Goal: Task Accomplishment & Management: Complete application form

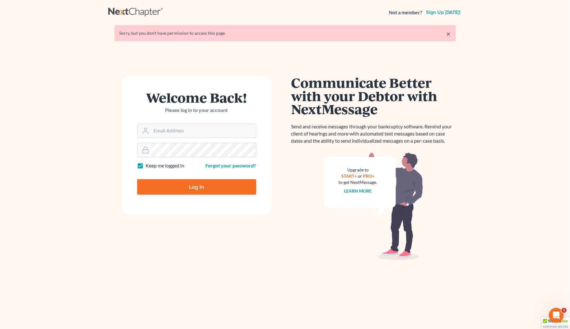
type input "[PERSON_NAME][EMAIL_ADDRESS][DOMAIN_NAME]"
click at [209, 188] on input "Log In" at bounding box center [196, 187] width 119 height 16
type input "Thinking..."
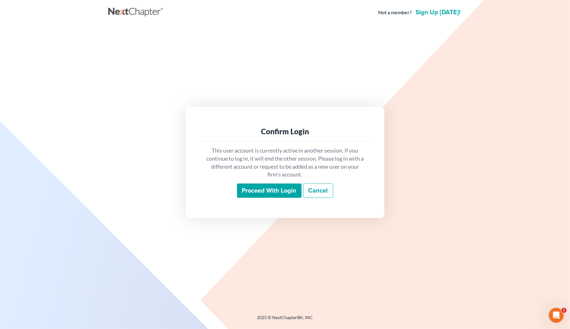
click at [260, 188] on input "Proceed with login" at bounding box center [269, 191] width 64 height 14
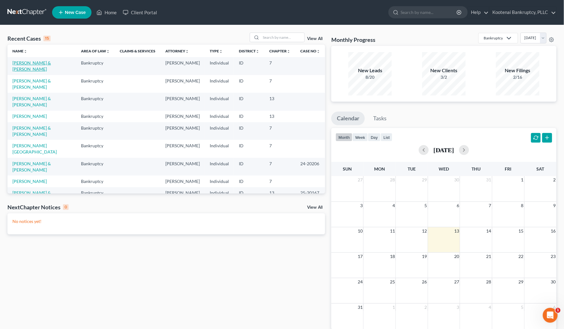
click at [36, 64] on link "[PERSON_NAME] & [PERSON_NAME]" at bounding box center [31, 65] width 38 height 11
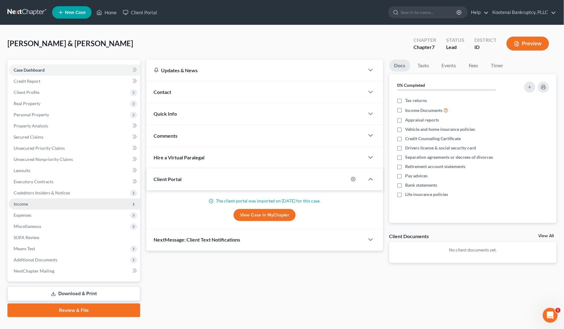
click at [21, 203] on span "Income" at bounding box center [21, 203] width 14 height 5
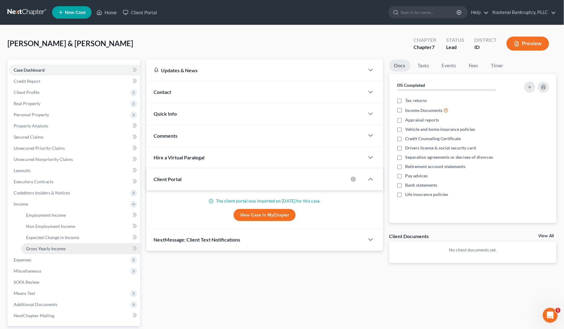
click at [36, 247] on span "Gross Yearly Income" at bounding box center [45, 248] width 39 height 5
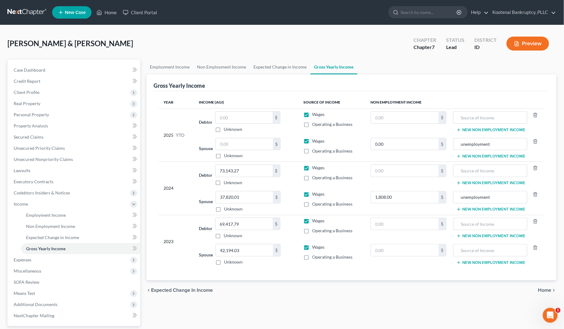
click at [312, 179] on label "Operating a Business" at bounding box center [332, 178] width 40 height 6
click at [314, 179] on input "Operating a Business" at bounding box center [316, 177] width 4 height 4
checkbox input "true"
click at [312, 124] on label "Operating a Business" at bounding box center [332, 124] width 40 height 6
click at [314, 124] on input "Operating a Business" at bounding box center [316, 123] width 4 height 4
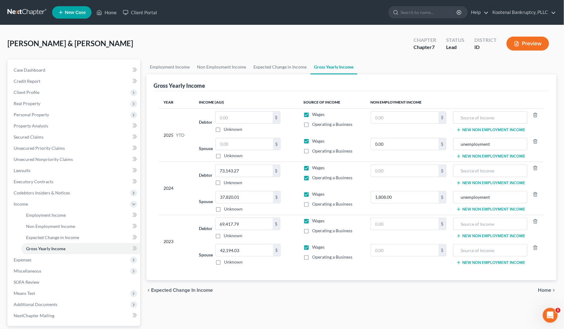
checkbox input "true"
drag, startPoint x: 27, startPoint y: 113, endPoint x: 28, endPoint y: 118, distance: 4.8
click at [27, 114] on span "Personal Property" at bounding box center [31, 114] width 35 height 5
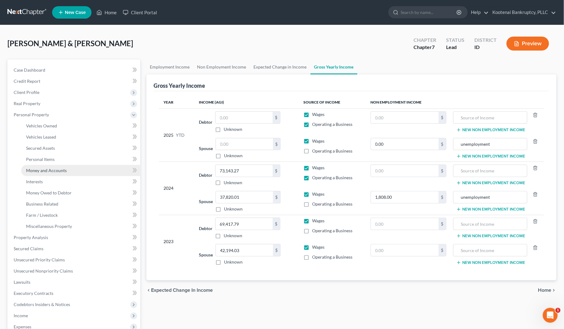
click at [50, 171] on span "Money and Accounts" at bounding box center [46, 170] width 41 height 5
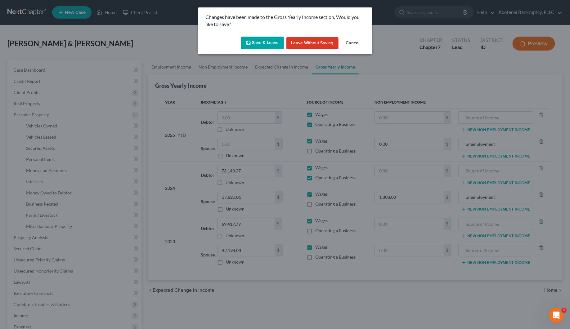
drag, startPoint x: 266, startPoint y: 38, endPoint x: 264, endPoint y: 41, distance: 3.5
click at [266, 41] on button "Save & Leave" at bounding box center [262, 43] width 43 height 13
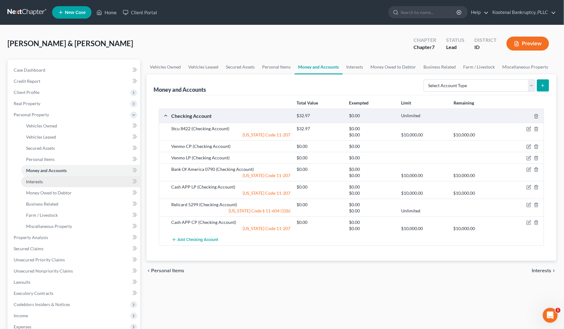
click at [36, 182] on span "Interests" at bounding box center [34, 181] width 17 height 5
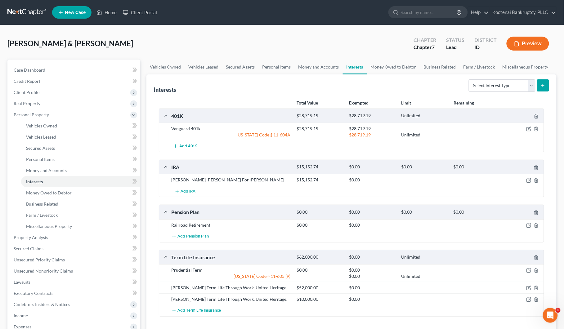
click at [526, 180] on div at bounding box center [523, 180] width 42 height 6
drag, startPoint x: 529, startPoint y: 181, endPoint x: 509, endPoint y: 179, distance: 20.5
click at [529, 181] on icon "button" at bounding box center [528, 180] width 5 height 5
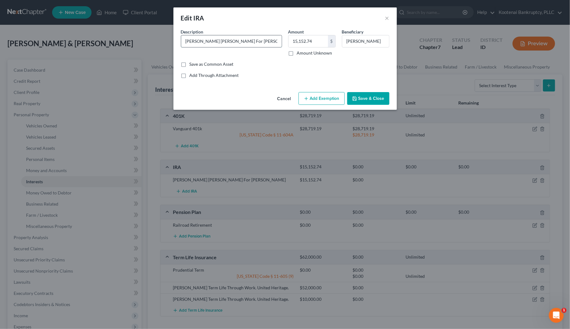
drag, startPoint x: 223, startPoint y: 41, endPoint x: 266, endPoint y: 47, distance: 42.9
click at [266, 47] on input "Raymond James Ira For Christopher" at bounding box center [231, 41] width 100 height 12
type input "Raymond James Ira"
drag, startPoint x: 377, startPoint y: 40, endPoint x: 338, endPoint y: 42, distance: 38.5
click at [339, 42] on div "Beneficiary Jeremy Payette" at bounding box center [366, 43] width 54 height 28
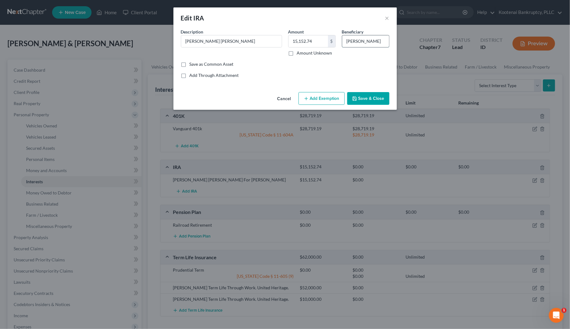
click at [352, 41] on input "Jeremy Payette" at bounding box center [365, 41] width 47 height 12
click at [361, 40] on input "Jeremy Payette" at bounding box center [365, 41] width 47 height 12
drag, startPoint x: 360, startPoint y: 40, endPoint x: 340, endPoint y: 45, distance: 20.4
click at [340, 43] on div "Beneficiary Jeremy Payette" at bounding box center [366, 43] width 54 height 28
type input "minor child"
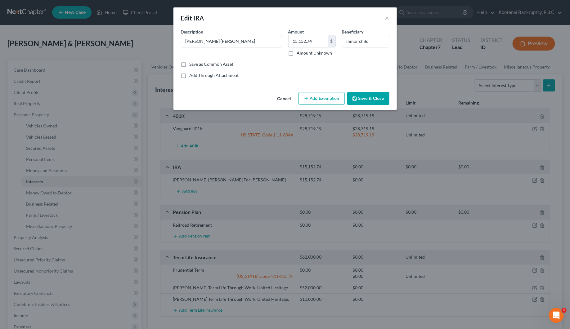
click at [359, 98] on button "Save & Close" at bounding box center [368, 98] width 42 height 13
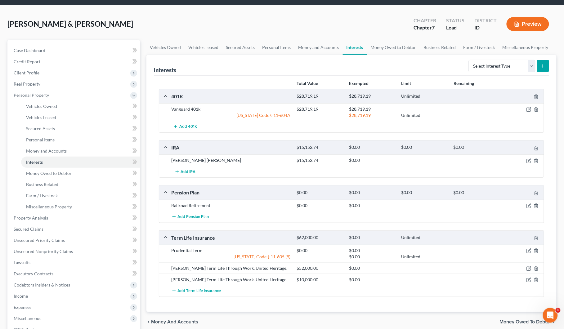
scroll to position [39, 0]
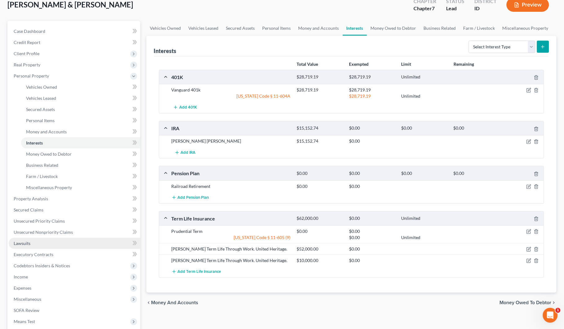
click at [24, 243] on span "Lawsuits" at bounding box center [22, 243] width 17 height 5
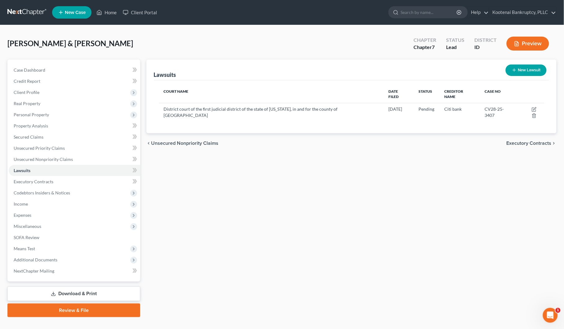
click at [526, 71] on button "New Lawsuit" at bounding box center [525, 69] width 41 height 11
select select "0"
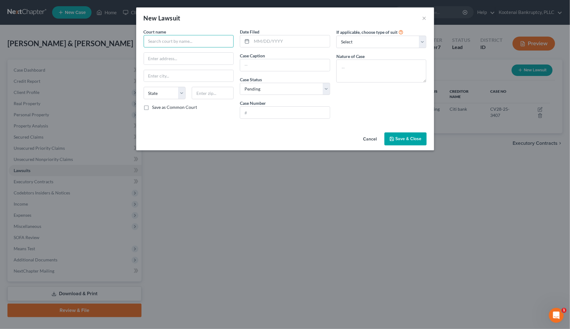
click at [148, 43] on input "text" at bounding box center [189, 41] width 90 height 12
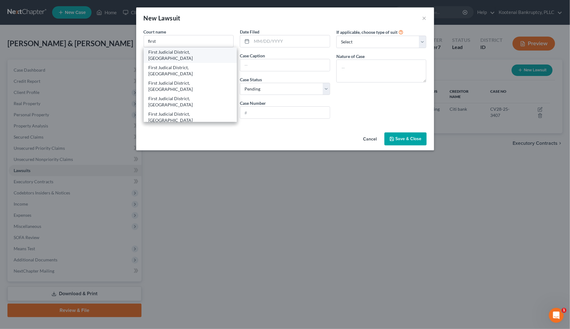
click at [173, 55] on div "First Judicial District, [GEOGRAPHIC_DATA]" at bounding box center [190, 55] width 83 height 12
type input "First Judicial District, [GEOGRAPHIC_DATA]"
type input "[STREET_ADDRESS]"
type input "Coeur D Alene"
select select "13"
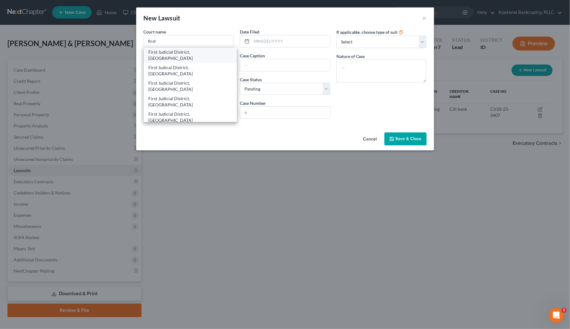
type input "83816"
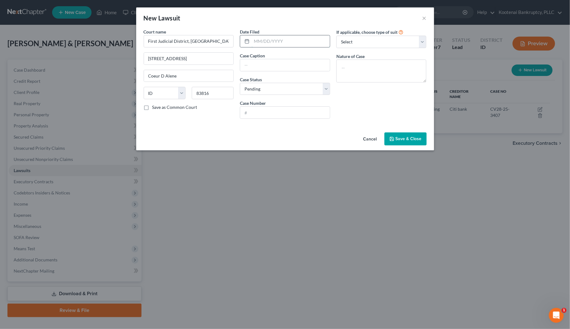
click at [254, 40] on input "text" at bounding box center [290, 41] width 78 height 12
type input "05/12/2025"
click at [250, 65] on input "text" at bounding box center [285, 65] width 90 height 12
type input "Citibank vs Christopher Payette"
click at [255, 112] on input "text" at bounding box center [285, 113] width 90 height 12
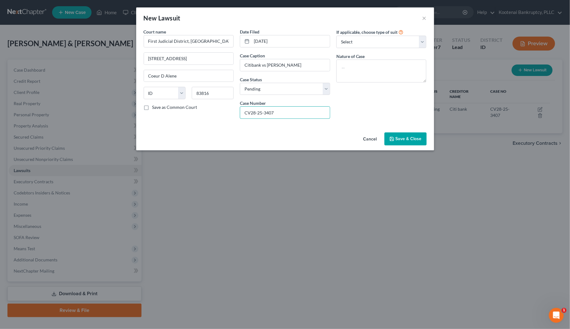
type input "CV28-25-3407"
click at [398, 142] on button "Save & Close" at bounding box center [405, 138] width 42 height 13
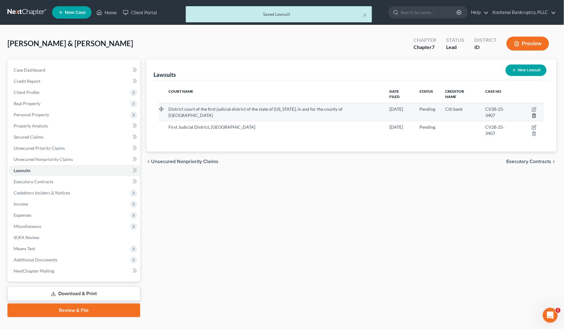
click at [535, 113] on icon "button" at bounding box center [533, 115] width 3 height 4
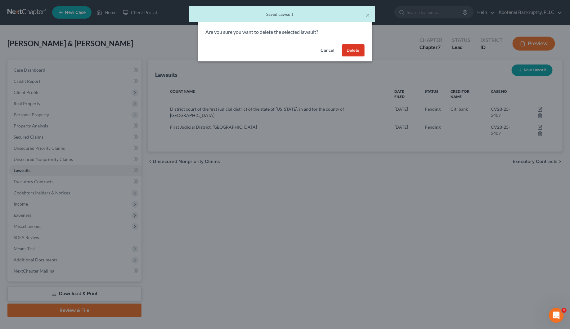
click at [357, 51] on button "Delete" at bounding box center [353, 50] width 23 height 12
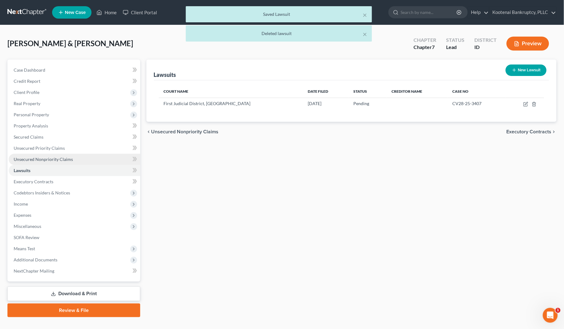
click at [36, 154] on link "Unsecured Nonpriority Claims" at bounding box center [74, 159] width 131 height 11
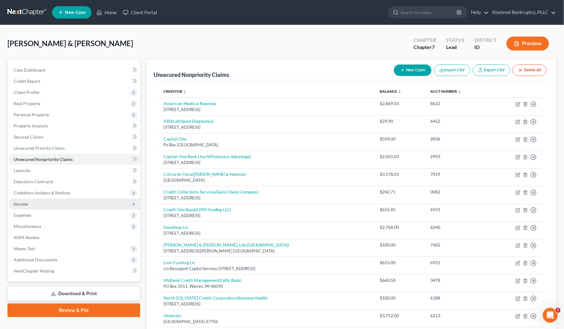
click at [16, 205] on span "Income" at bounding box center [21, 203] width 14 height 5
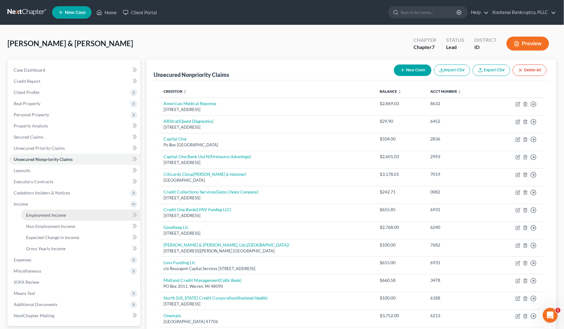
click at [34, 213] on span "Employment Income" at bounding box center [46, 214] width 40 height 5
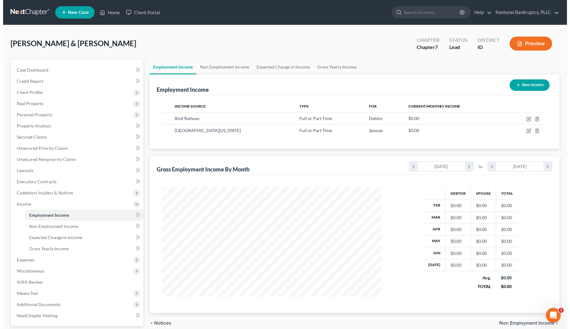
scroll to position [112, 232]
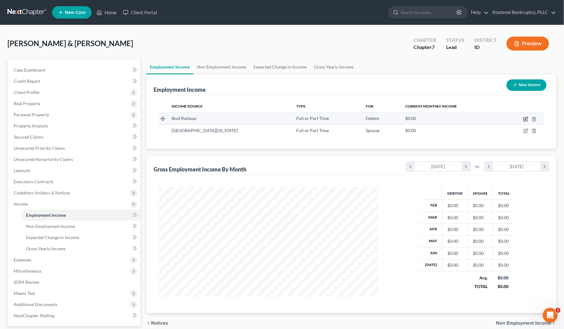
click at [525, 118] on icon "button" at bounding box center [525, 119] width 5 height 5
select select "0"
select select "1"
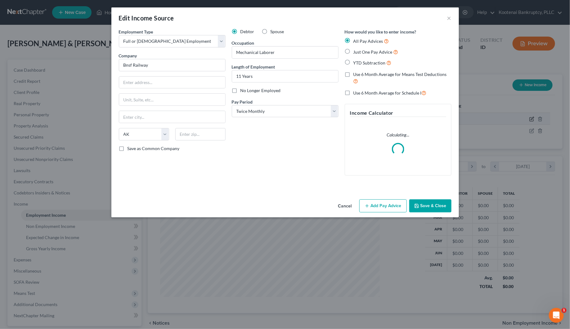
scroll to position [112, 235]
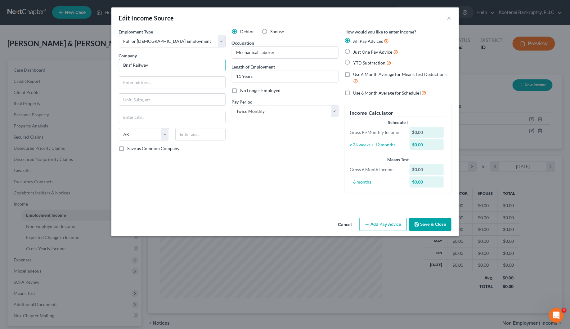
click at [126, 64] on input "Bnsf Railway" at bounding box center [172, 65] width 107 height 12
click at [124, 84] on input "text" at bounding box center [172, 83] width 106 height 12
type input "BNSF Railway"
type input "PO Box 1738"
click at [184, 137] on input "text" at bounding box center [200, 134] width 50 height 12
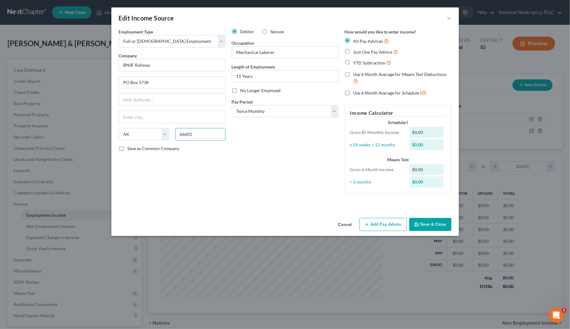
type input "66601"
type input "Topeka"
select select "17"
click at [218, 171] on div "Employment Type * Select Full or Part Time Employment Self Employment Company *…" at bounding box center [172, 114] width 113 height 171
click at [378, 223] on button "Add Pay Advice" at bounding box center [382, 224] width 47 height 13
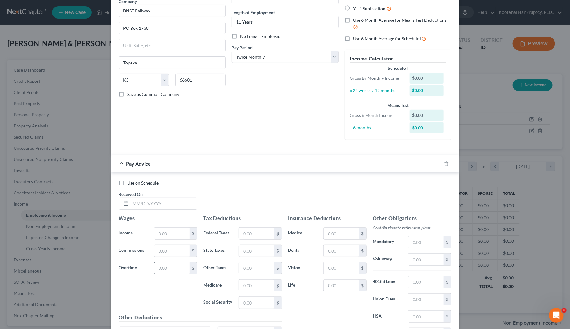
scroll to position [120, 0]
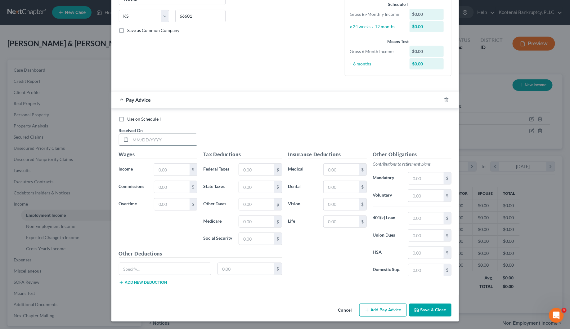
click at [137, 139] on input "text" at bounding box center [164, 140] width 66 height 12
type input "06/10/2025"
click at [156, 170] on input "text" at bounding box center [171, 170] width 35 height 12
type input "3,280.32"
click at [242, 165] on input "text" at bounding box center [256, 170] width 35 height 12
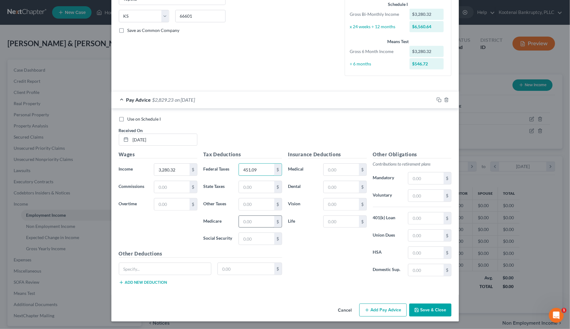
type input "451.09"
click at [250, 224] on input "text" at bounding box center [256, 222] width 35 height 12
type input "47.56"
click at [242, 189] on input "text" at bounding box center [256, 187] width 35 height 12
click at [240, 238] on input "text" at bounding box center [256, 239] width 35 height 12
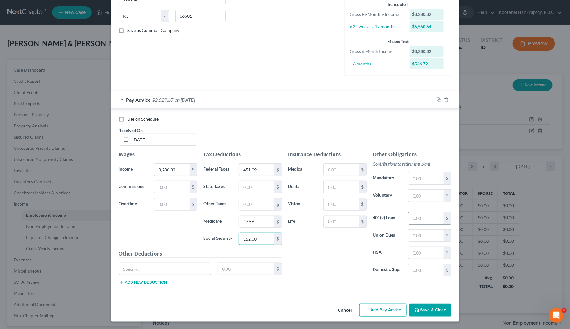
type input "152.00"
click at [410, 221] on input "text" at bounding box center [425, 218] width 35 height 12
type input "175.36"
click at [415, 195] on input "text" at bounding box center [425, 196] width 35 height 12
type input "364.11"
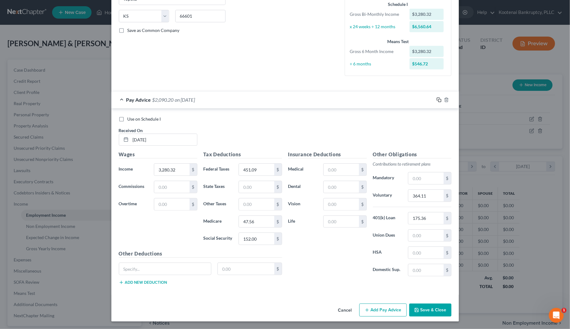
click at [436, 97] on icon "button" at bounding box center [438, 99] width 5 height 5
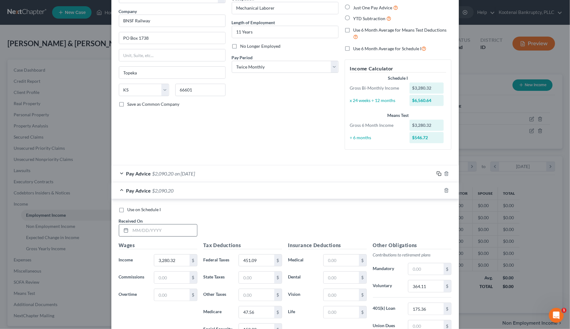
scroll to position [136, 0]
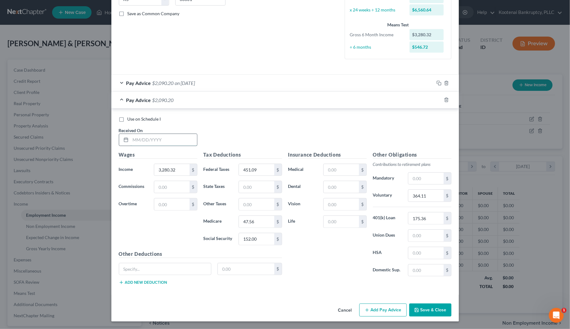
click at [134, 137] on input "text" at bounding box center [164, 140] width 66 height 12
type input "[DATE]"
type input "3,006.96"
click at [262, 171] on input "451.09" at bounding box center [256, 170] width 35 height 12
type input "329.89"
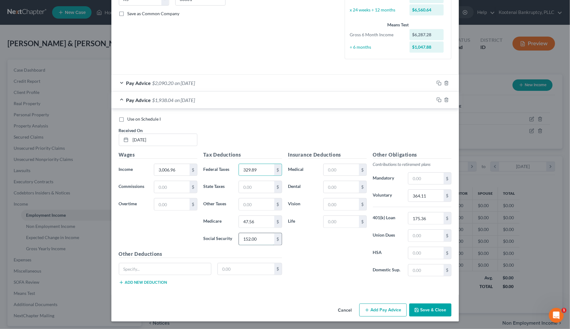
click at [261, 239] on input "152.00" at bounding box center [256, 239] width 35 height 12
type input "121.00"
click at [258, 228] on div "Tax Deductions Federal Taxes 329.89 $ State Taxes $ Other Taxes $ Medicare 47.5…" at bounding box center [242, 200] width 85 height 99
click at [256, 225] on input "47.56" at bounding box center [256, 222] width 35 height 12
type input "39.58"
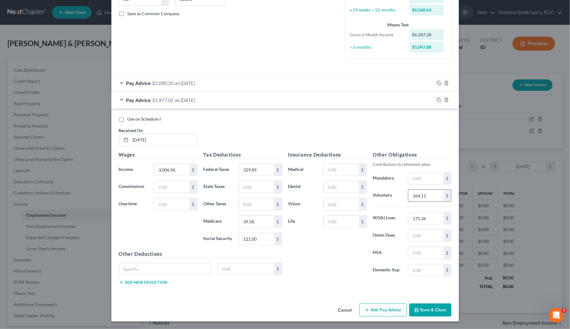
click at [424, 194] on input "364.11" at bounding box center [425, 196] width 35 height 12
type input "302.96"
click at [335, 167] on input "text" at bounding box center [340, 170] width 35 height 12
type input "277.54"
click at [416, 238] on input "text" at bounding box center [425, 236] width 35 height 12
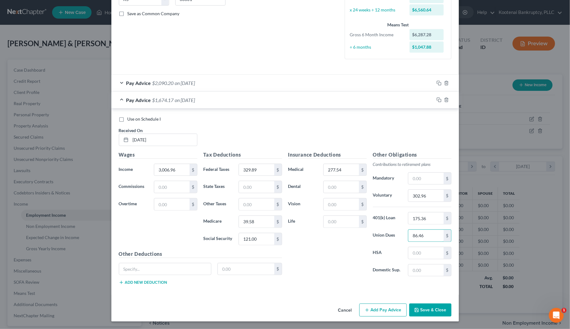
type input "86.46"
click at [436, 100] on icon "button" at bounding box center [438, 99] width 5 height 5
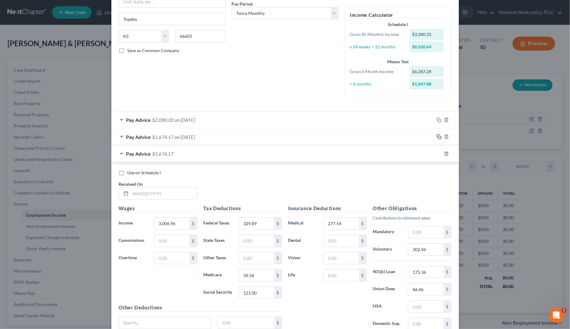
scroll to position [116, 0]
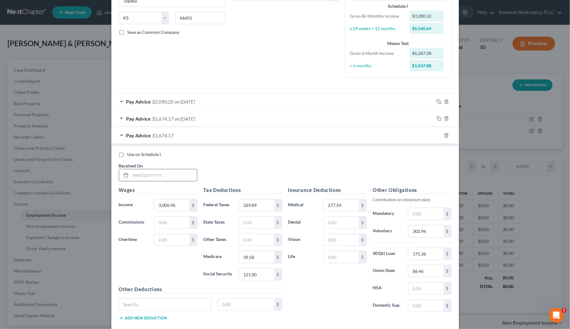
click at [134, 171] on input "text" at bounding box center [164, 175] width 66 height 12
type input "04/10/2025"
click at [244, 210] on input "329.89" at bounding box center [256, 205] width 35 height 12
type input "390.95"
click at [418, 229] on input "302.96" at bounding box center [425, 231] width 35 height 12
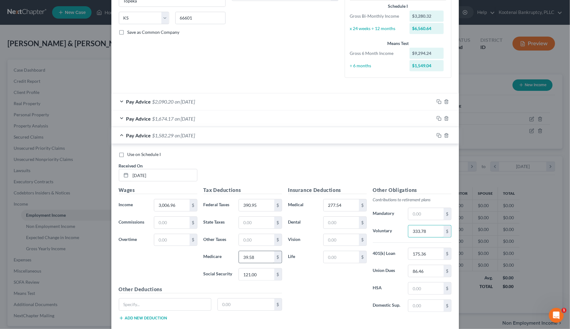
type input "333.78"
click at [261, 255] on input "39.58" at bounding box center [256, 257] width 35 height 12
type input "43.60"
click at [249, 278] on input "121.00" at bounding box center [256, 275] width 35 height 12
type input "137.00"
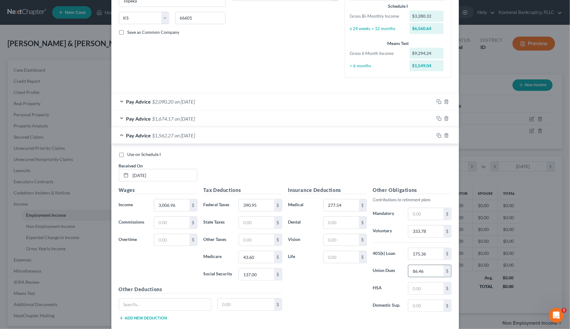
click at [427, 273] on input "86.46" at bounding box center [425, 271] width 35 height 12
click at [329, 205] on input "277.54" at bounding box center [340, 205] width 35 height 12
click at [436, 136] on icon "button" at bounding box center [438, 135] width 5 height 5
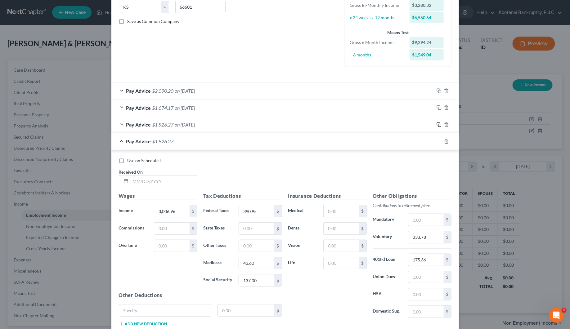
scroll to position [170, 0]
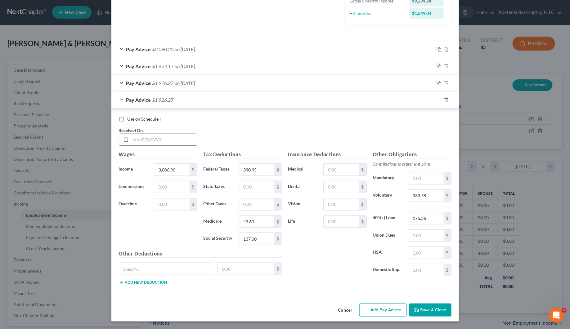
click at [148, 140] on input "text" at bounding box center [164, 140] width 66 height 12
type input "03/25/2025"
click at [167, 173] on input "3,006.96" at bounding box center [171, 170] width 35 height 12
type input "2,733.60"
click at [245, 166] on input "390.95" at bounding box center [256, 170] width 35 height 12
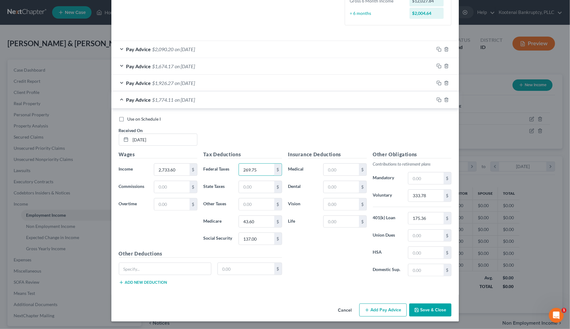
type input "269.75"
click at [412, 197] on input "333.78" at bounding box center [425, 196] width 35 height 12
type input "272.61"
click at [246, 222] on input "43.60" at bounding box center [256, 222] width 35 height 12
type input "35.61"
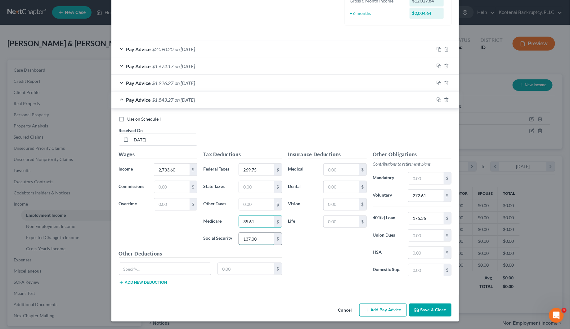
click at [261, 239] on input "137.00" at bounding box center [256, 239] width 35 height 12
type input "105.00"
click at [329, 172] on input "text" at bounding box center [340, 170] width 35 height 12
type input "277.54"
click at [429, 238] on input "text" at bounding box center [425, 236] width 35 height 12
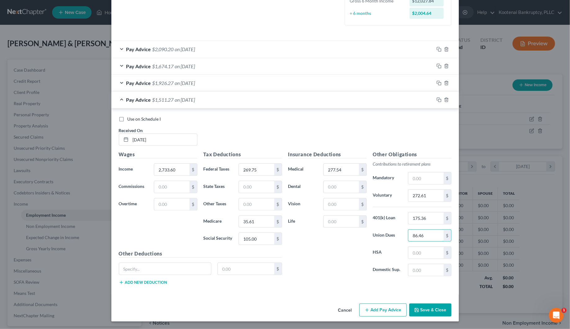
type input "86.46"
click at [438, 100] on div at bounding box center [446, 100] width 25 height 10
click at [438, 100] on rect "button" at bounding box center [439, 100] width 3 height 3
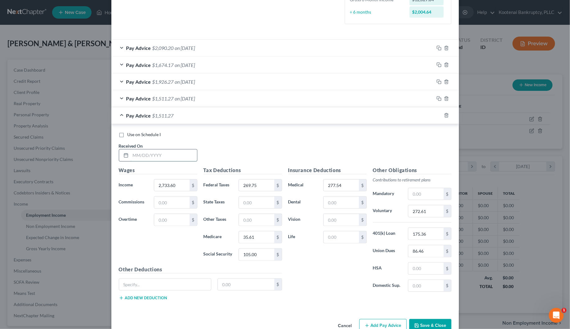
drag, startPoint x: 151, startPoint y: 154, endPoint x: 148, endPoint y: 157, distance: 4.8
click at [151, 155] on input "text" at bounding box center [164, 155] width 66 height 12
type input "03/10/2025"
click at [154, 183] on input "2,733.60" at bounding box center [171, 186] width 35 height 12
type input "3,006.96"
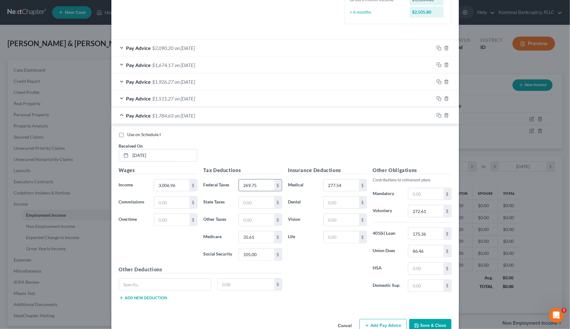
click at [260, 182] on input "269.75" at bounding box center [256, 186] width 35 height 12
type input "390.95"
click at [416, 210] on input "272.61" at bounding box center [425, 211] width 35 height 12
type input "333.77"
click at [263, 237] on input "35.61" at bounding box center [256, 237] width 35 height 12
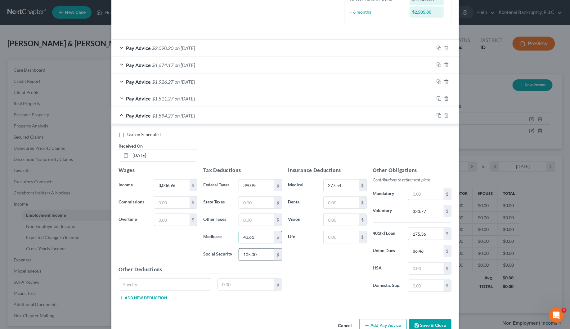
type input "43.61"
click at [258, 255] on input "105.00" at bounding box center [256, 255] width 35 height 12
type input "137.00"
click at [329, 192] on div "Insurance Deductions Medical 277.54 $ Dental $ Vision $ Life $" at bounding box center [327, 232] width 85 height 131
click at [329, 189] on input "277.54" at bounding box center [340, 186] width 35 height 12
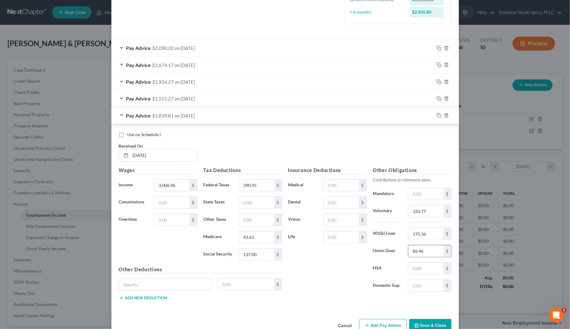
click at [412, 252] on input "86.46" at bounding box center [425, 251] width 35 height 12
click at [436, 114] on icon "button" at bounding box center [438, 115] width 5 height 5
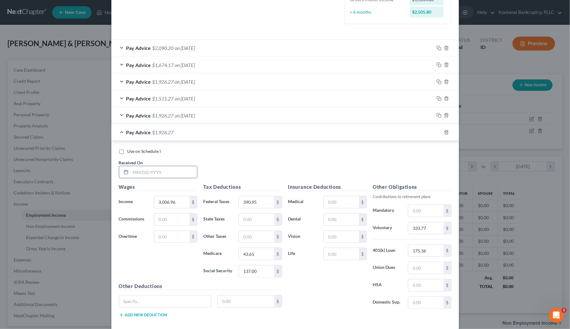
click at [147, 167] on input "text" at bounding box center [164, 172] width 66 height 12
type input "02/25/2025"
click at [161, 199] on input "3,006.96" at bounding box center [171, 202] width 35 height 12
type input "2,733.60"
click at [256, 204] on input "390.95" at bounding box center [256, 202] width 35 height 12
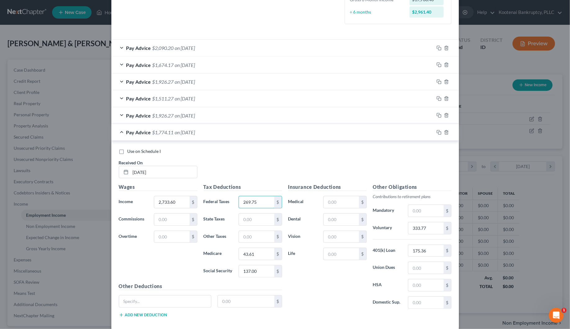
type input "269.75"
click at [408, 231] on input "333.77" at bounding box center [425, 228] width 35 height 12
type input "272.63"
click at [245, 258] on input "43.61" at bounding box center [256, 254] width 35 height 12
type input "35.61"
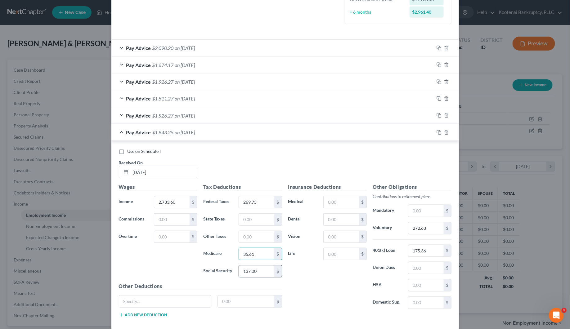
click at [254, 270] on input "137.00" at bounding box center [256, 271] width 35 height 12
type input "105.00"
click at [323, 201] on input "text" at bounding box center [340, 202] width 35 height 12
type input "277.54"
click at [438, 267] on input "text" at bounding box center [425, 268] width 35 height 12
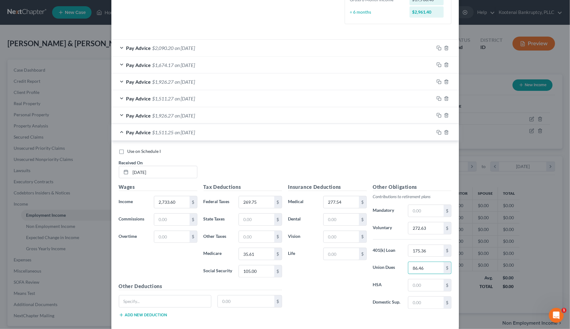
type input "86.46"
click at [436, 131] on icon "button" at bounding box center [438, 132] width 5 height 5
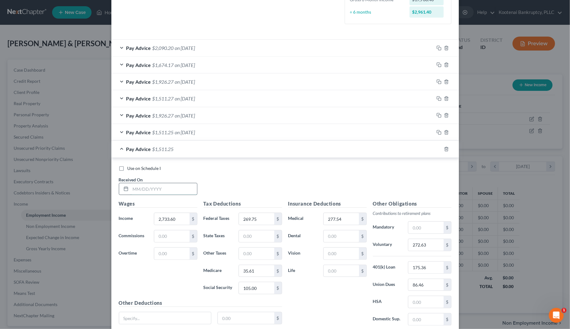
click at [145, 193] on input "text" at bounding box center [164, 189] width 66 height 12
type input "02/10/2025"
click at [168, 222] on input "2,733.60" at bounding box center [171, 219] width 35 height 12
type input "3,280.32"
click at [247, 221] on input "269.75" at bounding box center [256, 219] width 35 height 12
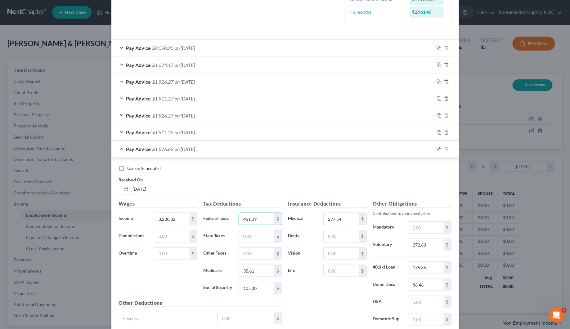
type input "451.09"
click at [421, 247] on input "272.63" at bounding box center [425, 245] width 35 height 12
type input "364.12"
click at [261, 269] on input "35.61" at bounding box center [256, 271] width 35 height 12
type input "47.56"
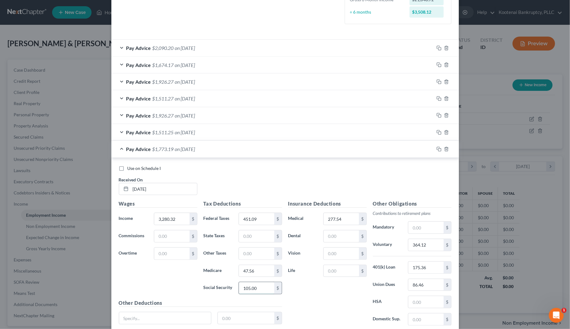
click at [255, 288] on input "105.00" at bounding box center [256, 288] width 35 height 12
type input "152.00"
click at [419, 283] on input "86.46" at bounding box center [425, 285] width 35 height 12
click at [335, 221] on input "277.54" at bounding box center [340, 219] width 35 height 12
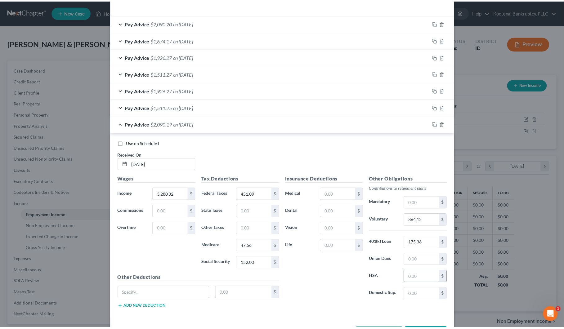
scroll to position [221, 0]
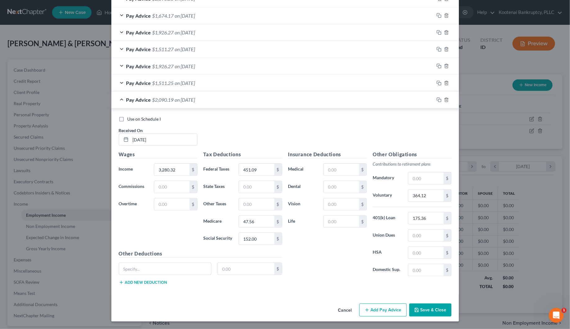
click at [441, 309] on button "Save & Close" at bounding box center [430, 310] width 42 height 13
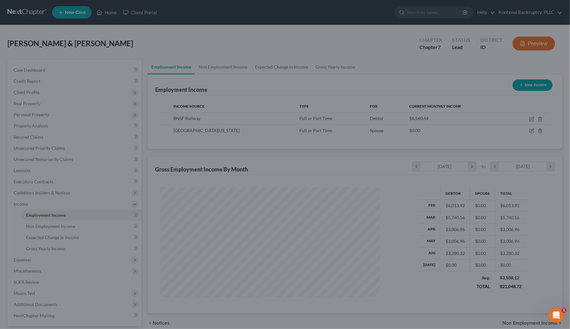
scroll to position [309967, 309847]
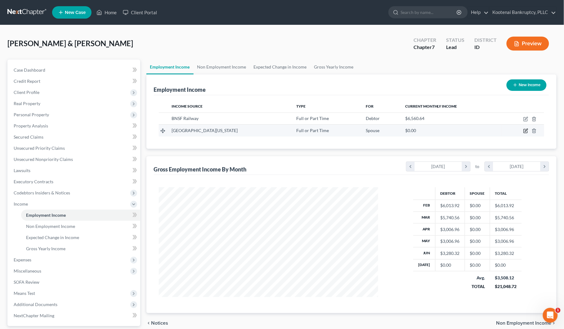
click at [526, 131] on icon "button" at bounding box center [525, 130] width 5 height 5
select select "0"
select select "1"
select select "2"
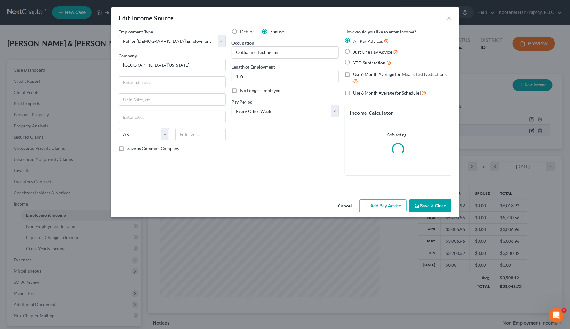
scroll to position [112, 235]
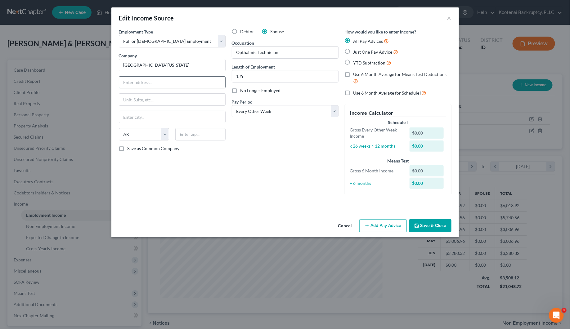
click at [135, 84] on input "text" at bounding box center [172, 83] width 106 height 12
type input "1814 Lincoln Way"
click at [193, 134] on input "text" at bounding box center [200, 134] width 50 height 12
type input "83814"
type input "Coeur D Alene"
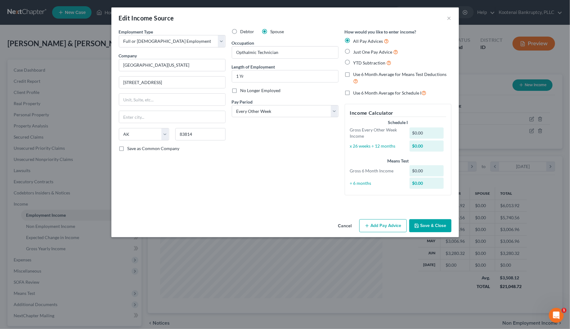
select select "13"
click at [188, 157] on div "Employment Type * Select Full or Part Time Employment Self Employment Company *…" at bounding box center [172, 115] width 113 height 172
click at [196, 139] on input "83814" at bounding box center [200, 134] width 50 height 12
type input "83814-2540"
click at [400, 225] on button "Add Pay Advice" at bounding box center [382, 225] width 47 height 13
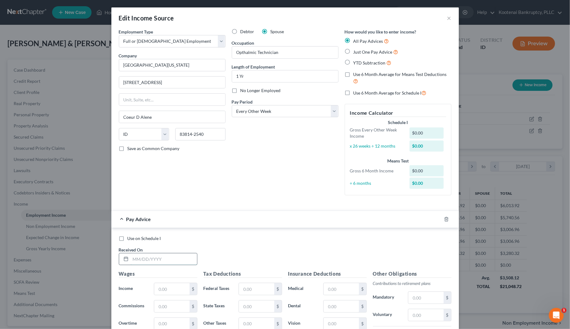
click at [131, 259] on input "text" at bounding box center [164, 259] width 66 height 12
click at [144, 259] on input "text" at bounding box center [164, 259] width 66 height 12
type input "02/07/2025"
click at [161, 291] on input "text" at bounding box center [171, 289] width 35 height 12
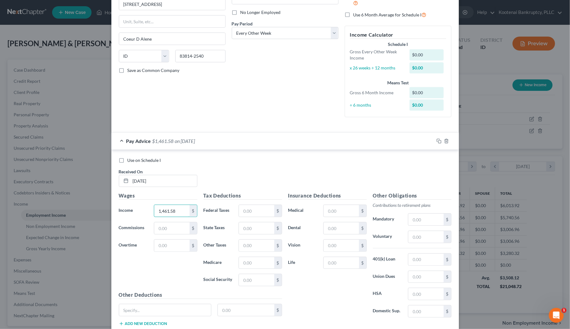
scroll to position [116, 0]
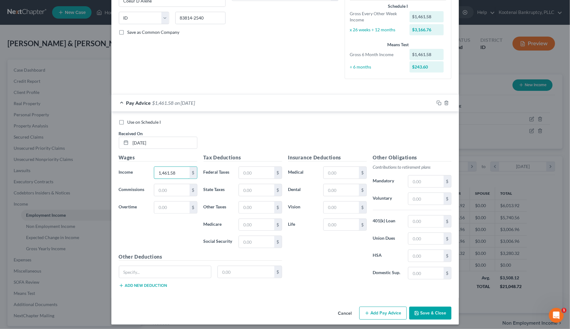
type input "1,461.58"
click at [334, 197] on div "Insurance Deductions Medical $ Dental $ Vision $ Life $" at bounding box center [327, 219] width 85 height 131
click at [333, 193] on input "text" at bounding box center [340, 190] width 35 height 12
type input "2.38"
click at [340, 172] on input "text" at bounding box center [340, 173] width 35 height 12
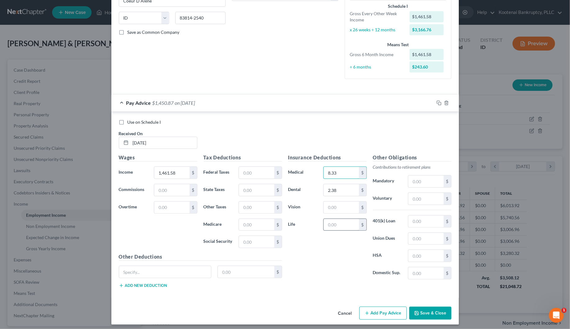
type input "8.33"
click at [340, 225] on input "text" at bounding box center [340, 225] width 35 height 12
type input "0.30"
click at [226, 272] on input "text" at bounding box center [246, 272] width 56 height 12
type input "4.60"
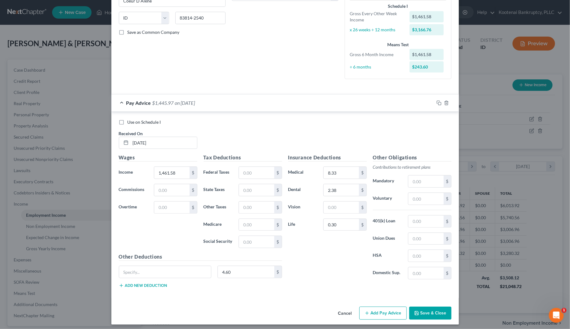
drag, startPoint x: 155, startPoint y: 288, endPoint x: 207, endPoint y: 287, distance: 51.8
click at [170, 285] on div "Other Deductions 4.60 $ Add new deduction" at bounding box center [200, 273] width 169 height 40
click at [151, 284] on button "Add new deduction" at bounding box center [143, 285] width 48 height 5
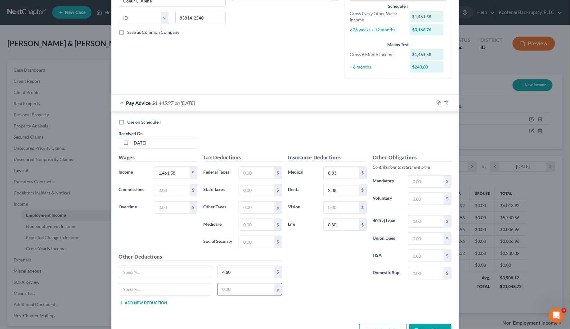
click at [222, 290] on input "text" at bounding box center [246, 289] width 56 height 12
type input "8.80"
click at [154, 295] on input "text" at bounding box center [165, 289] width 92 height 12
type input "Supins Ill"
click at [123, 272] on input "text" at bounding box center [165, 272] width 92 height 12
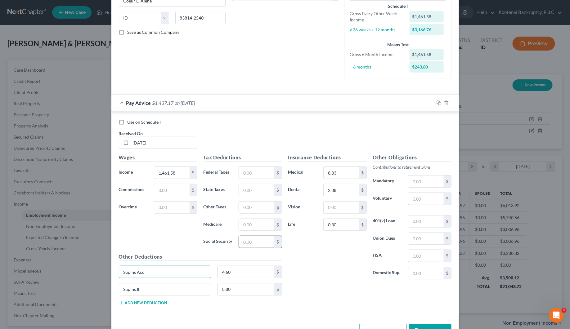
type input "Supins Acc"
click at [255, 241] on input "text" at bounding box center [256, 242] width 35 height 12
type input "89.67"
click at [253, 229] on input "text" at bounding box center [256, 225] width 35 height 12
type input "20.97"
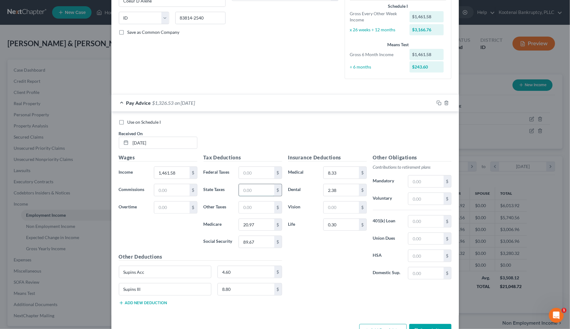
click at [251, 192] on input "text" at bounding box center [256, 190] width 35 height 12
type input "35.00"
click at [436, 102] on icon "button" at bounding box center [438, 102] width 5 height 5
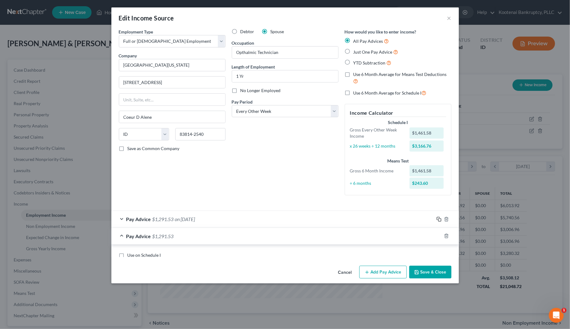
scroll to position [0, 0]
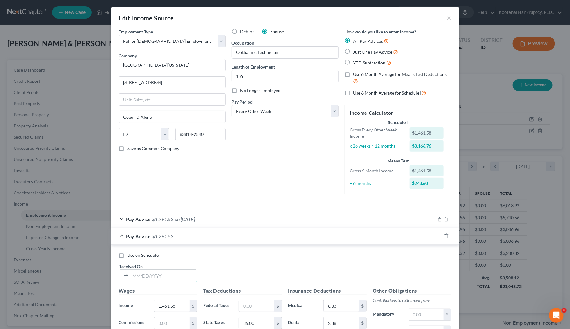
click at [138, 276] on input "text" at bounding box center [164, 276] width 66 height 12
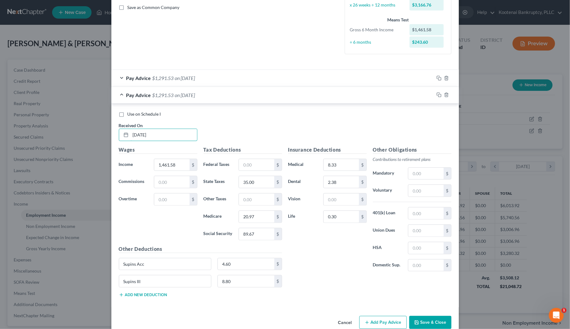
scroll to position [155, 0]
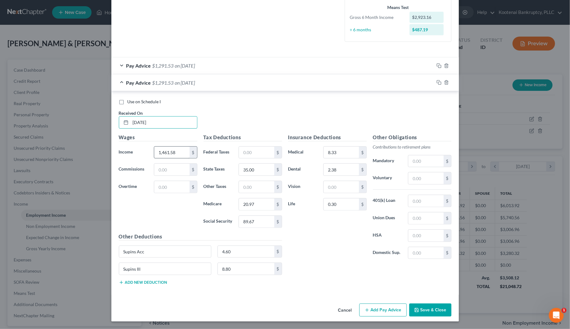
type input "02/21/2025"
click at [167, 152] on input "1,461.58" at bounding box center [171, 153] width 35 height 12
type input "1,705.78"
click at [244, 222] on input "89.67" at bounding box center [256, 222] width 35 height 12
type input "104.80"
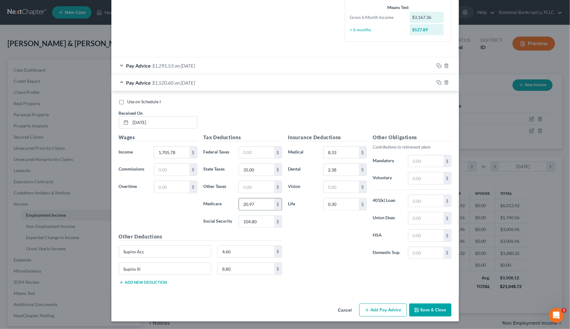
click at [246, 199] on input "20.97" at bounding box center [256, 204] width 35 height 12
type input "24.52"
type input "49.00"
click at [438, 83] on rect "button" at bounding box center [439, 83] width 3 height 3
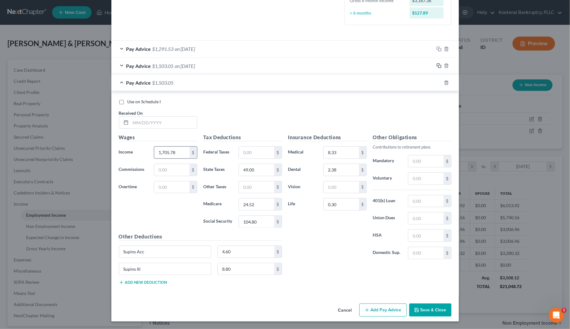
scroll to position [172, 0]
drag, startPoint x: 154, startPoint y: 123, endPoint x: 147, endPoint y: 121, distance: 7.4
click at [153, 123] on input "text" at bounding box center [164, 123] width 66 height 12
type input "03/07/2025"
click at [168, 151] on input "1,705.78" at bounding box center [171, 153] width 35 height 12
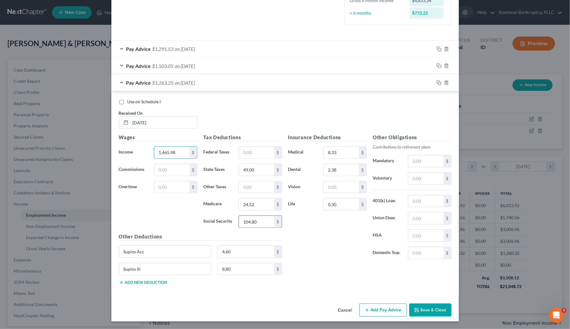
type input "1,465.98"
type input "89.95"
click at [244, 200] on input "24.52" at bounding box center [256, 204] width 35 height 12
type input "21.03"
click at [244, 170] on input "49.00" at bounding box center [256, 170] width 35 height 12
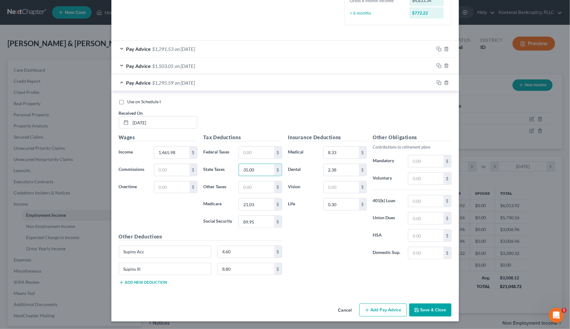
type input "35.00"
click at [436, 82] on icon "button" at bounding box center [438, 82] width 5 height 5
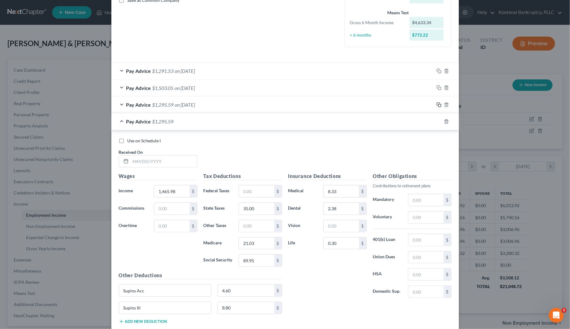
scroll to position [189, 0]
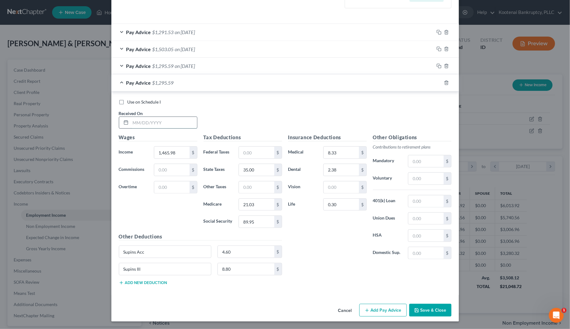
click at [146, 120] on input "text" at bounding box center [164, 123] width 66 height 12
type input "03/21/2025"
click at [169, 149] on input "1,465.98" at bounding box center [171, 153] width 35 height 12
type input "1,711.50"
click at [253, 225] on input "89.95" at bounding box center [256, 222] width 35 height 12
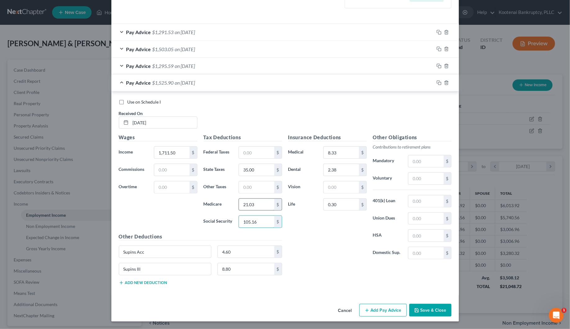
type input "105.16"
click at [252, 205] on input "21.03" at bounding box center [256, 205] width 35 height 12
type input "24.60"
click at [256, 168] on input "35.00" at bounding box center [256, 170] width 35 height 12
type input "49.00"
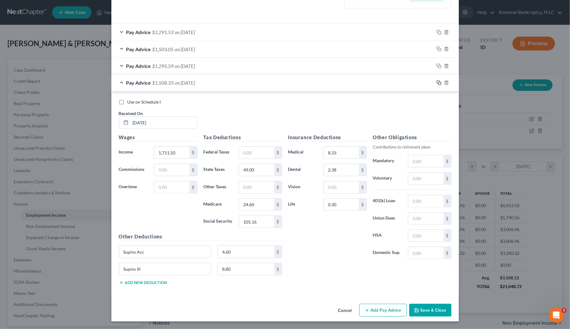
drag, startPoint x: 435, startPoint y: 81, endPoint x: 418, endPoint y: 87, distance: 18.1
click at [436, 81] on icon "button" at bounding box center [438, 82] width 5 height 5
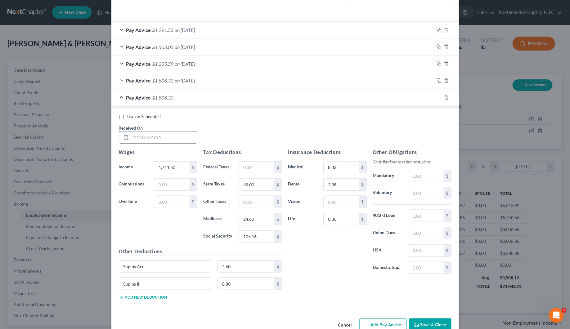
click at [142, 140] on input "text" at bounding box center [164, 137] width 66 height 12
type input "04/04/2025"
click at [161, 170] on input "1,711.50" at bounding box center [171, 168] width 35 height 12
type input "1,672.12"
type input "102.72"
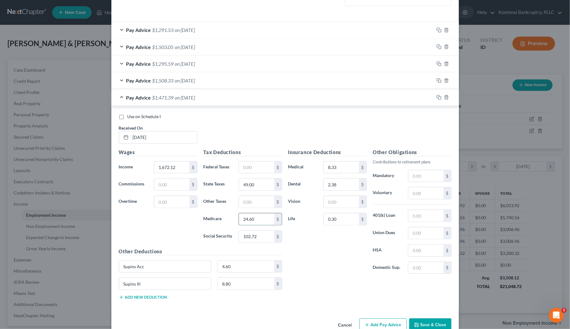
click at [245, 219] on input "24.60" at bounding box center [256, 219] width 35 height 12
type input "24.02"
click at [253, 182] on input "49.00" at bounding box center [256, 185] width 35 height 12
type input "47.00"
drag, startPoint x: 435, startPoint y: 96, endPoint x: 422, endPoint y: 102, distance: 13.8
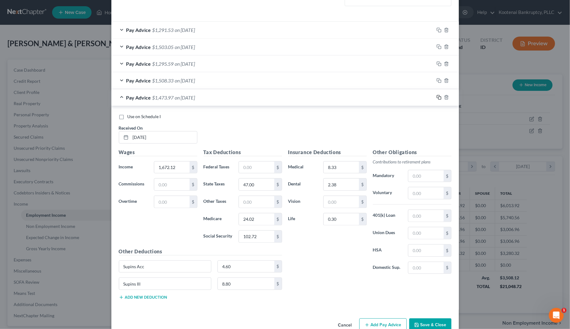
click at [436, 97] on icon "button" at bounding box center [438, 97] width 5 height 5
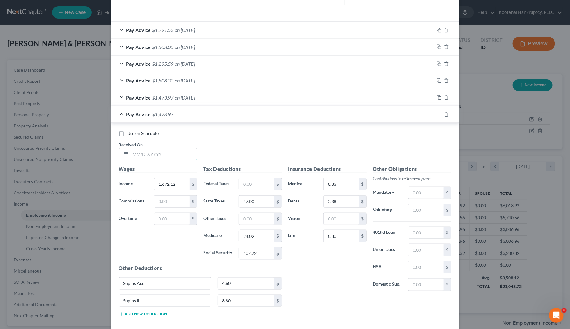
click at [154, 158] on input "text" at bounding box center [164, 154] width 66 height 12
type input "04/18/2025"
click at [162, 184] on input "1,672.12" at bounding box center [171, 184] width 35 height 12
type input "1,681.48"
click at [255, 259] on input "102.72" at bounding box center [256, 253] width 35 height 12
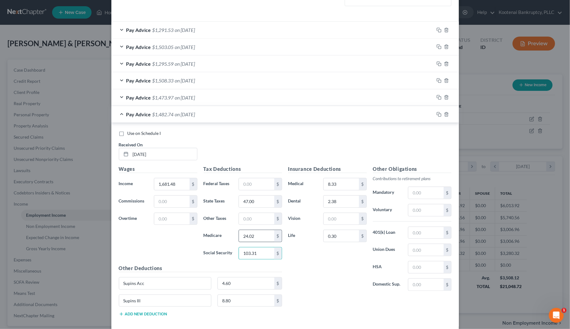
type input "103.31"
click at [252, 238] on input "24.02" at bounding box center [256, 236] width 35 height 12
type input "24.16"
click at [436, 116] on icon "button" at bounding box center [438, 114] width 5 height 5
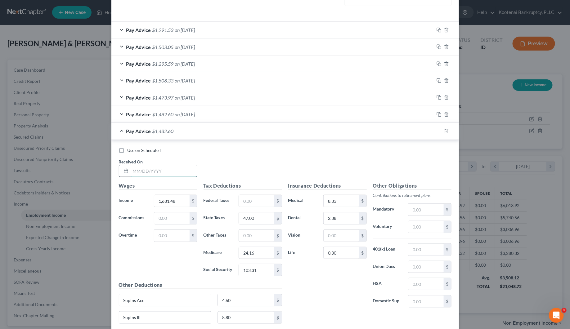
click at [170, 167] on input "text" at bounding box center [164, 171] width 66 height 12
type input "05/02/2025"
click at [173, 203] on input "1,681.48" at bounding box center [171, 201] width 35 height 12
type input "1,798.81"
click at [244, 272] on input "103.31" at bounding box center [256, 270] width 35 height 12
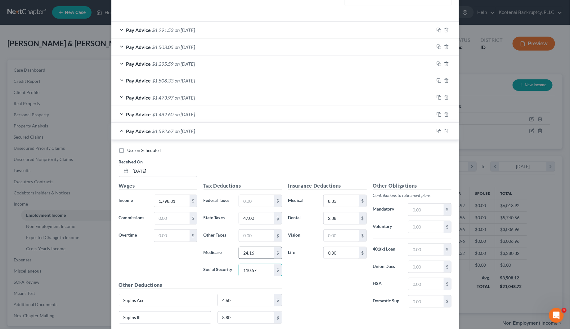
type input "110.57"
click at [251, 253] on input "24.16" at bounding box center [256, 253] width 35 height 12
type input "25.86"
click at [246, 222] on input "47.00" at bounding box center [256, 218] width 35 height 12
type input "54.00"
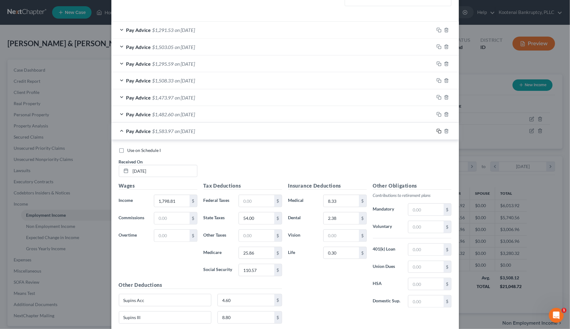
drag, startPoint x: 437, startPoint y: 131, endPoint x: 427, endPoint y: 134, distance: 10.4
click at [436, 131] on icon "button" at bounding box center [438, 131] width 5 height 5
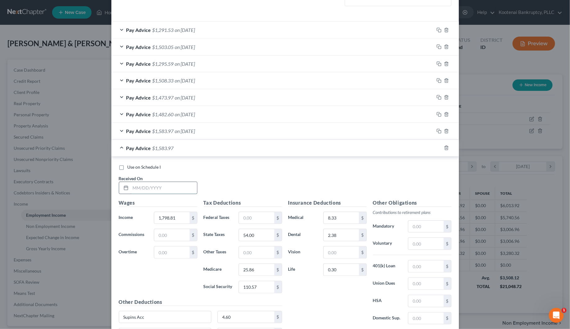
click at [154, 187] on input "text" at bounding box center [164, 188] width 66 height 12
type input "05/16/2025"
click at [163, 223] on input "1,798.81" at bounding box center [171, 218] width 35 height 12
type input "1,835.29"
click at [250, 291] on input "110.57" at bounding box center [256, 287] width 35 height 12
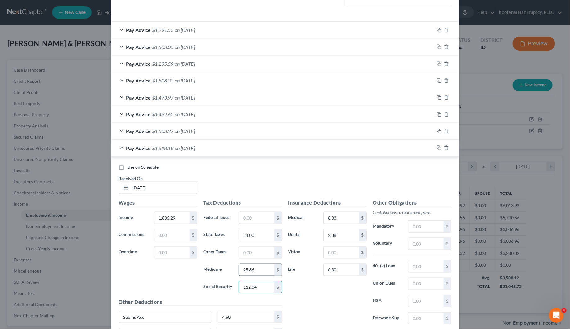
type input "112.84"
click at [247, 272] on input "25.86" at bounding box center [256, 270] width 35 height 12
type input "26.39"
click at [250, 240] on input "54.00" at bounding box center [256, 235] width 35 height 12
type input "56.00"
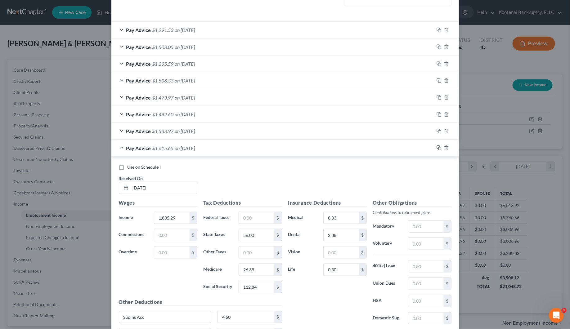
drag, startPoint x: 434, startPoint y: 149, endPoint x: 427, endPoint y: 152, distance: 8.3
click at [436, 149] on icon "button" at bounding box center [438, 147] width 5 height 5
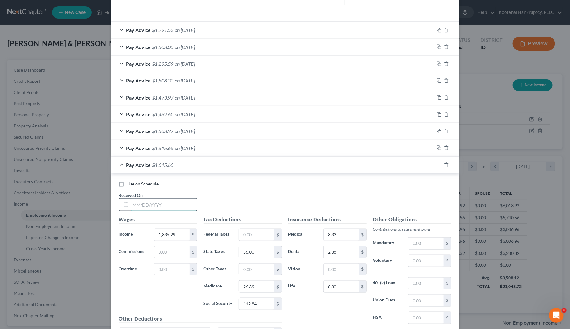
click at [163, 209] on input "text" at bounding box center [164, 205] width 66 height 12
type input "05/30/2025"
click at [172, 240] on input "1,835.29" at bounding box center [171, 235] width 35 height 12
type input "1,715.59"
click at [247, 301] on input "112.84" at bounding box center [256, 304] width 35 height 12
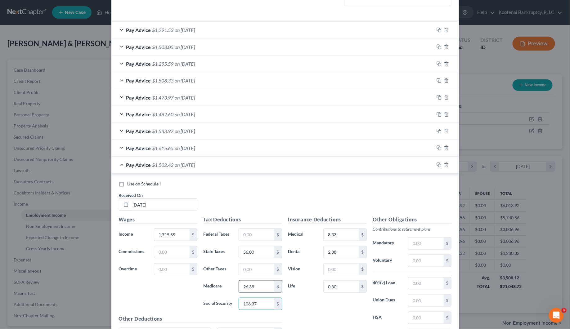
type input "106.37"
type input "24.88"
click at [248, 255] on input "56.00" at bounding box center [256, 252] width 35 height 12
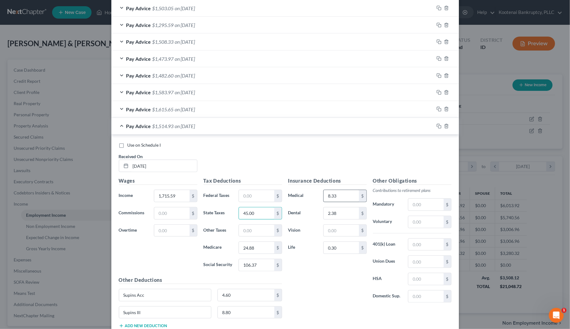
type input "45.00"
click at [325, 191] on input "8.33" at bounding box center [340, 196] width 35 height 12
click at [327, 216] on input "2.38" at bounding box center [340, 213] width 35 height 12
click at [327, 254] on div "0.30 $" at bounding box center [344, 248] width 43 height 12
click at [327, 249] on input "0.30" at bounding box center [340, 248] width 35 height 12
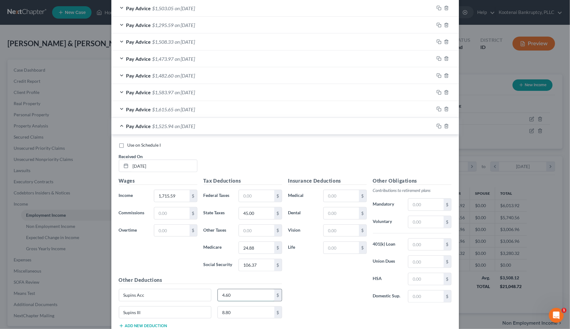
click at [227, 295] on input "4.60" at bounding box center [246, 295] width 56 height 12
click at [220, 314] on input "8.80" at bounding box center [246, 313] width 56 height 12
click at [438, 128] on rect "button" at bounding box center [439, 127] width 3 height 3
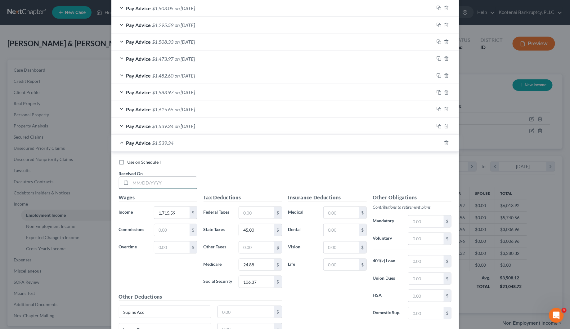
click at [140, 186] on input "text" at bounding box center [164, 183] width 66 height 12
type input "06/13/2025"
click at [154, 213] on input "1,715.59" at bounding box center [171, 213] width 35 height 12
type input "1,833.48"
click at [332, 235] on input "text" at bounding box center [340, 230] width 35 height 12
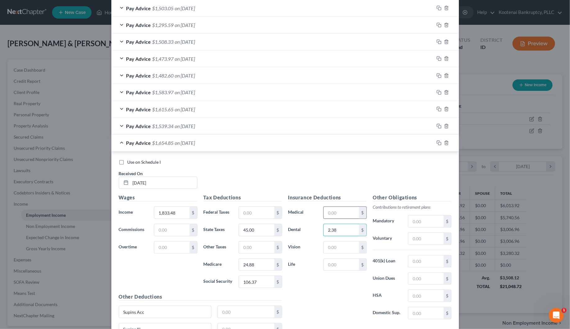
type input "2.38"
click at [329, 217] on input "text" at bounding box center [340, 213] width 35 height 12
type input "8.33"
click at [328, 263] on input "text" at bounding box center [340, 265] width 35 height 12
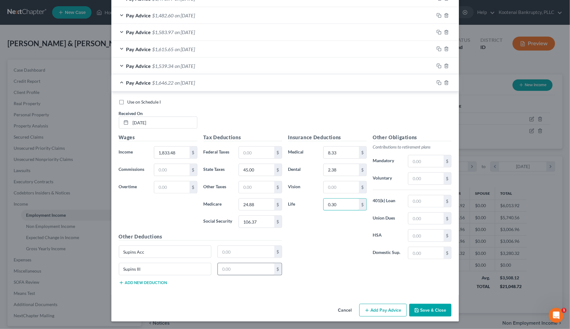
scroll to position [291, 0]
type input "0.30"
click at [224, 250] on input "text" at bounding box center [246, 252] width 56 height 12
type input "4.60"
click at [222, 265] on input "text" at bounding box center [246, 269] width 56 height 12
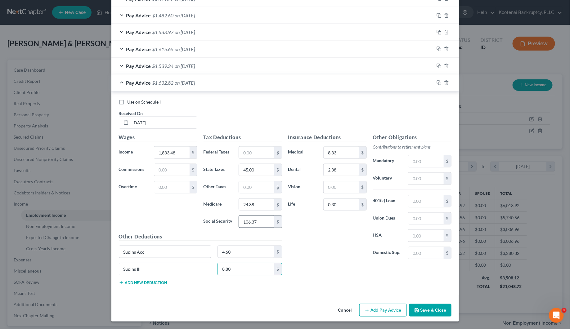
type input "8.80"
click at [246, 222] on input "106.37" at bounding box center [256, 222] width 35 height 12
type input "112.72"
click at [249, 203] on input "24.88" at bounding box center [256, 205] width 35 height 12
type input "26.36"
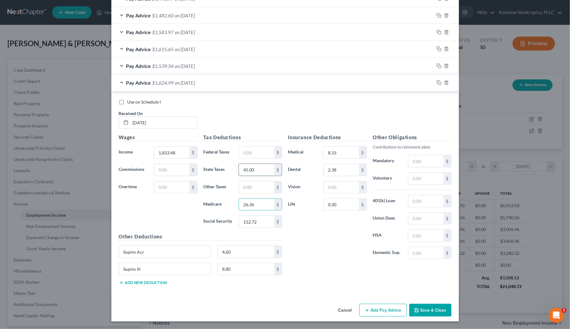
click at [247, 169] on input "45.00" at bounding box center [256, 170] width 35 height 12
type input "50.00"
click at [438, 82] on rect "button" at bounding box center [439, 83] width 3 height 3
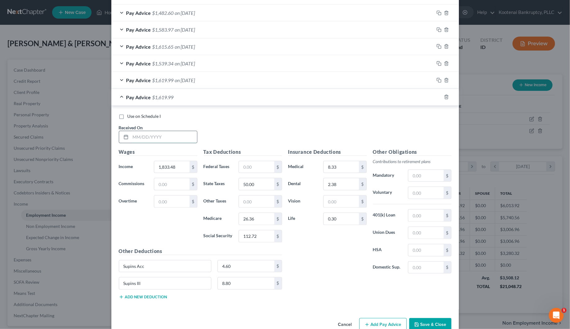
click at [154, 137] on input "text" at bounding box center [164, 137] width 66 height 12
type input "07/25/2025"
click at [158, 168] on input "1,833.48" at bounding box center [171, 167] width 35 height 12
type input "1,479.08"
type input "90.75"
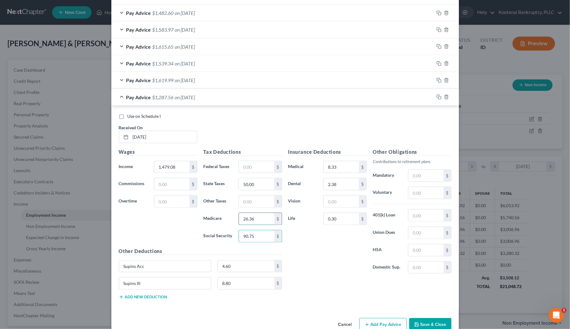
click at [248, 224] on input "26.36" at bounding box center [256, 219] width 35 height 12
type input "21.22"
click at [248, 182] on input "50.00" at bounding box center [256, 184] width 35 height 12
type input "31.00"
click at [436, 98] on icon "button" at bounding box center [438, 97] width 5 height 5
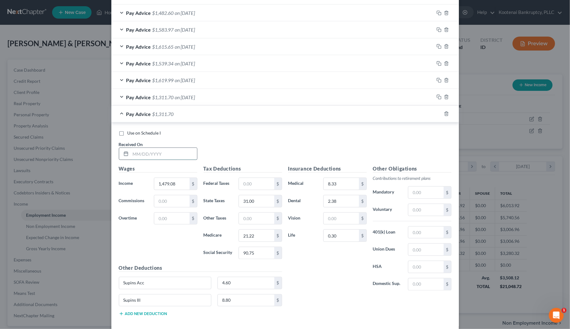
click at [160, 155] on input "text" at bounding box center [164, 154] width 66 height 12
type input "07/11/2025"
click at [168, 185] on input "1,479.08" at bounding box center [171, 184] width 35 height 12
type input "1,709.07"
click at [247, 255] on input "90.75" at bounding box center [256, 253] width 35 height 12
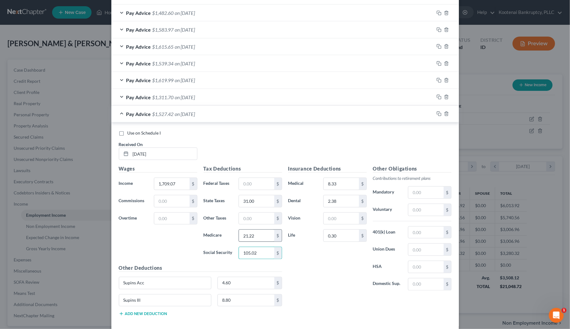
type input "105.02"
click at [248, 236] on input "21.22" at bounding box center [256, 236] width 35 height 12
type input "24.56"
click at [251, 202] on input "31.00" at bounding box center [256, 201] width 35 height 12
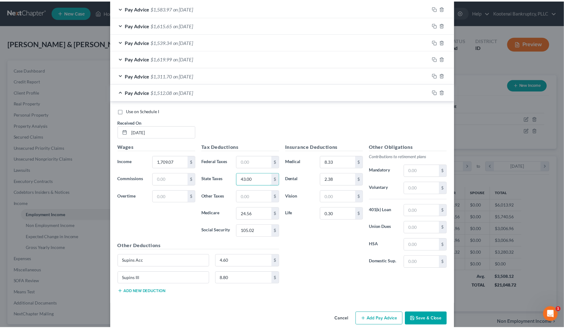
scroll to position [324, 0]
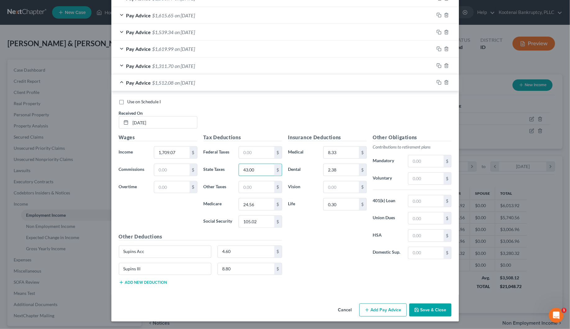
type input "43.00"
click at [437, 308] on button "Save & Close" at bounding box center [430, 310] width 42 height 13
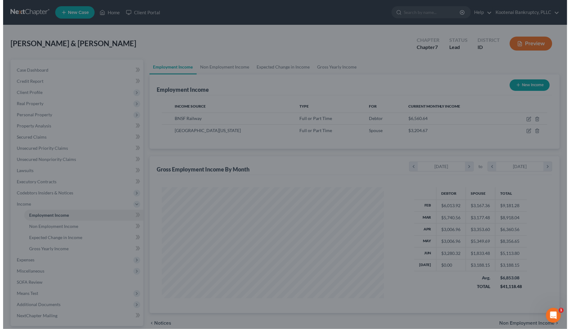
scroll to position [309967, 309847]
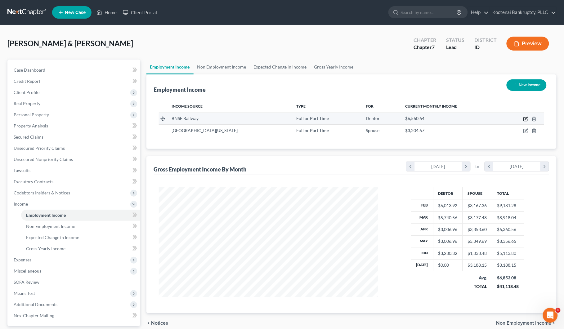
click at [527, 120] on icon "button" at bounding box center [525, 119] width 5 height 5
select select "0"
select select "17"
select select "1"
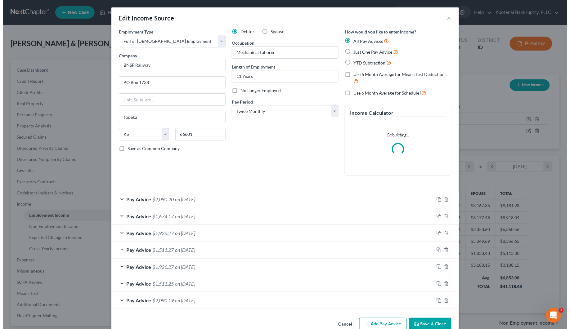
scroll to position [112, 235]
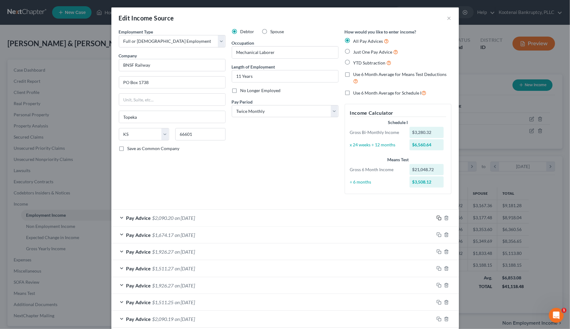
click at [436, 216] on icon "button" at bounding box center [438, 218] width 5 height 5
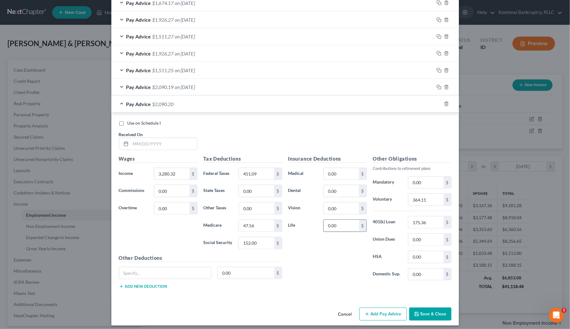
scroll to position [233, 0]
click at [147, 146] on input "text" at bounding box center [164, 143] width 66 height 12
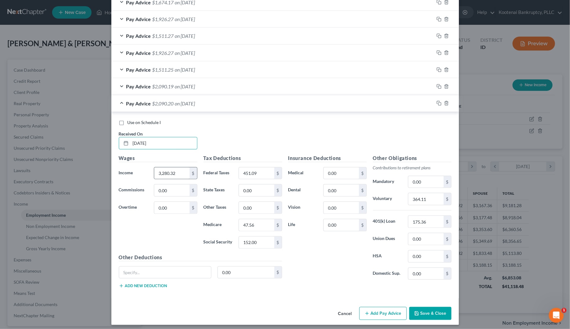
type input "07/10/2025"
click at [171, 180] on div "3,280.32 $" at bounding box center [175, 173] width 43 height 12
click at [171, 176] on input "3,280.32" at bounding box center [171, 173] width 35 height 12
type input "2,733.60"
click at [244, 176] on input "451.09" at bounding box center [256, 173] width 35 height 12
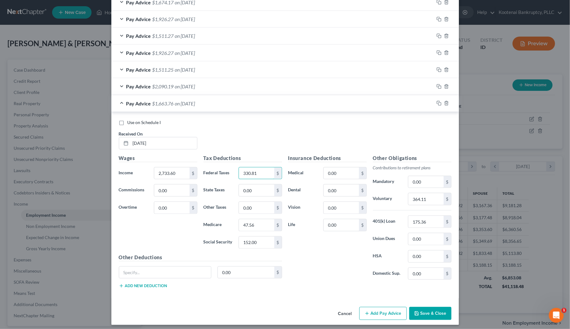
type input "330.81"
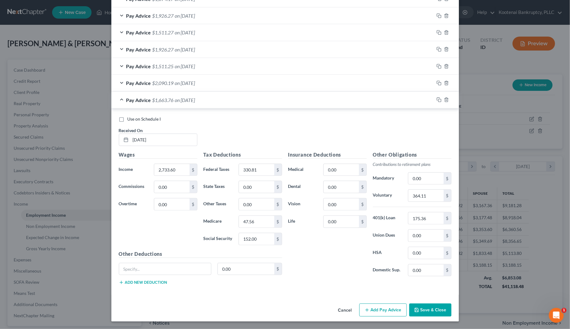
scroll to position [238, 0]
click at [421, 200] on input "364.11" at bounding box center [425, 196] width 35 height 12
type input "303.44"
click at [253, 224] on input "47.56" at bounding box center [256, 222] width 35 height 12
type input "39.64"
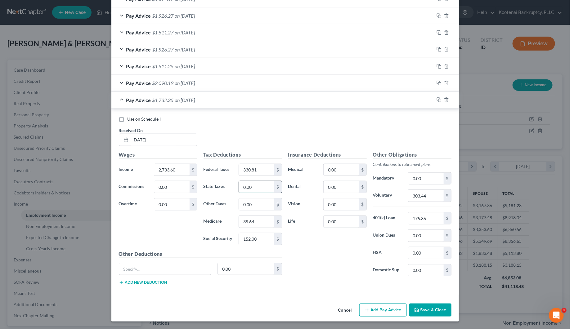
click at [254, 189] on input "0.00" at bounding box center [256, 187] width 35 height 12
type input "121.00"
click at [254, 240] on input "152.00" at bounding box center [256, 239] width 35 height 12
click at [437, 98] on icon "button" at bounding box center [438, 99] width 3 height 3
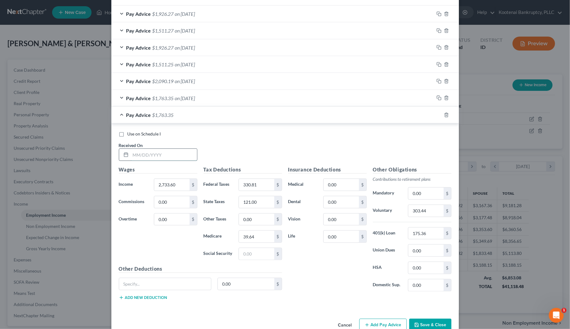
click at [152, 153] on input "text" at bounding box center [164, 155] width 66 height 12
type input "07/25/2025"
click at [163, 185] on input "2,733.60" at bounding box center [171, 185] width 35 height 12
type input "3,554.00"
click at [239, 186] on input "330.81" at bounding box center [256, 185] width 35 height 12
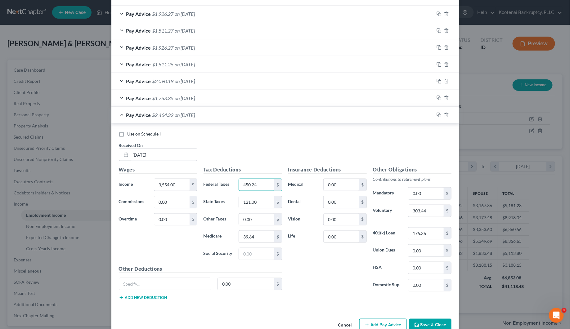
type input "450.24"
click at [418, 212] on input "303.44" at bounding box center [425, 211] width 35 height 12
type input "363.69"
click at [253, 242] on input "39.64" at bounding box center [256, 237] width 35 height 12
type input "47.51"
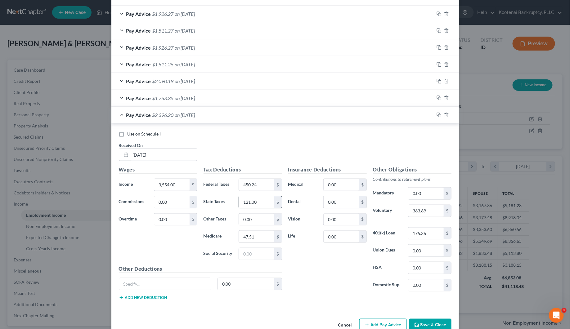
click at [248, 208] on input "121.00" at bounding box center [256, 202] width 35 height 12
type input "152.00"
click at [327, 187] on input "0.00" at bounding box center [340, 185] width 35 height 12
type input "277.54"
click at [416, 251] on input "0.00" at bounding box center [425, 251] width 35 height 12
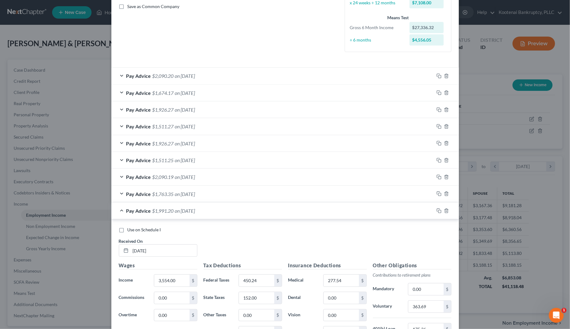
scroll to position [139, 0]
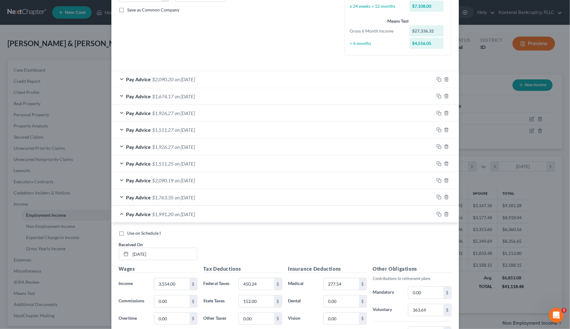
type input "96.46"
click at [118, 78] on div "Pay Advice $2,090.20 on 06/10/2025" at bounding box center [272, 79] width 322 height 16
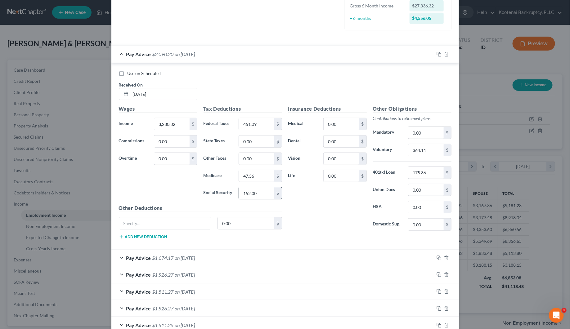
scroll to position [177, 0]
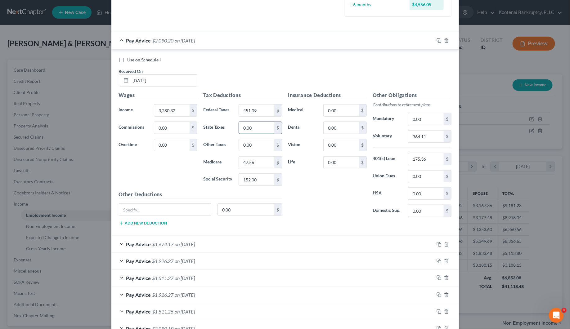
click at [252, 127] on input "0.00" at bounding box center [256, 128] width 35 height 12
type input "152.00"
click at [259, 181] on input "152.00" at bounding box center [256, 180] width 35 height 12
click at [117, 246] on div "Pay Advice $1,674.17 on 05/23/2025" at bounding box center [272, 244] width 322 height 16
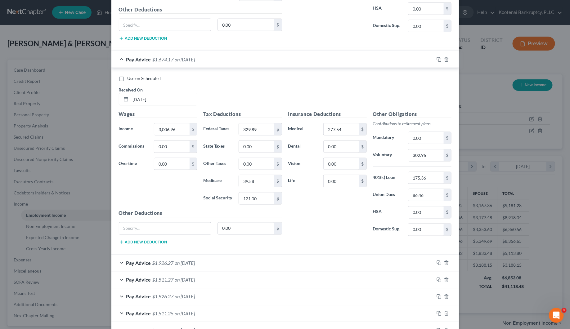
scroll to position [371, 0]
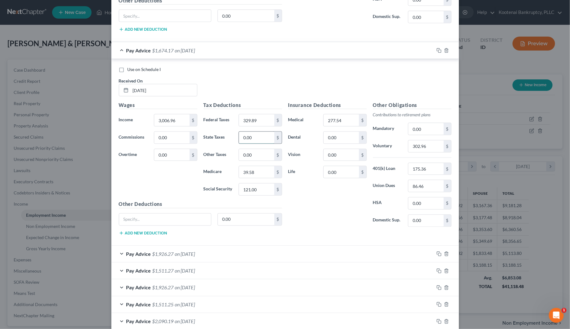
click at [242, 137] on input "0.00" at bounding box center [256, 138] width 35 height 12
type input "121.00"
click at [251, 193] on input "121.00" at bounding box center [256, 190] width 35 height 12
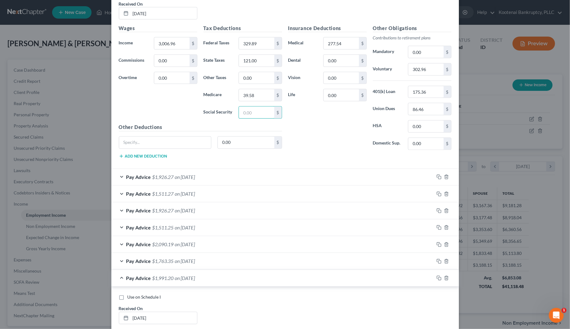
scroll to position [449, 0]
click at [118, 177] on div "Pay Advice $1,926.27 on 04/10/2025" at bounding box center [272, 176] width 322 height 16
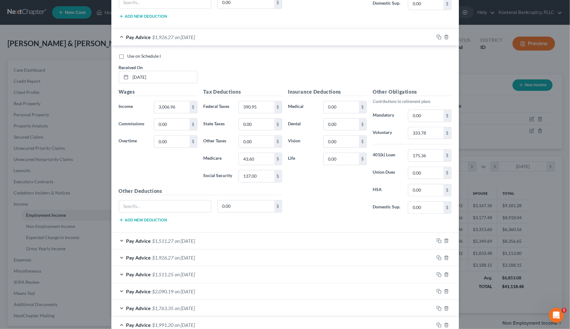
scroll to position [604, 0]
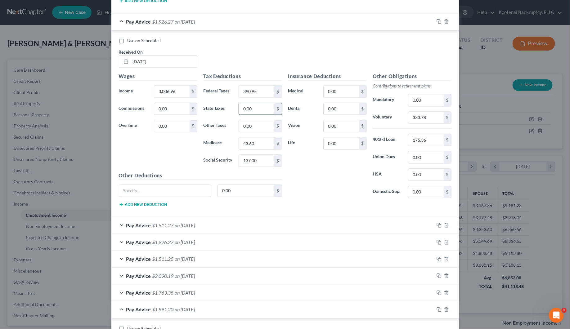
click at [244, 112] on input "0.00" at bounding box center [256, 109] width 35 height 12
type input "137.00"
click at [253, 165] on input "137.00" at bounding box center [256, 161] width 35 height 12
click at [118, 230] on div "Pay Advice $1,511.27 on 03/25/2025" at bounding box center [272, 225] width 322 height 16
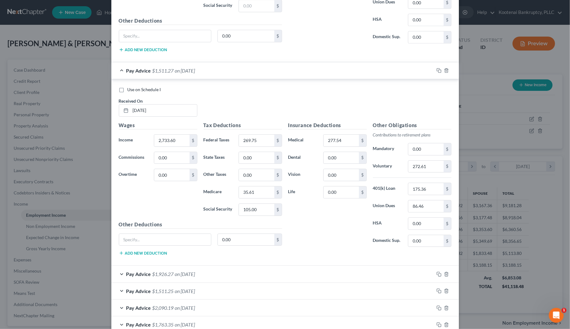
scroll to position [759, 0]
click at [247, 160] on input "0.00" at bounding box center [256, 158] width 35 height 12
type input "105.00"
click at [244, 215] on input "105.00" at bounding box center [256, 209] width 35 height 12
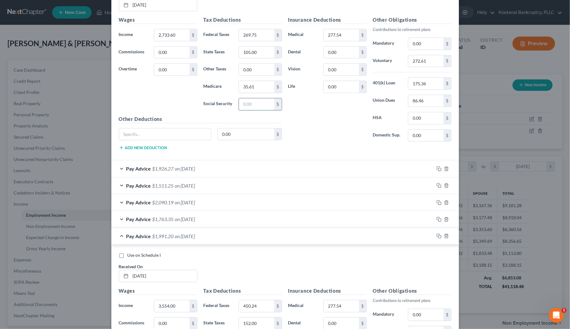
scroll to position [875, 0]
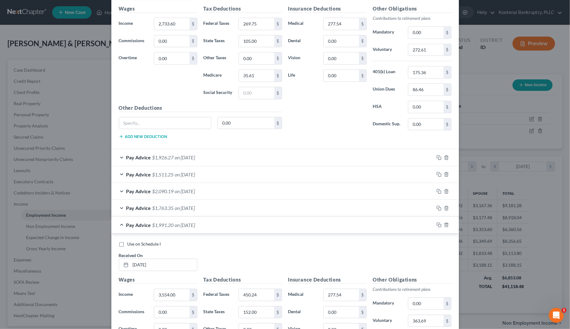
click at [117, 163] on div "Pay Advice $1,926.27 on 03/10/2025" at bounding box center [272, 157] width 322 height 16
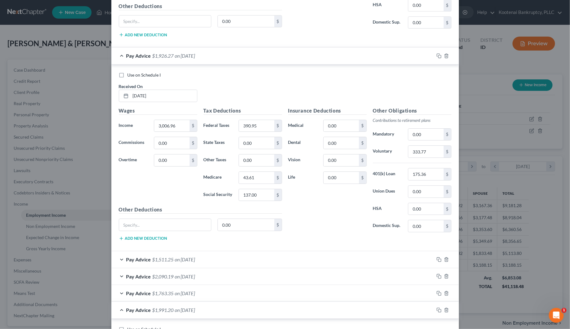
scroll to position [991, 0]
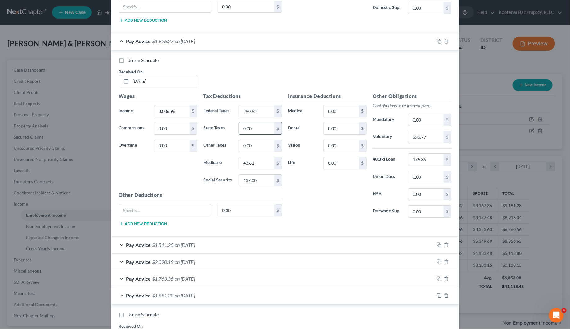
click at [244, 134] on input "0.00" at bounding box center [256, 128] width 35 height 12
type input "137.00"
click at [247, 186] on input "137.00" at bounding box center [256, 181] width 35 height 12
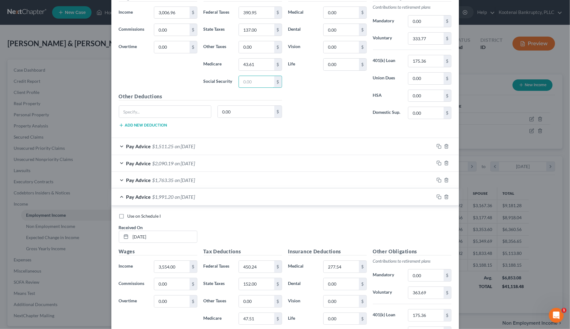
scroll to position [1108, 0]
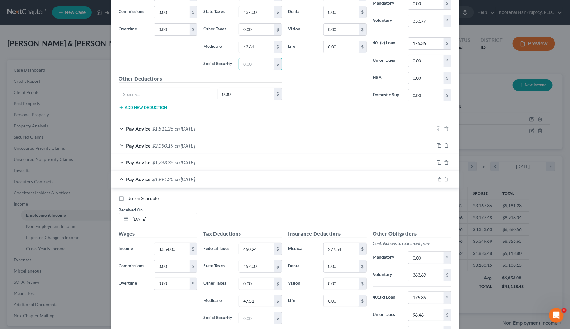
click at [118, 134] on div "Pay Advice $1,511.25 on 02/25/2025" at bounding box center [272, 128] width 322 height 16
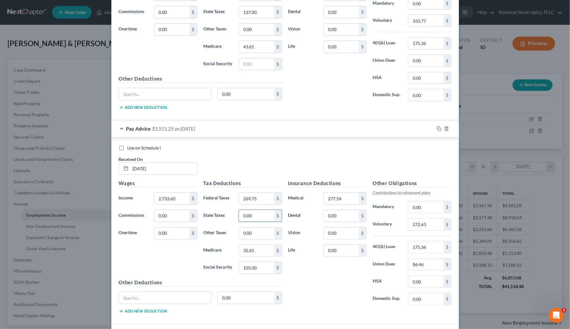
click at [258, 222] on input "0.00" at bounding box center [256, 216] width 35 height 12
type input "105.00"
click at [254, 273] on input "105.00" at bounding box center [256, 268] width 35 height 12
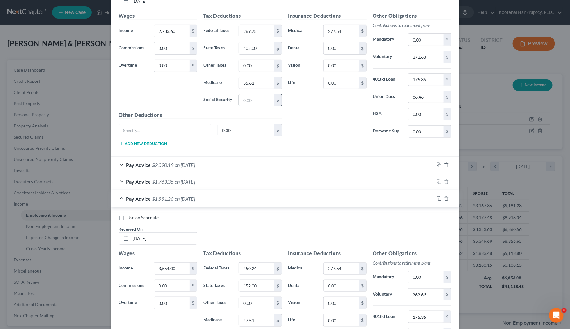
scroll to position [1383, 0]
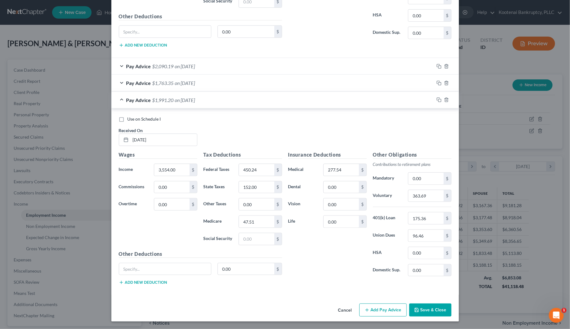
click at [118, 64] on div "Pay Advice $2,090.19 on 02/10/2025" at bounding box center [272, 66] width 322 height 16
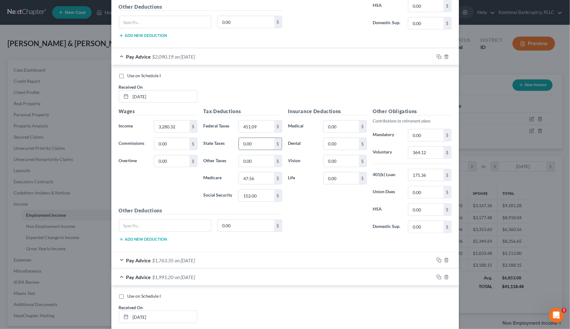
click at [247, 150] on input "0.00" at bounding box center [256, 144] width 35 height 12
type input "152.00"
click at [250, 202] on input "152.00" at bounding box center [256, 196] width 35 height 12
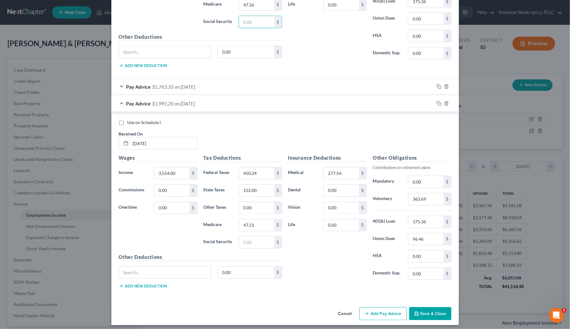
scroll to position [1571, 0]
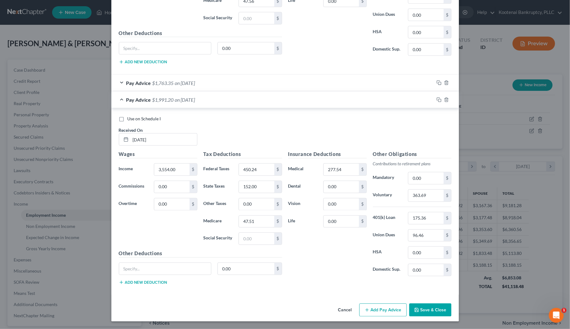
click at [118, 80] on div "Pay Advice $1,763.35 on 07/10/2025" at bounding box center [272, 83] width 322 height 16
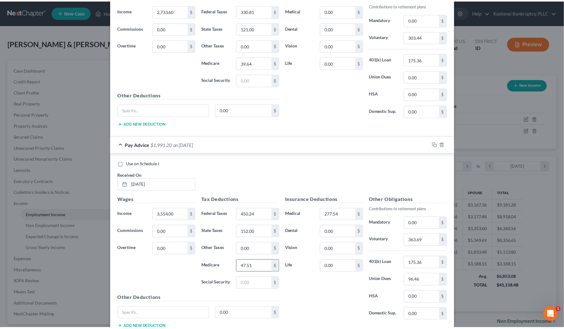
scroll to position [1760, 0]
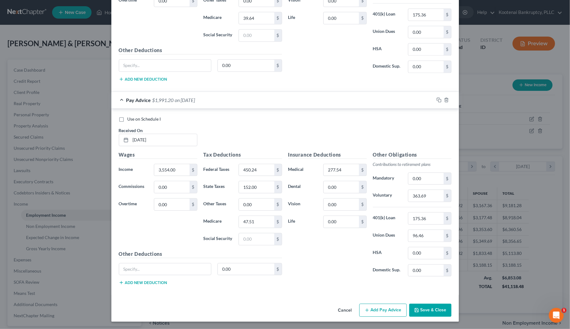
click at [429, 307] on button "Save & Close" at bounding box center [430, 310] width 42 height 13
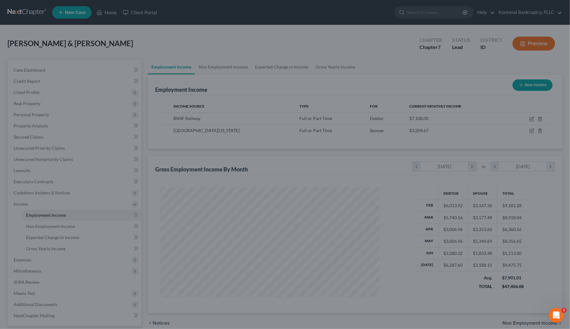
scroll to position [309967, 309847]
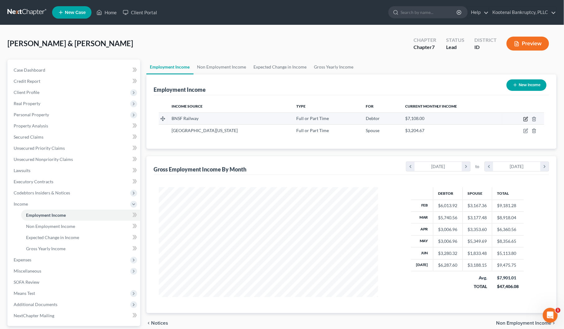
click at [527, 117] on icon "button" at bounding box center [525, 119] width 5 height 5
select select "0"
select select "17"
select select "1"
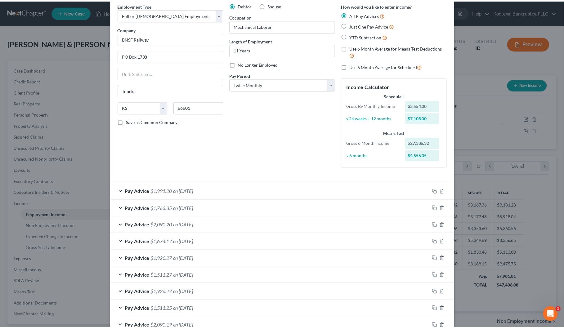
scroll to position [67, 0]
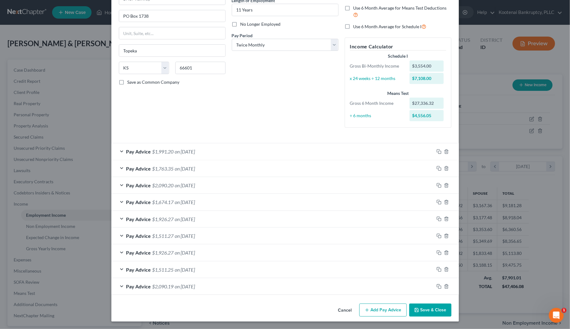
click at [415, 313] on button "Save & Close" at bounding box center [430, 310] width 42 height 13
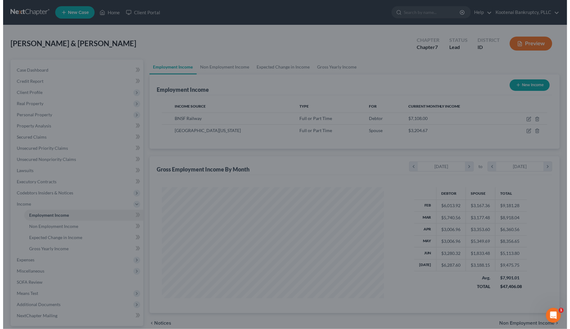
scroll to position [309967, 309847]
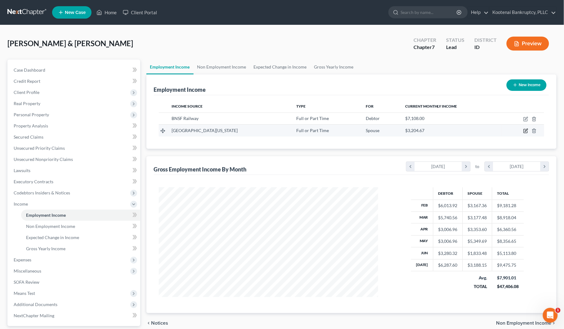
click at [526, 130] on icon "button" at bounding box center [525, 130] width 5 height 5
select select "0"
select select "13"
select select "2"
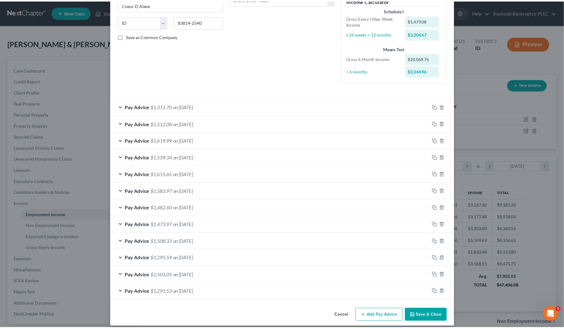
scroll to position [119, 0]
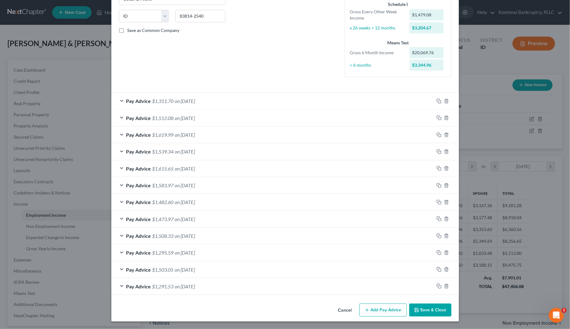
click at [416, 305] on button "Save & Close" at bounding box center [430, 310] width 42 height 13
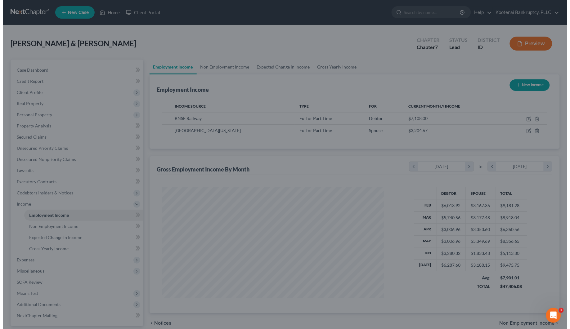
scroll to position [309967, 309847]
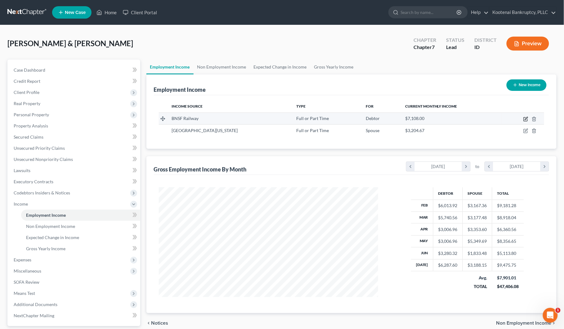
click at [527, 120] on icon "button" at bounding box center [525, 119] width 5 height 5
select select "0"
select select "17"
select select "1"
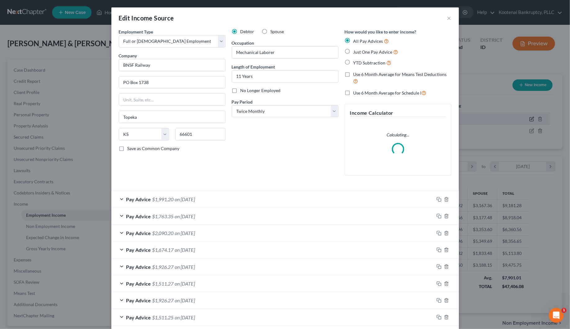
scroll to position [112, 235]
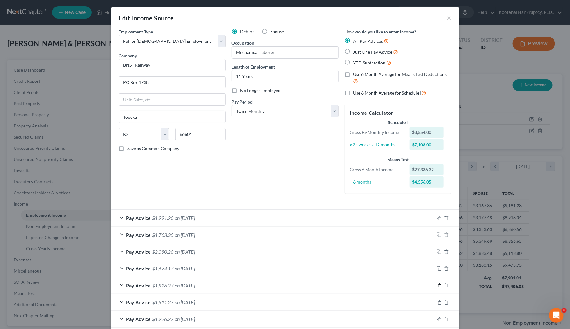
click at [437, 286] on icon "button" at bounding box center [438, 285] width 5 height 5
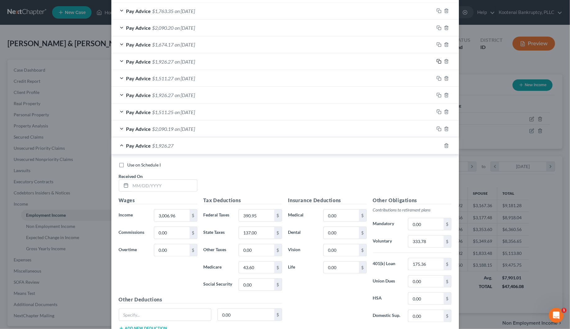
scroll to position [272, 0]
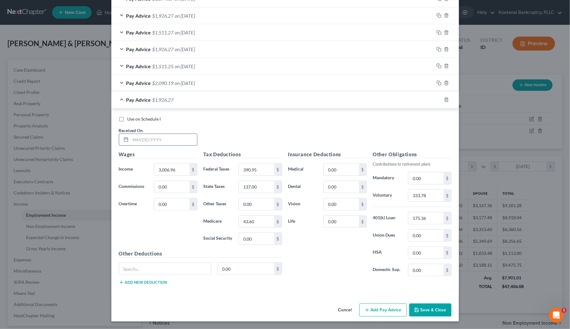
click at [143, 142] on input "text" at bounding box center [164, 140] width 66 height 12
click at [246, 171] on input "390.95" at bounding box center [256, 170] width 35 height 12
click at [253, 223] on input "43.60" at bounding box center [256, 222] width 35 height 12
click at [252, 188] on input "137.00" at bounding box center [256, 187] width 35 height 12
click at [416, 198] on input "333.78" at bounding box center [425, 196] width 35 height 12
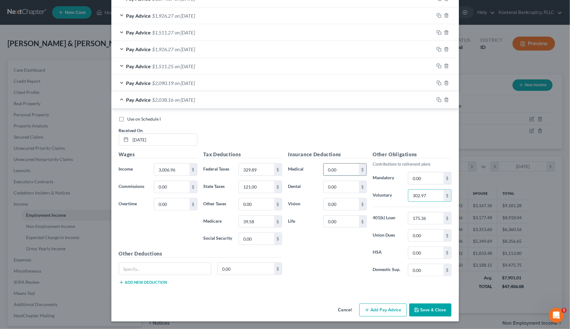
click at [334, 171] on input "0.00" at bounding box center [340, 170] width 35 height 12
click at [416, 233] on input "0.00" at bounding box center [425, 236] width 35 height 12
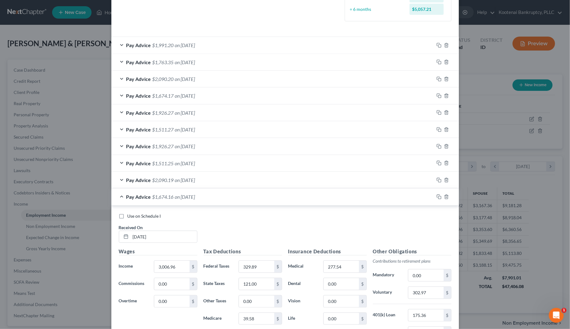
scroll to position [155, 0]
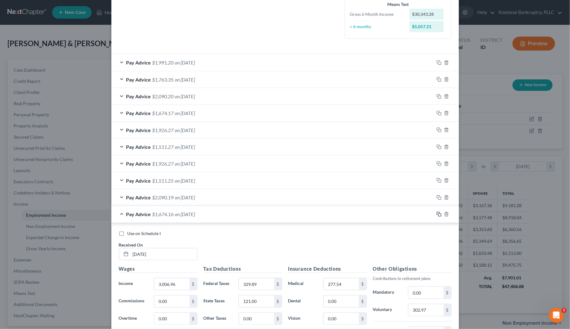
click at [436, 215] on icon "button" at bounding box center [438, 214] width 5 height 5
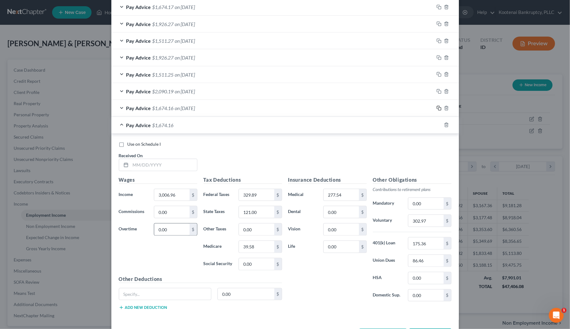
scroll to position [272, 0]
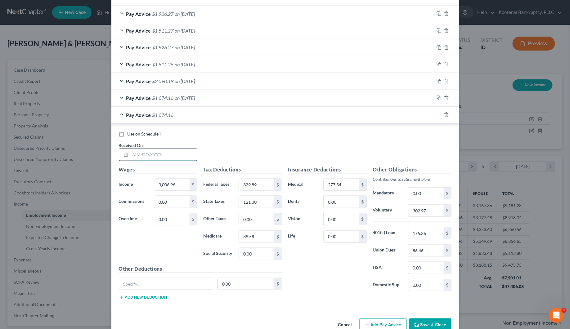
click at [144, 158] on input "text" at bounding box center [164, 155] width 66 height 12
click at [242, 188] on input "329.89" at bounding box center [256, 185] width 35 height 12
click at [253, 202] on input "121.00" at bounding box center [256, 202] width 35 height 12
click at [254, 236] on input "39.58" at bounding box center [256, 237] width 35 height 12
click at [416, 216] on input "302.97" at bounding box center [425, 211] width 35 height 12
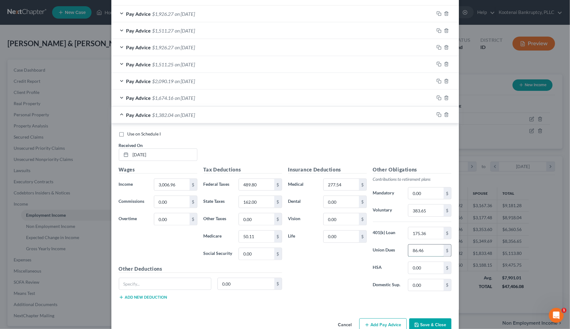
click at [416, 255] on input "86.46" at bounding box center [425, 251] width 35 height 12
click at [335, 183] on input "277.54" at bounding box center [340, 185] width 35 height 12
click at [159, 185] on input "3,006.96" at bounding box center [171, 185] width 35 height 12
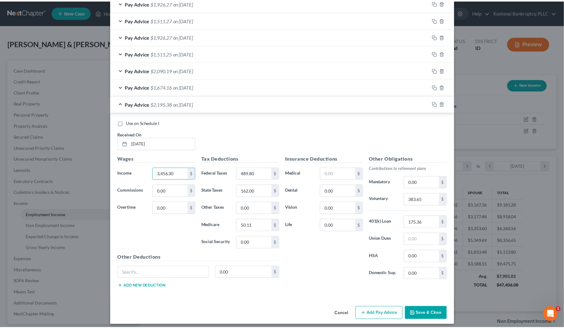
scroll to position [289, 0]
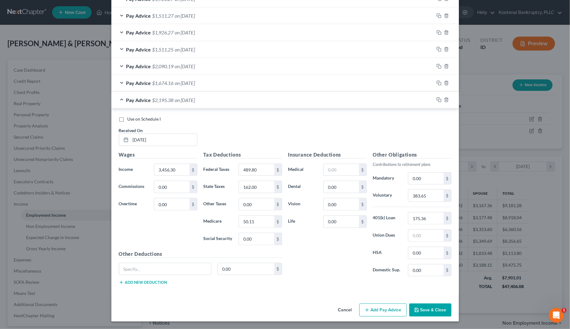
click at [425, 311] on button "Save & Close" at bounding box center [430, 310] width 42 height 13
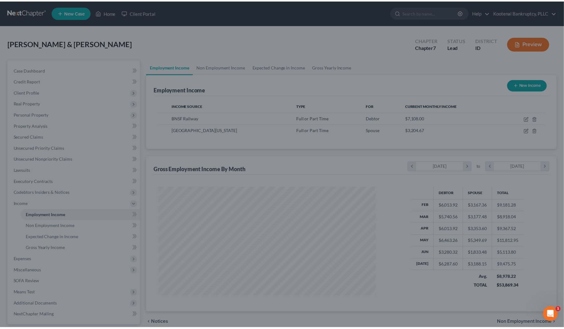
scroll to position [309967, 309847]
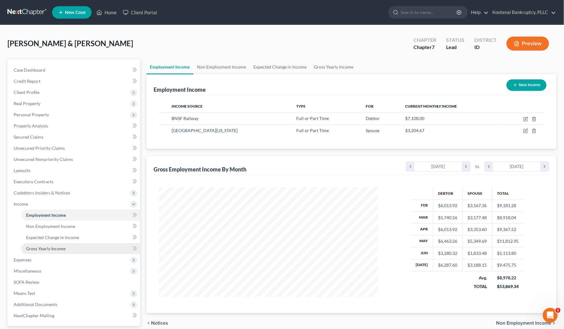
click at [46, 249] on span "Gross Yearly Income" at bounding box center [45, 248] width 39 height 5
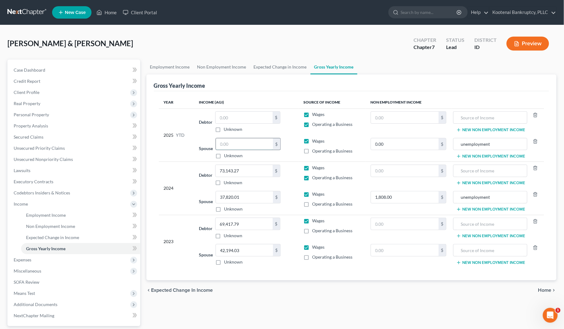
click at [234, 147] on input "text" at bounding box center [244, 144] width 57 height 12
click at [225, 119] on input "text" at bounding box center [244, 118] width 57 height 12
click at [33, 216] on span "Employment Income" at bounding box center [46, 214] width 40 height 5
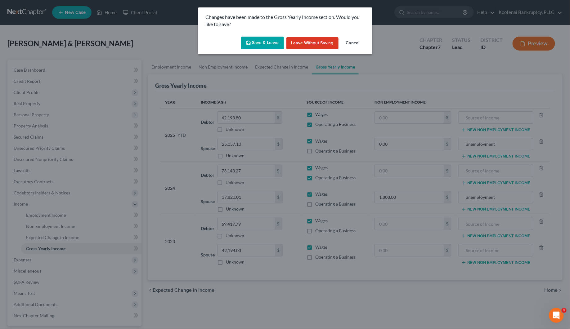
click at [262, 39] on button "Save & Leave" at bounding box center [262, 43] width 43 height 13
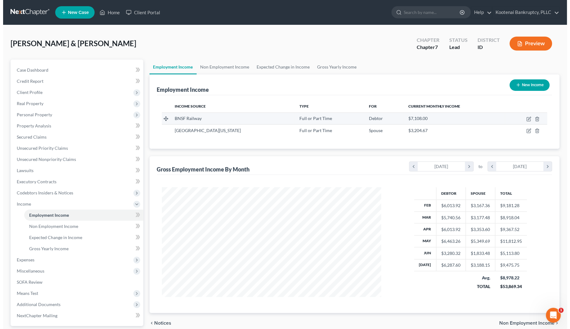
scroll to position [112, 232]
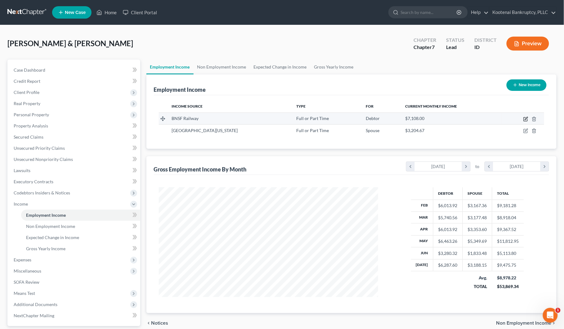
click at [523, 119] on icon "button" at bounding box center [525, 119] width 5 height 5
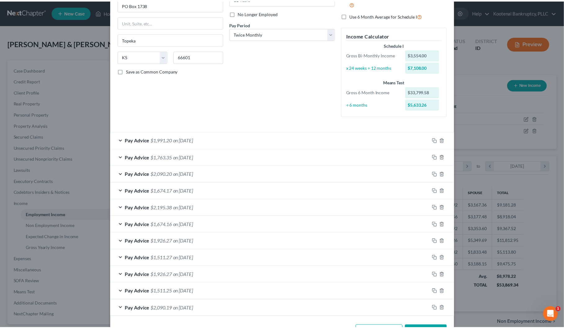
scroll to position [101, 0]
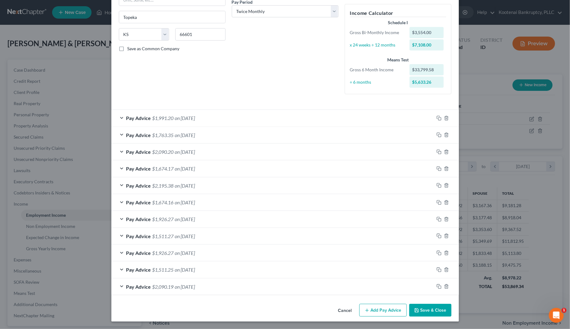
click at [420, 313] on button "Save & Close" at bounding box center [430, 310] width 42 height 13
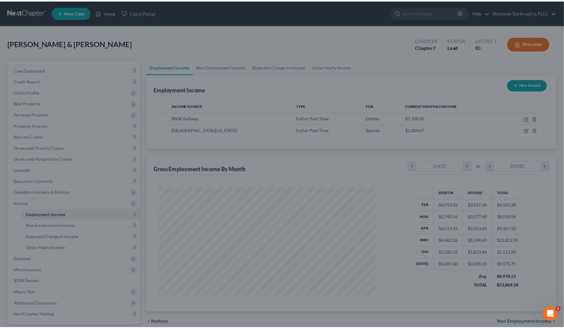
scroll to position [309967, 309847]
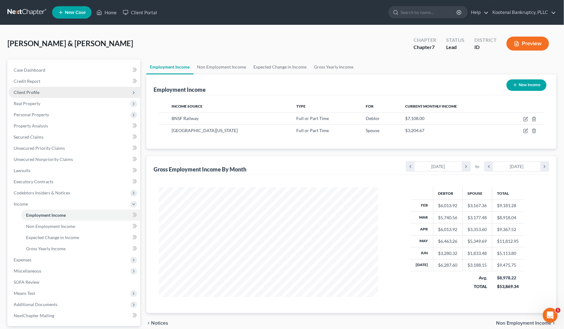
click at [29, 92] on span "Client Profile" at bounding box center [27, 92] width 26 height 5
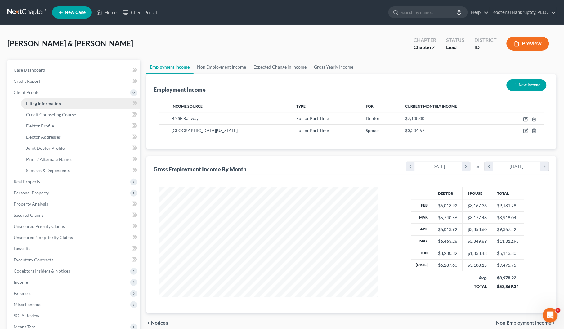
drag, startPoint x: 33, startPoint y: 103, endPoint x: 34, endPoint y: 106, distance: 3.8
click at [33, 103] on span "Filing Information" at bounding box center [43, 103] width 35 height 5
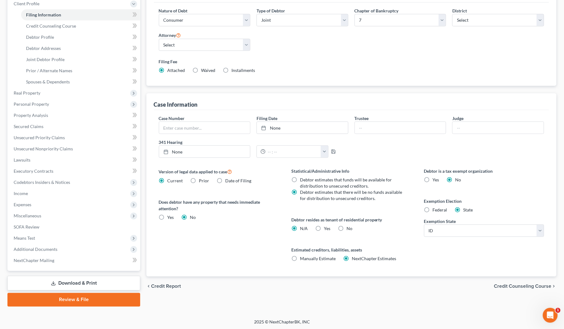
scroll to position [89, 0]
click at [512, 287] on span "Credit Counseling Course" at bounding box center [522, 285] width 57 height 5
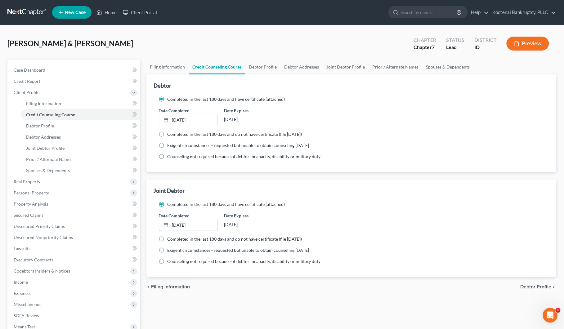
click at [540, 285] on span "Debtor Profile" at bounding box center [535, 286] width 31 height 5
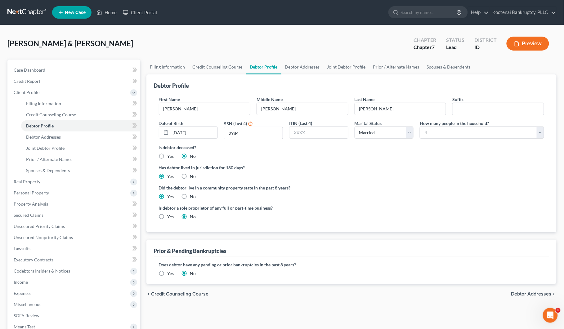
click at [536, 291] on span "Debtor Addresses" at bounding box center [531, 293] width 40 height 5
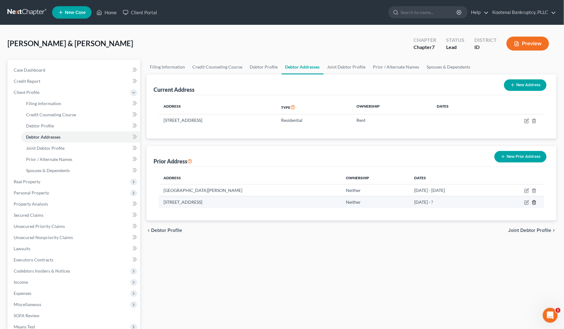
click at [534, 203] on line "button" at bounding box center [534, 202] width 0 height 1
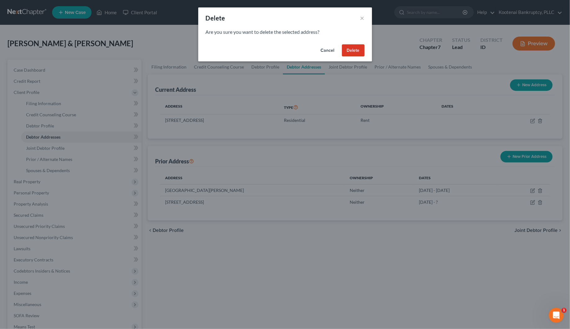
click at [349, 46] on button "Delete" at bounding box center [353, 50] width 23 height 12
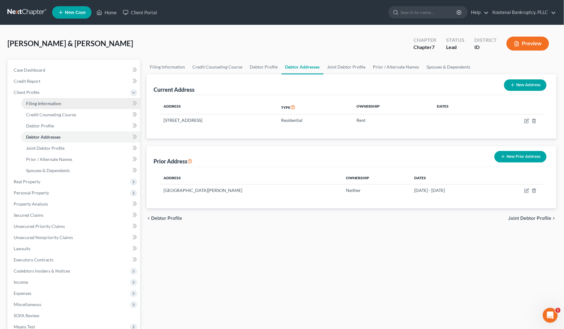
click at [42, 101] on span "Filing Information" at bounding box center [43, 103] width 35 height 5
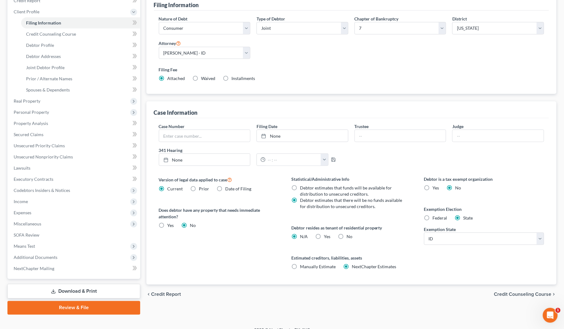
scroll to position [89, 0]
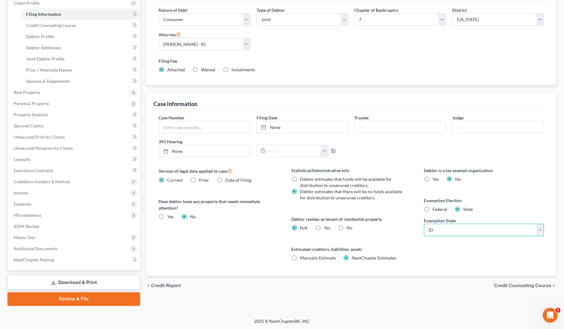
click at [449, 232] on select "State AL AK AR AZ CA CO CT DE DC FL GA GU HI ID IL IN IA KS KY LA ME MD MA MI M…" at bounding box center [484, 230] width 120 height 12
click at [424, 224] on select "State AL AK AR AZ CA CO CT DE DC FL GA GU HI ID IL IN IA KS KY LA ME MD MA MI M…" at bounding box center [484, 230] width 120 height 12
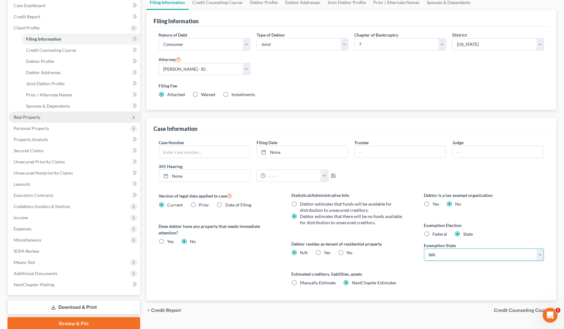
scroll to position [51, 0]
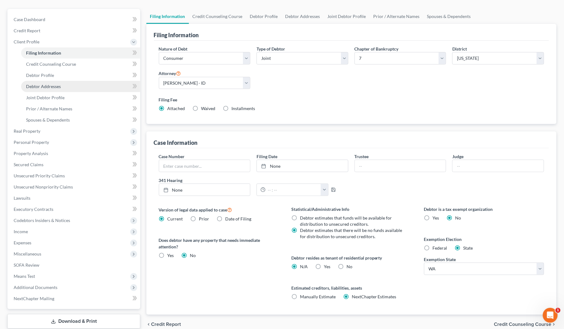
click at [34, 84] on span "Debtor Addresses" at bounding box center [43, 86] width 35 height 5
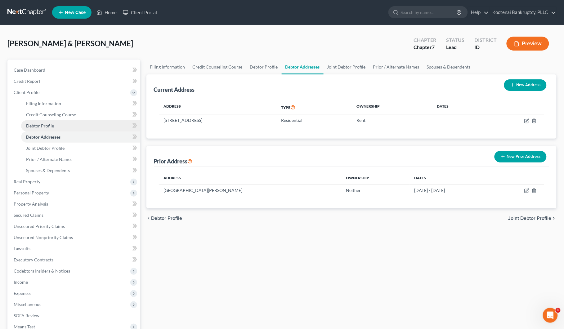
click at [38, 127] on span "Debtor Profile" at bounding box center [40, 125] width 28 height 5
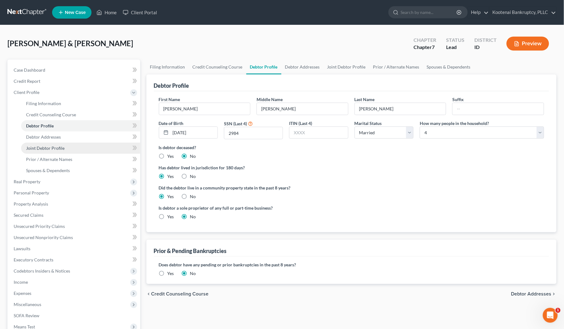
click at [38, 146] on span "Joint Debtor Profile" at bounding box center [45, 147] width 38 height 5
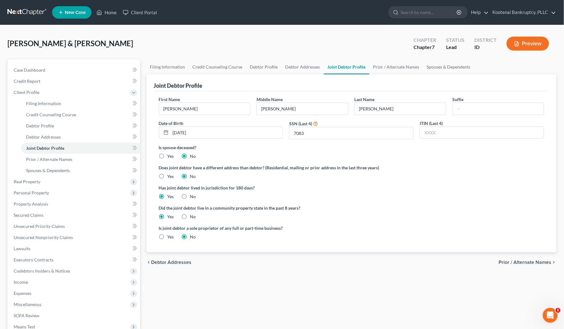
click at [527, 261] on span "Prior / Alternate Names" at bounding box center [525, 262] width 53 height 5
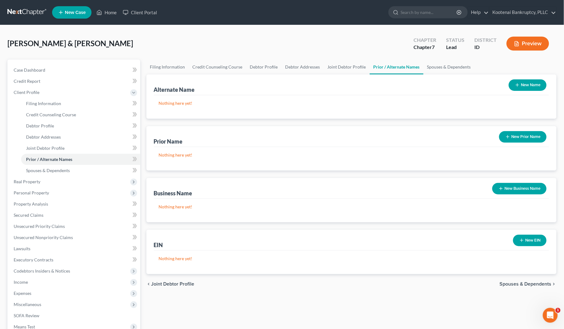
click at [533, 283] on span "Spouses & Dependents" at bounding box center [526, 284] width 52 height 5
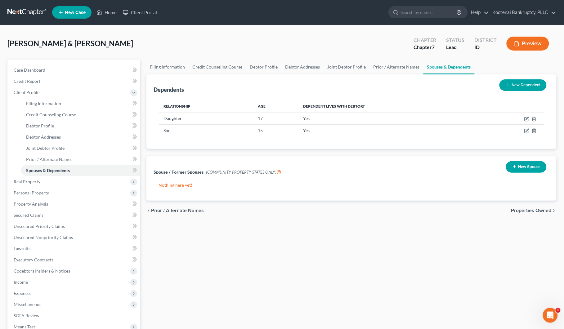
click at [531, 210] on span "Properties Owned" at bounding box center [531, 210] width 40 height 5
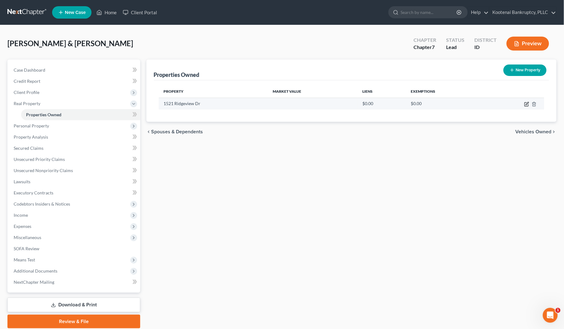
click at [528, 103] on icon "button" at bounding box center [527, 103] width 3 height 3
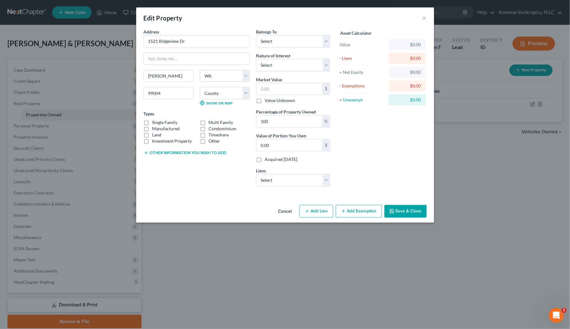
drag, startPoint x: 390, startPoint y: 211, endPoint x: 362, endPoint y: 222, distance: 29.9
click at [390, 211] on icon "button" at bounding box center [391, 211] width 5 height 5
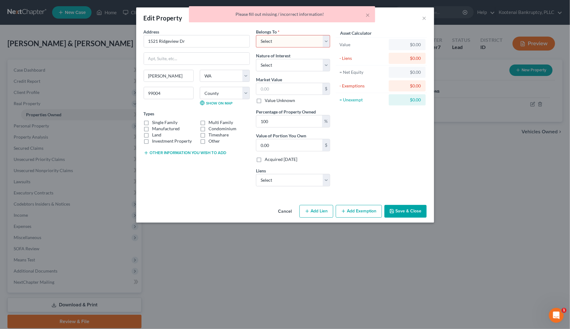
click at [289, 212] on button "Cancel" at bounding box center [285, 212] width 24 height 12
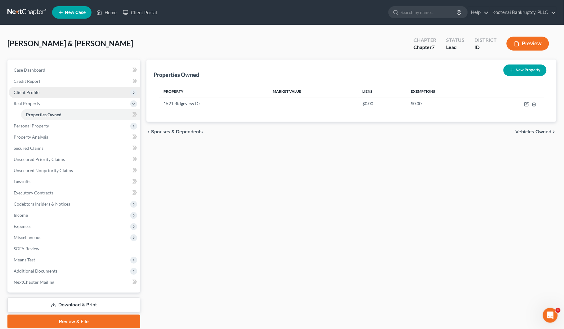
click at [19, 91] on span "Client Profile" at bounding box center [27, 92] width 26 height 5
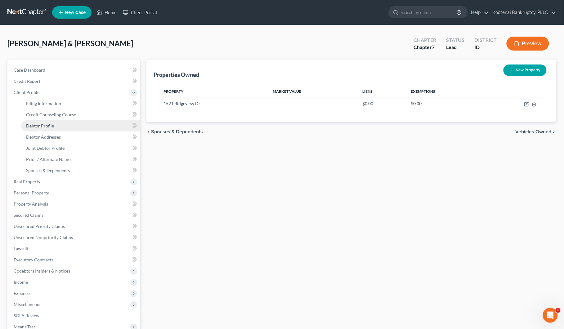
click at [35, 123] on span "Debtor Profile" at bounding box center [40, 125] width 28 height 5
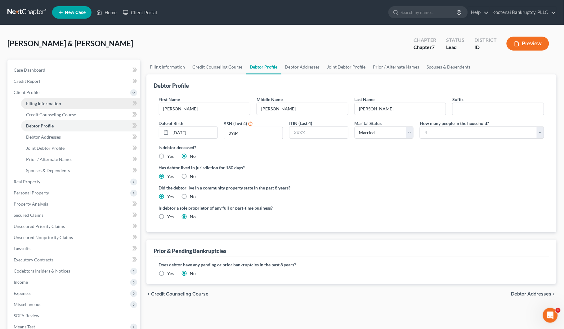
click at [48, 100] on link "Filing Information" at bounding box center [80, 103] width 119 height 11
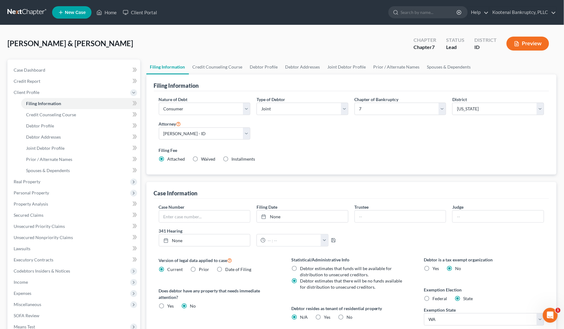
click at [324, 317] on label "Yes Yes" at bounding box center [327, 317] width 7 height 6
click at [326, 317] on input "Yes Yes" at bounding box center [328, 316] width 4 height 4
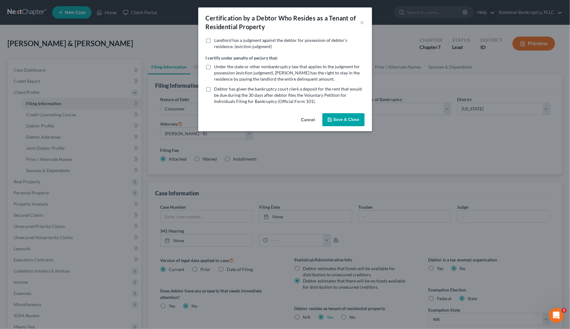
click at [342, 120] on button "Save & Close" at bounding box center [343, 119] width 42 height 13
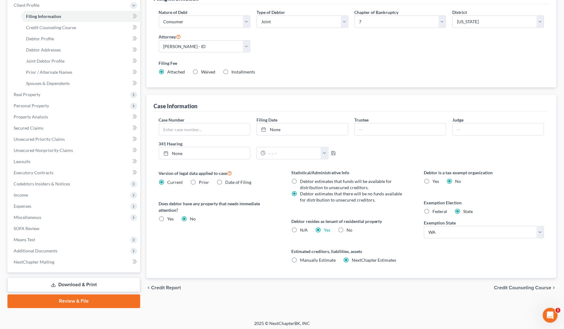
scroll to position [89, 0]
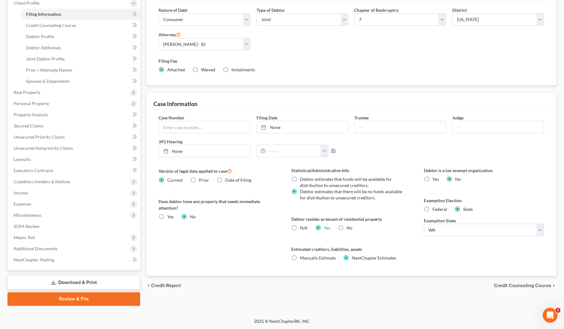
click at [516, 287] on span "Credit Counseling Course" at bounding box center [522, 285] width 57 height 5
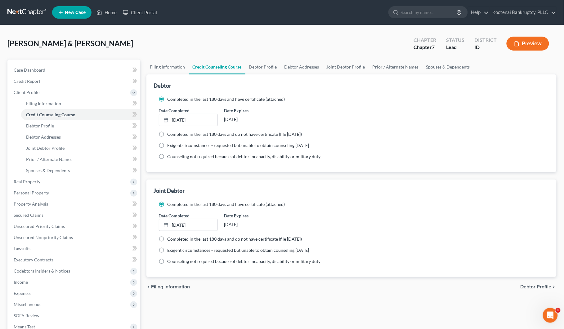
click at [531, 287] on span "Debtor Profile" at bounding box center [535, 286] width 31 height 5
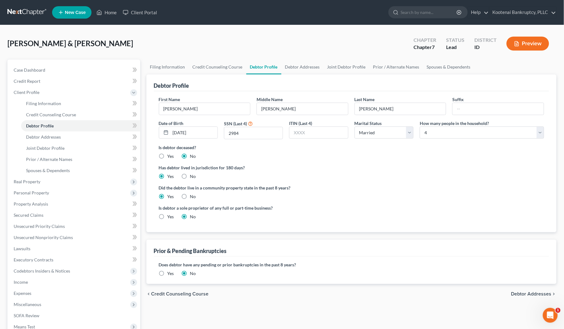
click at [534, 293] on span "Debtor Addresses" at bounding box center [531, 293] width 40 height 5
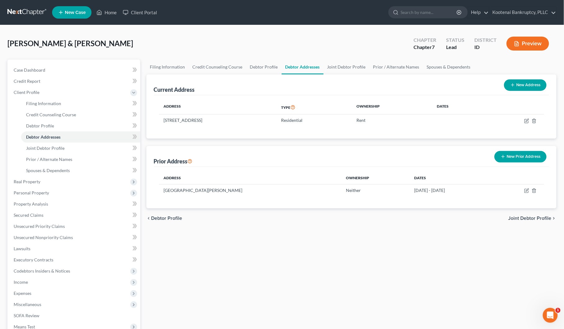
click at [525, 219] on span "Joint Debtor Profile" at bounding box center [529, 218] width 43 height 5
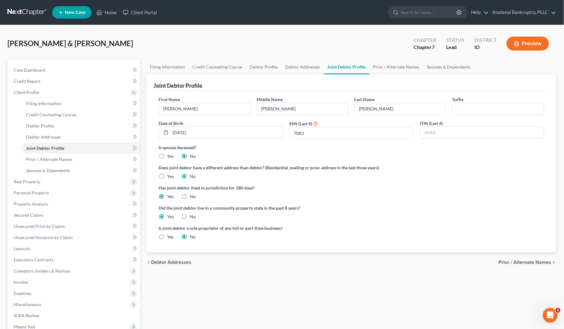
click at [525, 262] on span "Prior / Alternate Names" at bounding box center [525, 262] width 53 height 5
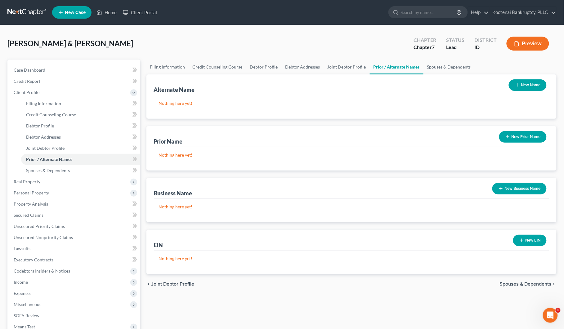
click at [528, 282] on span "Spouses & Dependents" at bounding box center [526, 284] width 52 height 5
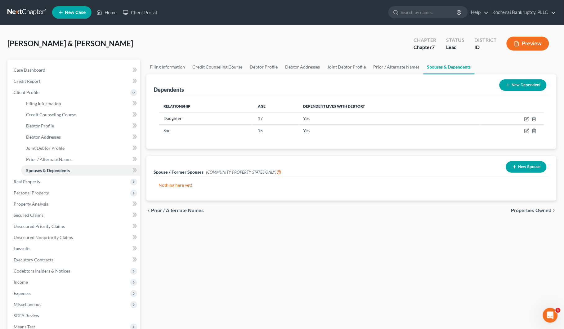
click at [522, 210] on span "Properties Owned" at bounding box center [531, 210] width 40 height 5
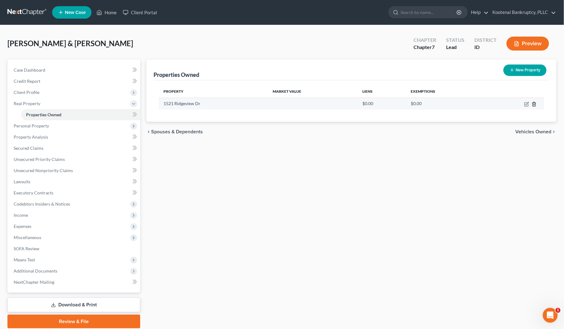
click at [534, 104] on icon "button" at bounding box center [533, 104] width 5 height 5
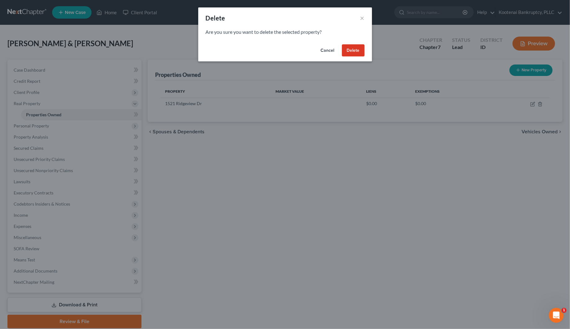
drag, startPoint x: 350, startPoint y: 47, endPoint x: 359, endPoint y: 53, distance: 10.5
click at [350, 47] on button "Delete" at bounding box center [353, 50] width 23 height 12
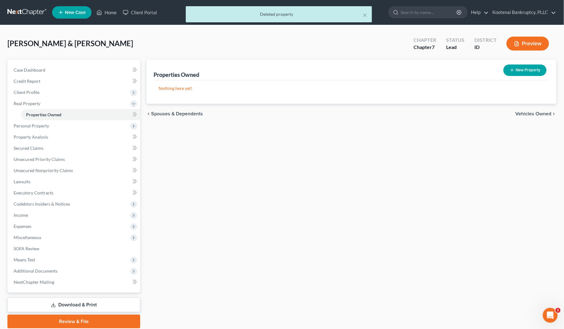
click at [533, 111] on span "Vehicles Owned" at bounding box center [533, 113] width 36 height 5
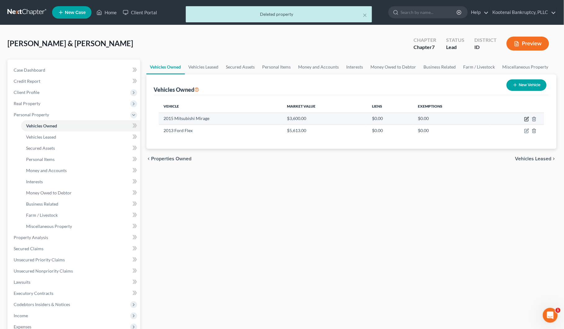
click at [527, 119] on icon "button" at bounding box center [527, 118] width 3 height 3
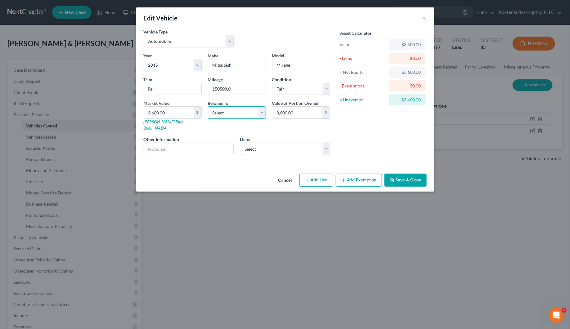
click at [232, 112] on select "Select Debtor 1 Only Debtor 2 Only Debtor 1 And Debtor 2 Only At Least One Of T…" at bounding box center [237, 112] width 58 height 12
click at [208, 107] on select "Select Debtor 1 Only Debtor 2 Only Debtor 1 And Debtor 2 Only At Least One Of T…" at bounding box center [237, 112] width 58 height 12
click at [352, 174] on button "Add Exemption" at bounding box center [359, 180] width 46 height 13
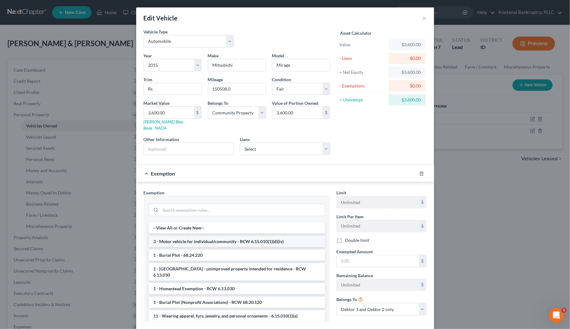
click at [163, 237] on li "3 - Motor vehicle for individual/community - RCW 6.15.010(1)(d)(iv)" at bounding box center [237, 241] width 176 height 11
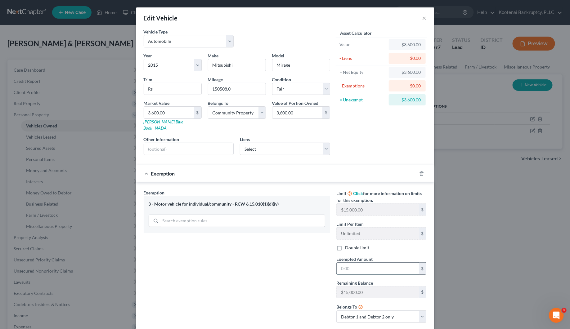
click at [346, 266] on input "text" at bounding box center [377, 269] width 82 height 12
click at [345, 245] on label "Double limit" at bounding box center [357, 248] width 24 height 6
click at [347, 245] on input "Double limit" at bounding box center [349, 247] width 4 height 4
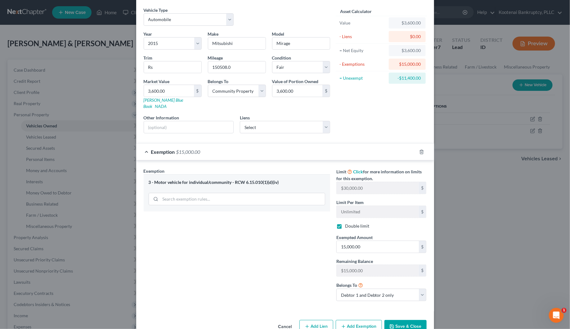
scroll to position [33, 0]
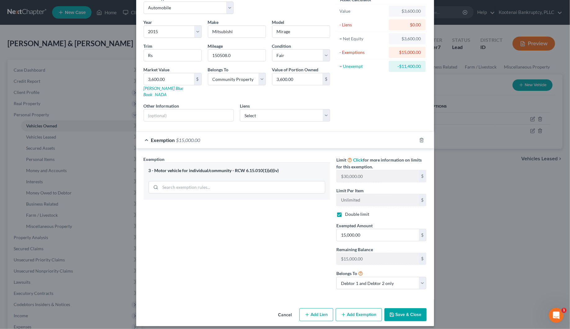
click at [403, 313] on button "Save & Close" at bounding box center [405, 314] width 42 height 13
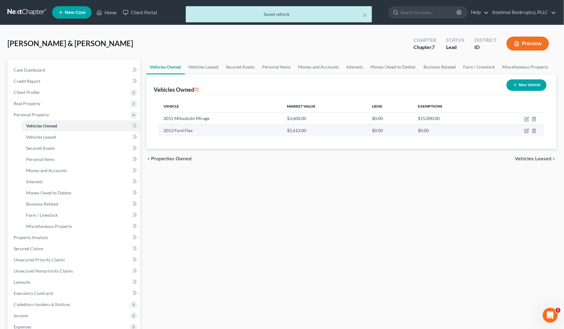
click at [529, 132] on td at bounding box center [516, 131] width 55 height 12
click at [526, 130] on icon "button" at bounding box center [526, 130] width 5 height 5
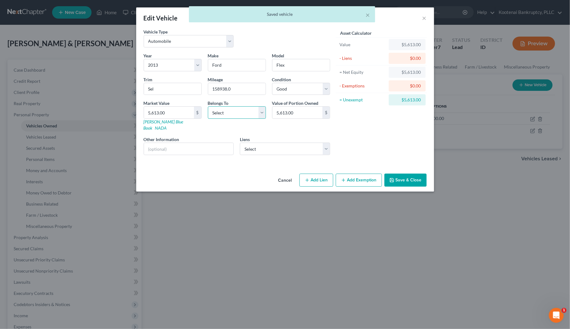
click at [222, 111] on select "Select Debtor 1 Only Debtor 2 Only Debtor 1 And Debtor 2 Only At Least One Of T…" at bounding box center [237, 112] width 58 height 12
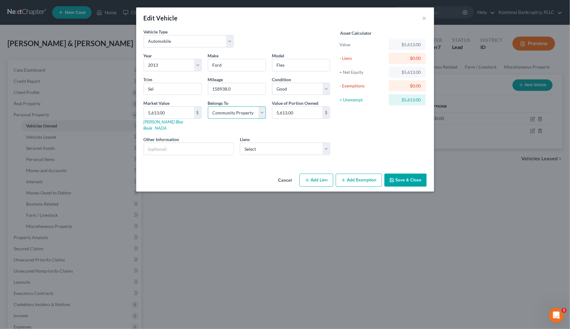
click at [208, 107] on select "Select Debtor 1 Only Debtor 2 Only Debtor 1 And Debtor 2 Only At Least One Of T…" at bounding box center [237, 112] width 58 height 12
drag, startPoint x: 350, startPoint y: 176, endPoint x: 336, endPoint y: 179, distance: 14.7
click at [350, 176] on button "Add Exemption" at bounding box center [359, 180] width 46 height 13
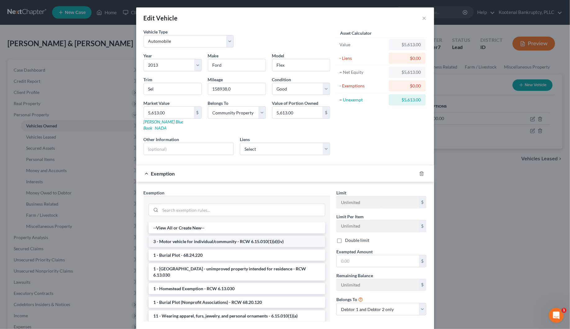
click at [169, 237] on li "3 - Motor vehicle for individual/community - RCW 6.15.010(1)(d)(iv)" at bounding box center [237, 241] width 176 height 11
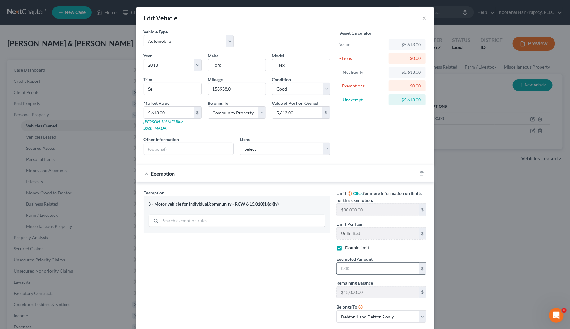
click at [346, 266] on input "text" at bounding box center [377, 269] width 82 height 12
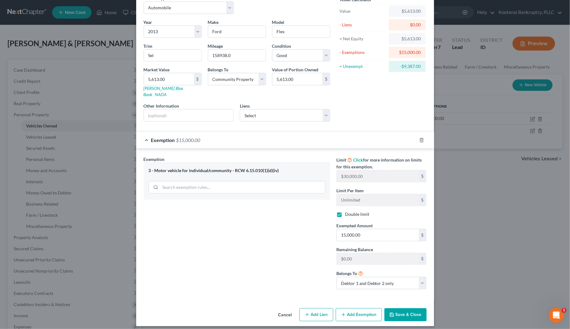
click at [386, 314] on button "Save & Close" at bounding box center [405, 314] width 42 height 13
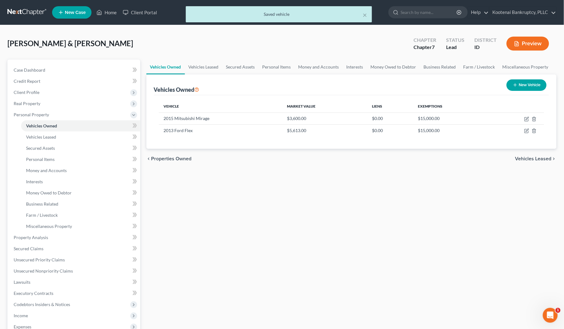
click at [548, 156] on span "Vehicles Leased" at bounding box center [533, 158] width 36 height 5
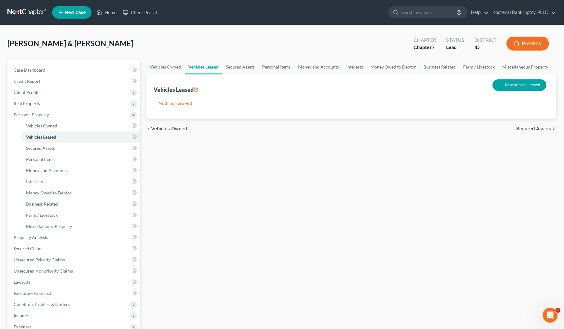
click at [532, 126] on span "Secured Assets" at bounding box center [533, 128] width 35 height 5
click at [532, 127] on span "Personal Items" at bounding box center [534, 128] width 33 height 5
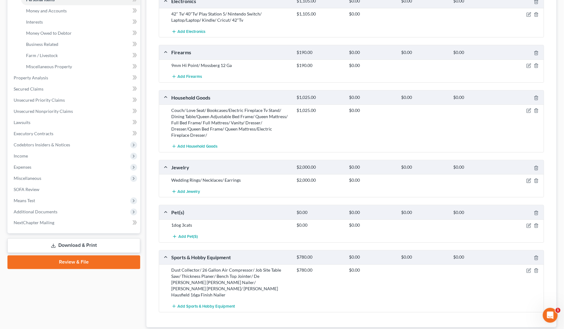
scroll to position [196, 0]
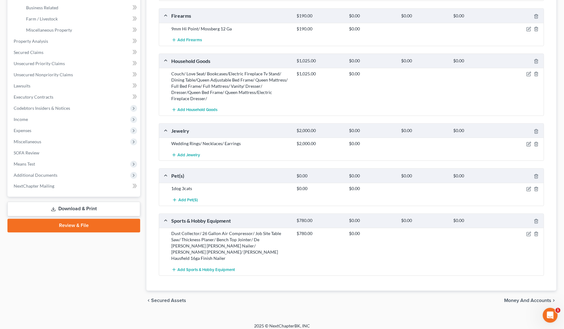
click at [511, 298] on span "Money and Accounts" at bounding box center [527, 300] width 47 height 5
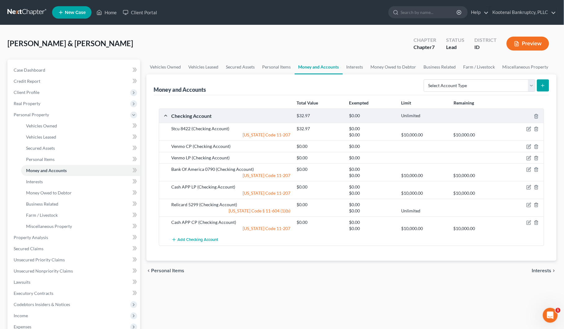
click at [543, 272] on span "Interests" at bounding box center [542, 270] width 20 height 5
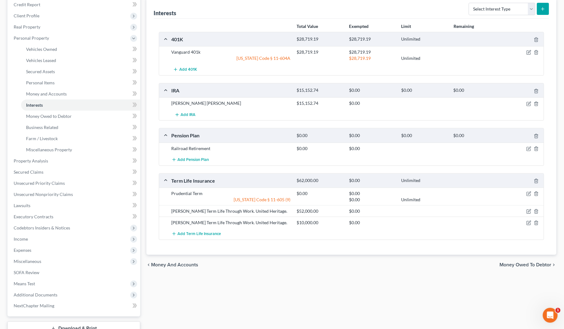
scroll to position [78, 0]
click at [528, 264] on span "Money Owed to Debtor" at bounding box center [526, 263] width 52 height 5
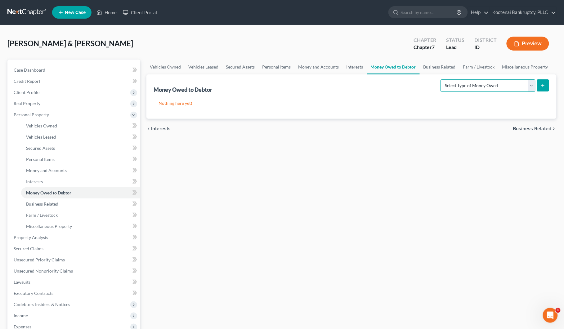
click at [534, 87] on select "Select Type of Money Owed Accounts Receivable Alimony Child Support Claims Agai…" at bounding box center [487, 85] width 95 height 12
click at [442, 79] on select "Select Type of Money Owed Accounts Receivable Alimony Child Support Claims Agai…" at bounding box center [487, 85] width 95 height 12
click at [539, 83] on button "submit" at bounding box center [543, 85] width 12 height 12
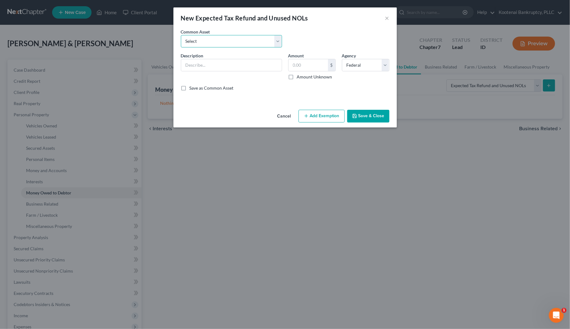
click at [195, 40] on select "Select 2023 Federal Tax Refund 2023 Expected EIC 2023 State Tax Refund 2023 Exp…" at bounding box center [231, 41] width 101 height 12
click at [181, 35] on select "Select 2023 Federal Tax Refund 2023 Expected EIC 2023 State Tax Refund 2023 Exp…" at bounding box center [231, 41] width 101 height 12
click at [297, 75] on label "Amount Unknown" at bounding box center [314, 77] width 35 height 6
click at [299, 75] on input "Amount Unknown" at bounding box center [301, 76] width 4 height 4
click at [315, 118] on button "Add Exemption" at bounding box center [321, 116] width 46 height 13
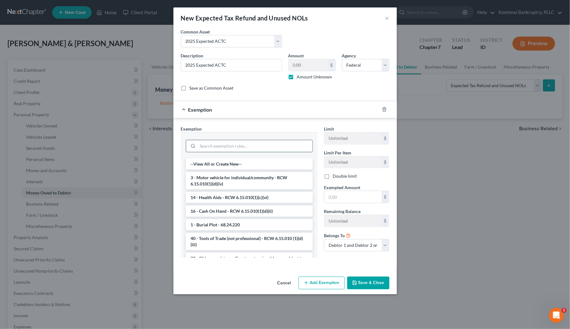
click at [220, 147] on input "search" at bounding box center [255, 146] width 115 height 12
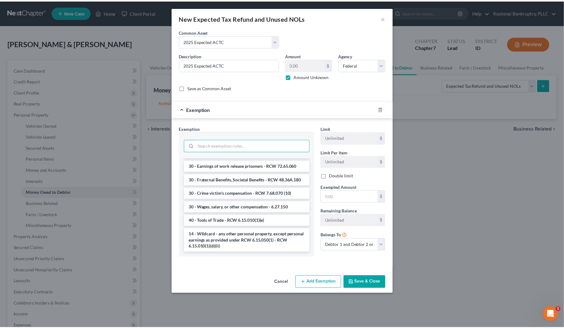
scroll to position [663, 0]
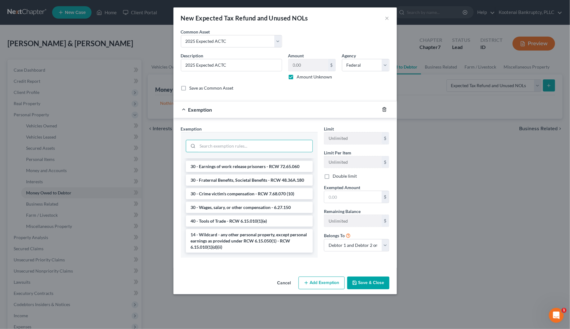
click at [386, 110] on div at bounding box center [387, 109] width 17 height 10
click at [384, 112] on icon "button" at bounding box center [384, 109] width 5 height 5
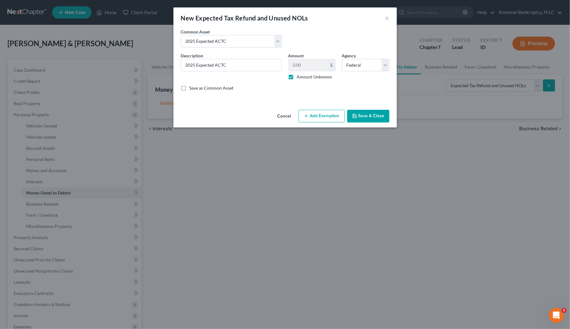
click at [369, 115] on button "Save & Close" at bounding box center [368, 116] width 42 height 13
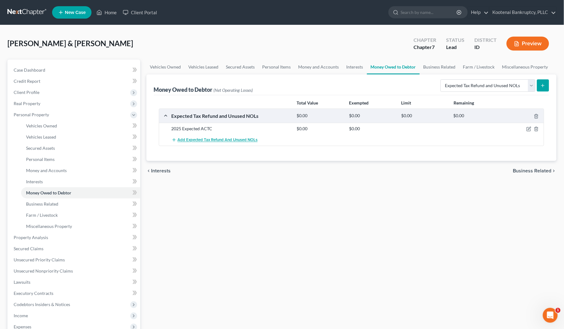
click at [208, 140] on span "Add Expected Tax Refund and Unused NOLs" at bounding box center [218, 140] width 80 height 5
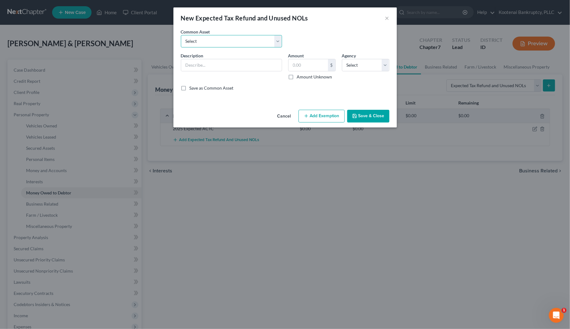
click at [184, 43] on select "Select 2023 Federal Tax Refund 2023 Expected EIC 2023 State Tax Refund 2023 Exp…" at bounding box center [231, 41] width 101 height 12
click at [181, 35] on select "Select 2023 Federal Tax Refund 2023 Expected EIC 2023 State Tax Refund 2023 Exp…" at bounding box center [231, 41] width 101 height 12
click at [297, 78] on label "Amount Unknown" at bounding box center [314, 77] width 35 height 6
click at [299, 78] on input "Amount Unknown" at bounding box center [301, 76] width 4 height 4
drag, startPoint x: 351, startPoint y: 65, endPoint x: 350, endPoint y: 70, distance: 4.4
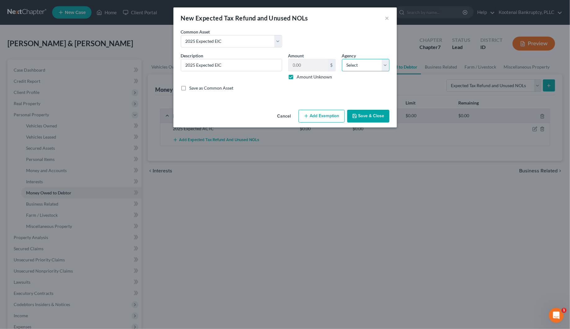
click at [351, 65] on select "Select Federal State Local" at bounding box center [365, 65] width 47 height 12
click at [342, 59] on select "Select Federal State Local" at bounding box center [365, 65] width 47 height 12
drag, startPoint x: 359, startPoint y: 116, endPoint x: 354, endPoint y: 122, distance: 8.6
click at [359, 117] on button "Save & Close" at bounding box center [368, 116] width 42 height 13
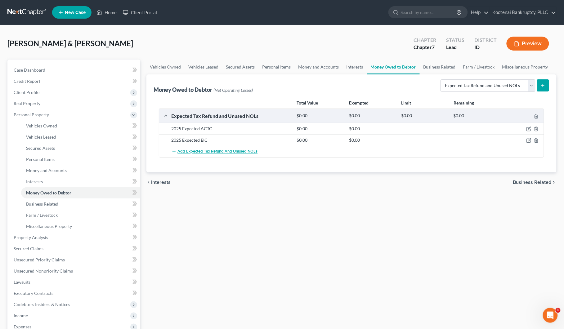
click at [202, 154] on button "Add Expected Tax Refund and Unused NOLs" at bounding box center [214, 151] width 86 height 11
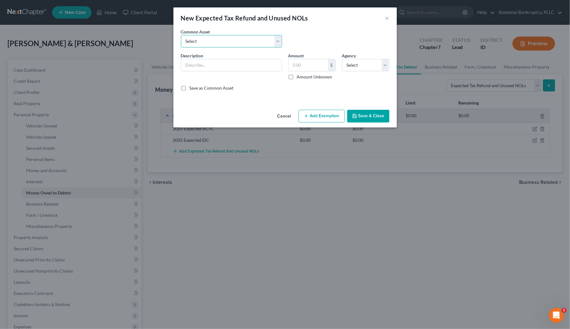
click at [199, 45] on select "Select 2023 Federal Tax Refund 2023 Expected EIC 2023 State Tax Refund 2023 Exp…" at bounding box center [231, 41] width 101 height 12
click at [181, 35] on select "Select 2023 Federal Tax Refund 2023 Expected EIC 2023 State Tax Refund 2023 Exp…" at bounding box center [231, 41] width 101 height 12
click at [297, 76] on label "Amount Unknown" at bounding box center [314, 77] width 35 height 6
click at [299, 76] on input "Amount Unknown" at bounding box center [301, 76] width 4 height 4
drag, startPoint x: 353, startPoint y: 64, endPoint x: 353, endPoint y: 71, distance: 6.2
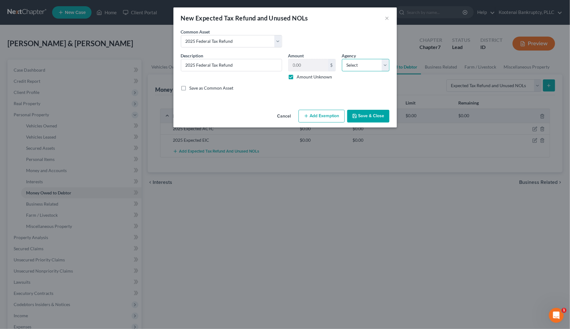
click at [353, 65] on select "Select Federal State Local" at bounding box center [365, 65] width 47 height 12
click at [342, 59] on select "Select Federal State Local" at bounding box center [365, 65] width 47 height 12
click at [363, 117] on button "Save & Close" at bounding box center [368, 116] width 42 height 13
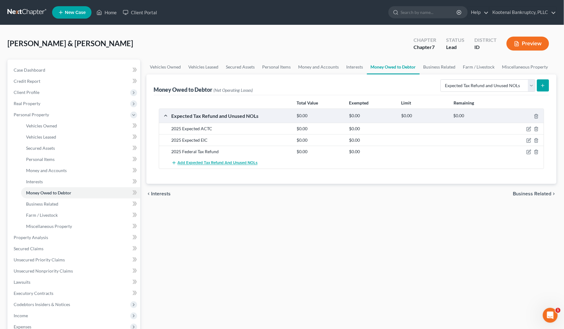
click at [212, 163] on span "Add Expected Tax Refund and Unused NOLs" at bounding box center [218, 163] width 80 height 5
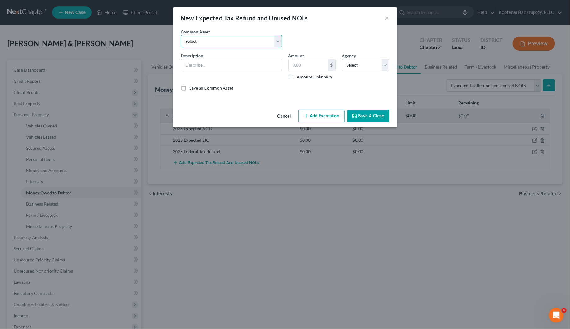
click at [202, 45] on select "Select 2023 Federal Tax Refund 2023 Expected EIC 2023 State Tax Refund 2023 Exp…" at bounding box center [231, 41] width 101 height 12
click at [181, 35] on select "Select 2023 Federal Tax Refund 2023 Expected EIC 2023 State Tax Refund 2023 Exp…" at bounding box center [231, 41] width 101 height 12
click at [297, 77] on label "Amount Unknown" at bounding box center [314, 77] width 35 height 6
click at [299, 77] on input "Amount Unknown" at bounding box center [301, 76] width 4 height 4
click at [349, 66] on select "Select Federal State Local" at bounding box center [365, 65] width 47 height 12
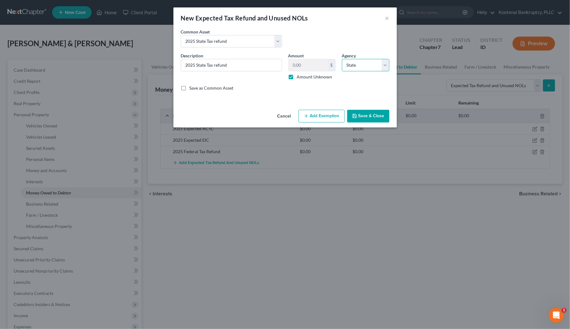
click at [342, 59] on select "Select Federal State Local" at bounding box center [365, 65] width 47 height 12
click at [367, 117] on button "Save & Close" at bounding box center [368, 116] width 42 height 13
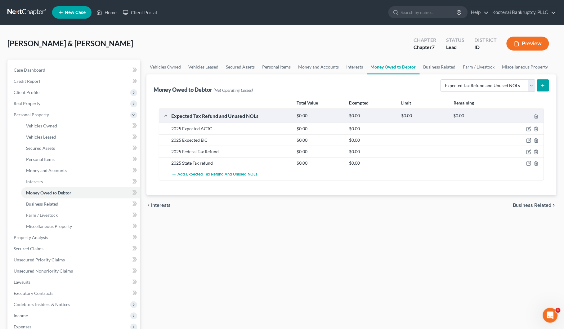
click at [537, 206] on span "Business Related" at bounding box center [532, 205] width 38 height 5
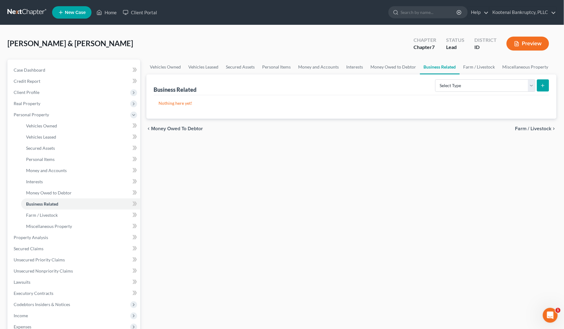
click at [539, 127] on span "Farm / Livestock" at bounding box center [533, 128] width 36 height 5
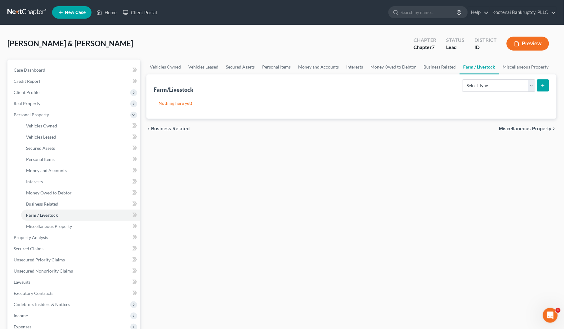
click at [537, 129] on span "Miscellaneous Property" at bounding box center [525, 128] width 52 height 5
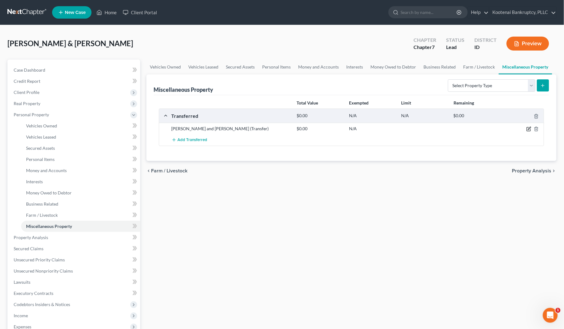
click at [527, 129] on icon "button" at bounding box center [528, 129] width 5 height 5
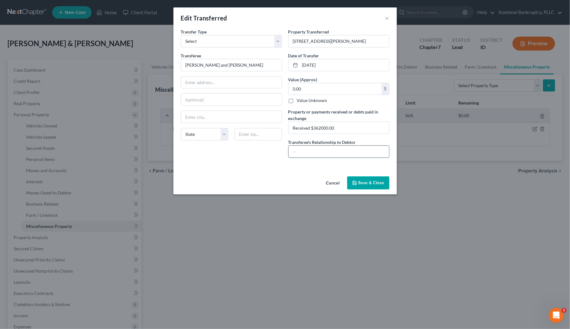
click at [300, 148] on input "text" at bounding box center [338, 152] width 100 height 12
click at [363, 185] on button "Save & Close" at bounding box center [368, 182] width 42 height 13
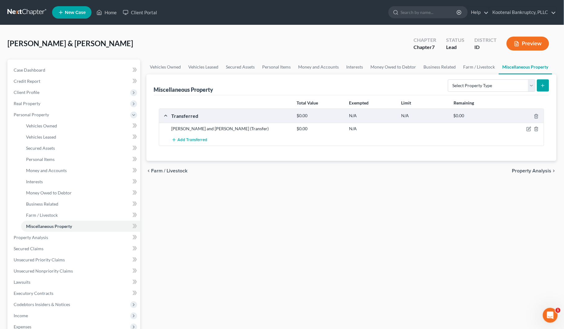
click at [532, 170] on span "Property Analysis" at bounding box center [531, 170] width 39 height 5
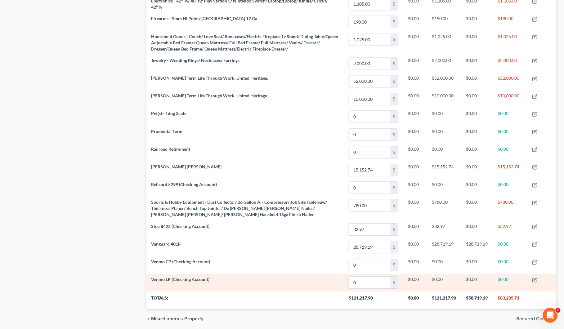
scroll to position [403, 0]
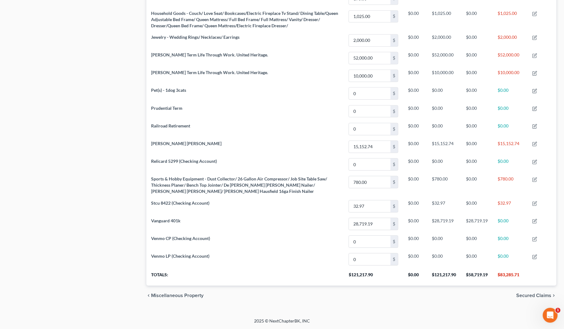
click at [539, 298] on span "Secured Claims" at bounding box center [533, 295] width 35 height 5
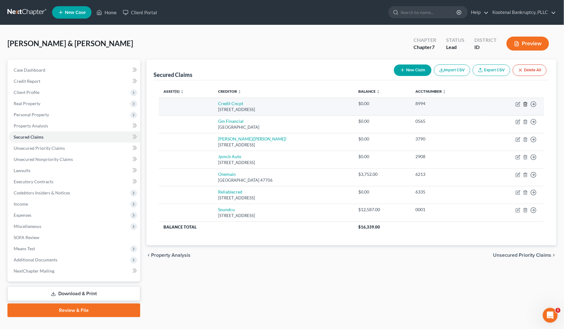
click at [527, 104] on icon "button" at bounding box center [525, 104] width 3 height 4
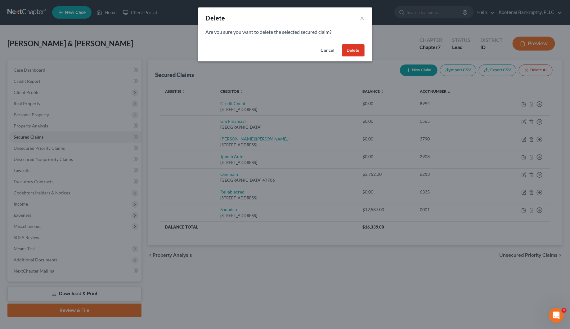
click at [349, 50] on button "Delete" at bounding box center [353, 50] width 23 height 12
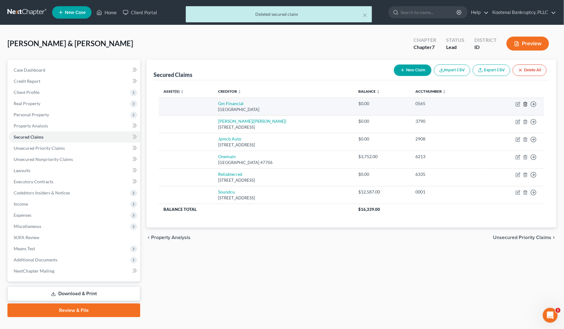
click at [524, 104] on icon "button" at bounding box center [525, 104] width 5 height 5
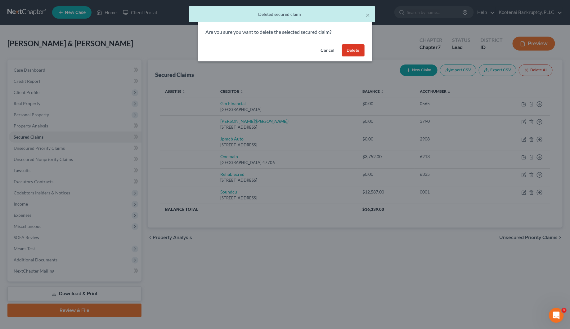
drag, startPoint x: 353, startPoint y: 50, endPoint x: 393, endPoint y: 65, distance: 42.7
click at [354, 50] on button "Delete" at bounding box center [353, 50] width 23 height 12
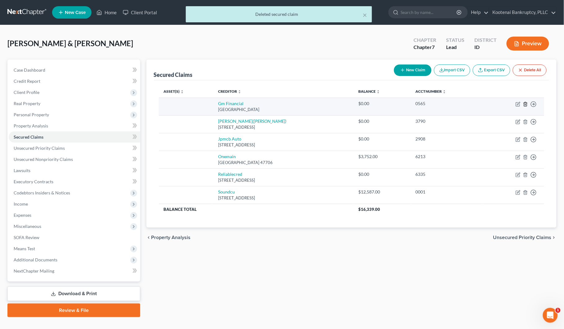
click at [525, 103] on polyline "button" at bounding box center [525, 103] width 4 height 0
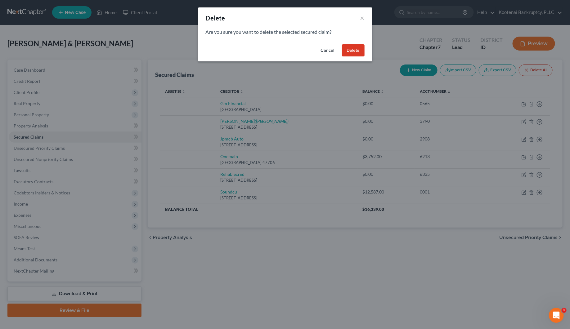
click at [351, 53] on button "Delete" at bounding box center [353, 50] width 23 height 12
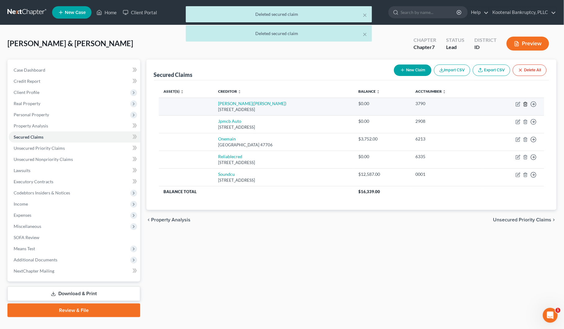
click at [526, 104] on icon "button" at bounding box center [525, 104] width 5 height 5
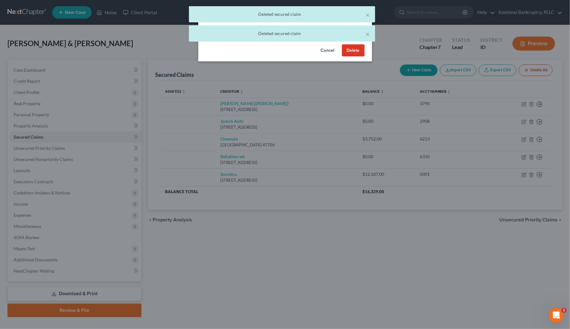
click at [348, 47] on button "Delete" at bounding box center [353, 50] width 23 height 12
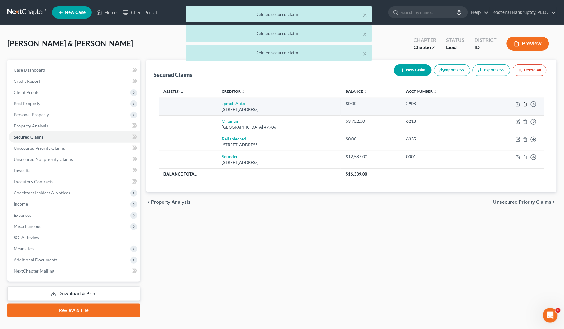
click at [524, 103] on polyline "button" at bounding box center [525, 103] width 4 height 0
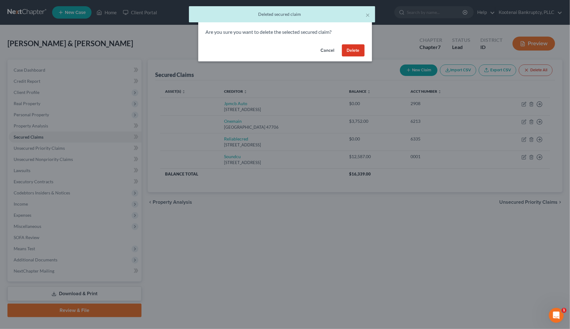
click at [351, 51] on button "Delete" at bounding box center [353, 50] width 23 height 12
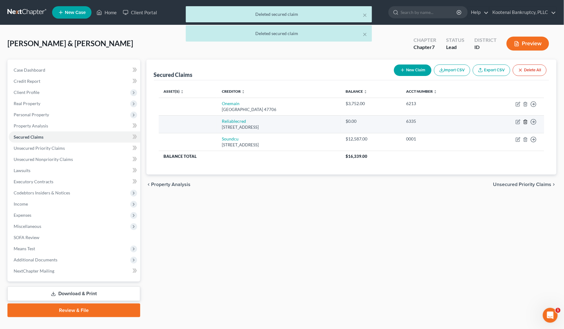
click at [527, 121] on icon "button" at bounding box center [525, 122] width 3 height 4
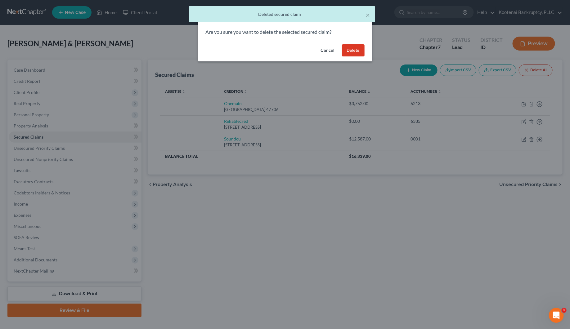
click at [355, 51] on button "Delete" at bounding box center [353, 50] width 23 height 12
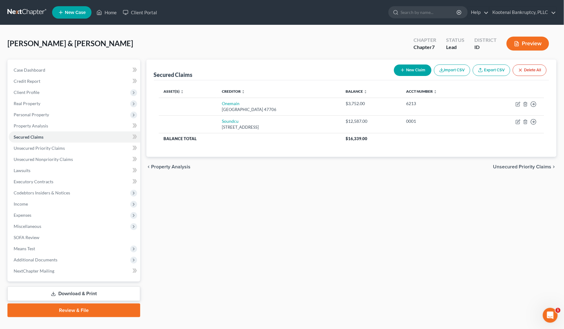
click at [515, 166] on span "Unsecured Priority Claims" at bounding box center [522, 166] width 58 height 5
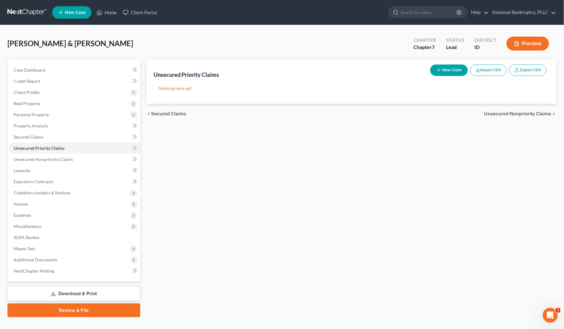
click at [511, 113] on span "Unsecured Nonpriority Claims" at bounding box center [517, 113] width 67 height 5
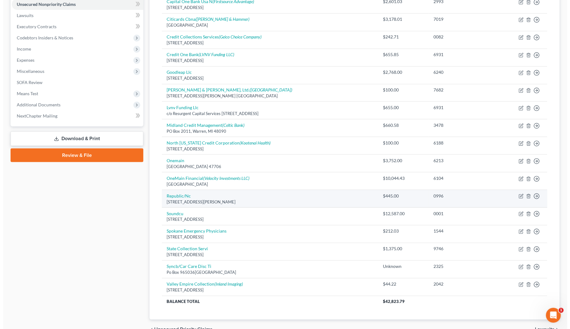
scroll to position [191, 0]
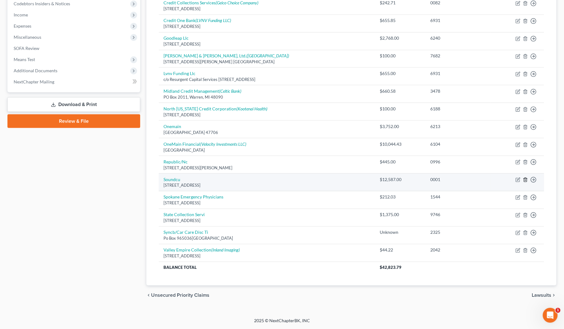
click at [526, 180] on icon "button" at bounding box center [525, 179] width 5 height 5
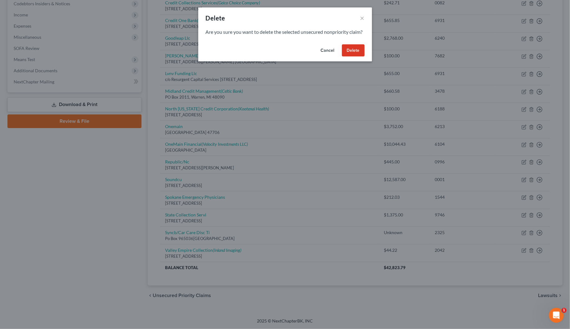
click at [350, 57] on button "Delete" at bounding box center [353, 50] width 23 height 12
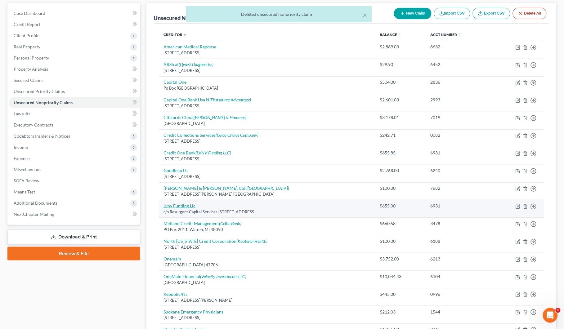
scroll to position [56, 0]
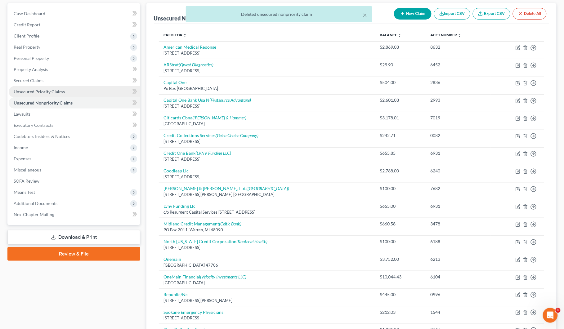
click at [32, 87] on link "Unsecured Priority Claims" at bounding box center [74, 91] width 131 height 11
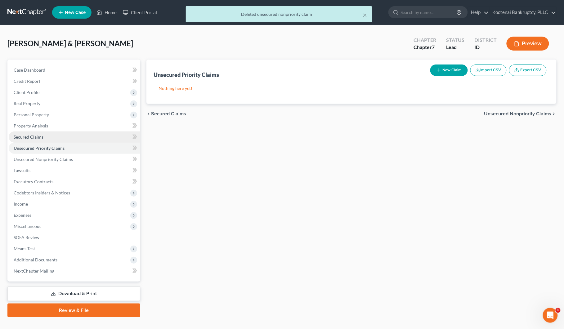
click at [30, 140] on link "Secured Claims" at bounding box center [74, 136] width 131 height 11
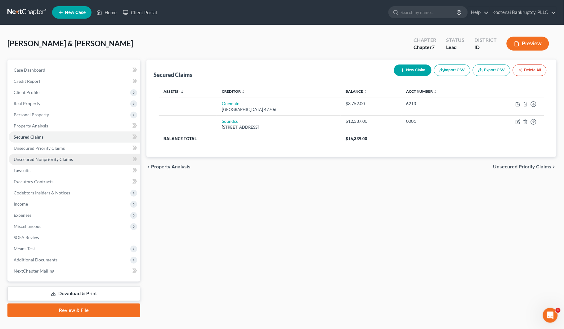
click at [29, 162] on link "Unsecured Nonpriority Claims" at bounding box center [74, 159] width 131 height 11
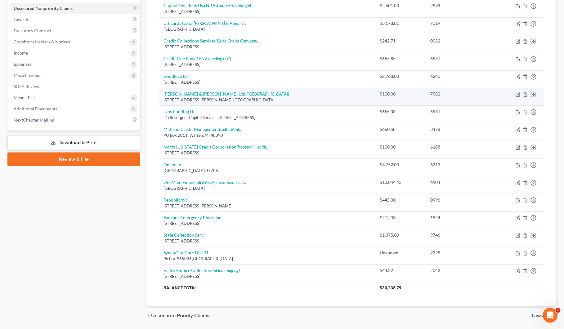
scroll to position [155, 0]
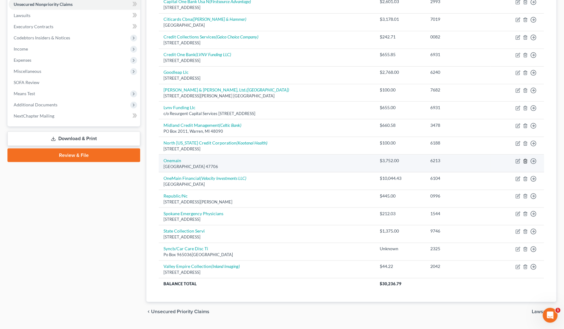
click at [528, 161] on icon "button" at bounding box center [525, 161] width 5 height 5
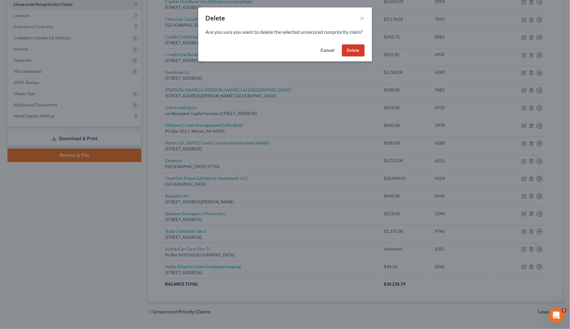
drag, startPoint x: 357, startPoint y: 58, endPoint x: 356, endPoint y: 61, distance: 3.2
click at [356, 57] on button "Delete" at bounding box center [353, 50] width 23 height 12
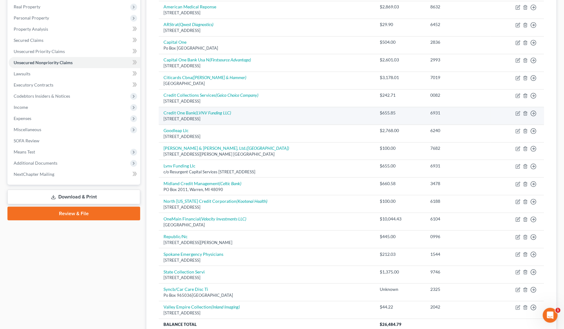
scroll to position [78, 0]
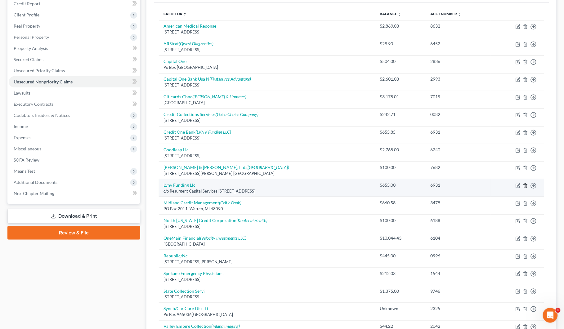
click at [527, 186] on icon "button" at bounding box center [525, 186] width 3 height 4
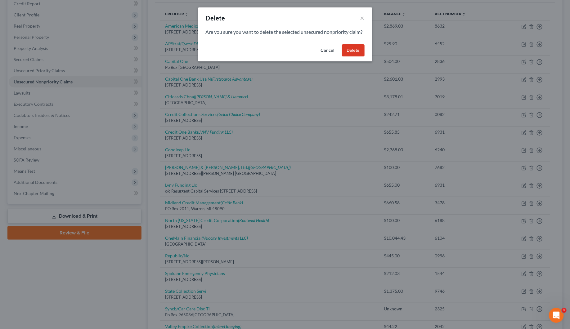
click at [351, 57] on button "Delete" at bounding box center [353, 50] width 23 height 12
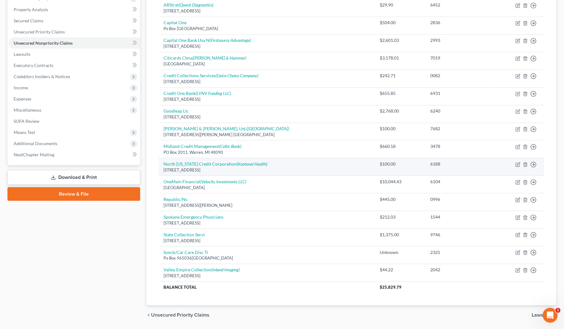
scroll to position [137, 0]
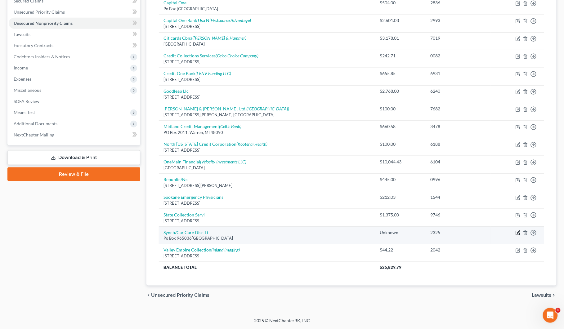
click at [517, 233] on icon "button" at bounding box center [517, 232] width 5 height 5
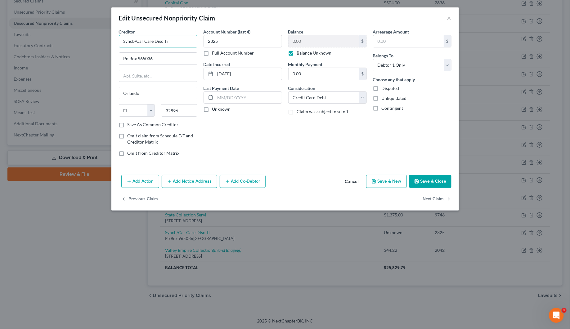
drag, startPoint x: 167, startPoint y: 39, endPoint x: 118, endPoint y: 38, distance: 48.4
click at [119, 38] on input "Syncb/Car Care Disc Ti" at bounding box center [158, 41] width 78 height 12
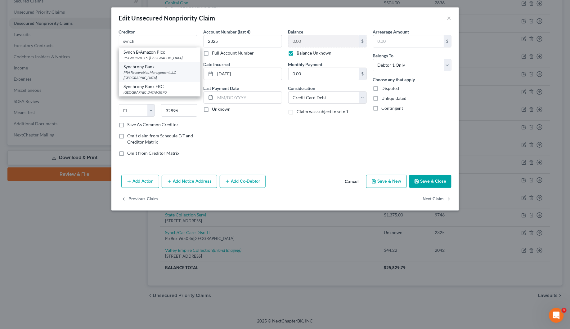
click at [141, 73] on div "PRA Receivables Management LLC PO Box 41021, Norfolk, VA 23541" at bounding box center [160, 75] width 72 height 11
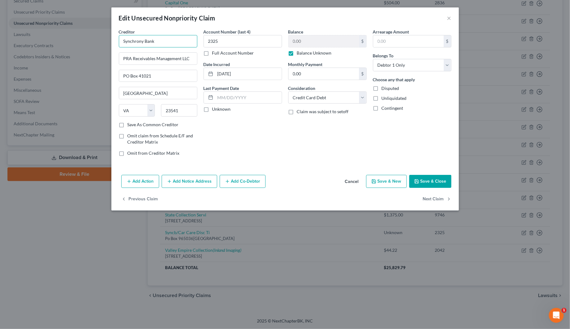
click at [159, 41] on input "Synchrony Bank" at bounding box center [158, 41] width 78 height 12
drag, startPoint x: 205, startPoint y: 107, endPoint x: 264, endPoint y: 96, distance: 60.5
click at [212, 108] on label "Unknown" at bounding box center [221, 109] width 19 height 6
click at [215, 108] on input "Unknown" at bounding box center [217, 108] width 4 height 4
click at [384, 69] on select "Select Debtor 1 Only Debtor 2 Only Debtor 1 And Debtor 2 Only At Least One Of T…" at bounding box center [412, 65] width 78 height 12
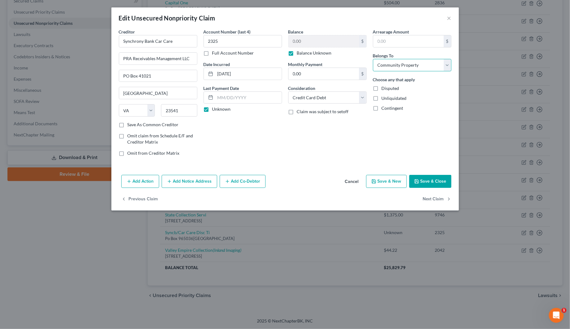
click at [373, 59] on select "Select Debtor 1 Only Debtor 2 Only Debtor 1 And Debtor 2 Only At Least One Of T…" at bounding box center [412, 65] width 78 height 12
click at [435, 180] on button "Save & Close" at bounding box center [430, 181] width 42 height 13
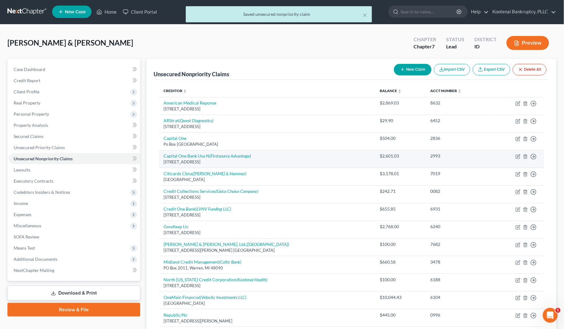
scroll to position [0, 0]
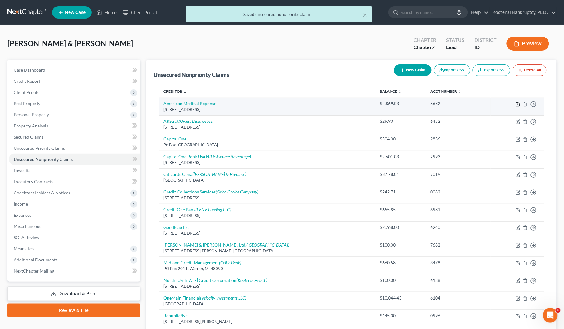
click at [517, 106] on icon "button" at bounding box center [517, 104] width 5 height 5
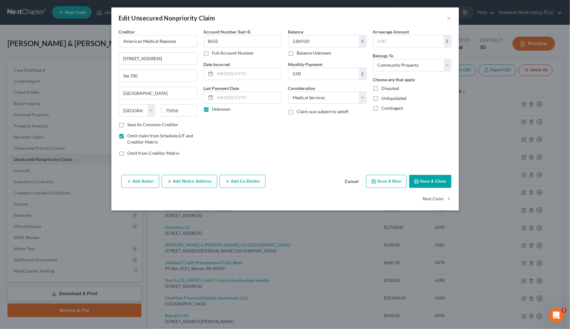
click at [422, 183] on button "Save & Close" at bounding box center [430, 181] width 42 height 13
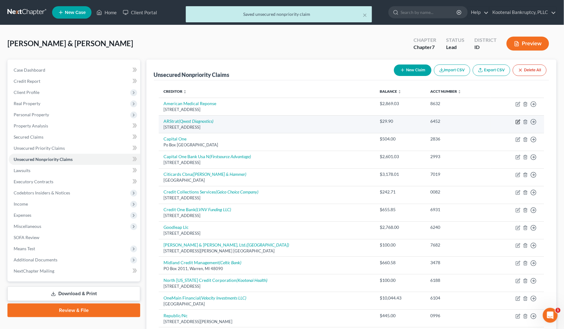
click at [518, 122] on icon "button" at bounding box center [517, 121] width 5 height 5
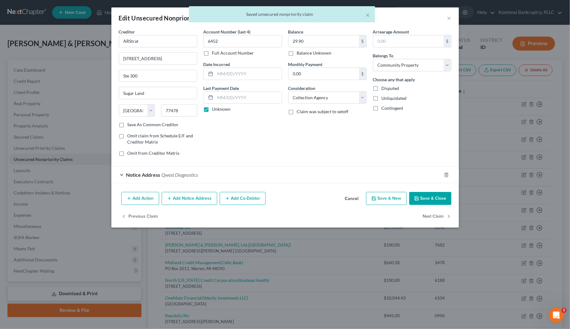
click at [440, 195] on button "Save & Close" at bounding box center [430, 198] width 42 height 13
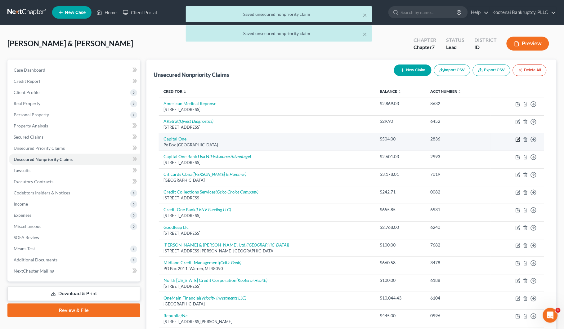
click at [517, 140] on icon "button" at bounding box center [517, 139] width 5 height 5
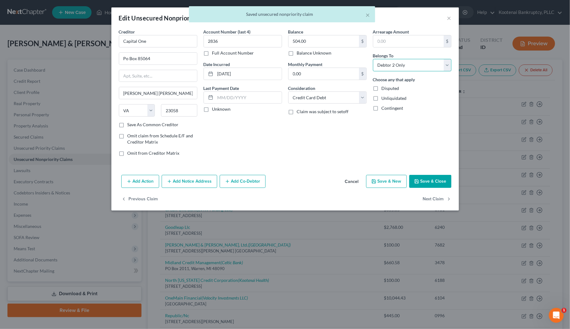
click at [412, 64] on select "Select Debtor 1 Only Debtor 2 Only Debtor 1 And Debtor 2 Only At Least One Of T…" at bounding box center [412, 65] width 78 height 12
click at [373, 59] on select "Select Debtor 1 Only Debtor 2 Only Debtor 1 And Debtor 2 Only At Least One Of T…" at bounding box center [412, 65] width 78 height 12
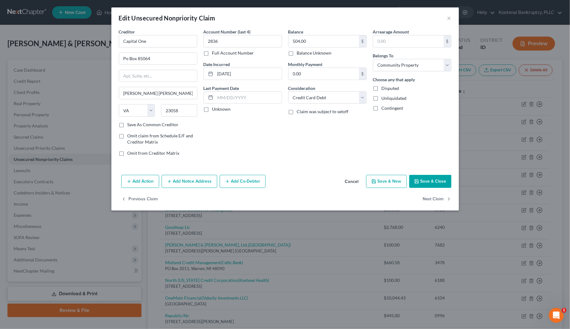
click at [212, 111] on label "Unknown" at bounding box center [221, 109] width 19 height 6
click at [215, 110] on input "Unknown" at bounding box center [217, 108] width 4 height 4
drag, startPoint x: 153, startPoint y: 42, endPoint x: 98, endPoint y: 39, distance: 55.3
click at [98, 39] on div "Edit Unsecured Nonpriority Claim × Creditor * Capital One Po Box 85064 Glen All…" at bounding box center [285, 164] width 570 height 329
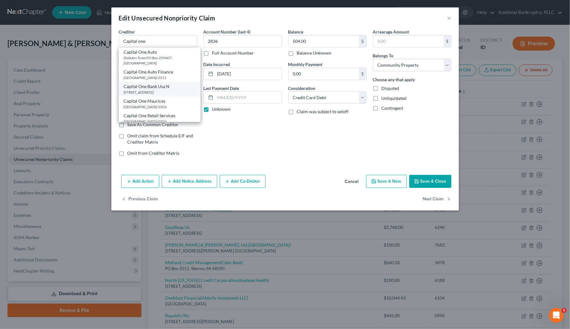
click at [139, 95] on div "PO Box 30285, Salt Lake City, UT 84130-0285" at bounding box center [160, 92] width 72 height 5
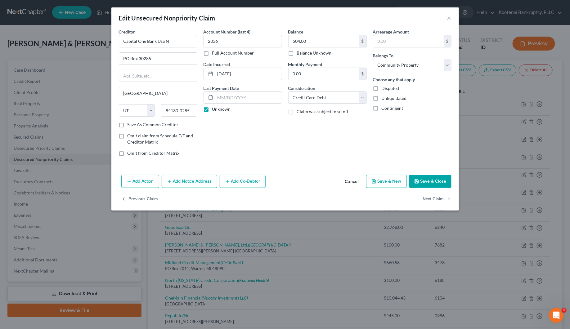
click at [416, 181] on icon "button" at bounding box center [416, 181] width 5 height 5
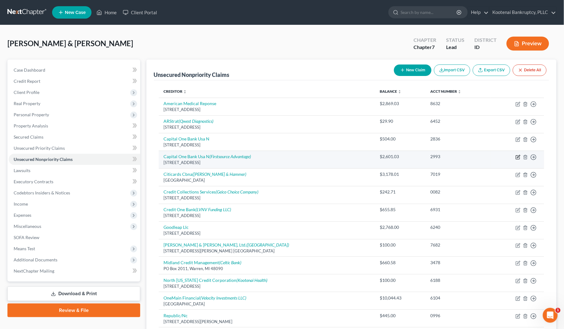
click at [518, 156] on icon "button" at bounding box center [518, 156] width 3 height 3
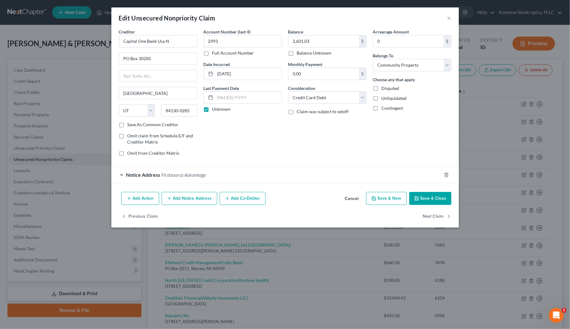
click at [429, 197] on button "Save & Close" at bounding box center [430, 198] width 42 height 13
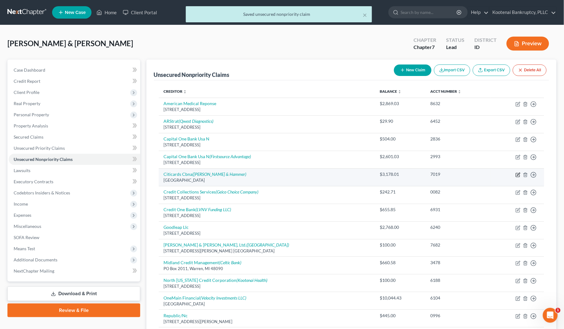
click at [518, 177] on icon "button" at bounding box center [517, 174] width 5 height 5
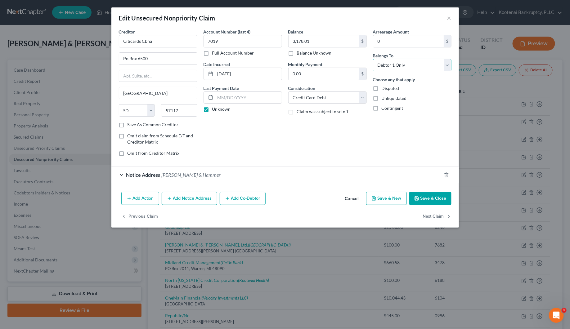
drag, startPoint x: 391, startPoint y: 62, endPoint x: 392, endPoint y: 71, distance: 8.5
click at [391, 62] on select "Select Debtor 1 Only Debtor 2 Only Debtor 1 And Debtor 2 Only At Least One Of T…" at bounding box center [412, 65] width 78 height 12
click at [373, 59] on select "Select Debtor 1 Only Debtor 2 Only Debtor 1 And Debtor 2 Only At Least One Of T…" at bounding box center [412, 65] width 78 height 12
click at [426, 194] on button "Save & Close" at bounding box center [430, 198] width 42 height 13
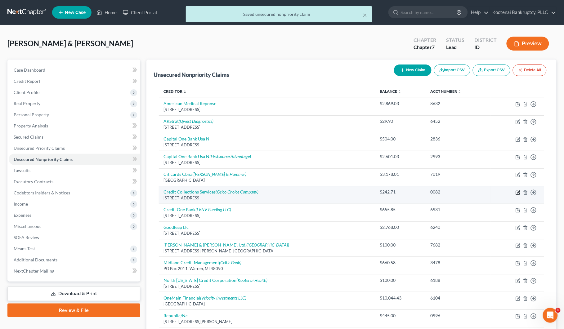
click at [519, 193] on icon "button" at bounding box center [518, 193] width 4 height 4
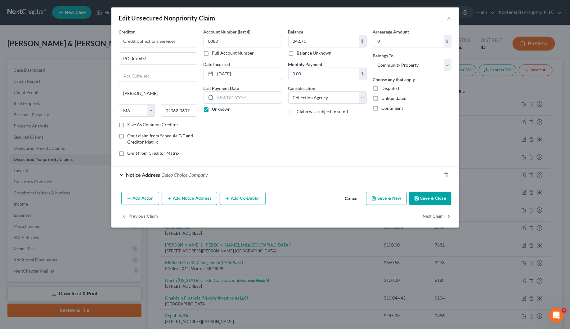
click at [438, 202] on button "Save & Close" at bounding box center [430, 198] width 42 height 13
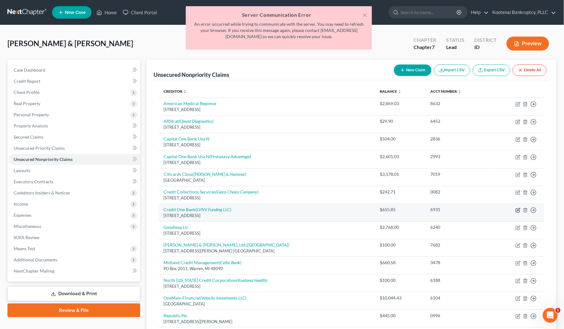
click at [516, 211] on icon "button" at bounding box center [518, 210] width 4 height 4
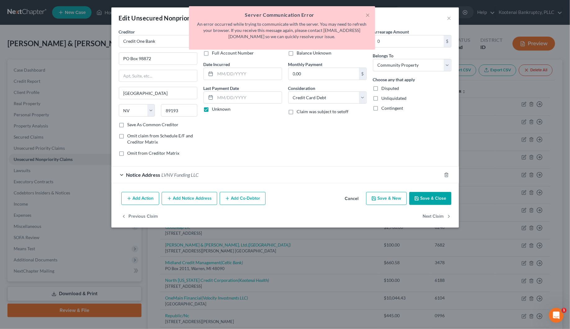
click at [431, 202] on button "Save & Close" at bounding box center [430, 198] width 42 height 13
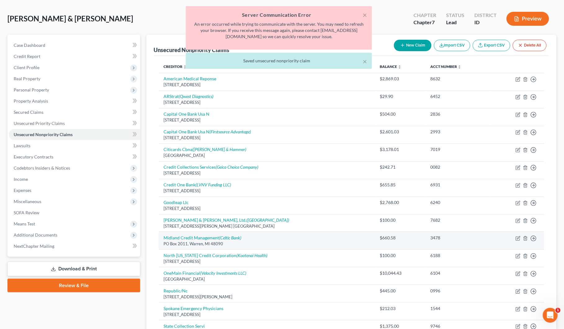
scroll to position [39, 0]
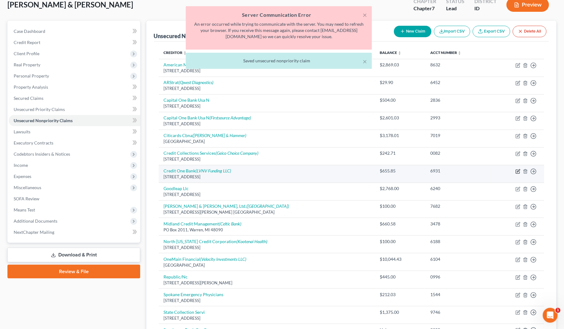
click at [518, 172] on icon "button" at bounding box center [517, 171] width 5 height 5
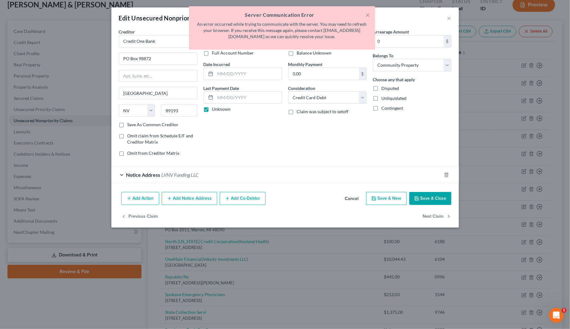
click at [424, 197] on button "Save & Close" at bounding box center [430, 198] width 42 height 13
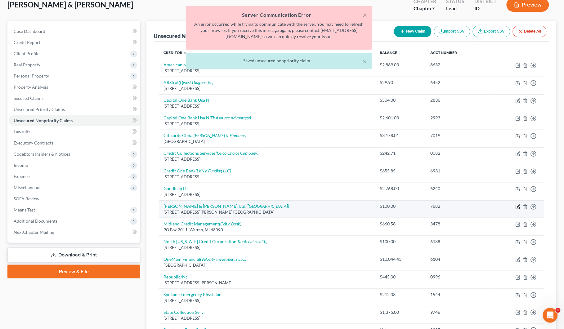
click at [517, 208] on icon "button" at bounding box center [517, 206] width 5 height 5
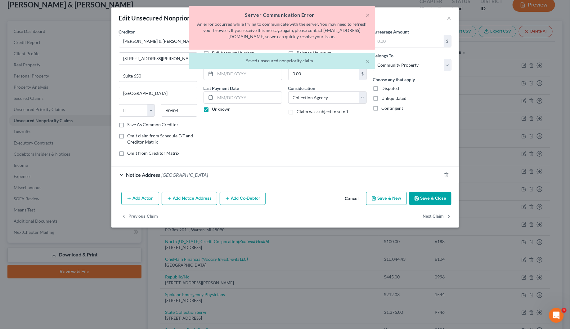
click at [439, 200] on button "Save & Close" at bounding box center [430, 198] width 42 height 13
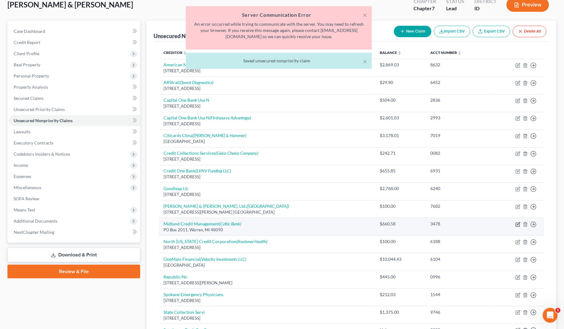
click at [518, 224] on icon "button" at bounding box center [518, 223] width 3 height 3
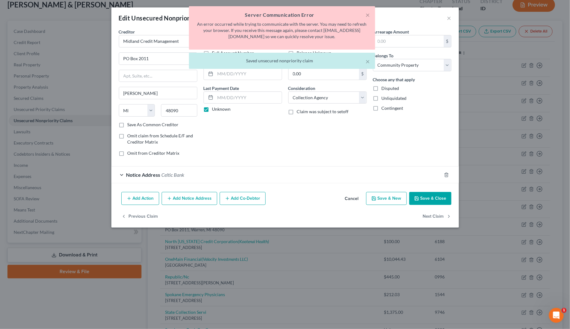
click at [438, 201] on button "Save & Close" at bounding box center [430, 198] width 42 height 13
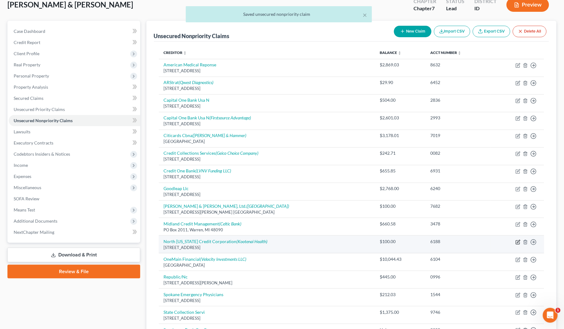
click at [517, 242] on icon "button" at bounding box center [517, 242] width 5 height 5
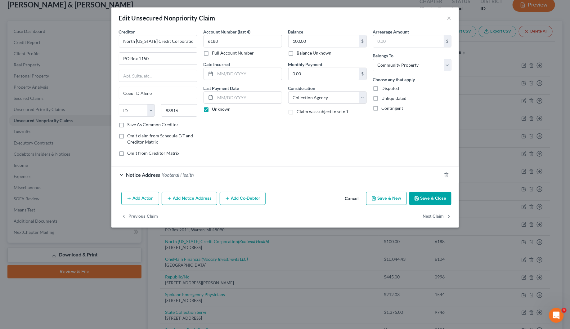
click at [434, 202] on button "Save & Close" at bounding box center [430, 198] width 42 height 13
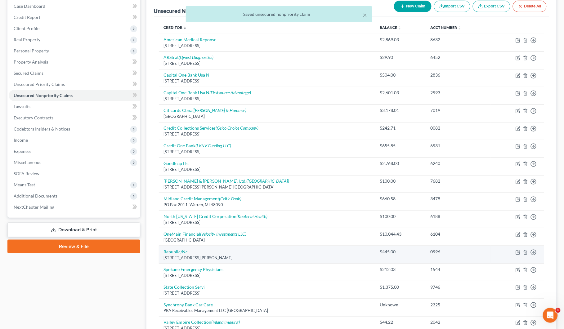
scroll to position [116, 0]
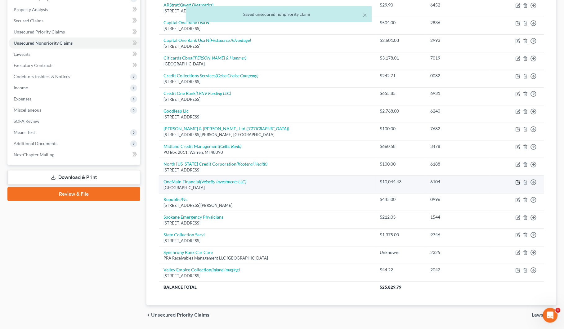
click at [516, 183] on icon "button" at bounding box center [517, 182] width 5 height 5
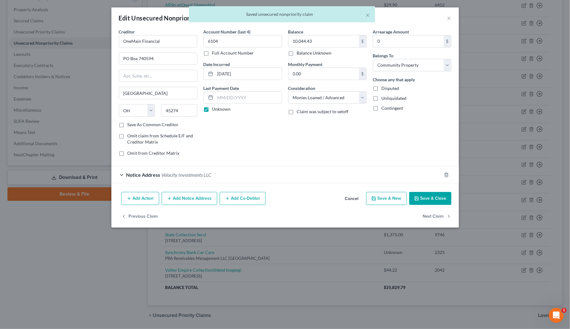
click at [423, 198] on button "Save & Close" at bounding box center [430, 198] width 42 height 13
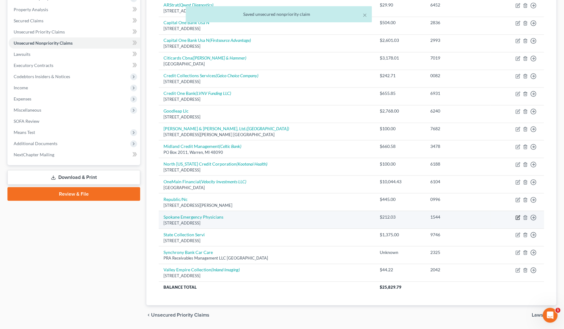
click at [517, 216] on icon "button" at bounding box center [517, 217] width 5 height 5
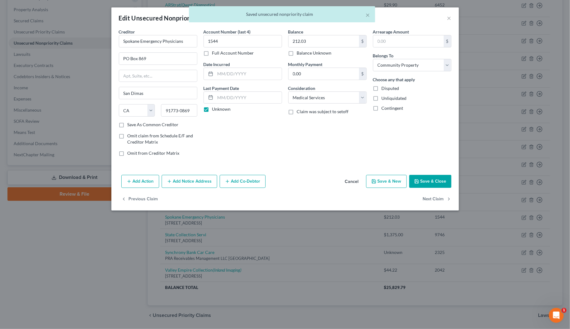
drag, startPoint x: 447, startPoint y: 181, endPoint x: 473, endPoint y: 196, distance: 30.3
click at [447, 182] on button "Save & Close" at bounding box center [430, 181] width 42 height 13
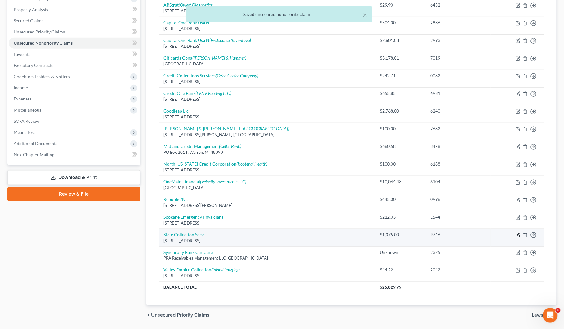
click at [519, 237] on icon "button" at bounding box center [517, 235] width 5 height 5
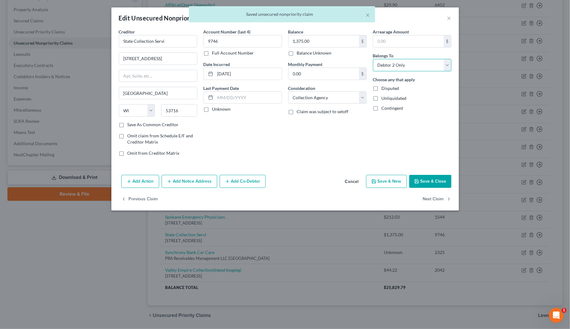
click at [383, 64] on select "Select Debtor 1 Only Debtor 2 Only Debtor 1 And Debtor 2 Only At Least One Of T…" at bounding box center [412, 65] width 78 height 12
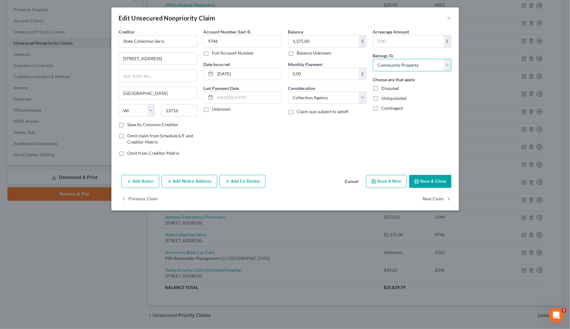
click at [373, 59] on select "Select Debtor 1 Only Debtor 2 Only Debtor 1 And Debtor 2 Only At Least One Of T…" at bounding box center [412, 65] width 78 height 12
click at [165, 41] on input "State Collection Servi" at bounding box center [158, 41] width 78 height 12
click at [212, 109] on label "Unknown" at bounding box center [221, 109] width 19 height 6
click at [215, 109] on input "Unknown" at bounding box center [217, 108] width 4 height 4
click at [416, 182] on icon "button" at bounding box center [416, 181] width 5 height 5
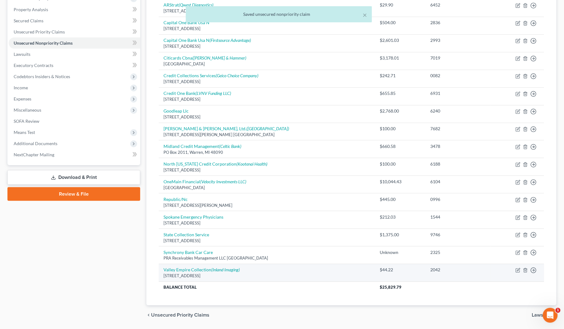
click at [515, 271] on td "Move to D Move to E Move to G Move to Notice Only" at bounding box center [517, 273] width 53 height 18
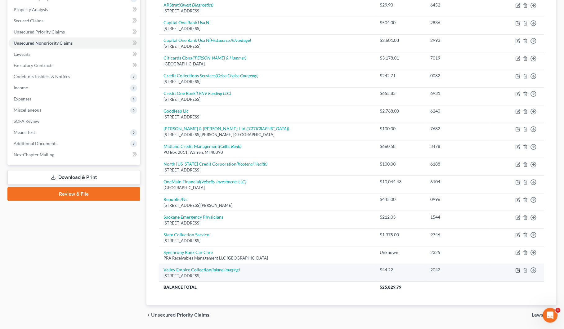
click at [517, 272] on icon "button" at bounding box center [517, 270] width 5 height 5
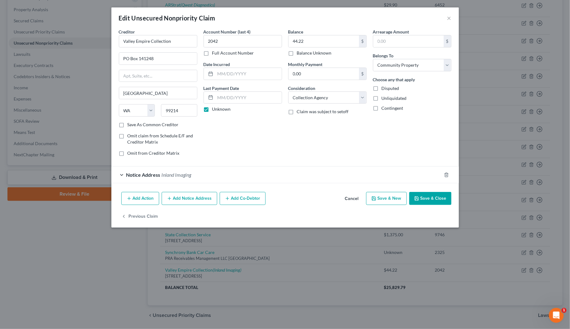
click at [432, 199] on button "Save & Close" at bounding box center [430, 198] width 42 height 13
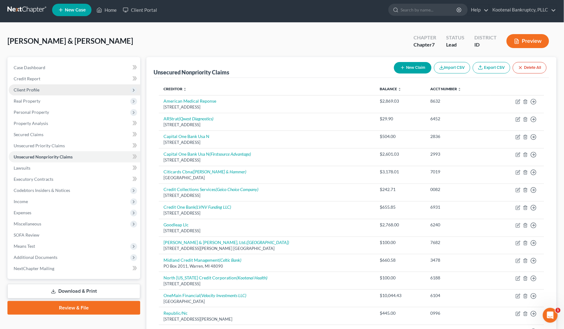
scroll to position [0, 0]
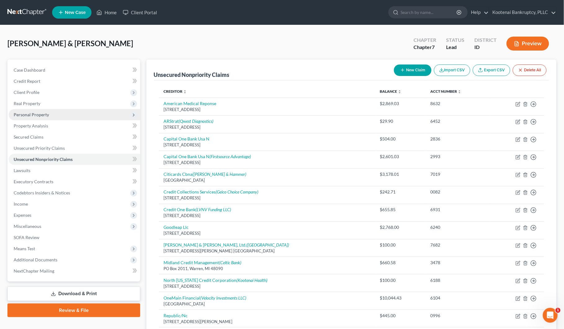
drag, startPoint x: 20, startPoint y: 112, endPoint x: 23, endPoint y: 114, distance: 3.8
click at [20, 112] on span "Personal Property" at bounding box center [31, 114] width 35 height 5
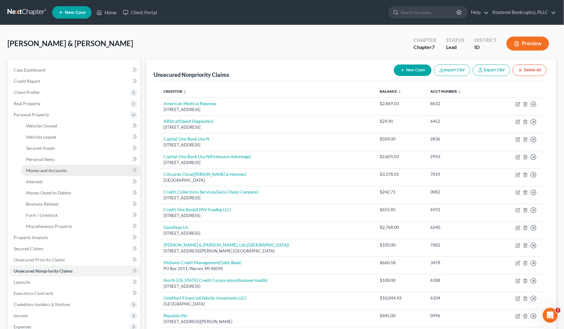
click at [37, 168] on span "Money and Accounts" at bounding box center [46, 170] width 41 height 5
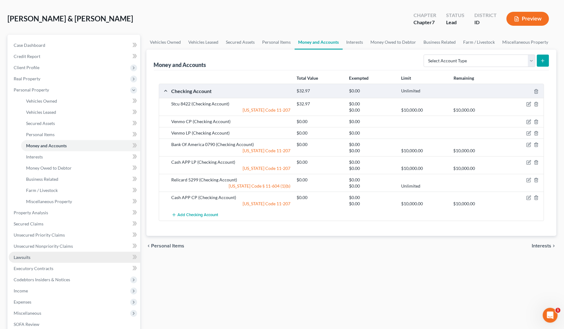
scroll to position [39, 0]
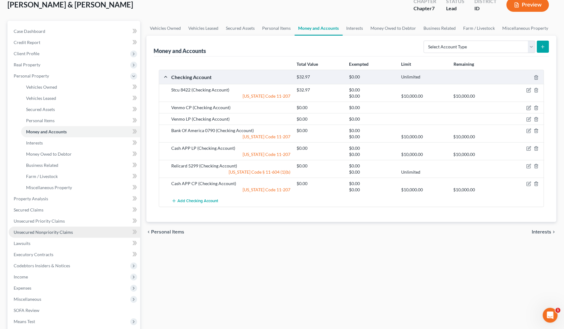
click at [36, 228] on link "Unsecured Nonpriority Claims" at bounding box center [74, 232] width 131 height 11
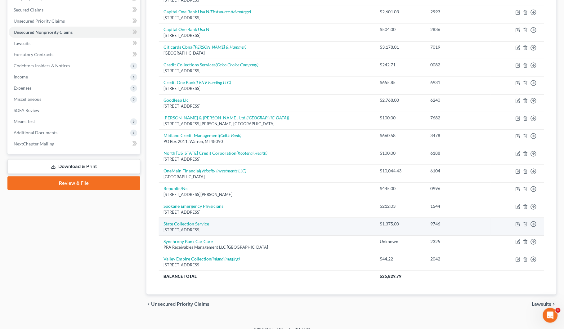
scroll to position [137, 0]
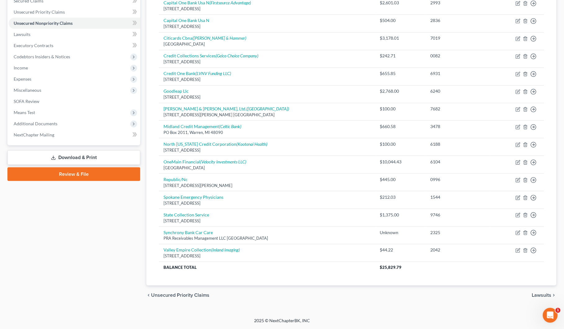
click at [545, 295] on span "Lawsuits" at bounding box center [542, 295] width 20 height 5
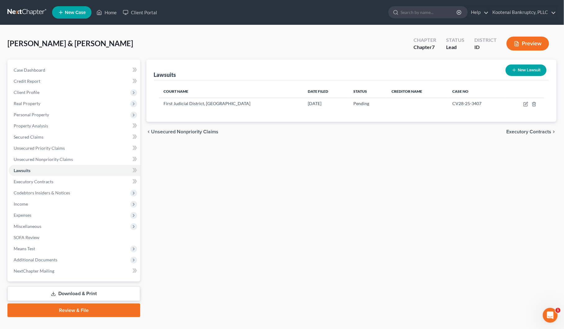
click at [545, 129] on span "Executory Contracts" at bounding box center [528, 131] width 45 height 5
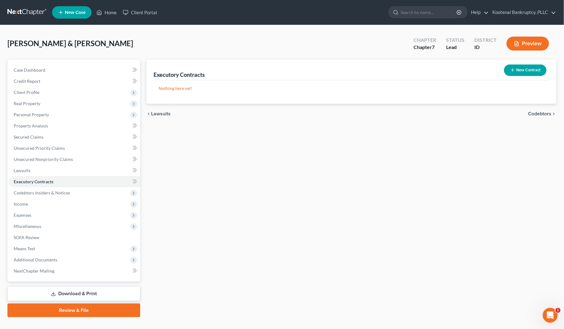
click at [531, 115] on span "Codebtors" at bounding box center [539, 113] width 23 height 5
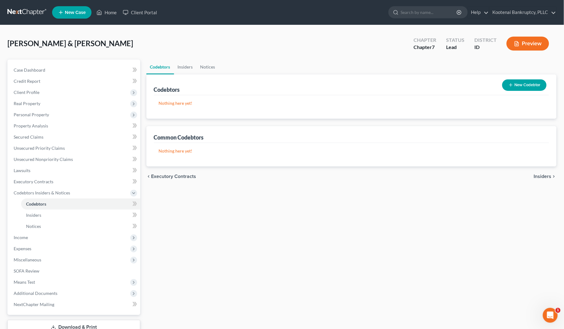
click at [540, 176] on span "Insiders" at bounding box center [543, 176] width 18 height 5
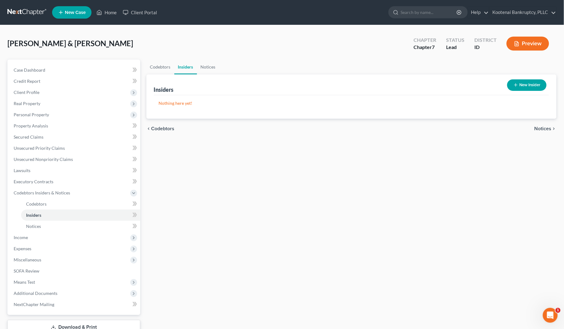
click at [540, 131] on span "Notices" at bounding box center [542, 128] width 17 height 5
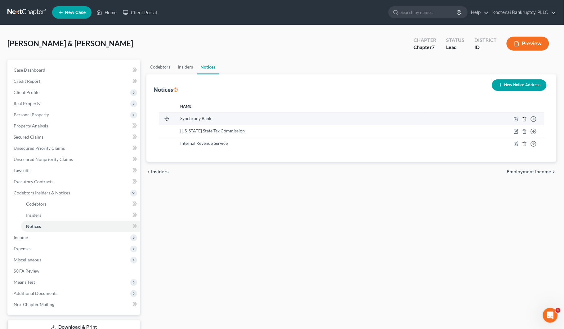
click at [524, 119] on icon "button" at bounding box center [524, 119] width 5 height 5
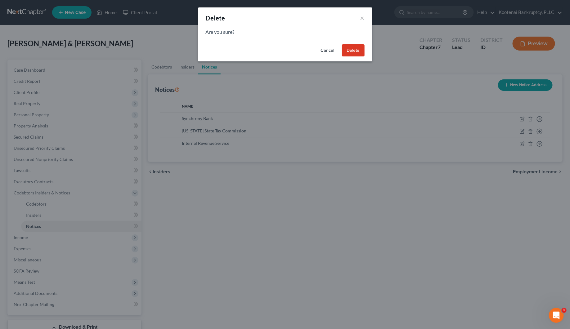
drag, startPoint x: 351, startPoint y: 45, endPoint x: 360, endPoint y: 53, distance: 12.1
click at [351, 46] on button "Delete" at bounding box center [353, 50] width 23 height 12
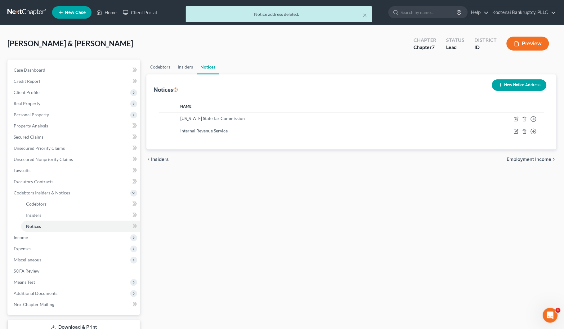
click at [533, 158] on span "Employment Income" at bounding box center [529, 159] width 45 height 5
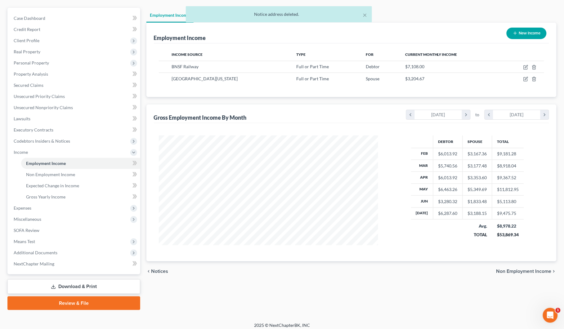
scroll to position [56, 0]
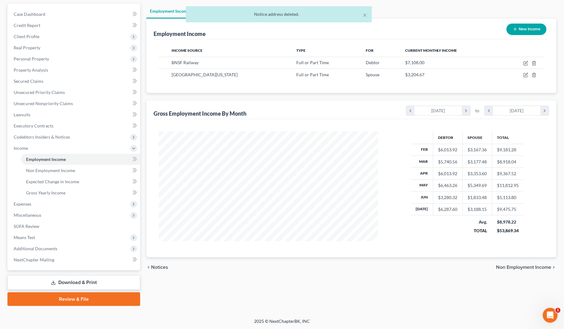
click at [524, 269] on span "Non Employment Income" at bounding box center [523, 267] width 55 height 5
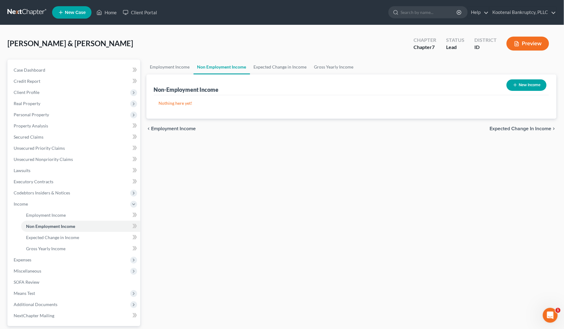
click at [519, 128] on span "Expected Change in Income" at bounding box center [521, 128] width 62 height 5
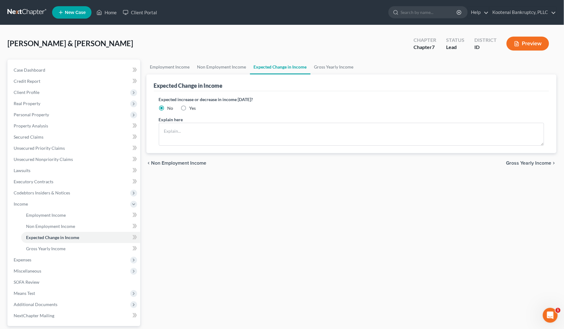
click at [521, 162] on span "Gross Yearly Income" at bounding box center [528, 163] width 45 height 5
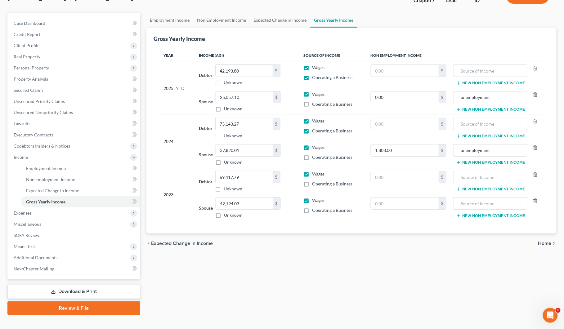
scroll to position [56, 0]
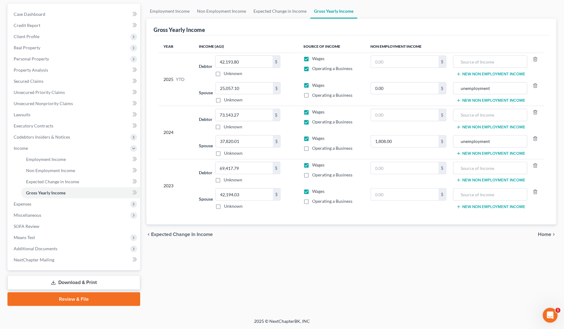
click at [543, 233] on span "Home" at bounding box center [544, 234] width 13 height 5
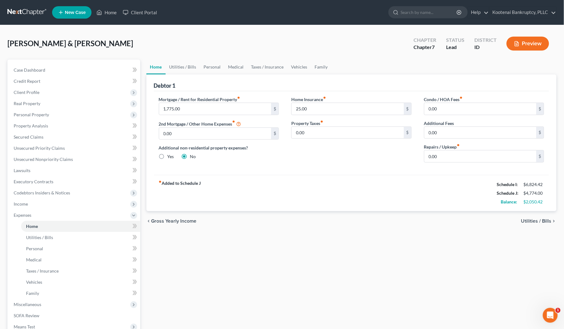
click at [534, 221] on span "Utilities / Bills" at bounding box center [536, 221] width 30 height 5
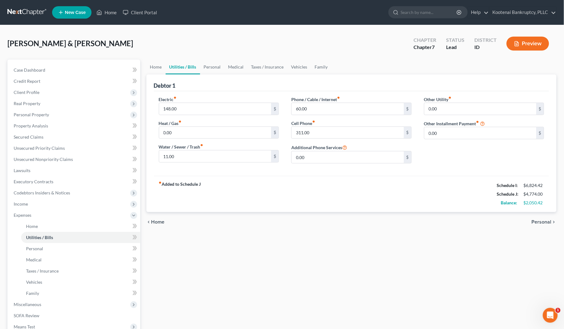
click at [535, 221] on span "Personal" at bounding box center [541, 222] width 20 height 5
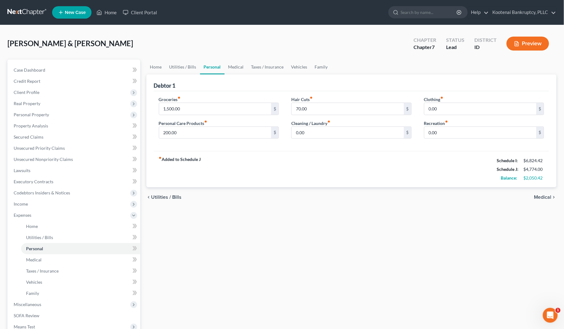
click at [542, 198] on span "Medical" at bounding box center [542, 197] width 17 height 5
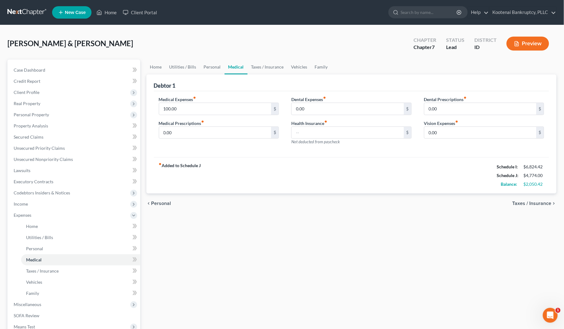
click at [527, 204] on span "Taxes / Insurance" at bounding box center [531, 203] width 39 height 5
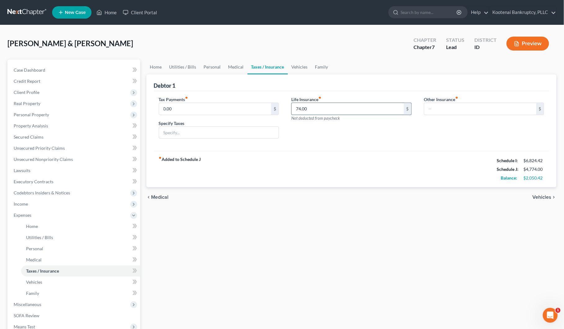
click at [313, 108] on input "74.00" at bounding box center [347, 109] width 112 height 12
click at [231, 68] on link "Medical" at bounding box center [235, 67] width 23 height 15
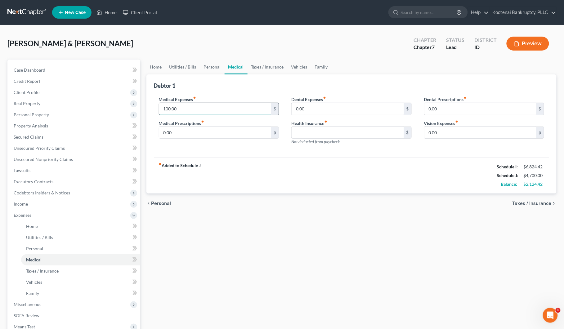
click at [176, 106] on input "100.00" at bounding box center [215, 109] width 112 height 12
click at [541, 202] on span "Taxes / Insurance" at bounding box center [531, 203] width 39 height 5
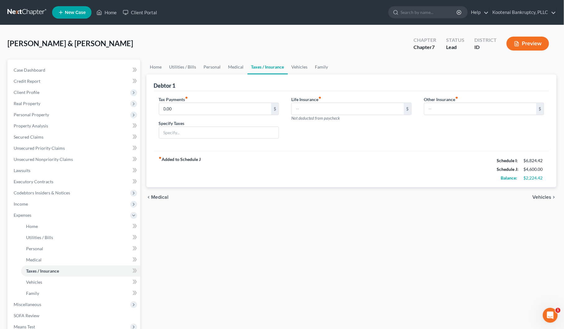
click at [540, 197] on span "Vehicles" at bounding box center [541, 197] width 19 height 5
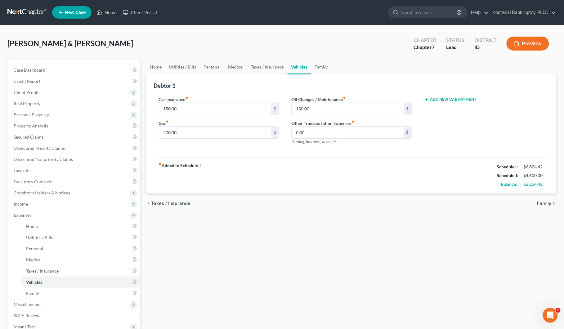
click at [547, 204] on span "Family" at bounding box center [544, 203] width 15 height 5
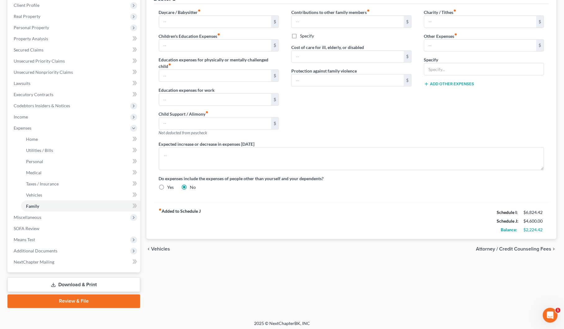
scroll to position [89, 0]
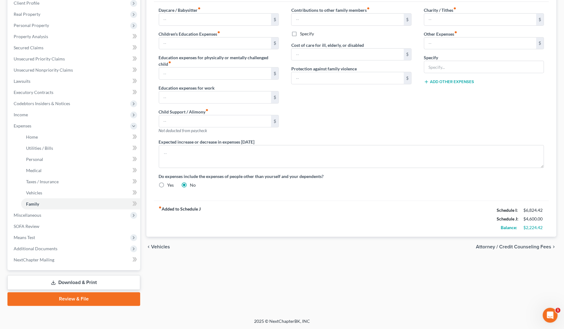
click at [536, 249] on span "Attorney / Credit Counseling Fees" at bounding box center [513, 246] width 75 height 5
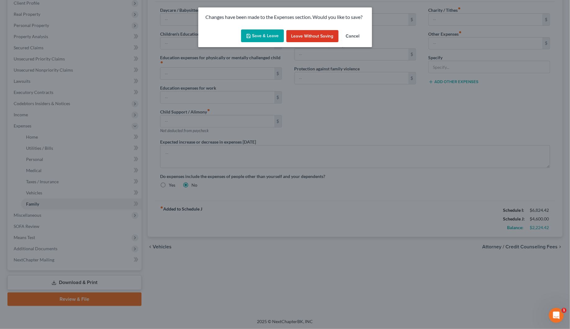
click at [246, 30] on button "Save & Leave" at bounding box center [262, 35] width 43 height 13
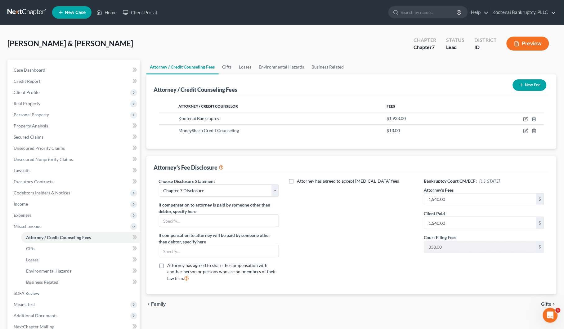
click at [543, 303] on span "Gifts" at bounding box center [546, 304] width 10 height 5
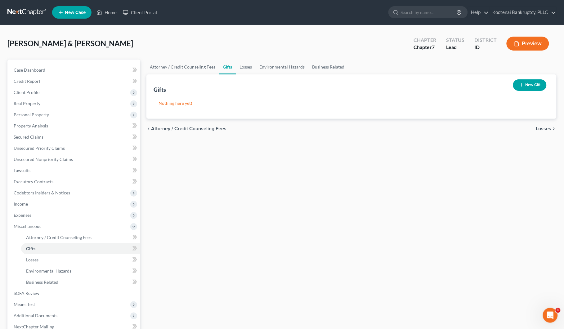
click at [543, 127] on span "Losses" at bounding box center [544, 128] width 16 height 5
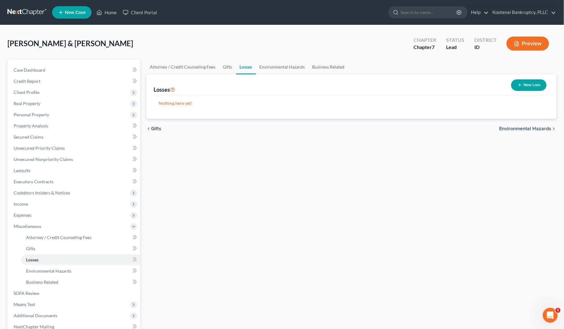
click at [542, 127] on span "Environmental Hazards" at bounding box center [525, 128] width 52 height 5
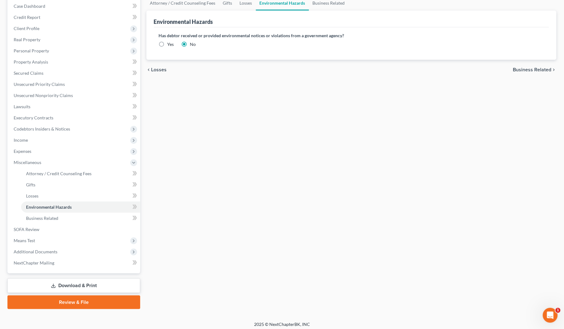
scroll to position [67, 0]
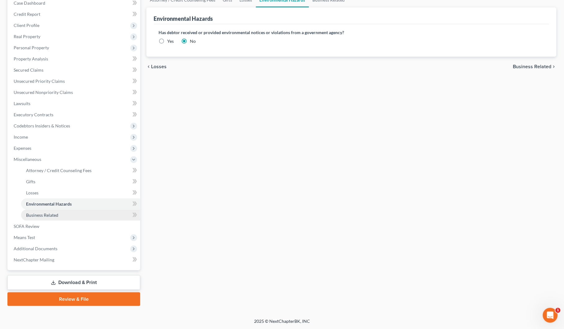
click at [43, 216] on span "Business Related" at bounding box center [42, 214] width 32 height 5
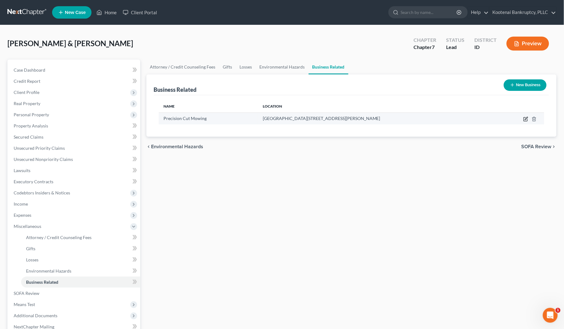
click at [525, 119] on icon "button" at bounding box center [526, 118] width 3 height 3
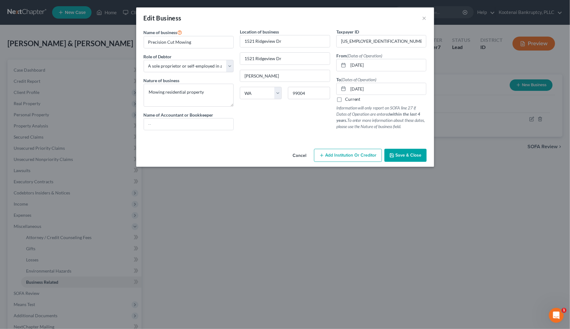
click at [405, 156] on span "Save & Close" at bounding box center [408, 155] width 26 height 5
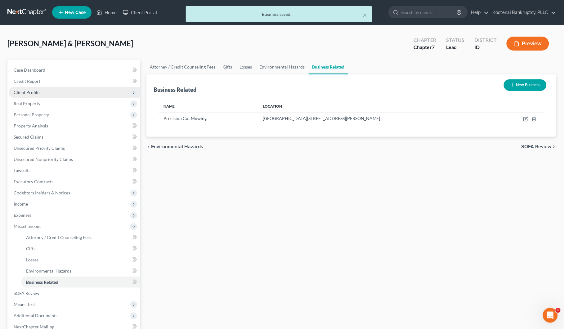
click at [15, 89] on span "Client Profile" at bounding box center [74, 92] width 131 height 11
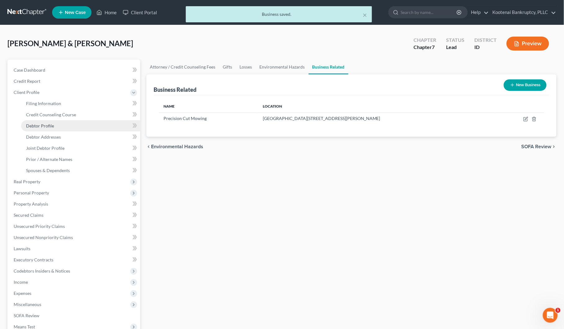
click at [34, 125] on span "Debtor Profile" at bounding box center [40, 125] width 28 height 5
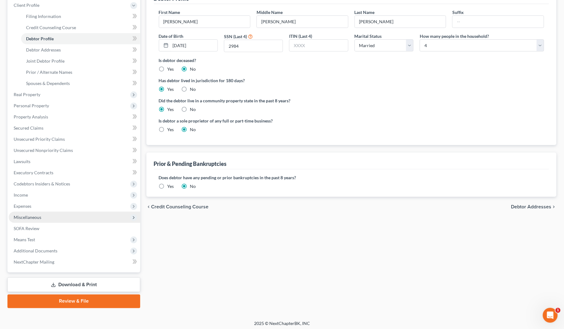
scroll to position [89, 0]
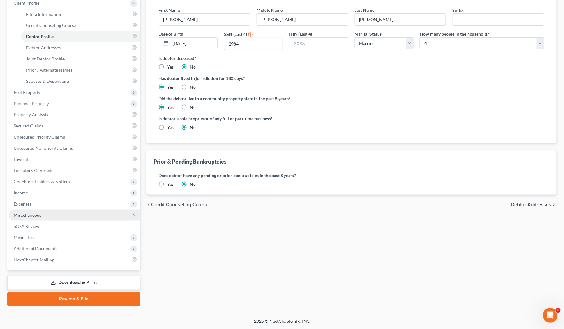
click at [22, 213] on span "Miscellaneous" at bounding box center [28, 214] width 28 height 5
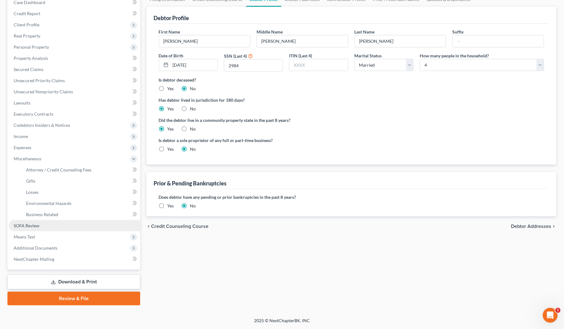
scroll to position [67, 0]
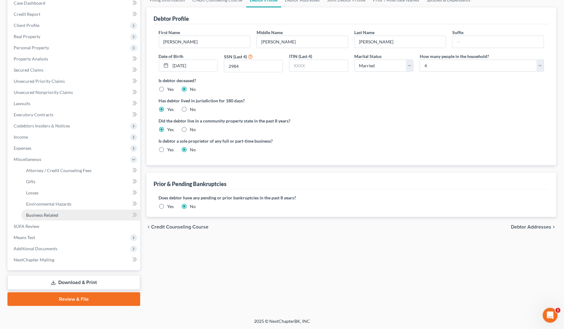
click at [40, 214] on span "Business Related" at bounding box center [42, 214] width 32 height 5
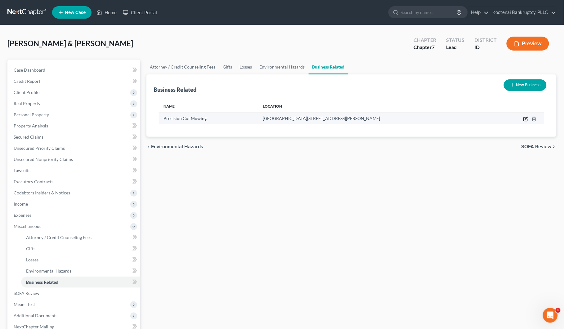
click at [525, 120] on icon "button" at bounding box center [525, 119] width 5 height 5
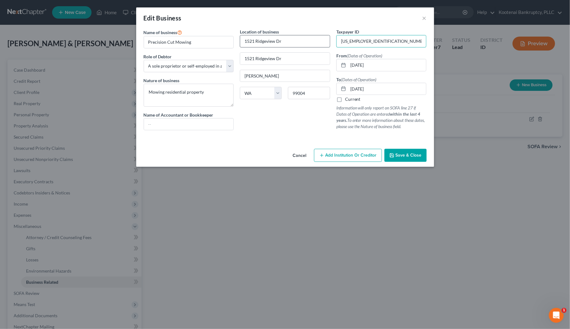
drag, startPoint x: 369, startPoint y: 40, endPoint x: 329, endPoint y: 36, distance: 40.5
click at [329, 36] on div "Name of business * Precision Cut Mowing Role of Debtor * Select A member of a l…" at bounding box center [284, 85] width 289 height 112
click at [405, 156] on span "Save & Close" at bounding box center [408, 155] width 26 height 5
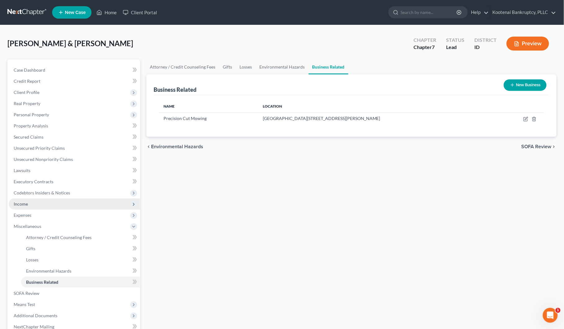
drag, startPoint x: 23, startPoint y: 202, endPoint x: 27, endPoint y: 205, distance: 4.6
click at [23, 202] on span "Income" at bounding box center [21, 203] width 14 height 5
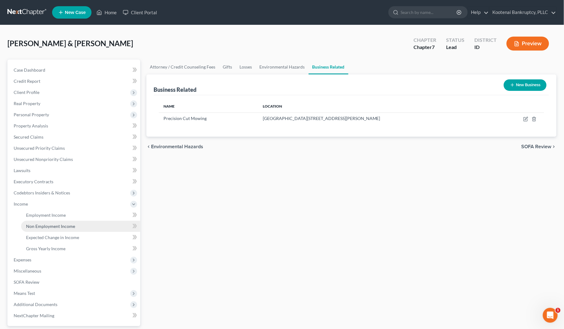
click at [38, 227] on span "Non Employment Income" at bounding box center [50, 226] width 49 height 5
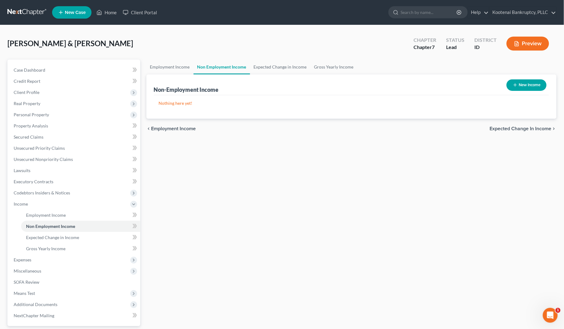
click at [516, 86] on icon "button" at bounding box center [515, 84] width 5 height 5
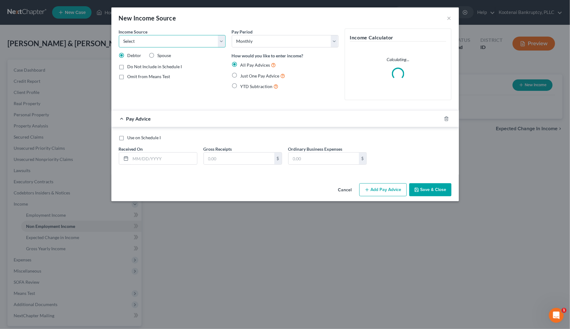
drag, startPoint x: 127, startPoint y: 40, endPoint x: 127, endPoint y: 46, distance: 5.6
click at [127, 40] on select "Select Unemployment Disability (from employer) Pension Retirement Social Securi…" at bounding box center [172, 41] width 107 height 12
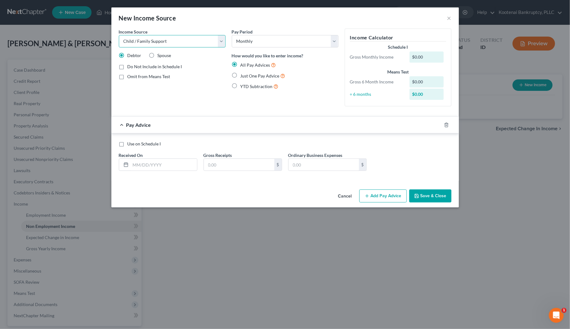
click at [119, 35] on select "Select Unemployment Disability (from employer) Pension Retirement Social Securi…" at bounding box center [172, 41] width 107 height 12
drag, startPoint x: 249, startPoint y: 39, endPoint x: 249, endPoint y: 43, distance: 4.3
click at [249, 39] on select "Select Monthly Twice Monthly Every Other Week Weekly" at bounding box center [285, 41] width 107 height 12
click at [232, 35] on select "Select Monthly Twice Monthly Every Other Week Weekly" at bounding box center [285, 41] width 107 height 12
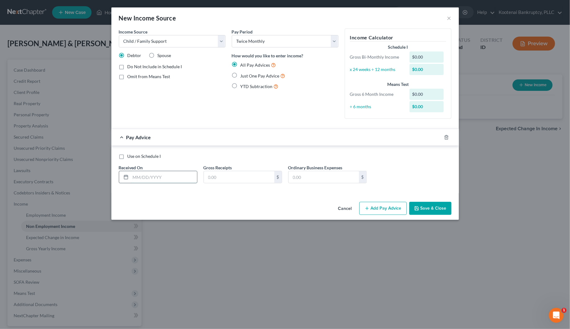
click at [160, 179] on input "text" at bounding box center [164, 177] width 66 height 12
click at [209, 175] on input "text" at bounding box center [239, 177] width 70 height 12
click at [377, 209] on button "Add Pay Advice" at bounding box center [382, 208] width 47 height 13
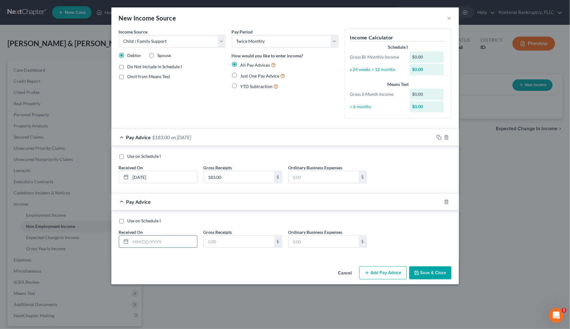
click at [163, 241] on input "text" at bounding box center [164, 242] width 66 height 12
click at [211, 245] on input "text" at bounding box center [239, 242] width 70 height 12
click at [383, 277] on button "Add Pay Advice" at bounding box center [382, 272] width 47 height 13
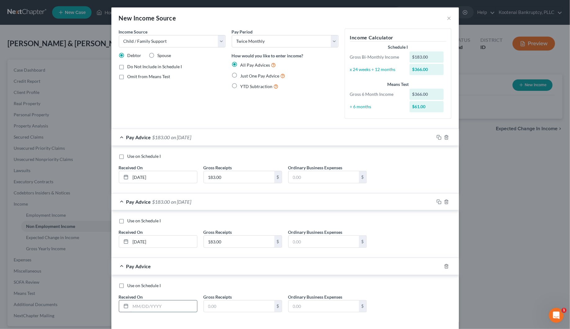
click at [136, 306] on input "text" at bounding box center [164, 306] width 66 height 12
click at [210, 309] on input "text" at bounding box center [239, 306] width 70 height 12
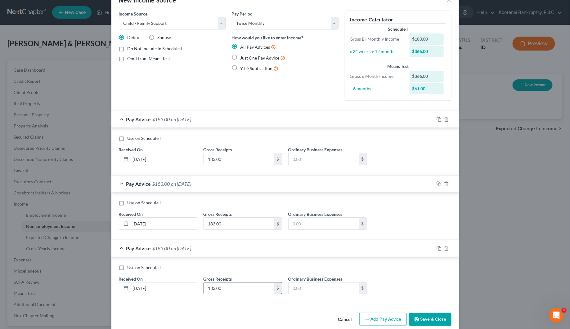
scroll to position [28, 0]
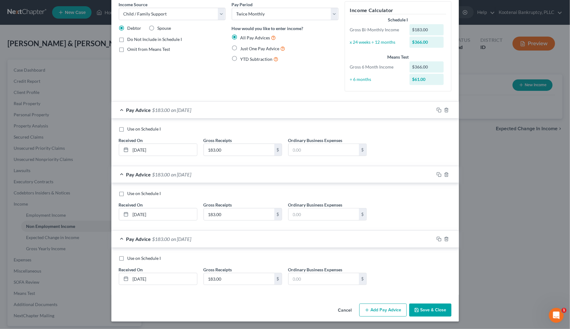
click at [376, 312] on button "Add Pay Advice" at bounding box center [382, 310] width 47 height 13
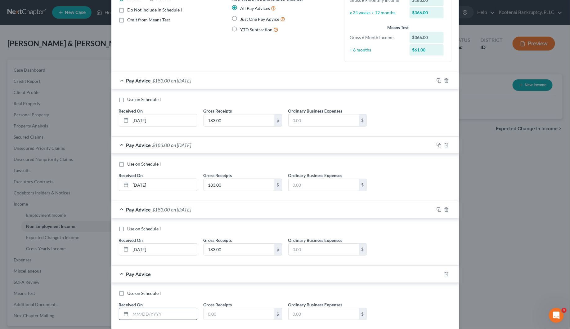
scroll to position [93, 0]
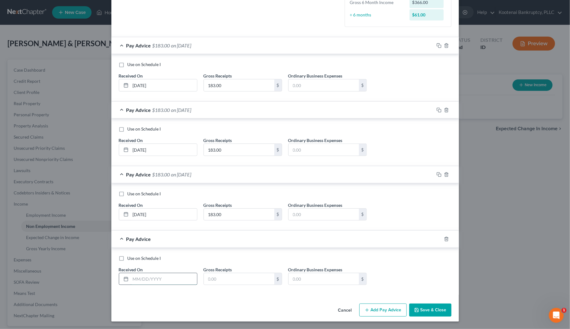
click at [143, 282] on input "text" at bounding box center [164, 279] width 66 height 12
click at [211, 283] on input "text" at bounding box center [239, 279] width 70 height 12
click at [398, 309] on button "Add Pay Advice" at bounding box center [382, 310] width 47 height 13
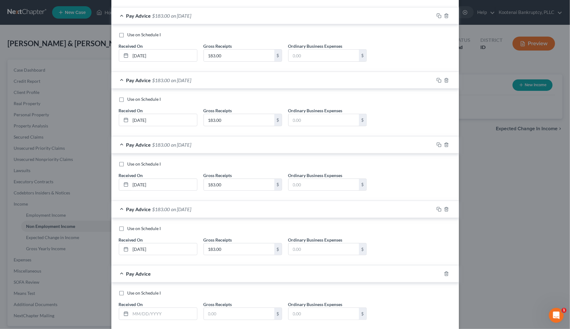
scroll to position [158, 0]
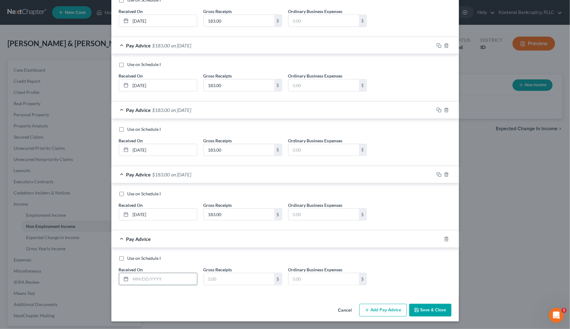
click at [139, 278] on input "text" at bounding box center [164, 279] width 66 height 12
click at [214, 276] on input "text" at bounding box center [239, 279] width 70 height 12
click at [367, 309] on button "Add Pay Advice" at bounding box center [382, 310] width 47 height 13
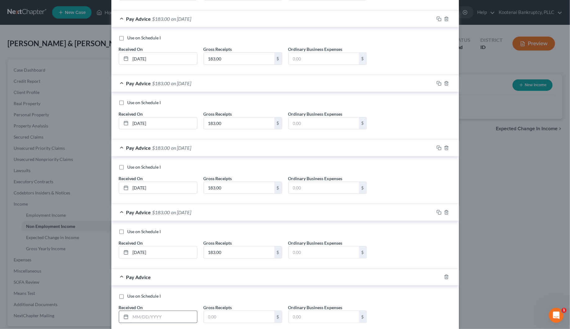
scroll to position [197, 0]
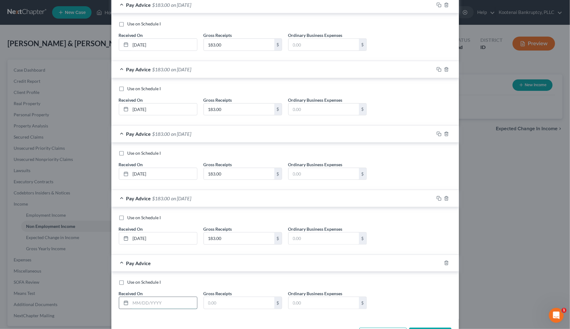
click at [143, 304] on input "text" at bounding box center [164, 303] width 66 height 12
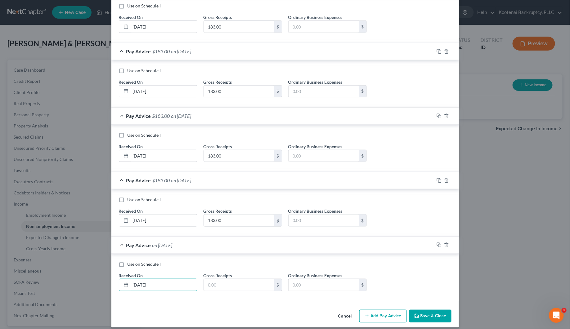
scroll to position [223, 0]
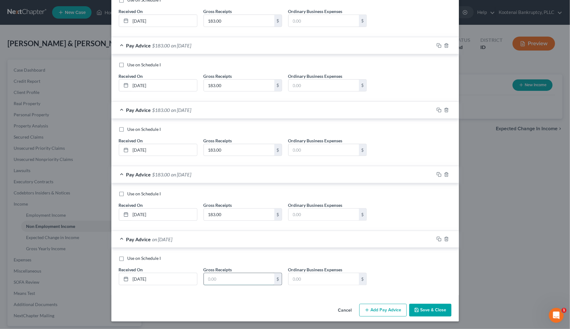
click at [206, 276] on input "text" at bounding box center [239, 279] width 70 height 12
click at [396, 311] on button "Add Pay Advice" at bounding box center [382, 310] width 47 height 13
click at [138, 279] on input "text" at bounding box center [164, 279] width 66 height 12
click at [206, 278] on input "text" at bounding box center [239, 279] width 70 height 12
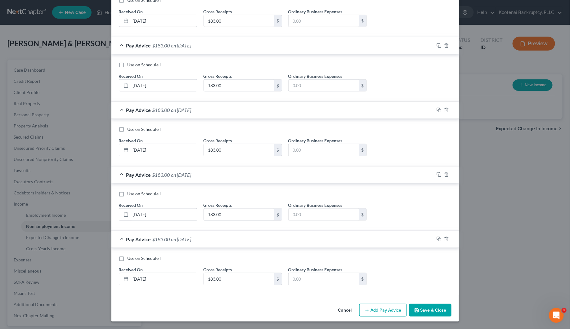
click at [384, 306] on button "Add Pay Advice" at bounding box center [382, 310] width 47 height 13
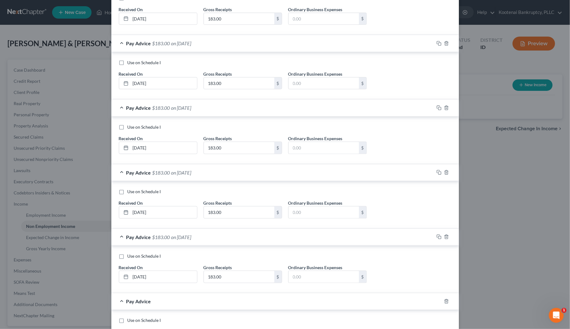
scroll to position [352, 0]
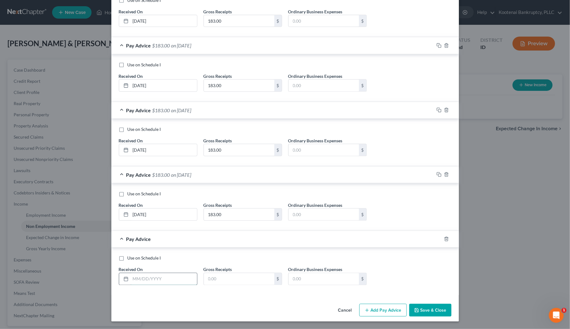
click at [140, 278] on input "text" at bounding box center [164, 279] width 66 height 12
click at [204, 277] on input "text" at bounding box center [239, 279] width 70 height 12
click at [390, 309] on button "Add Pay Advice" at bounding box center [382, 310] width 47 height 13
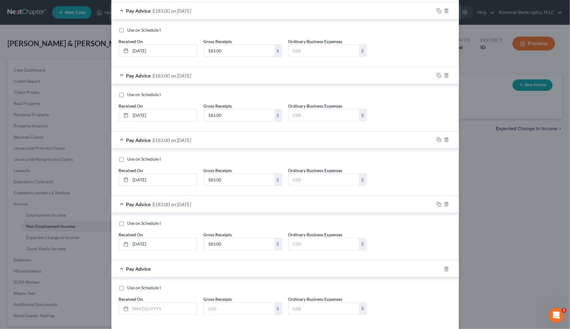
scroll to position [417, 0]
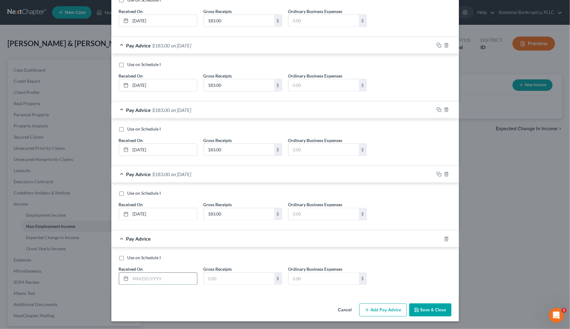
click at [142, 277] on input "text" at bounding box center [164, 279] width 66 height 12
click at [207, 282] on input "text" at bounding box center [239, 279] width 70 height 12
drag, startPoint x: 382, startPoint y: 310, endPoint x: 350, endPoint y: 278, distance: 45.2
click at [382, 310] on button "Add Pay Advice" at bounding box center [382, 310] width 47 height 13
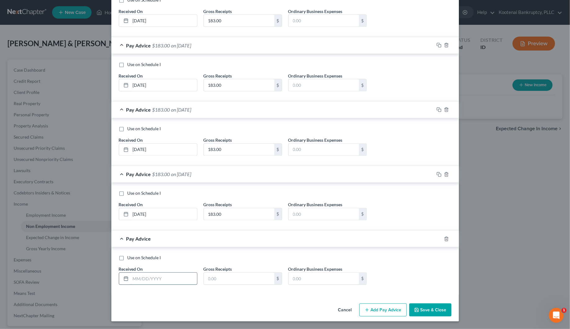
click at [154, 278] on input "text" at bounding box center [164, 279] width 66 height 12
click at [227, 277] on input "text" at bounding box center [239, 279] width 70 height 12
click at [416, 308] on icon "button" at bounding box center [416, 310] width 5 height 5
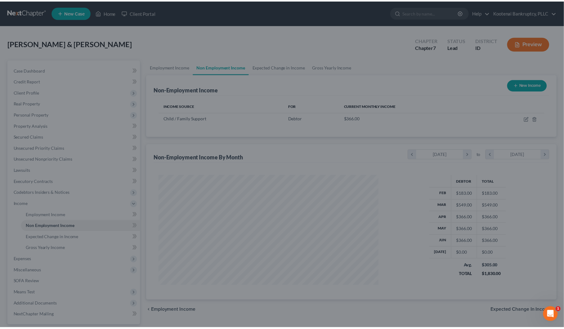
scroll to position [112, 232]
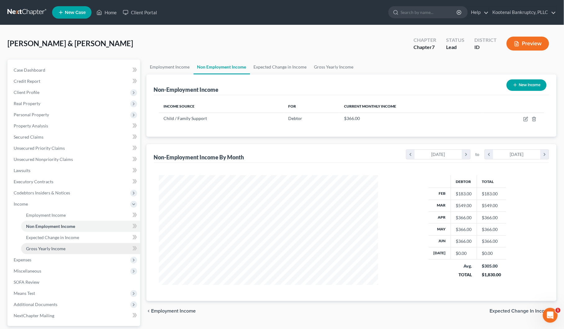
click at [52, 247] on span "Gross Yearly Income" at bounding box center [45, 248] width 39 height 5
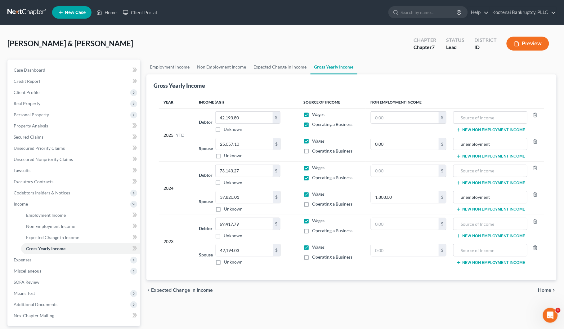
click at [476, 156] on button "New Non Employment Income" at bounding box center [490, 156] width 69 height 5
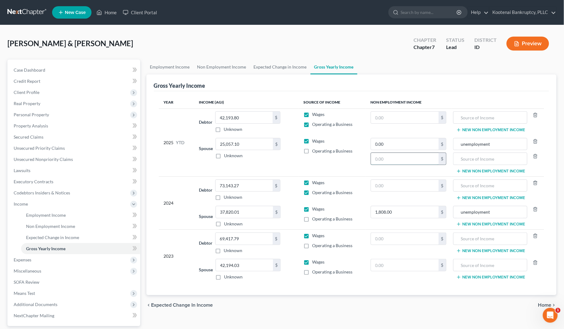
click at [385, 160] on input "text" at bounding box center [405, 159] width 68 height 12
click at [461, 158] on input "text" at bounding box center [489, 159] width 67 height 12
click at [130, 38] on div "Payette, Christopher & Lacy Upgraded Chapter Chapter 7 Status Lead District ID …" at bounding box center [281, 46] width 549 height 27
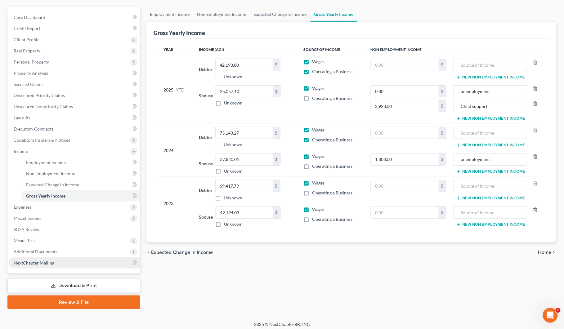
scroll to position [56, 0]
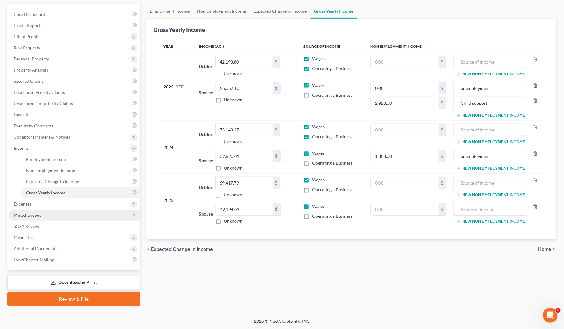
click at [24, 216] on span "Miscellaneous" at bounding box center [28, 214] width 28 height 5
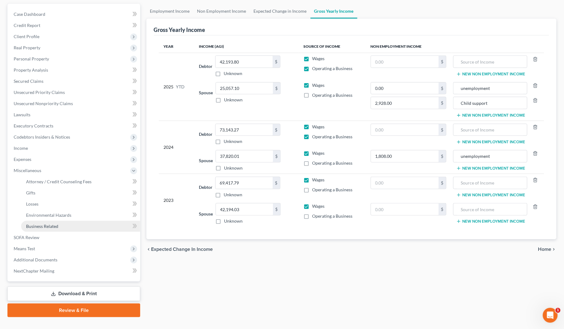
click at [44, 227] on span "Business Related" at bounding box center [42, 226] width 32 height 5
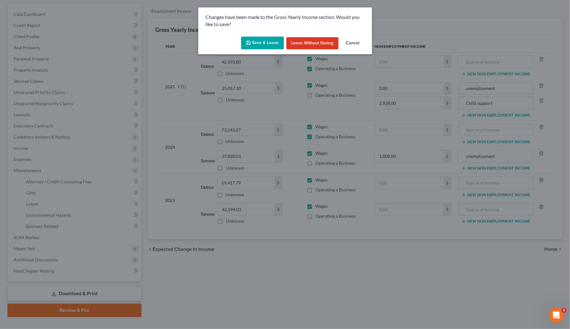
drag, startPoint x: 274, startPoint y: 45, endPoint x: 205, endPoint y: 166, distance: 139.6
click at [274, 46] on button "Save & Leave" at bounding box center [262, 43] width 43 height 13
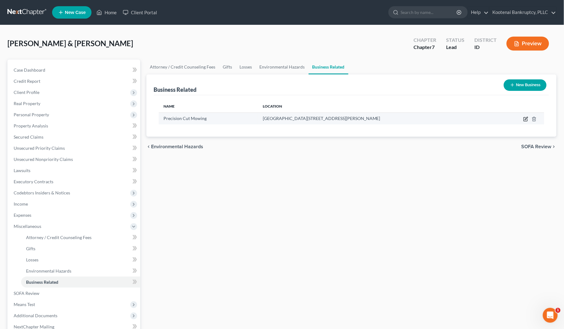
click at [526, 119] on icon "button" at bounding box center [525, 119] width 5 height 5
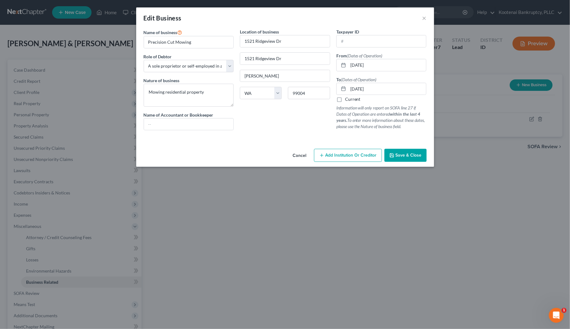
click at [399, 155] on span "Save & Close" at bounding box center [408, 155] width 26 height 5
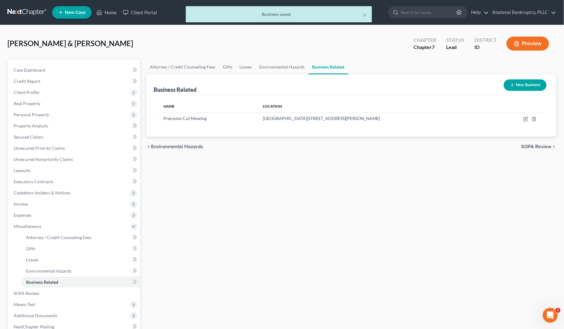
click at [529, 41] on button "Preview" at bounding box center [527, 44] width 42 height 14
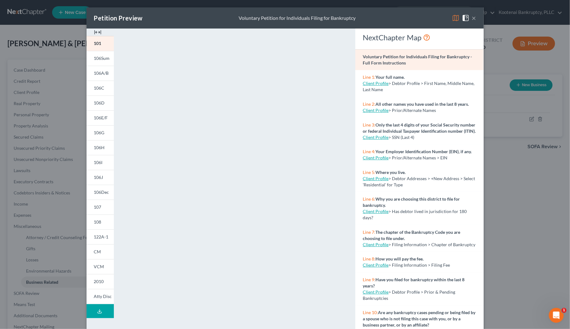
click at [472, 19] on button "×" at bounding box center [474, 17] width 4 height 7
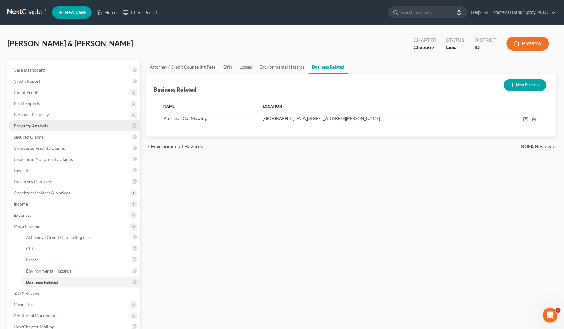
drag, startPoint x: 23, startPoint y: 117, endPoint x: 26, endPoint y: 123, distance: 6.9
click at [23, 117] on span "Personal Property" at bounding box center [74, 114] width 131 height 11
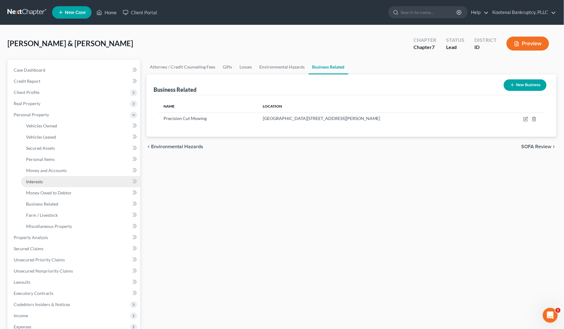
click at [40, 181] on span "Interests" at bounding box center [34, 181] width 17 height 5
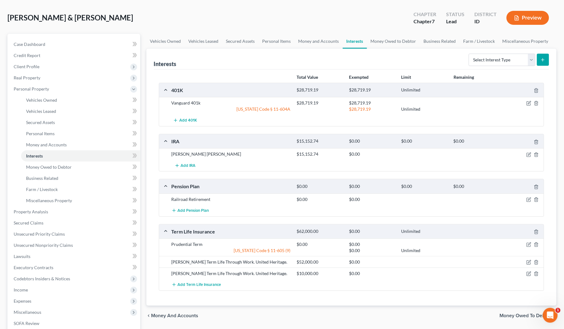
scroll to position [39, 0]
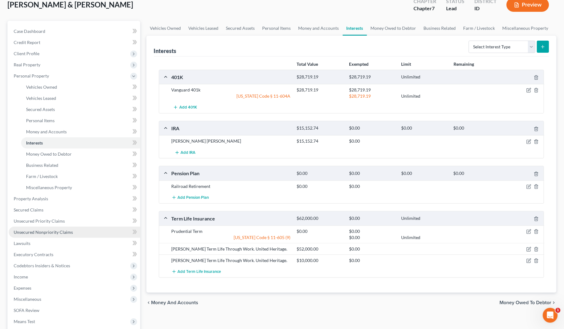
click at [41, 233] on span "Unsecured Nonpriority Claims" at bounding box center [43, 231] width 59 height 5
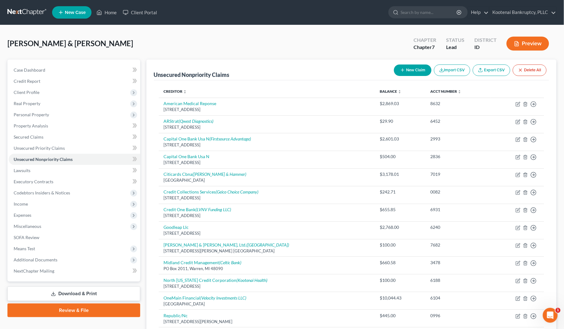
click at [410, 70] on button "New Claim" at bounding box center [413, 69] width 38 height 11
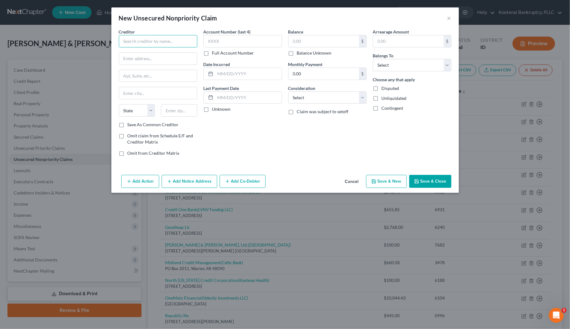
click at [134, 41] on input "text" at bounding box center [158, 41] width 78 height 12
click at [297, 41] on input "text" at bounding box center [323, 41] width 70 height 12
click at [230, 43] on input "text" at bounding box center [242, 41] width 78 height 12
click at [396, 68] on select "Select Debtor 1 Only Debtor 2 Only Debtor 1 And Debtor 2 Only At Least One Of T…" at bounding box center [412, 65] width 78 height 12
click at [373, 59] on select "Select Debtor 1 Only Debtor 2 Only Debtor 1 And Debtor 2 Only At Least One Of T…" at bounding box center [412, 65] width 78 height 12
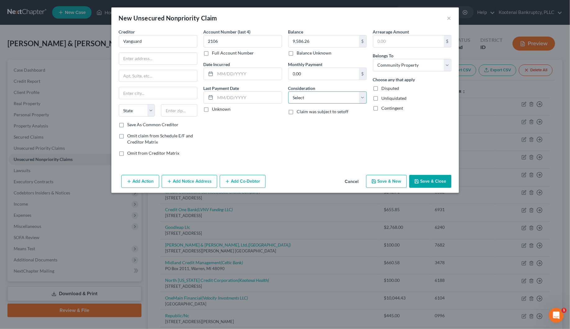
click at [308, 98] on select "Select Cable / Satellite Services Collection Agency Credit Card Debt Debt Couns…" at bounding box center [327, 97] width 78 height 12
click at [288, 91] on select "Select Cable / Satellite Services Collection Agency Credit Card Debt Debt Couns…" at bounding box center [327, 97] width 78 height 12
click at [418, 182] on icon "button" at bounding box center [417, 182] width 4 height 4
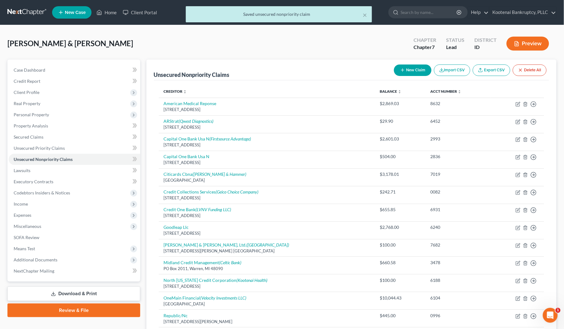
click at [108, 14] on div "× Saved unsecured nonpriority claim" at bounding box center [279, 15] width 564 height 19
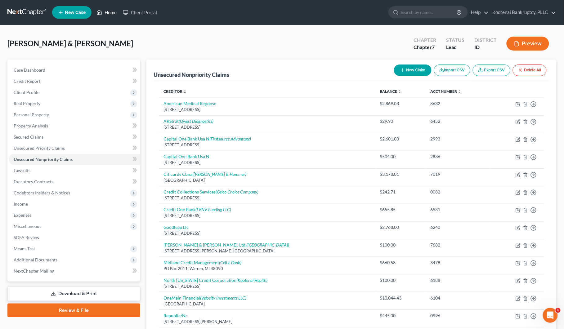
click at [108, 12] on link "Home" at bounding box center [106, 12] width 26 height 11
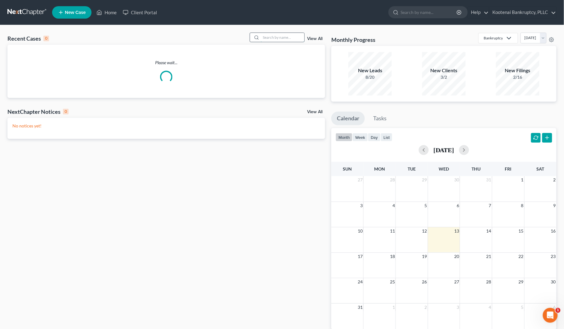
click at [266, 35] on input "search" at bounding box center [282, 37] width 43 height 9
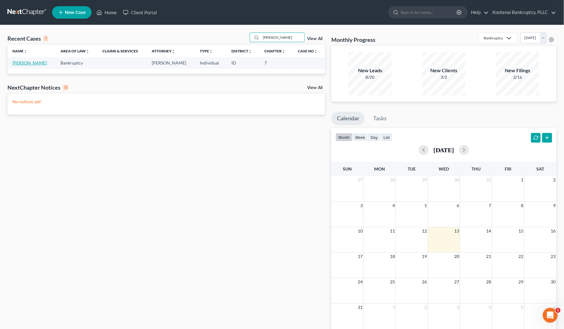
click at [24, 62] on link "[PERSON_NAME]" at bounding box center [29, 62] width 34 height 5
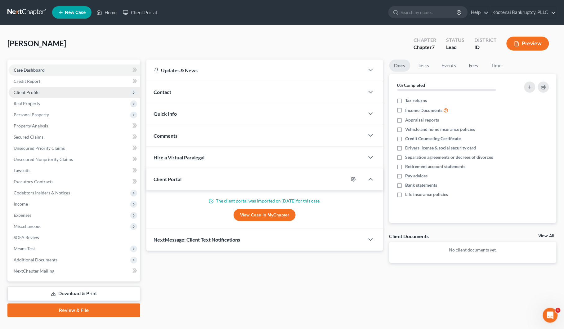
click at [19, 93] on span "Client Profile" at bounding box center [27, 92] width 26 height 5
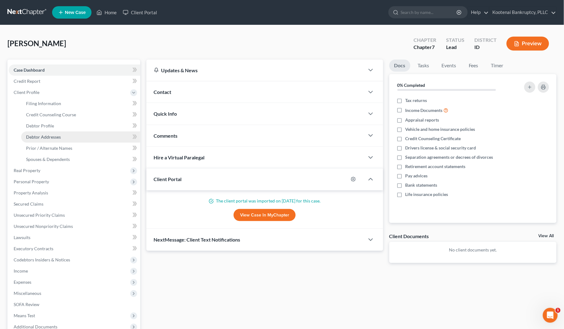
click at [33, 138] on span "Debtor Addresses" at bounding box center [43, 136] width 35 height 5
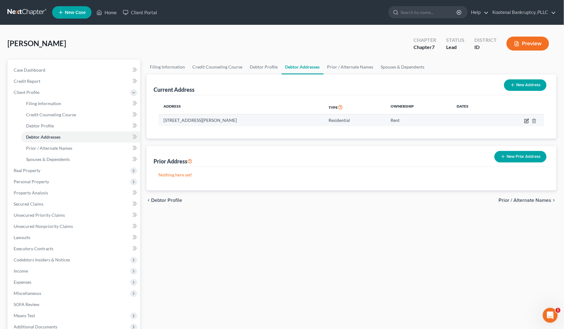
click at [525, 121] on icon "button" at bounding box center [526, 120] width 5 height 5
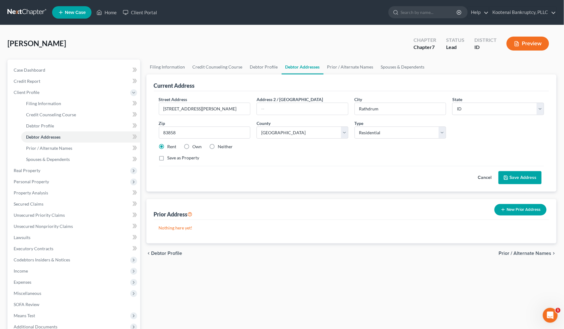
click at [518, 178] on button "Save Address" at bounding box center [519, 177] width 43 height 13
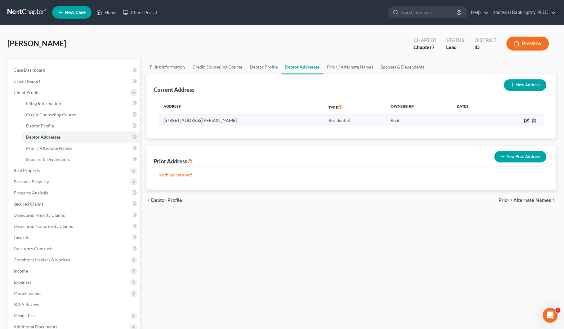
click at [528, 122] on icon "button" at bounding box center [526, 121] width 4 height 4
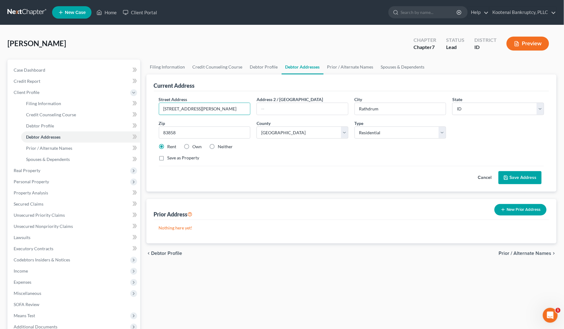
drag, startPoint x: 210, startPoint y: 108, endPoint x: 157, endPoint y: 108, distance: 53.6
click at [157, 108] on div "Street Address * 14690 N Nixon Loop" at bounding box center [205, 105] width 98 height 19
drag, startPoint x: 179, startPoint y: 132, endPoint x: 149, endPoint y: 129, distance: 29.6
click at [149, 129] on div "Current Address Street Address * 22817 E Morris Rd Address 2 / PO Box City * Ra…" at bounding box center [351, 132] width 410 height 117
click at [273, 129] on select "County Adams County Asotin County Benton County Chelan County Clallam County Cl…" at bounding box center [302, 133] width 92 height 12
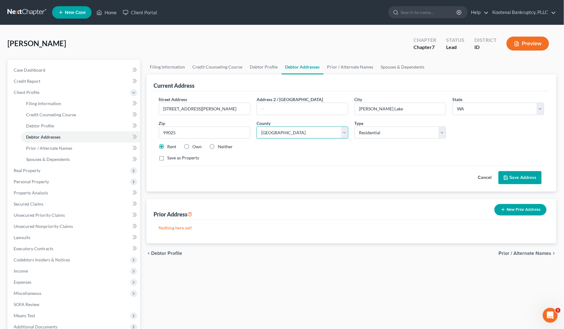
click at [256, 127] on select "County Adams County Asotin County Benton County Chelan County Clallam County Cl…" at bounding box center [302, 133] width 92 height 12
click at [517, 180] on button "Save Address" at bounding box center [519, 177] width 43 height 13
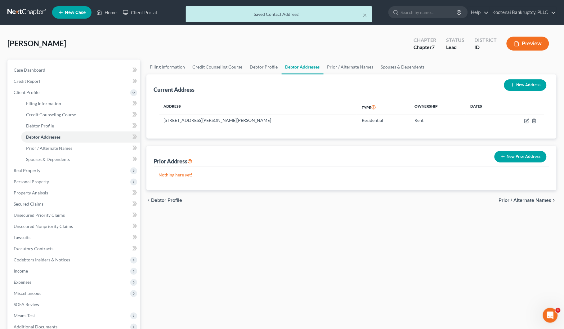
click at [521, 84] on button "New Address" at bounding box center [525, 84] width 42 height 11
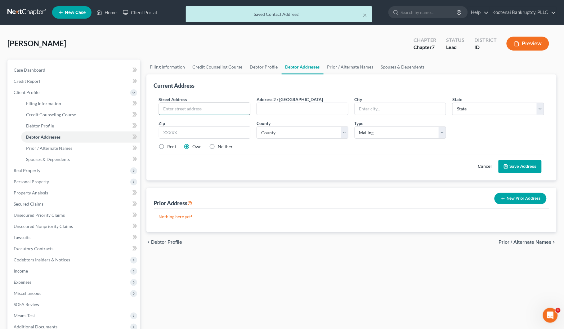
click at [167, 110] on input "text" at bounding box center [204, 109] width 91 height 12
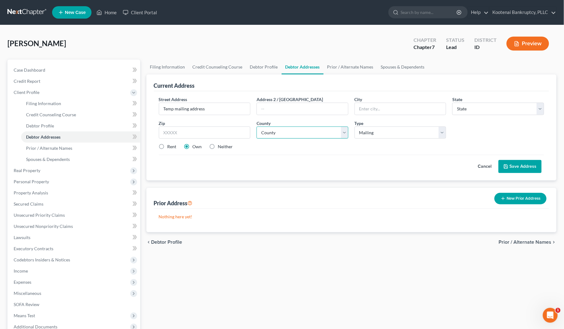
click at [282, 132] on select "County" at bounding box center [302, 133] width 92 height 12
click at [364, 106] on input "text" at bounding box center [400, 109] width 91 height 12
drag, startPoint x: 294, startPoint y: 133, endPoint x: 293, endPoint y: 138, distance: 5.3
click at [294, 133] on select "County Adams County Asotin County Benton County Chelan County Clallam County Cl…" at bounding box center [302, 133] width 92 height 12
click at [256, 127] on select "County Adams County Asotin County Benton County Chelan County Clallam County Cl…" at bounding box center [302, 133] width 92 height 12
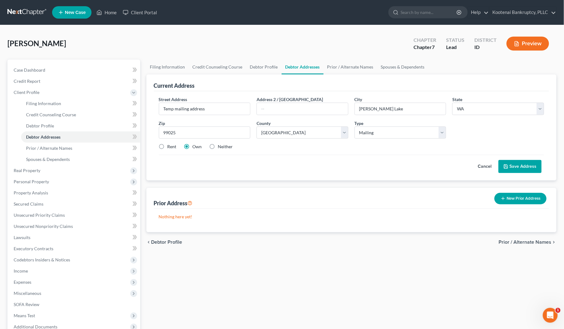
click at [218, 145] on label "Neither" at bounding box center [225, 147] width 15 height 6
click at [220, 145] on input "Neither" at bounding box center [222, 146] width 4 height 4
click at [535, 168] on button "Save Address" at bounding box center [519, 166] width 43 height 13
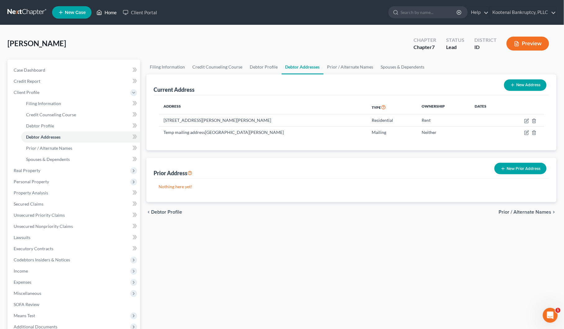
click at [108, 12] on link "Home" at bounding box center [106, 12] width 26 height 11
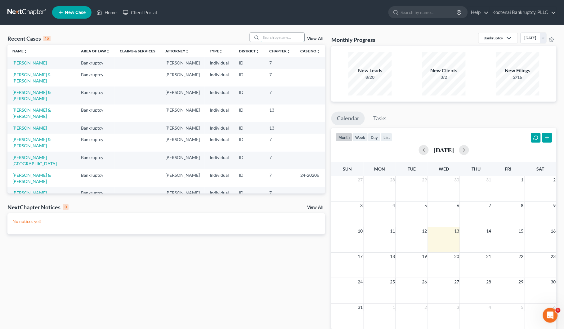
click at [262, 34] on input "search" at bounding box center [282, 37] width 43 height 9
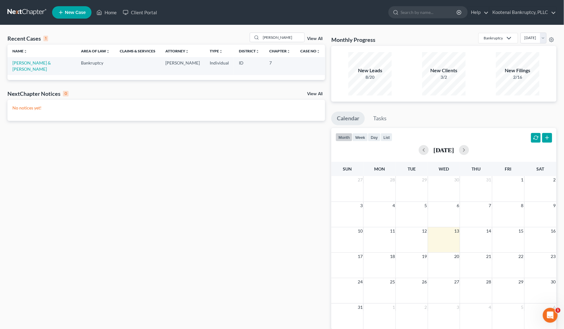
click at [41, 66] on td "[PERSON_NAME] & [PERSON_NAME]" at bounding box center [41, 66] width 69 height 18
click at [40, 63] on link "[PERSON_NAME] & [PERSON_NAME]" at bounding box center [31, 65] width 38 height 11
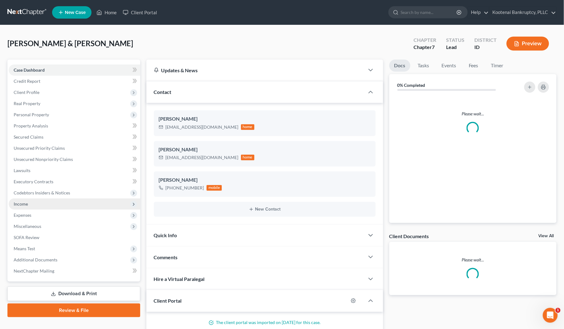
click at [18, 205] on span "Income" at bounding box center [21, 203] width 14 height 5
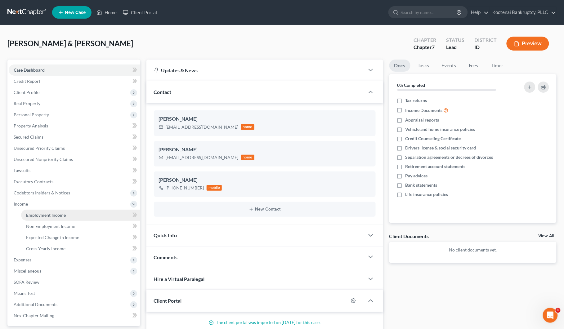
click at [43, 216] on span "Employment Income" at bounding box center [46, 214] width 40 height 5
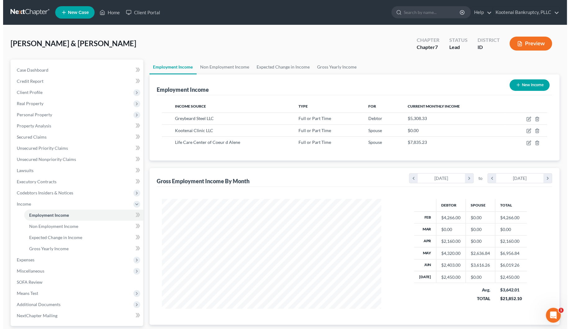
scroll to position [112, 232]
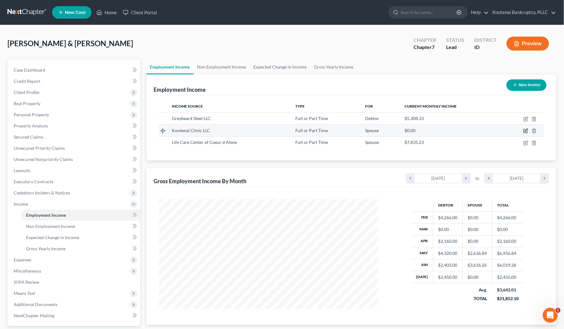
click at [524, 131] on icon "button" at bounding box center [525, 130] width 5 height 5
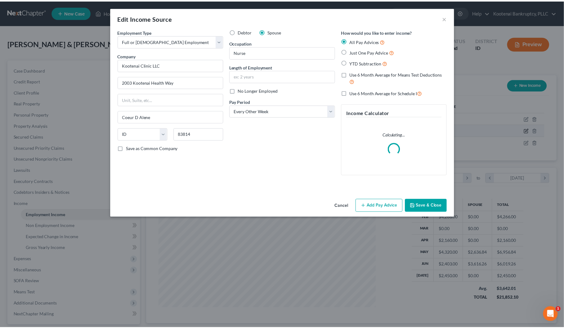
scroll to position [112, 235]
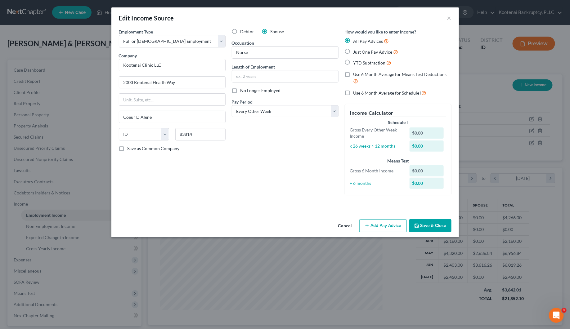
click at [436, 225] on button "Save & Close" at bounding box center [430, 225] width 42 height 13
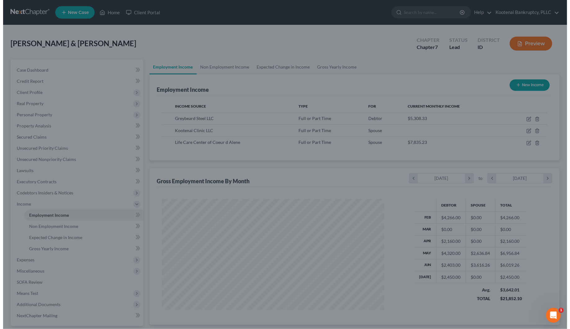
scroll to position [309967, 309847]
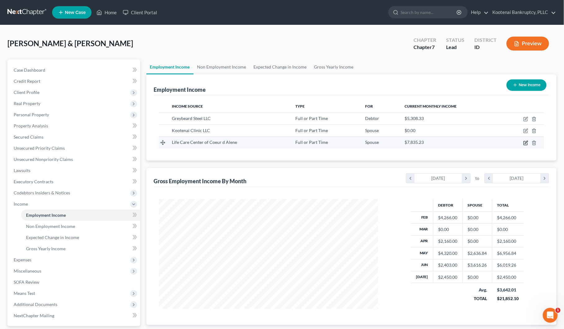
click at [526, 142] on icon "button" at bounding box center [525, 142] width 5 height 5
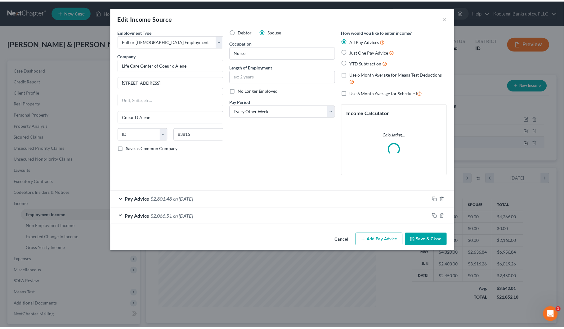
scroll to position [112, 235]
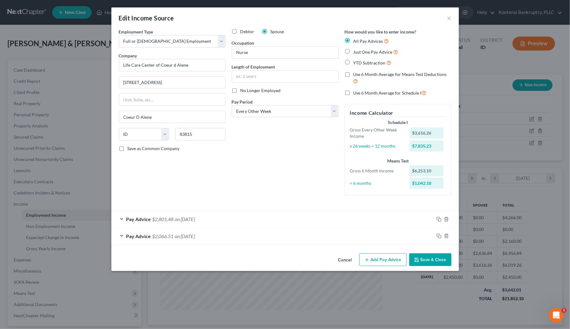
click at [428, 261] on button "Save & Close" at bounding box center [430, 259] width 42 height 13
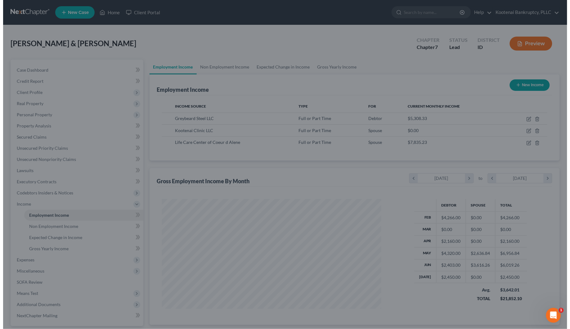
scroll to position [309967, 309847]
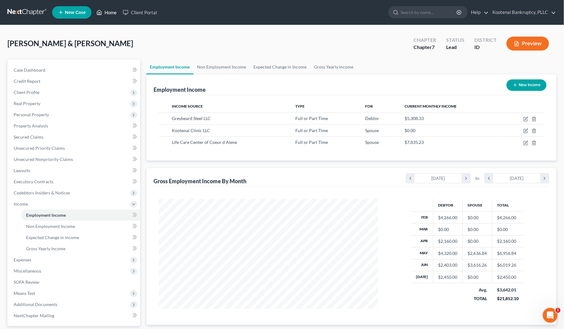
click at [108, 15] on link "Home" at bounding box center [106, 12] width 26 height 11
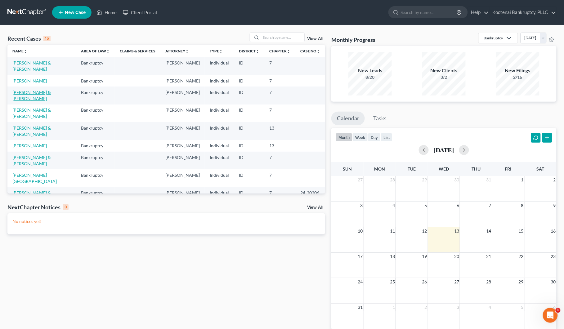
click at [35, 99] on link "[PERSON_NAME] & [PERSON_NAME]" at bounding box center [31, 95] width 38 height 11
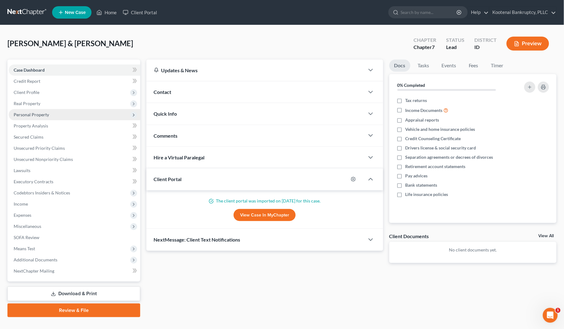
click at [23, 114] on span "Personal Property" at bounding box center [31, 114] width 35 height 5
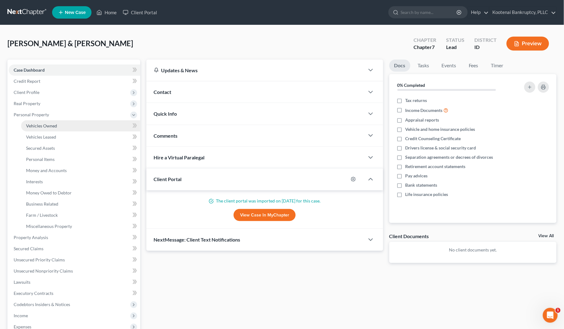
click at [46, 126] on span "Vehicles Owned" at bounding box center [41, 125] width 31 height 5
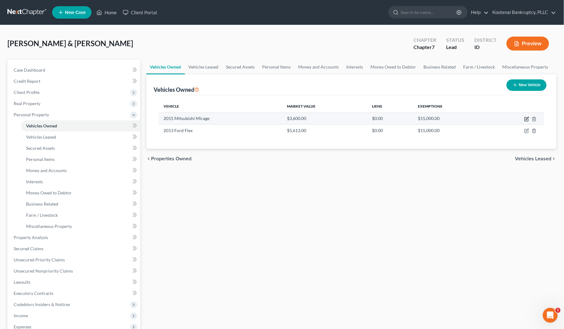
click at [528, 117] on icon "button" at bounding box center [527, 118] width 3 height 3
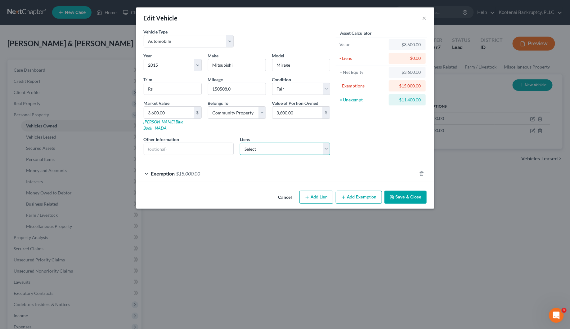
click at [259, 143] on select "Select Soundcu - $12,587.00 Onemain - $3,752.00" at bounding box center [285, 149] width 90 height 12
click at [240, 143] on select "Select Soundcu - $12,587.00 Onemain - $3,752.00" at bounding box center [285, 149] width 90 height 12
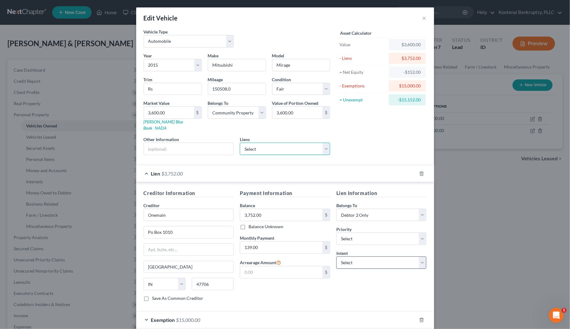
scroll to position [29, 0]
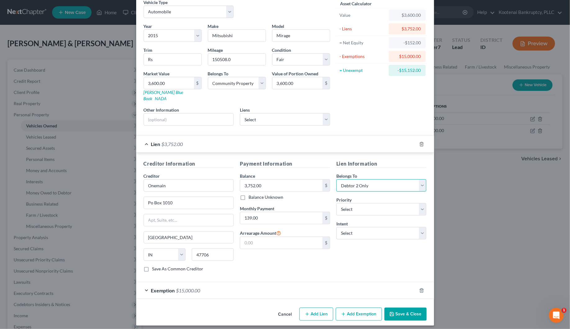
drag, startPoint x: 353, startPoint y: 182, endPoint x: 354, endPoint y: 186, distance: 4.4
click at [353, 182] on select "Select Debtor 1 Only Debtor 2 Only Debtor 1 And Debtor 2 Only At Least One Of T…" at bounding box center [381, 185] width 90 height 12
click at [336, 179] on select "Select Debtor 1 Only Debtor 2 Only Debtor 1 And Debtor 2 Only At Least One Of T…" at bounding box center [381, 185] width 90 height 12
click at [406, 310] on button "Save & Close" at bounding box center [405, 314] width 42 height 13
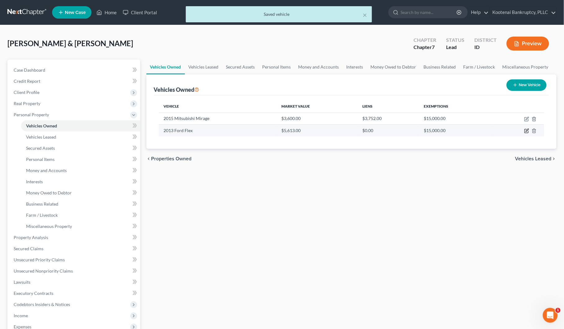
click at [527, 131] on icon "button" at bounding box center [527, 130] width 3 height 3
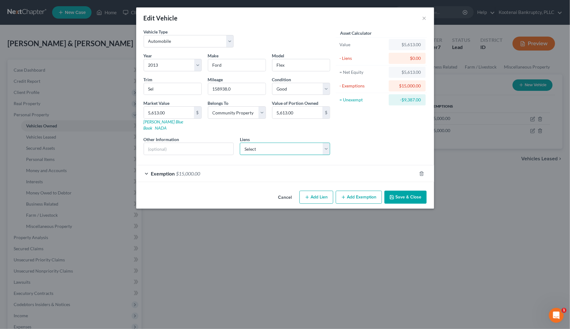
click at [272, 144] on select "Select Soundcu - $12,587.00" at bounding box center [285, 149] width 90 height 12
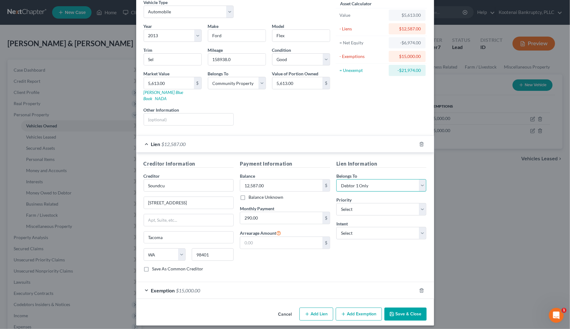
drag, startPoint x: 377, startPoint y: 178, endPoint x: 377, endPoint y: 185, distance: 7.1
click at [377, 179] on select "Select Debtor 1 Only Debtor 2 Only Debtor 1 And Debtor 2 Only At Least One Of T…" at bounding box center [381, 185] width 90 height 12
click at [336, 179] on select "Select Debtor 1 Only Debtor 2 Only Debtor 1 And Debtor 2 Only At Least One Of T…" at bounding box center [381, 185] width 90 height 12
click at [402, 311] on button "Save & Close" at bounding box center [405, 314] width 42 height 13
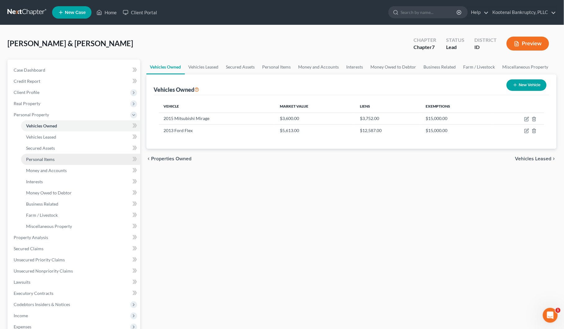
click at [40, 156] on link "Personal Items" at bounding box center [80, 159] width 119 height 11
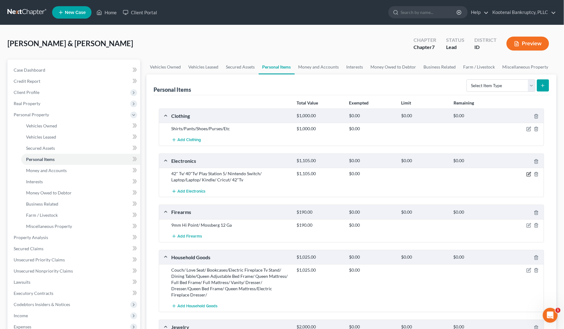
click at [530, 172] on icon "button" at bounding box center [529, 173] width 3 height 3
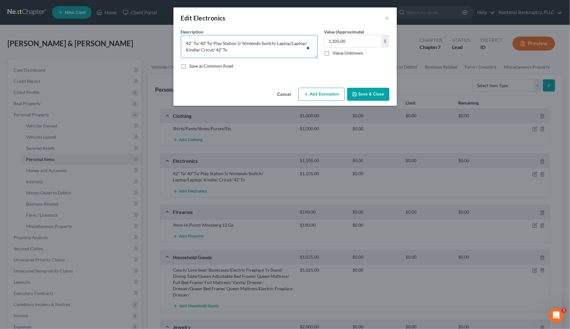
drag, startPoint x: 242, startPoint y: 50, endPoint x: 189, endPoint y: 49, distance: 52.7
click at [187, 45] on textarea "42" Tv/ 40"Tv/ Play Station 5/ Nintendo Switch/ Laptop/Laptop/ Kindle/ Cricut/ …" at bounding box center [249, 46] width 137 height 23
drag, startPoint x: 357, startPoint y: 92, endPoint x: 363, endPoint y: 106, distance: 14.5
click at [357, 92] on icon "button" at bounding box center [354, 94] width 5 height 5
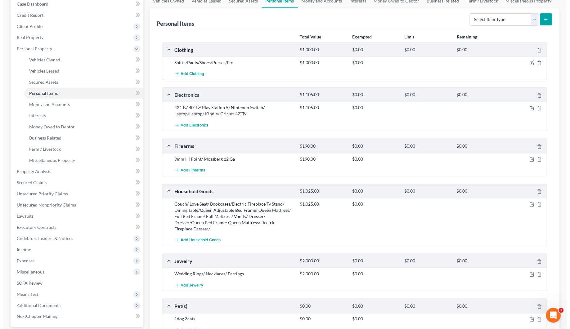
scroll to position [78, 0]
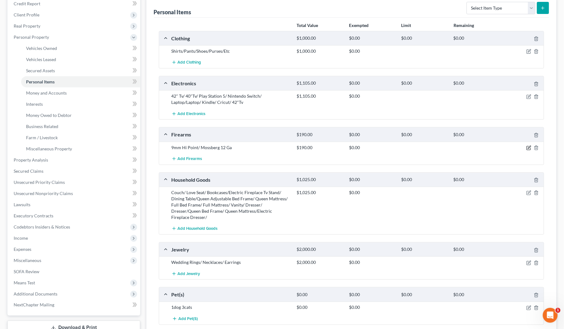
click at [527, 148] on icon "button" at bounding box center [528, 147] width 5 height 5
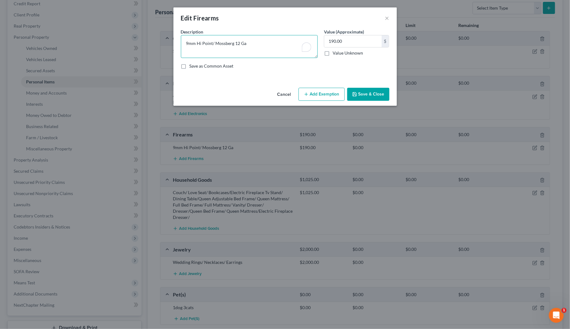
drag, startPoint x: 250, startPoint y: 42, endPoint x: 171, endPoint y: 41, distance: 79.7
click at [171, 41] on div "Edit Firearms × An exemption set must first be selected from the Filing Informa…" at bounding box center [285, 164] width 570 height 329
click at [374, 97] on button "Save & Close" at bounding box center [368, 94] width 42 height 13
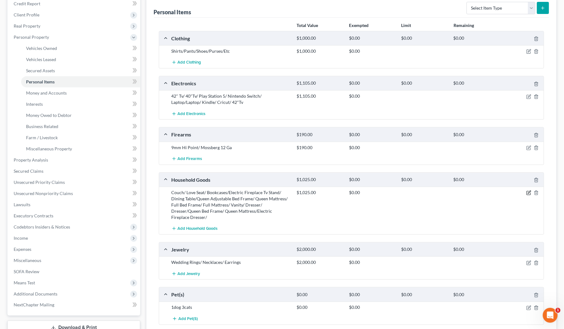
click at [529, 193] on icon "button" at bounding box center [529, 192] width 3 height 3
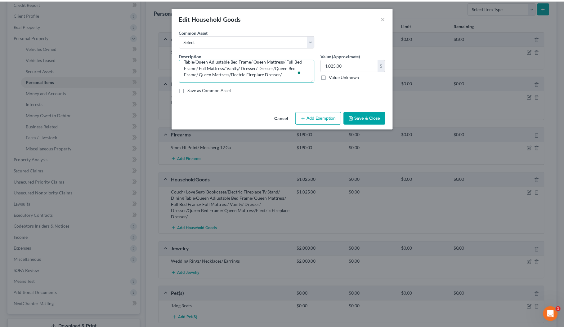
scroll to position [0, 0]
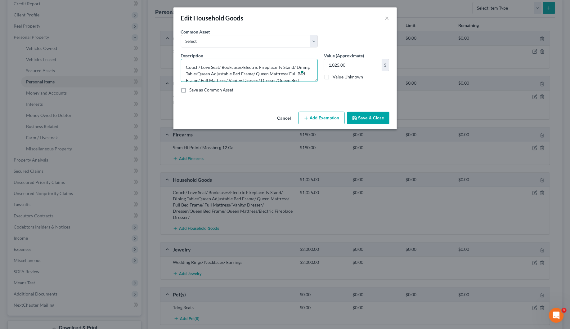
drag, startPoint x: 299, startPoint y: 76, endPoint x: 187, endPoint y: 64, distance: 112.9
click at [183, 59] on textarea "Couch/ Love Seat/ Bookcases/Electric Fireplace Tv Stand/ Dining Table/Queen Adj…" at bounding box center [249, 70] width 137 height 23
drag, startPoint x: 373, startPoint y: 122, endPoint x: 383, endPoint y: 152, distance: 32.1
click at [373, 121] on button "Save & Close" at bounding box center [368, 118] width 42 height 13
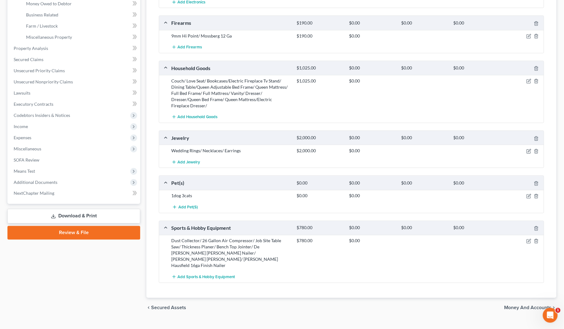
scroll to position [194, 0]
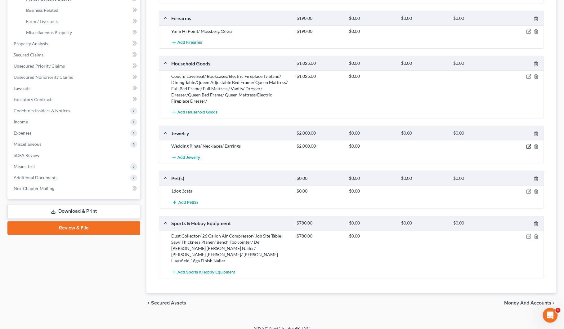
click at [529, 148] on icon "button" at bounding box center [528, 146] width 5 height 5
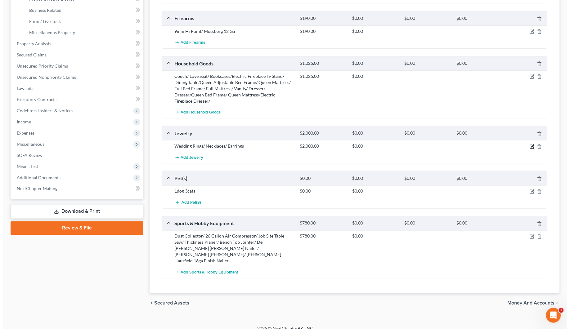
scroll to position [190, 0]
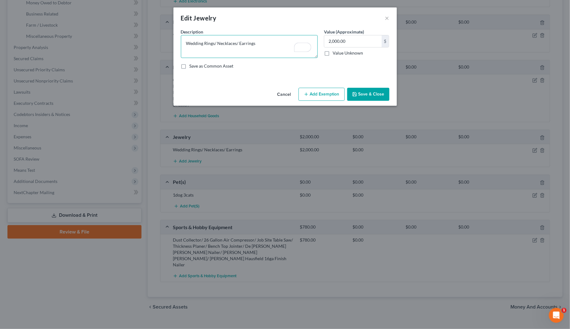
drag, startPoint x: 261, startPoint y: 44, endPoint x: 182, endPoint y: 47, distance: 79.1
click at [182, 47] on textarea "Wedding Rings/ Necklaces/ Earrings" at bounding box center [249, 46] width 137 height 23
click at [368, 99] on button "Save & Close" at bounding box center [368, 94] width 42 height 13
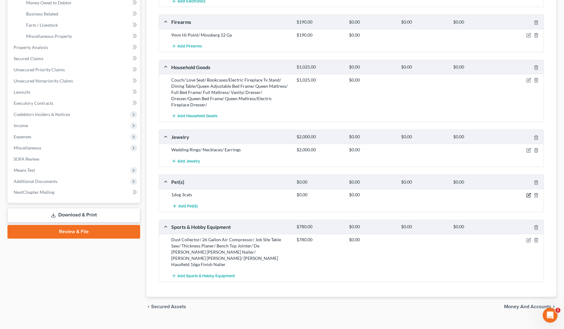
click at [529, 196] on icon "button" at bounding box center [529, 194] width 3 height 3
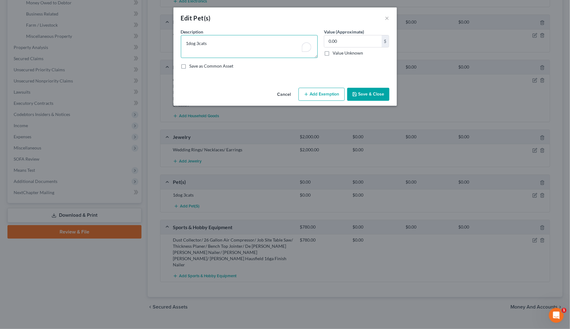
drag, startPoint x: 227, startPoint y: 44, endPoint x: 182, endPoint y: 43, distance: 45.3
click at [182, 43] on textarea "1dog 3cats" at bounding box center [249, 46] width 137 height 23
click at [375, 93] on button "Save & Close" at bounding box center [368, 94] width 42 height 13
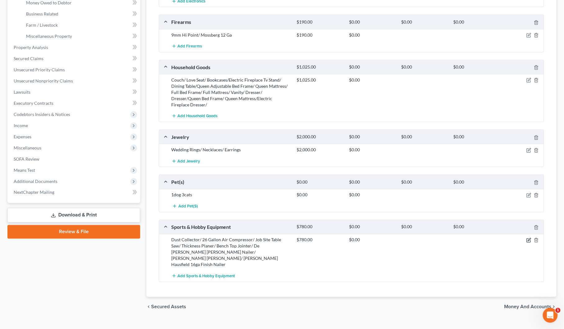
click at [528, 239] on icon "button" at bounding box center [528, 240] width 5 height 5
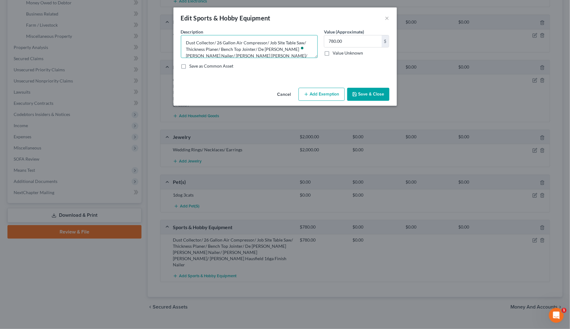
scroll to position [0, 0]
drag, startPoint x: 228, startPoint y: 53, endPoint x: 187, endPoint y: 37, distance: 44.5
click at [187, 37] on textarea "Dust Collector/ 26 Gallon Air Compressor/ Job Site Table Saw/ Thickness Planer/…" at bounding box center [249, 46] width 137 height 23
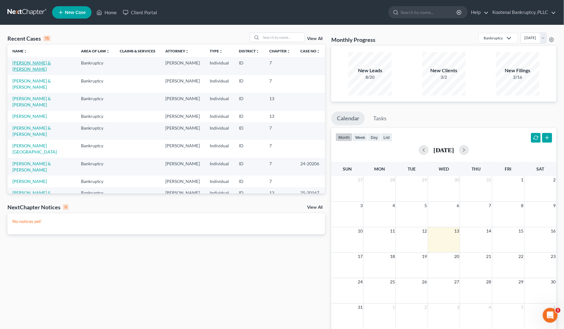
click at [24, 63] on link "[PERSON_NAME] & [PERSON_NAME]" at bounding box center [31, 65] width 38 height 11
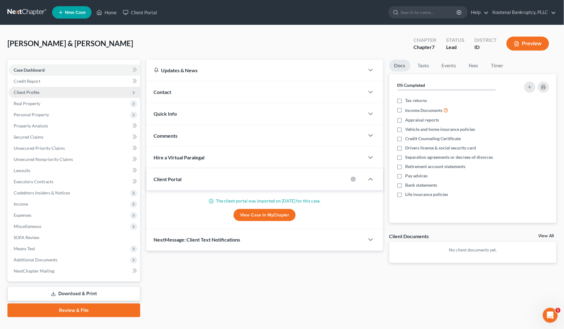
click at [16, 92] on span "Client Profile" at bounding box center [27, 92] width 26 height 5
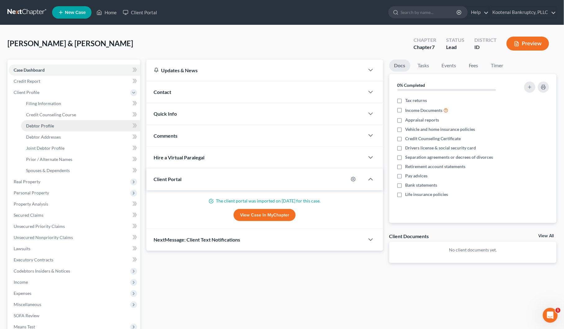
click at [36, 127] on span "Debtor Profile" at bounding box center [40, 125] width 28 height 5
select select "1"
select select "3"
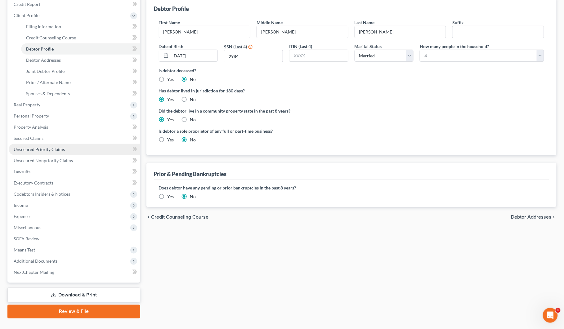
scroll to position [78, 0]
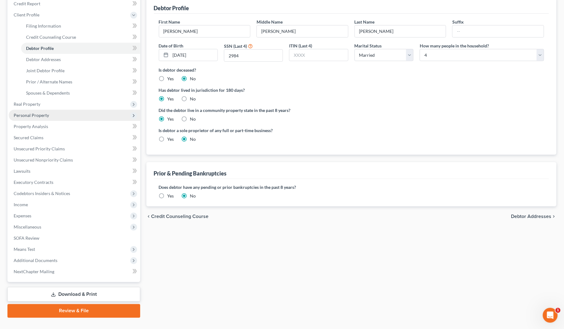
click at [26, 114] on span "Personal Property" at bounding box center [31, 115] width 35 height 5
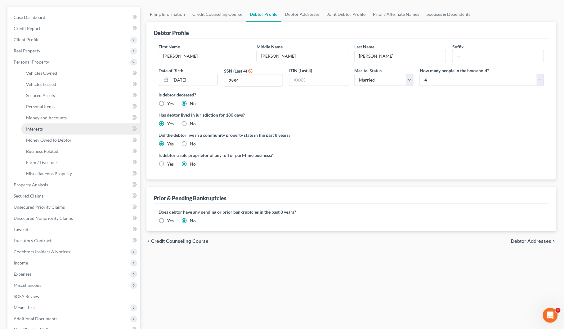
scroll to position [39, 0]
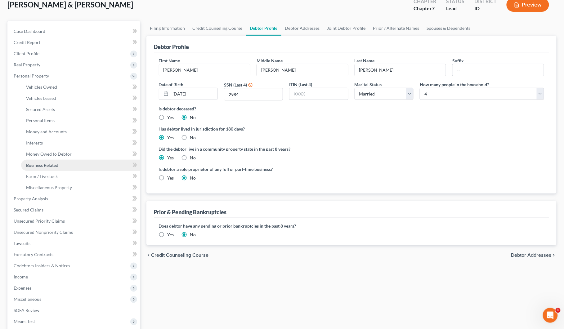
click at [44, 163] on span "Business Related" at bounding box center [42, 164] width 32 height 5
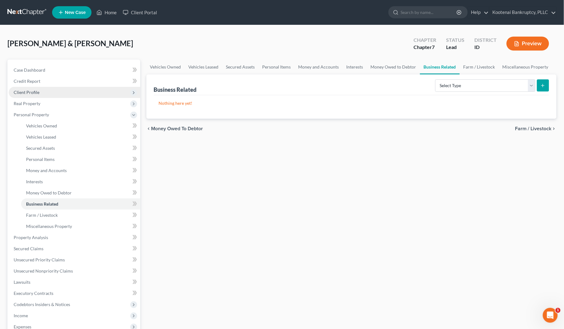
click at [24, 95] on span "Client Profile" at bounding box center [74, 92] width 131 height 11
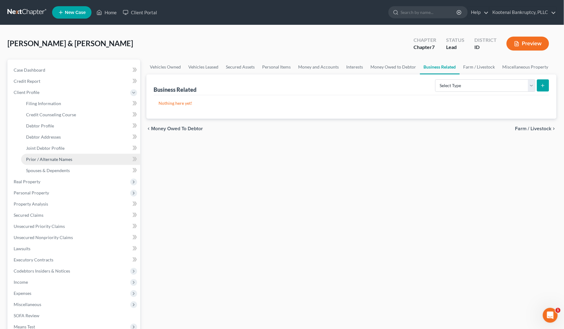
click at [46, 154] on link "Prior / Alternate Names" at bounding box center [80, 159] width 119 height 11
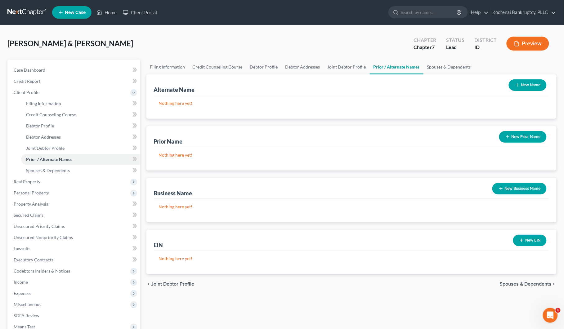
click at [526, 190] on button "New Business Name" at bounding box center [519, 188] width 54 height 11
click at [526, 190] on div "Business Name New Business Name" at bounding box center [351, 188] width 395 height 21
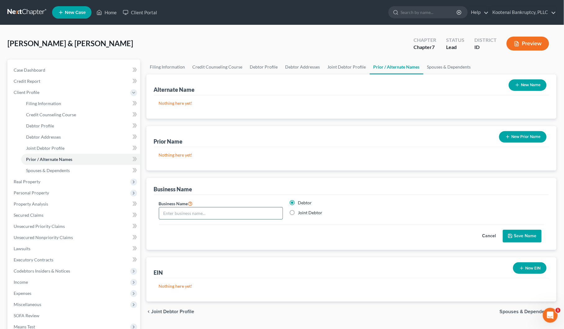
click at [176, 214] on input "text" at bounding box center [221, 213] width 124 height 12
type input "Precision Cut Mowing"
click at [523, 236] on button "Save Name" at bounding box center [522, 236] width 39 height 13
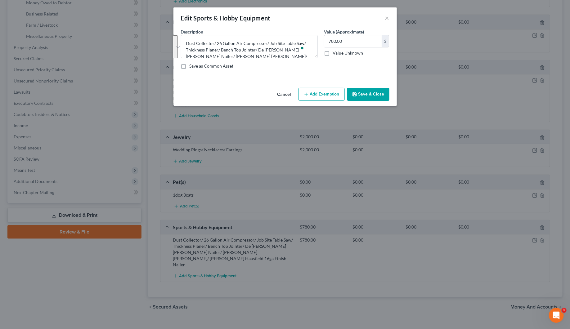
click at [359, 92] on button "Save & Close" at bounding box center [368, 94] width 42 height 13
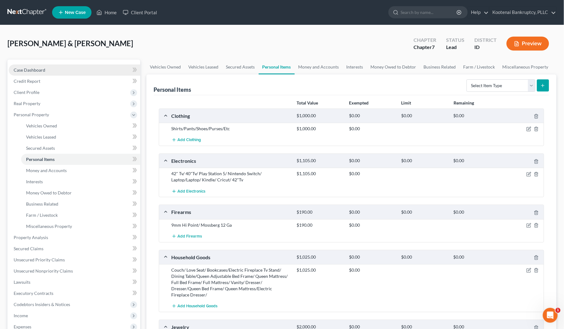
click at [17, 69] on span "Case Dashboard" at bounding box center [30, 69] width 32 height 5
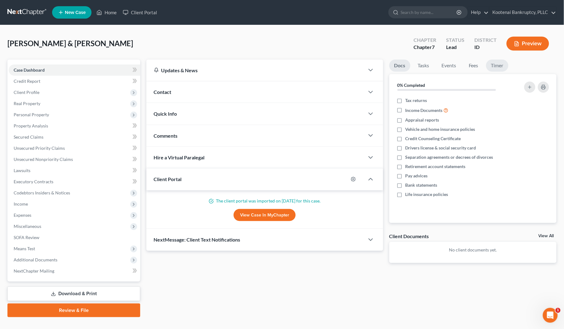
click at [505, 67] on link "Timer" at bounding box center [497, 66] width 22 height 12
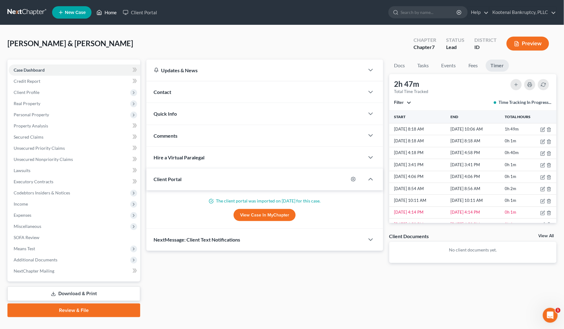
click at [108, 11] on link "Home" at bounding box center [106, 12] width 26 height 11
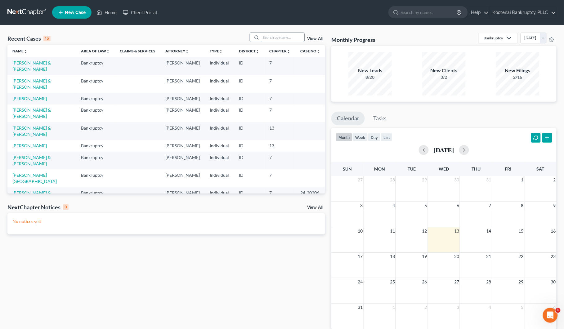
click at [275, 36] on input "search" at bounding box center [282, 37] width 43 height 9
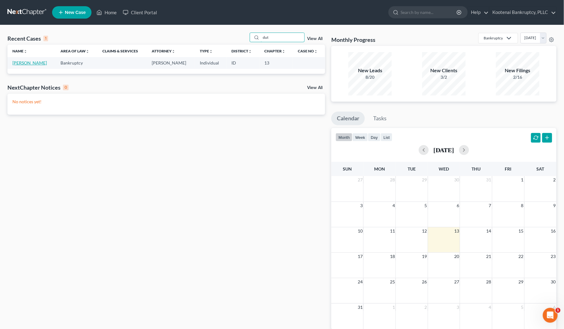
type input "dut"
click at [27, 61] on link "[PERSON_NAME]" at bounding box center [29, 62] width 34 height 5
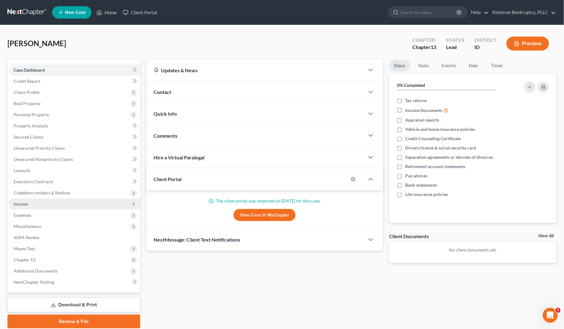
click at [36, 202] on span "Income" at bounding box center [74, 203] width 131 height 11
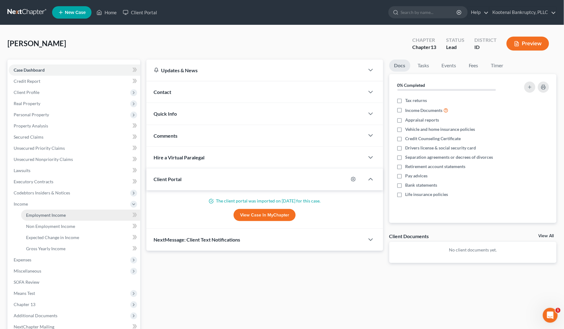
click at [37, 212] on span "Employment Income" at bounding box center [46, 214] width 40 height 5
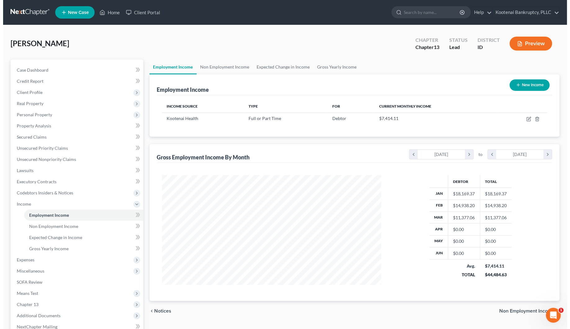
scroll to position [112, 232]
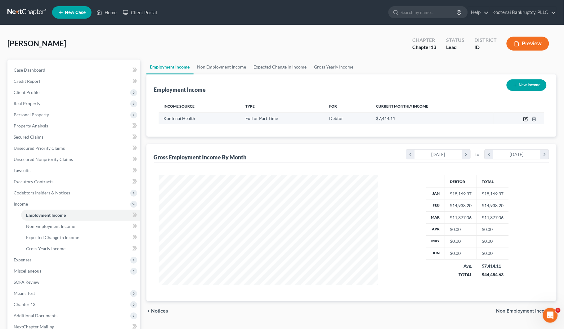
click at [526, 120] on icon "button" at bounding box center [525, 119] width 5 height 5
select select "0"
select select "13"
select select "2"
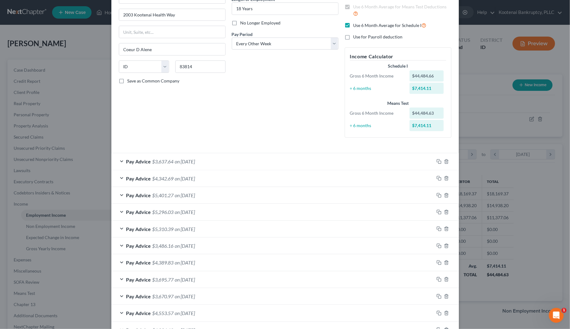
scroll to position [78, 0]
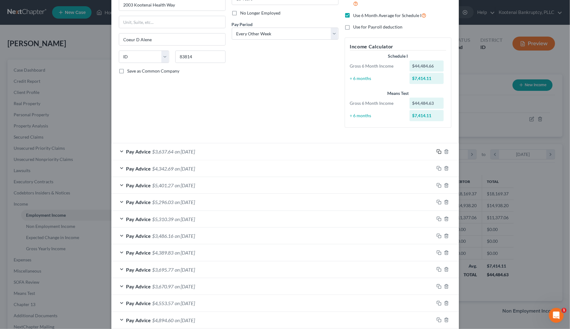
click at [438, 154] on rect "button" at bounding box center [439, 152] width 3 height 3
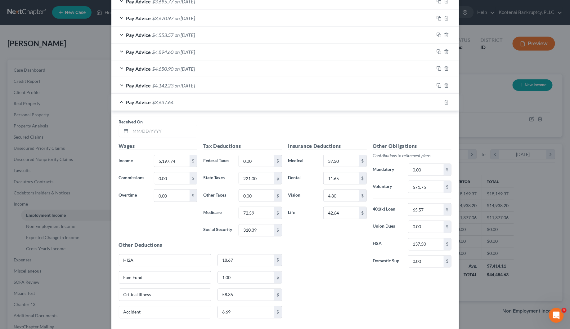
scroll to position [349, 0]
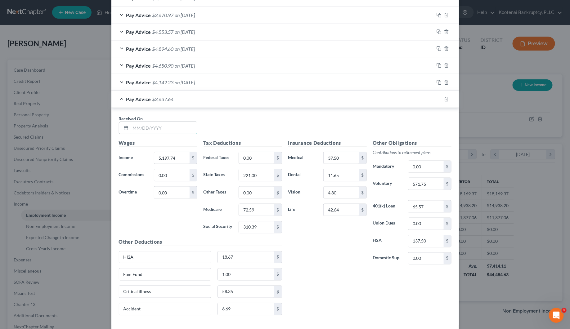
click at [141, 129] on input "text" at bounding box center [164, 128] width 66 height 12
type input "[DATE]"
click at [168, 161] on input "5,197.74" at bounding box center [171, 158] width 35 height 12
type input "4,994.63"
click at [247, 158] on input "0.00" at bounding box center [256, 158] width 35 height 12
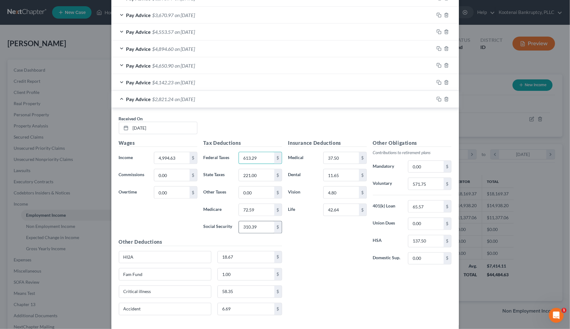
type input "613.29"
click at [254, 230] on input "310.39" at bounding box center [256, 227] width 35 height 12
type input "297.80"
click at [255, 209] on input "72.59" at bounding box center [256, 210] width 35 height 12
type input "96.65"
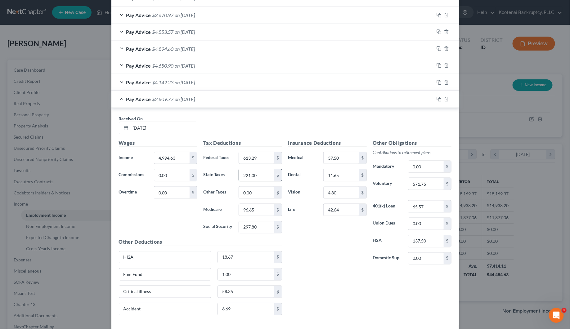
click at [260, 179] on input "221.00" at bounding box center [256, 175] width 35 height 12
type input "195.00"
click at [415, 182] on input "571.75" at bounding box center [425, 184] width 35 height 12
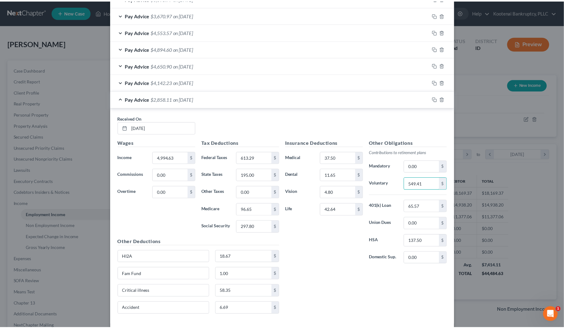
scroll to position [382, 0]
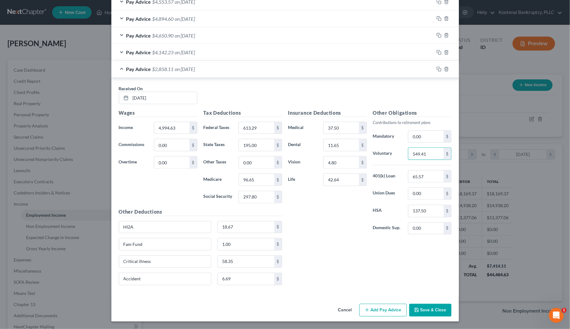
type input "549.41"
click at [429, 315] on button "Save & Close" at bounding box center [430, 310] width 42 height 13
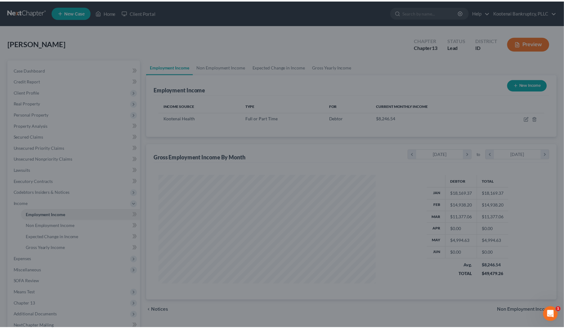
scroll to position [309967, 309847]
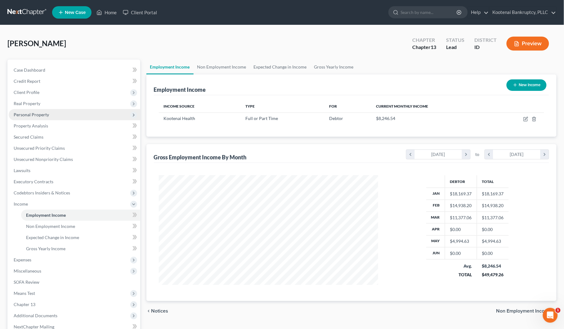
click at [22, 113] on span "Personal Property" at bounding box center [31, 114] width 35 height 5
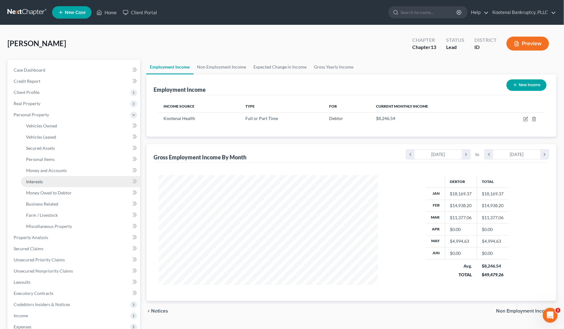
click at [32, 184] on link "Interests" at bounding box center [80, 181] width 119 height 11
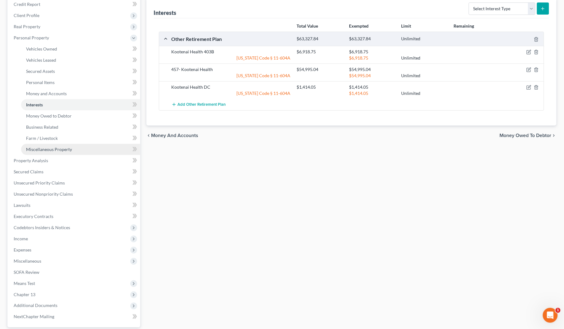
scroll to position [78, 0]
click at [24, 237] on span "Income" at bounding box center [21, 237] width 14 height 5
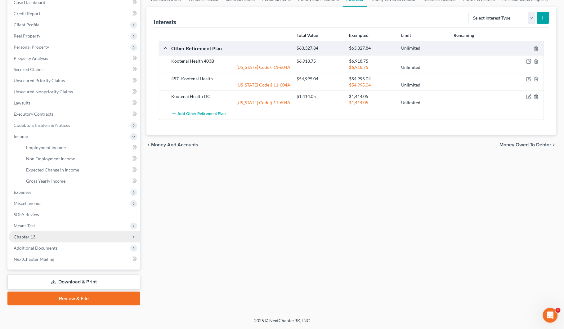
scroll to position [67, 0]
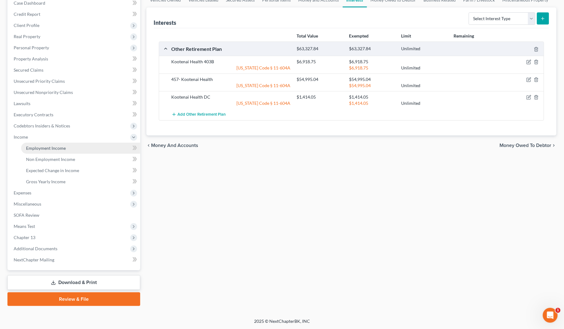
click at [42, 145] on span "Employment Income" at bounding box center [46, 147] width 40 height 5
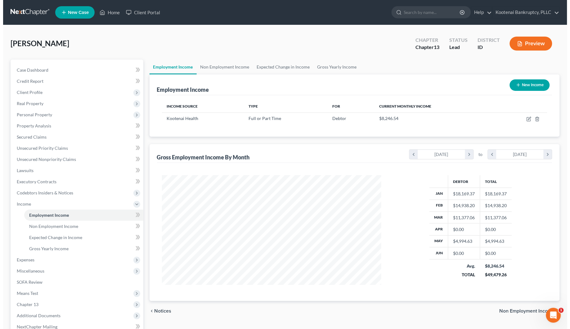
scroll to position [112, 232]
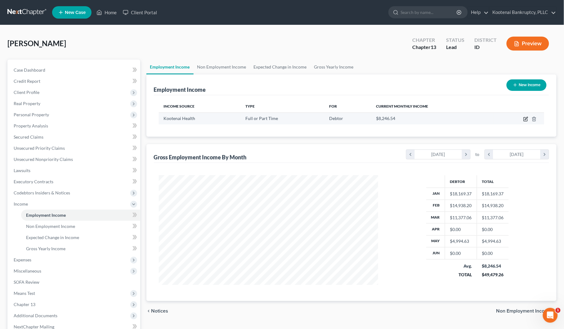
click at [525, 118] on icon "button" at bounding box center [525, 119] width 5 height 5
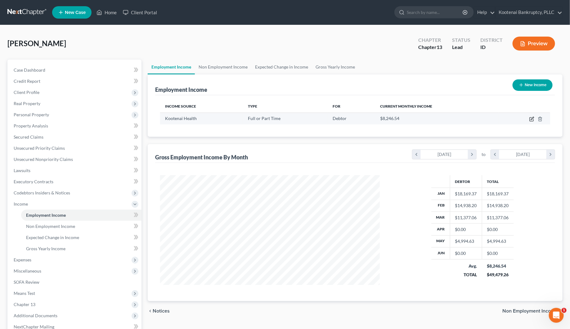
select select "0"
select select "13"
select select "2"
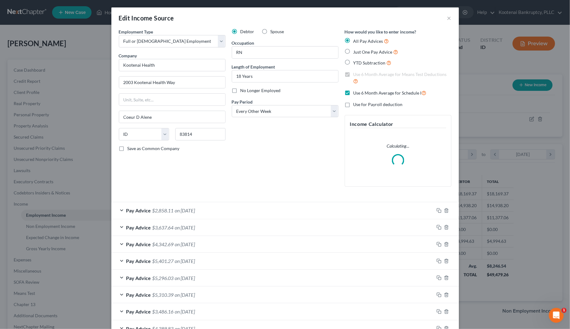
scroll to position [112, 235]
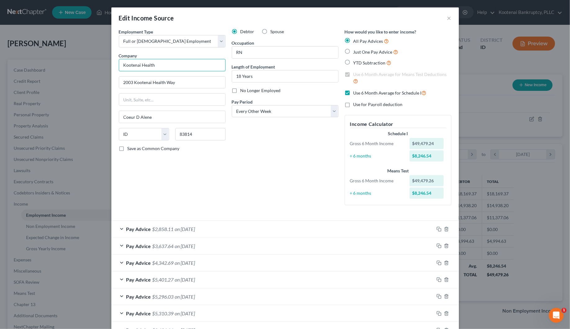
drag, startPoint x: 139, startPoint y: 65, endPoint x: 159, endPoint y: 67, distance: 20.2
click at [159, 67] on input "Kootenai Health" at bounding box center [172, 65] width 107 height 12
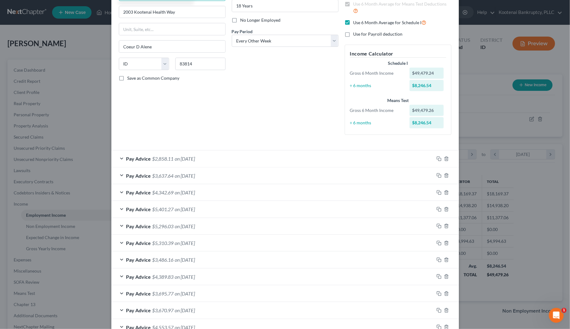
scroll to position [78, 0]
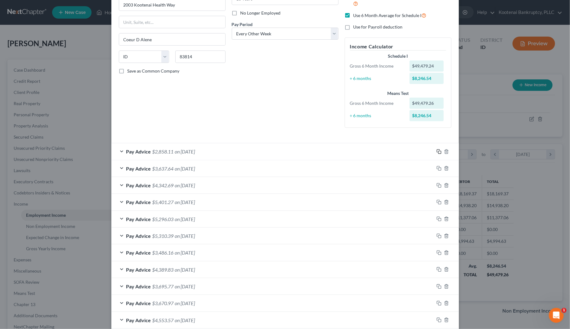
type input "Kootenai Clinic"
click at [436, 153] on icon "button" at bounding box center [438, 151] width 5 height 5
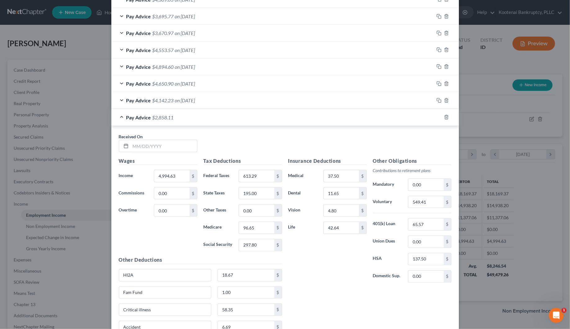
scroll to position [349, 0]
click at [165, 146] on input "text" at bounding box center [164, 145] width 66 height 12
type input "[DATE]"
click at [179, 176] on input "4,994.63" at bounding box center [171, 175] width 35 height 12
click at [158, 176] on input "6,044.15" at bounding box center [171, 175] width 35 height 12
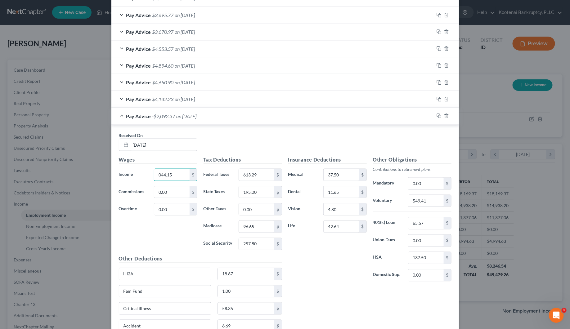
drag, startPoint x: 176, startPoint y: 175, endPoint x: 142, endPoint y: 177, distance: 34.2
click at [142, 177] on div "Income * 044.15 $" at bounding box center [158, 175] width 85 height 12
type input "5,044.15"
click at [247, 177] on input "613.29" at bounding box center [256, 175] width 35 height 12
type input "624.19"
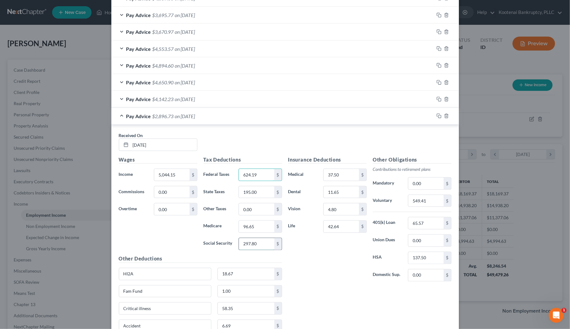
click at [250, 247] on input "297.80" at bounding box center [256, 244] width 35 height 12
type input "300.86"
click at [251, 231] on input "96.65" at bounding box center [256, 227] width 35 height 12
type input "70.36"
click at [251, 194] on input "195.00" at bounding box center [256, 192] width 35 height 12
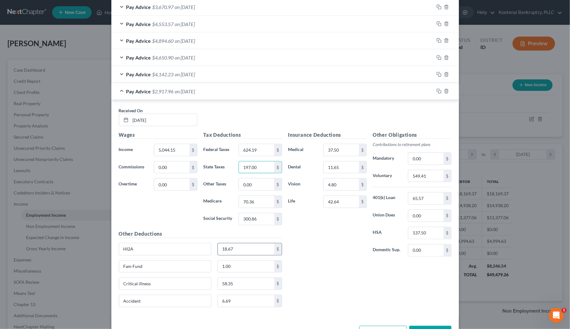
scroll to position [388, 0]
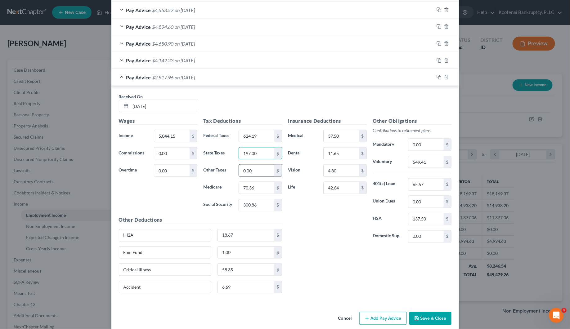
type input "197.00"
click at [247, 174] on input "0.00" at bounding box center [256, 171] width 35 height 12
type input "950.56"
click at [169, 156] on input "0.00" at bounding box center [171, 154] width 35 height 12
type input "49.50"
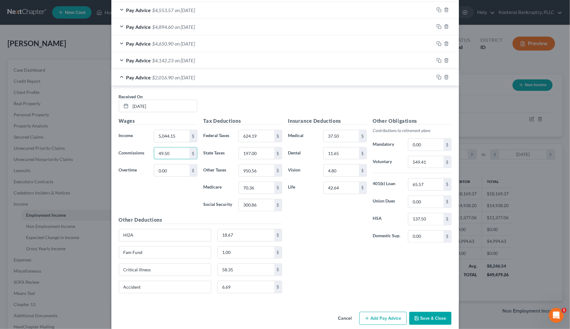
drag, startPoint x: 180, startPoint y: 154, endPoint x: 149, endPoint y: 157, distance: 31.1
click at [151, 157] on div "49.50 $" at bounding box center [175, 153] width 49 height 12
type input "92.14"
drag, startPoint x: 435, startPoint y: 78, endPoint x: 300, endPoint y: 132, distance: 145.0
click at [436, 79] on icon "button" at bounding box center [438, 77] width 5 height 5
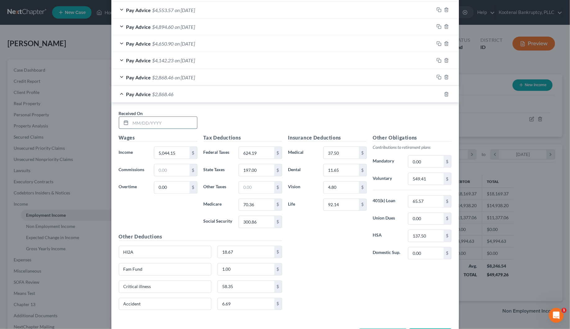
click at [139, 126] on input "text" at bounding box center [164, 123] width 66 height 12
type input "[DATE]"
click at [173, 153] on input "5,044.15" at bounding box center [171, 153] width 35 height 12
type input "4,994.64"
click at [243, 149] on input "624.19" at bounding box center [256, 153] width 35 height 12
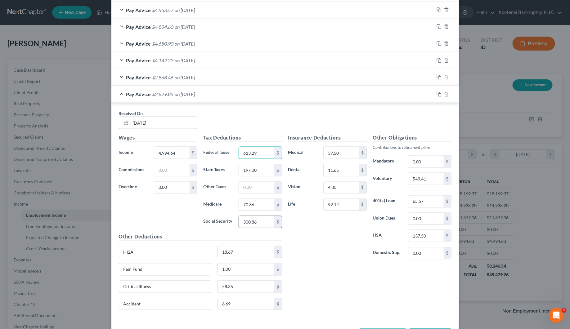
type input "613.29"
click at [249, 228] on input "300.86" at bounding box center [256, 222] width 35 height 12
type input "297.80"
click at [248, 210] on input "70.36" at bounding box center [256, 205] width 35 height 12
type input "69.65"
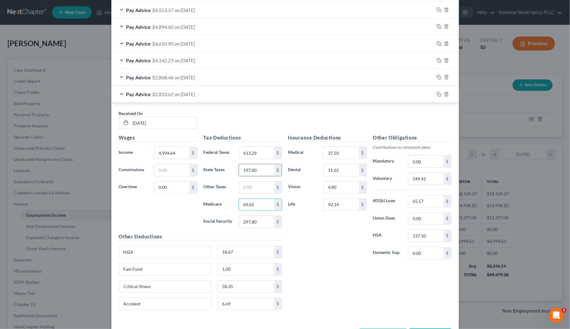
click at [249, 172] on input "197.00" at bounding box center [256, 170] width 35 height 12
type input "195.00"
click at [247, 191] on input "text" at bounding box center [256, 188] width 35 height 12
type input "954.73"
click at [336, 205] on input "92.14" at bounding box center [340, 205] width 35 height 12
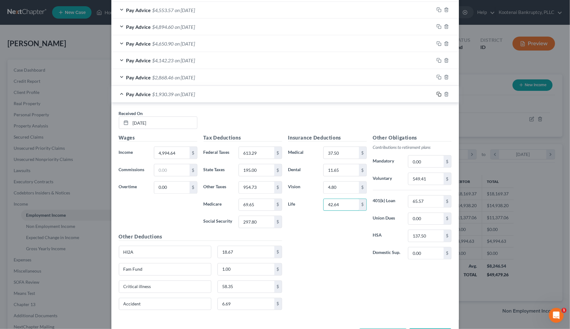
type input "42.64"
click at [436, 96] on icon "button" at bounding box center [438, 94] width 5 height 5
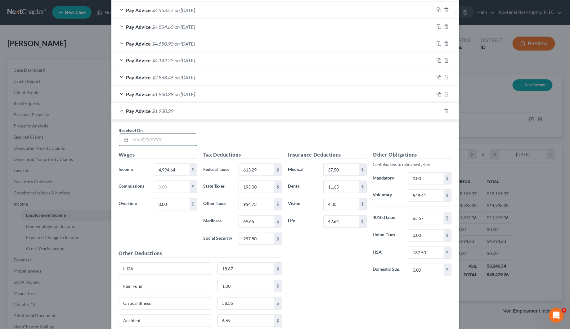
click at [151, 141] on input "text" at bounding box center [164, 140] width 66 height 12
type input "[DATE]"
click at [174, 168] on input "4,994.64" at bounding box center [171, 170] width 35 height 12
type input "3,076.75"
click at [259, 171] on input "613.29" at bounding box center [256, 170] width 35 height 12
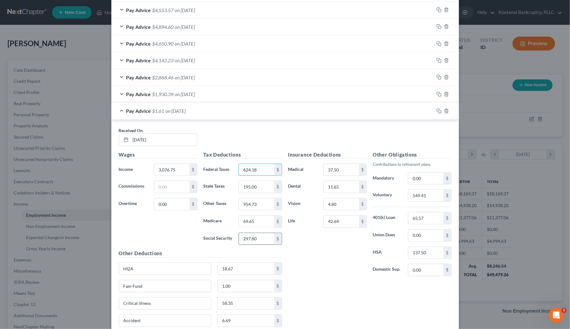
type input "624.18"
click at [257, 244] on input "297.80" at bounding box center [256, 239] width 35 height 12
type input "300.87"
click at [256, 227] on input "69.65" at bounding box center [256, 222] width 35 height 12
type input "70.36"
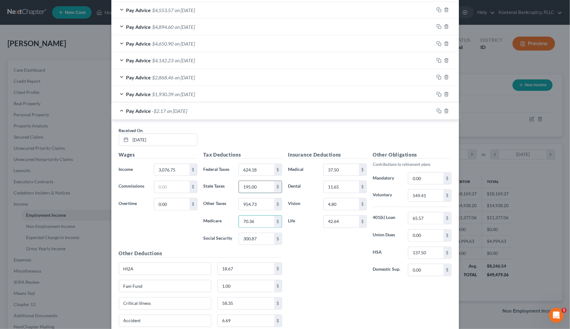
click at [255, 191] on input "195.00" at bounding box center [256, 187] width 35 height 12
type input "197.00"
click at [418, 198] on input "549.41" at bounding box center [425, 196] width 35 height 12
click at [117, 93] on div "Pay Advice $1,930.39 on [DATE]" at bounding box center [272, 94] width 322 height 16
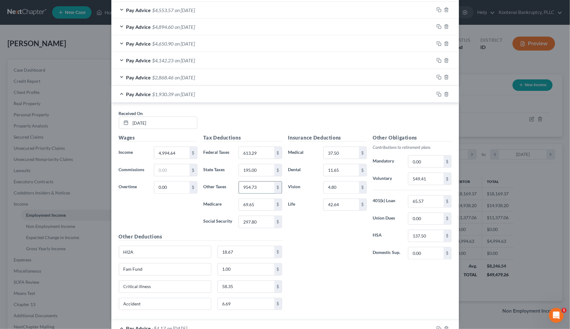
click at [256, 191] on input "954.73" at bounding box center [256, 188] width 35 height 12
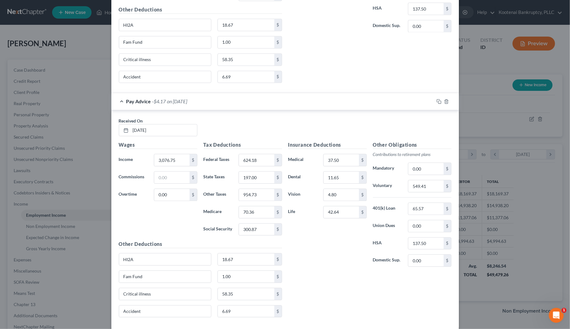
scroll to position [652, 0]
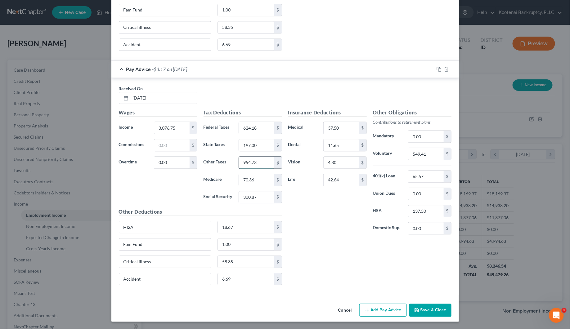
click at [255, 160] on input "954.73" at bounding box center [256, 163] width 35 height 12
type input "950.56"
click at [289, 210] on div "Insurance Deductions Medical 37.50 $ Dental 11.65 $ Vision 4.80 $ Life 42.64 $" at bounding box center [327, 174] width 85 height 131
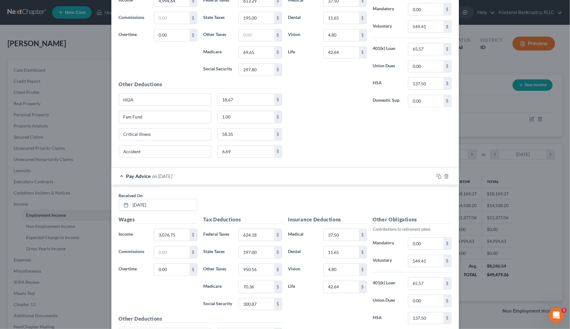
scroll to position [536, 0]
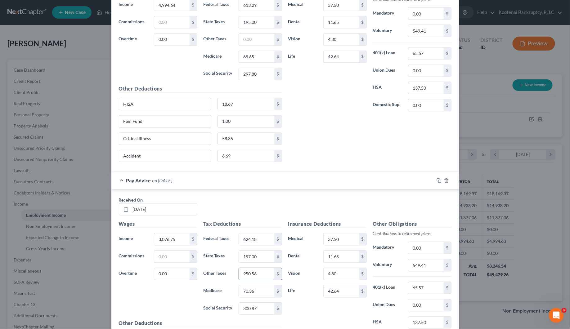
click at [264, 280] on input "950.56" at bounding box center [256, 274] width 35 height 12
click at [177, 241] on input "3,076.75" at bounding box center [171, 239] width 35 height 12
type input "5,044.14"
click at [241, 275] on input "text" at bounding box center [256, 274] width 35 height 12
type input "950.56"
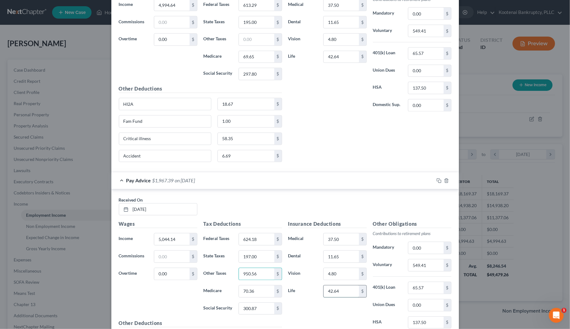
click at [344, 297] on input "42.64" at bounding box center [340, 292] width 35 height 12
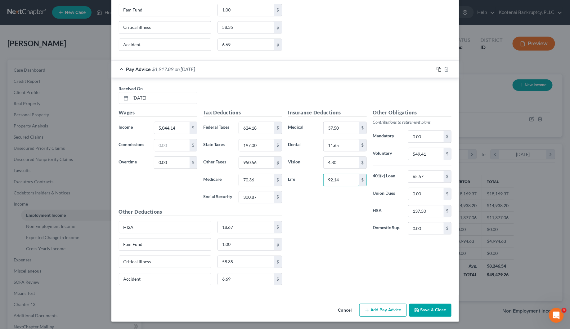
type input "92.14"
drag, startPoint x: 435, startPoint y: 66, endPoint x: 269, endPoint y: 138, distance: 181.2
click at [436, 67] on icon "button" at bounding box center [438, 69] width 5 height 5
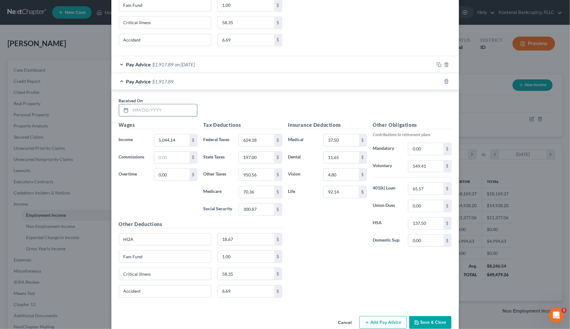
click at [142, 114] on input "text" at bounding box center [164, 110] width 66 height 12
type input "[DATE]"
click at [167, 143] on input "5,044.14" at bounding box center [171, 140] width 35 height 12
type input "5,549.60"
click at [245, 146] on input "624.18" at bounding box center [256, 140] width 35 height 12
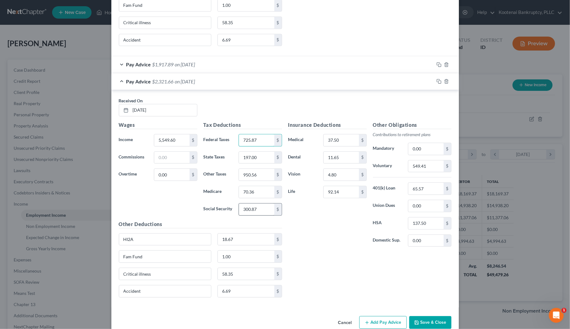
type input "725.87"
click at [250, 215] on input "300.87" at bounding box center [256, 209] width 35 height 12
type input "332.20"
click at [247, 193] on input "70.36" at bounding box center [256, 192] width 35 height 12
type input "77.69"
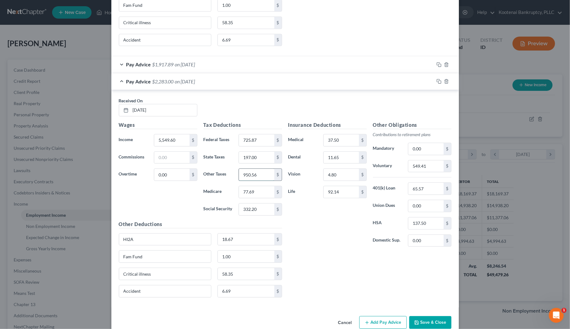
click at [246, 180] on input "950.56" at bounding box center [256, 175] width 35 height 12
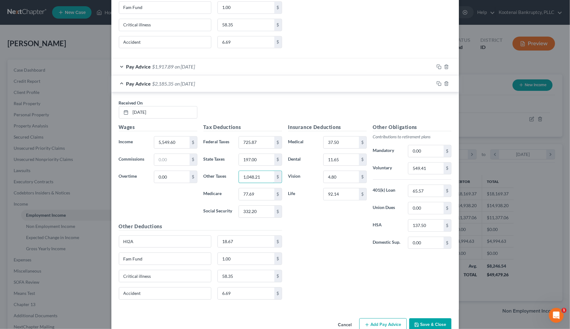
scroll to position [669, 0]
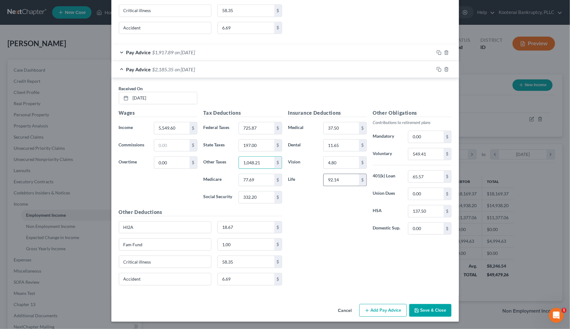
type input "1,048.21"
click at [345, 179] on input "92.14" at bounding box center [340, 180] width 35 height 12
drag, startPoint x: 338, startPoint y: 177, endPoint x: 320, endPoint y: 182, distance: 18.4
click at [323, 182] on input "49.50" at bounding box center [340, 180] width 35 height 12
type input "42.64"
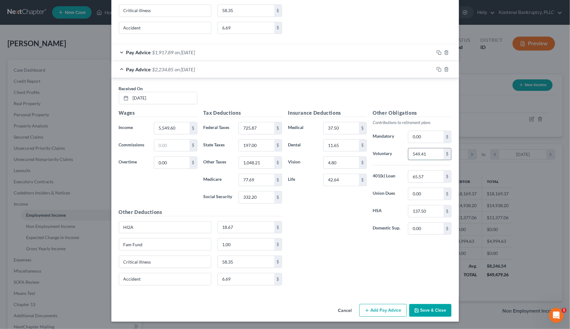
click at [415, 153] on input "549.41" at bounding box center [425, 154] width 35 height 12
type input "610.46"
click at [341, 180] on input "42.64" at bounding box center [340, 180] width 35 height 12
type input "92.14"
click at [264, 160] on input "1,048.21" at bounding box center [256, 163] width 35 height 12
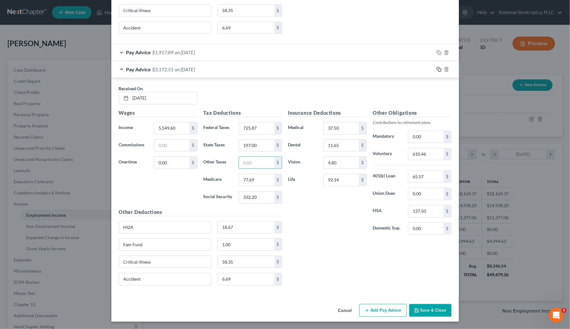
click at [436, 68] on icon "button" at bounding box center [438, 69] width 5 height 5
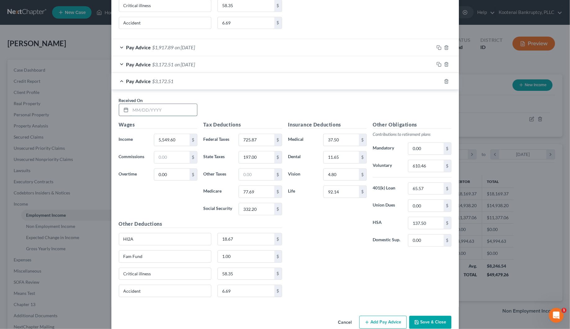
click at [153, 110] on input "text" at bounding box center [164, 110] width 66 height 12
type input "[DATE]"
click at [171, 143] on input "5,549.60" at bounding box center [171, 140] width 35 height 12
type input "5,044.14"
click at [245, 143] on input "725.87" at bounding box center [256, 140] width 35 height 12
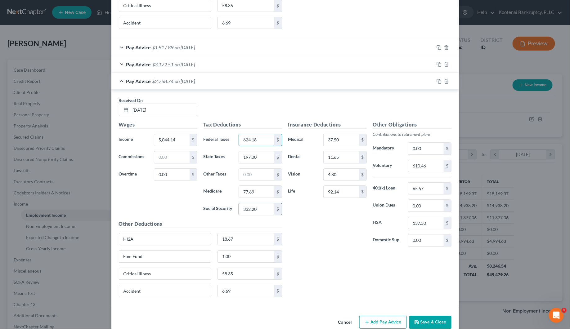
type input "624.18"
click at [253, 215] on input "332.20" at bounding box center [256, 209] width 35 height 12
type input "300.87"
click at [255, 195] on input "77.69" at bounding box center [256, 192] width 35 height 12
type input "70.37"
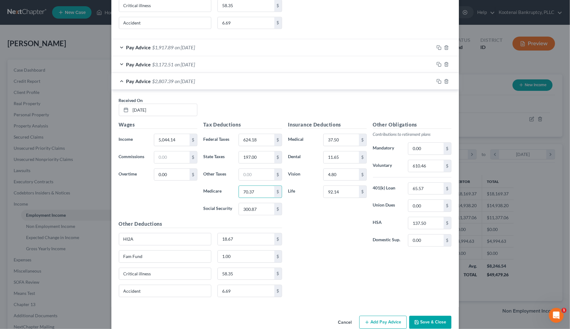
click at [405, 168] on div "610.46 $" at bounding box center [429, 166] width 49 height 12
click at [416, 164] on input "610.46" at bounding box center [425, 166] width 35 height 12
type input "549.41"
click at [249, 177] on input "text" at bounding box center [256, 175] width 35 height 12
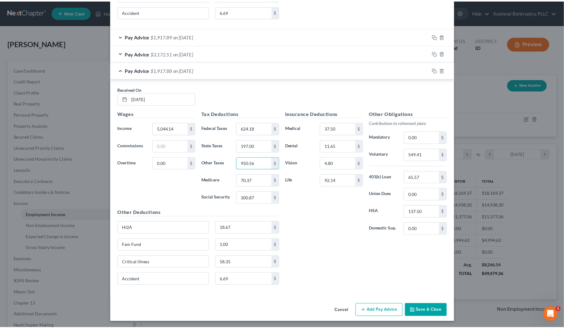
scroll to position [686, 0]
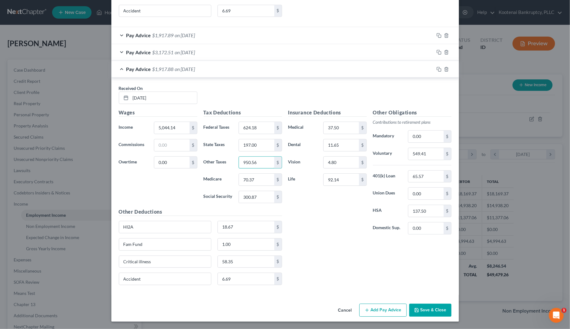
type input "950.56"
click at [425, 309] on button "Save & Close" at bounding box center [430, 310] width 42 height 13
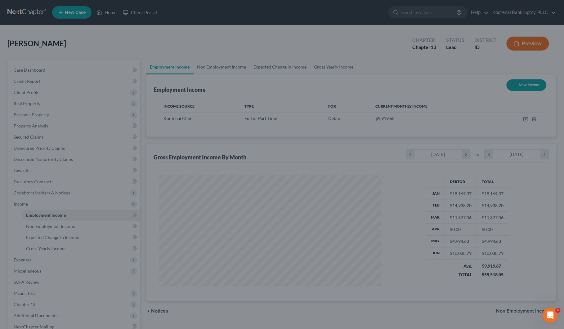
scroll to position [309967, 309847]
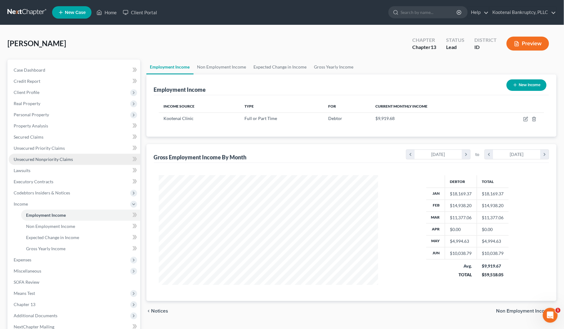
click at [31, 156] on link "Unsecured Nonpriority Claims" at bounding box center [74, 159] width 131 height 11
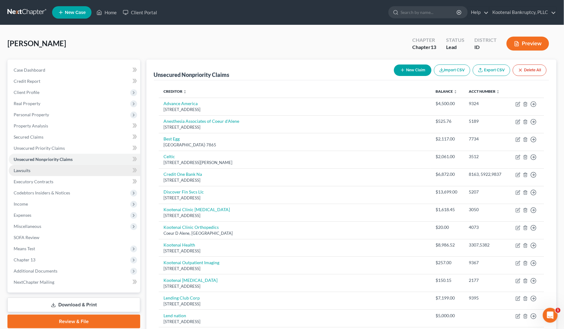
click at [16, 169] on span "Lawsuits" at bounding box center [22, 170] width 17 height 5
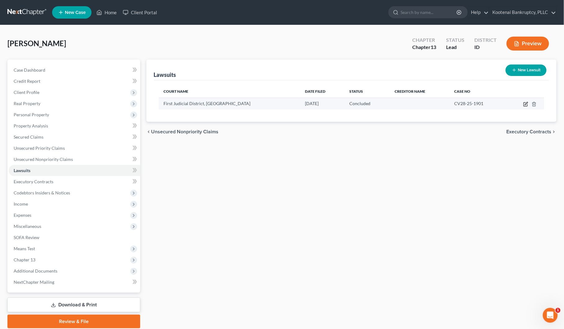
click at [523, 104] on icon "button" at bounding box center [525, 104] width 5 height 5
select select "13"
select select "2"
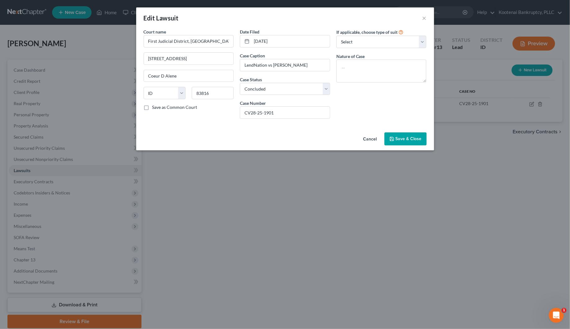
click at [398, 138] on span "Save & Close" at bounding box center [408, 138] width 26 height 5
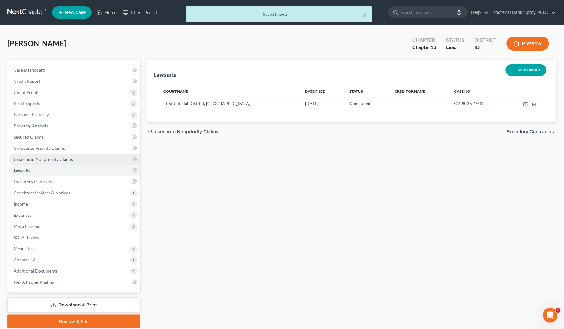
click at [46, 159] on span "Unsecured Nonpriority Claims" at bounding box center [43, 159] width 59 height 5
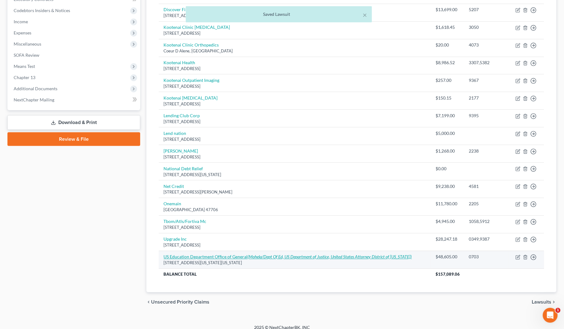
scroll to position [191, 0]
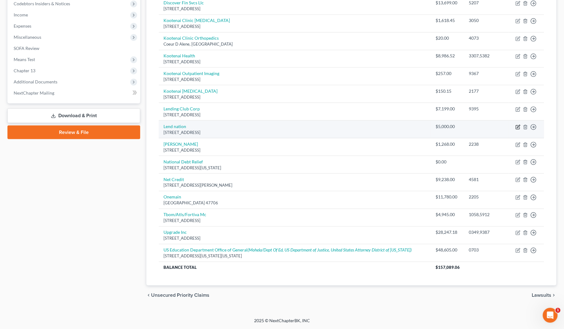
click at [516, 126] on icon "button" at bounding box center [517, 127] width 5 height 5
select select "13"
select select "10"
select select "0"
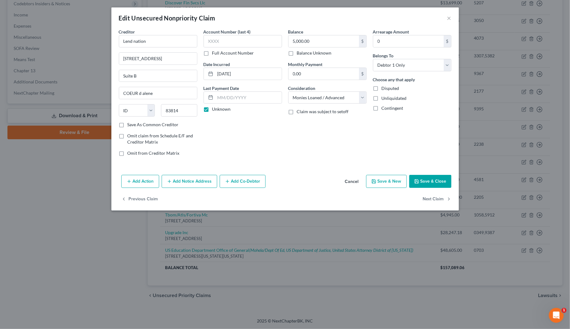
click at [212, 107] on label "Unknown" at bounding box center [221, 109] width 19 height 6
click at [215, 107] on input "Unknown" at bounding box center [217, 108] width 4 height 4
checkbox input "false"
click at [227, 95] on input "text" at bounding box center [248, 98] width 66 height 12
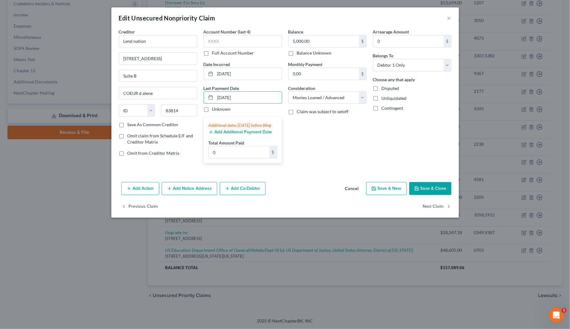
type input "[DATE]"
click at [228, 135] on button "Add Additional Payment Date" at bounding box center [240, 132] width 64 height 5
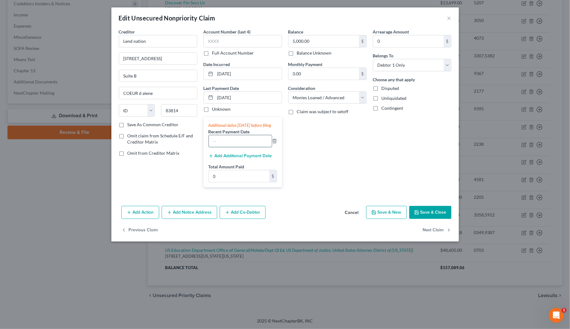
click at [227, 144] on input "text" at bounding box center [240, 141] width 63 height 12
type input "[DATE]"
click at [233, 166] on div "Additional dates [DATE] before filing Recent Payment Date [DATE] Add Additional…" at bounding box center [242, 152] width 78 height 70
click at [233, 158] on button "Add Additional Payment Date" at bounding box center [240, 155] width 64 height 5
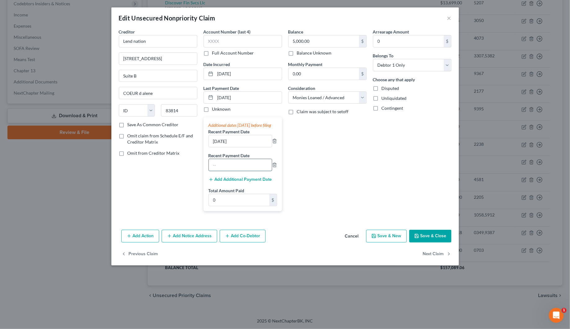
click at [233, 166] on input "text" at bounding box center [240, 165] width 63 height 12
type input "[DATE]"
click at [237, 182] on button "Add Additional Payment Date" at bounding box center [240, 179] width 64 height 5
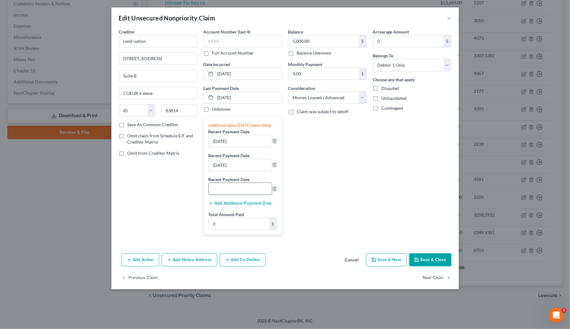
click at [227, 194] on input "text" at bounding box center [240, 189] width 63 height 12
type input "[DATE]"
click at [225, 230] on input "0" at bounding box center [239, 224] width 60 height 12
type input "4,854.62"
click at [426, 266] on button "Save & Close" at bounding box center [430, 259] width 42 height 13
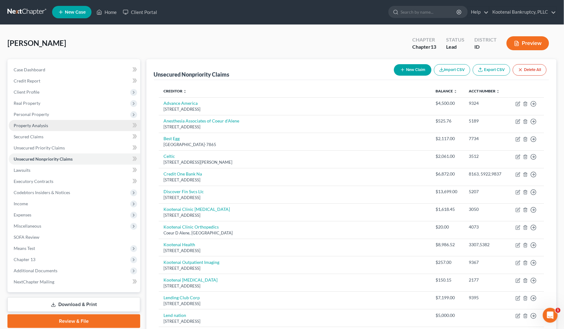
scroll to position [0, 0]
drag, startPoint x: 22, startPoint y: 109, endPoint x: 30, endPoint y: 120, distance: 14.4
click at [22, 109] on span "Personal Property" at bounding box center [74, 114] width 131 height 11
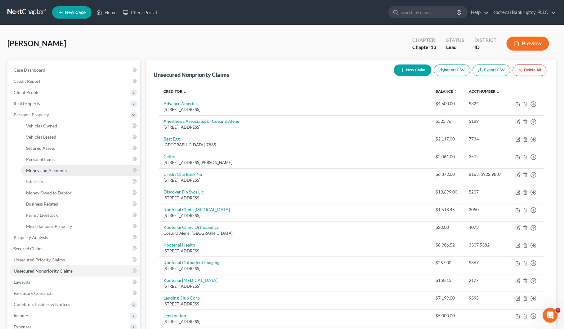
click at [37, 170] on span "Money and Accounts" at bounding box center [46, 170] width 41 height 5
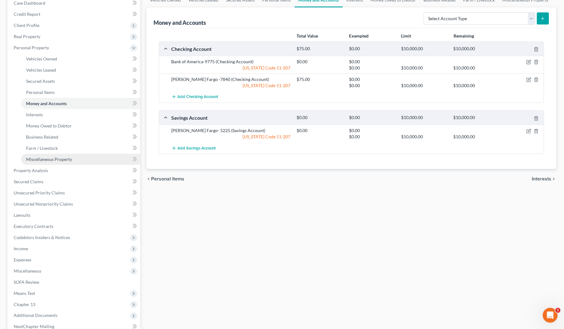
scroll to position [78, 0]
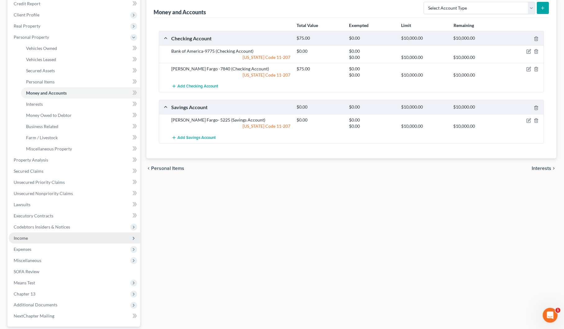
click at [23, 240] on span "Income" at bounding box center [74, 238] width 131 height 11
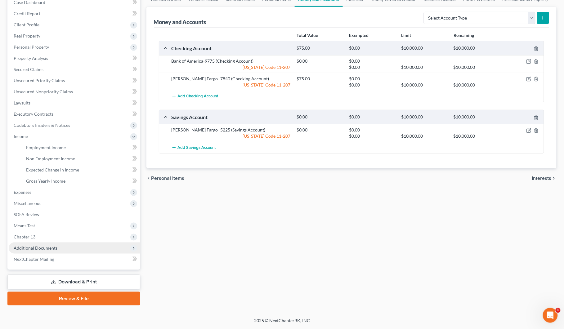
scroll to position [67, 0]
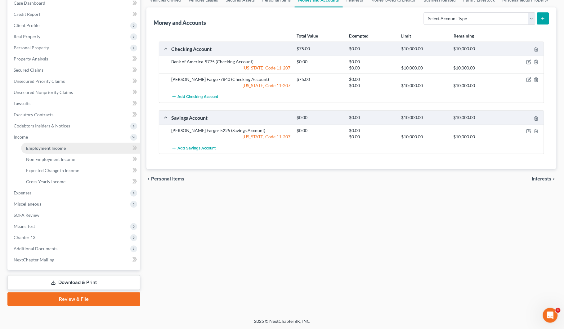
click at [43, 148] on span "Employment Income" at bounding box center [46, 147] width 40 height 5
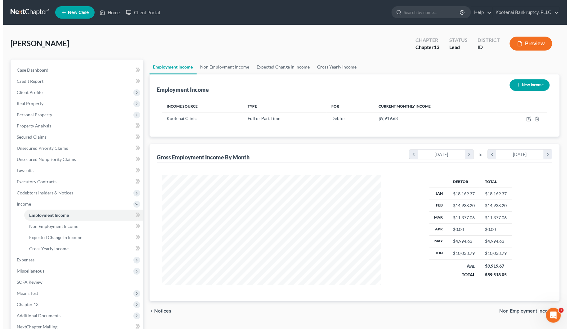
scroll to position [112, 232]
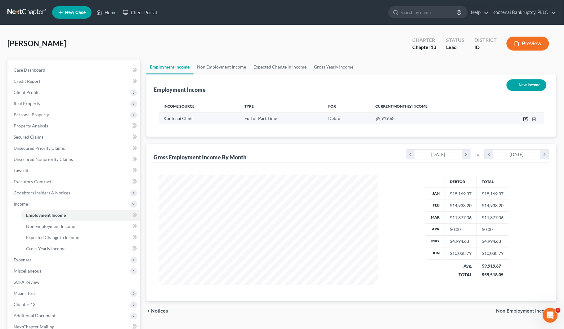
click at [525, 120] on icon "button" at bounding box center [525, 119] width 5 height 5
select select "0"
select select "13"
select select "2"
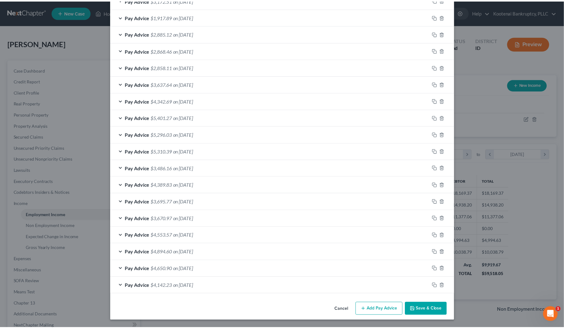
scroll to position [247, 0]
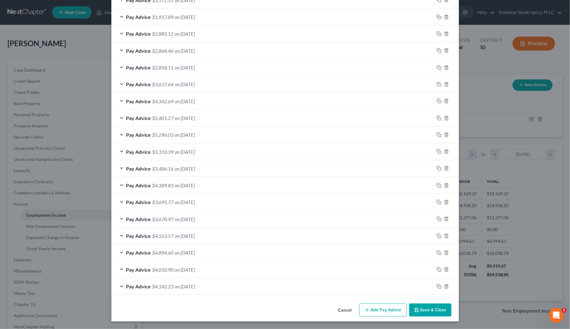
click at [422, 312] on button "Save & Close" at bounding box center [430, 310] width 42 height 13
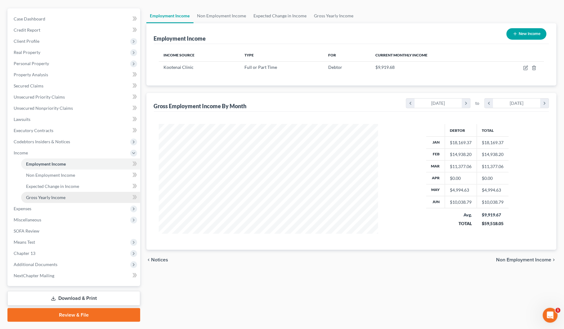
scroll to position [67, 0]
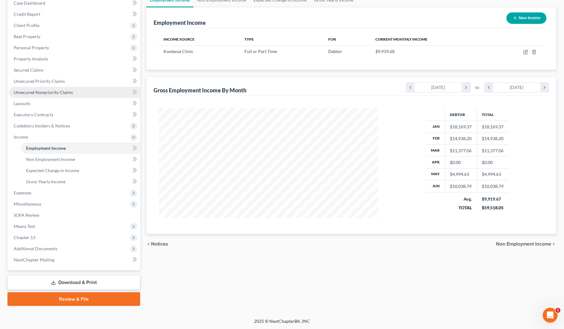
click at [26, 91] on span "Unsecured Nonpriority Claims" at bounding box center [43, 92] width 59 height 5
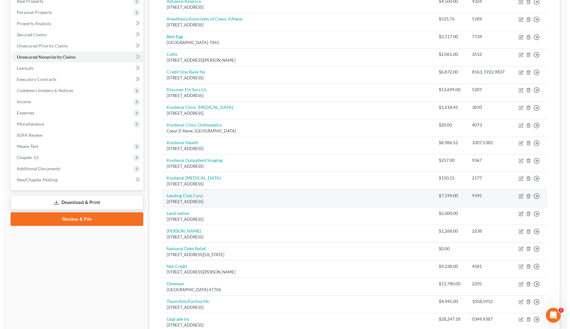
scroll to position [116, 0]
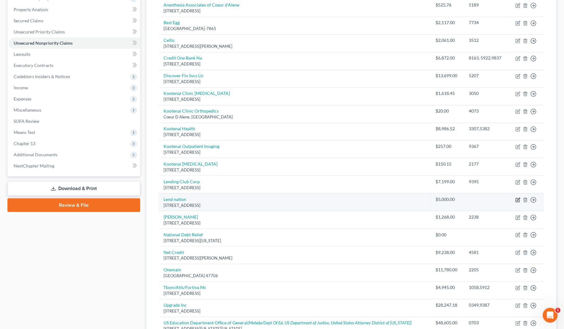
click at [518, 202] on icon "button" at bounding box center [517, 200] width 5 height 5
select select "13"
select select "10"
select select "0"
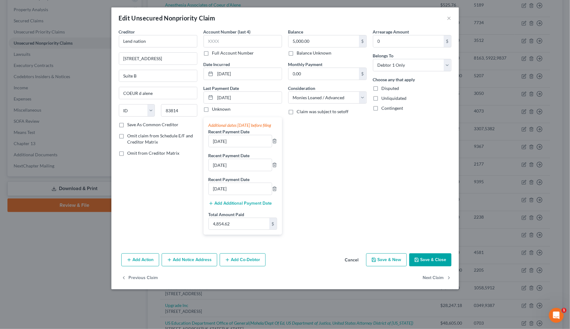
click at [140, 266] on button "Add Action" at bounding box center [140, 259] width 38 height 13
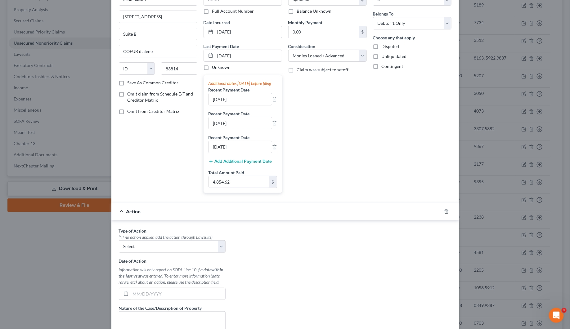
scroll to position [78, 0]
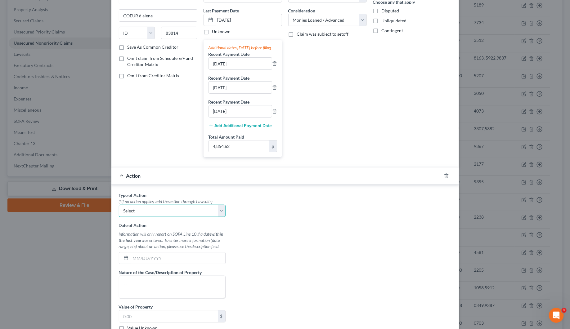
click at [215, 217] on select "Select Repossession Garnishment Foreclosure Personal Injury Attached, Seized, O…" at bounding box center [172, 211] width 107 height 12
select select "1"
click at [119, 212] on select "Select Repossession Garnishment Foreclosure Personal Injury Attached, Seized, O…" at bounding box center [172, 211] width 107 height 12
click at [135, 264] on input "text" at bounding box center [178, 258] width 95 height 12
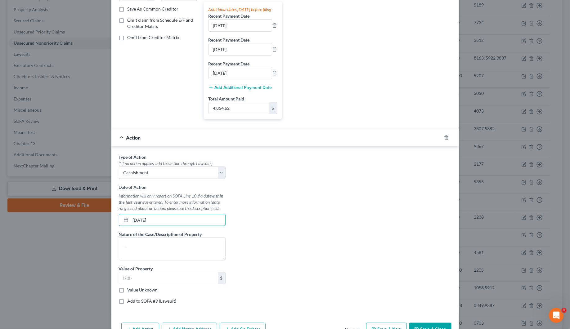
scroll to position [116, 0]
type input "[DATE]"
click at [125, 250] on textarea at bounding box center [172, 248] width 107 height 23
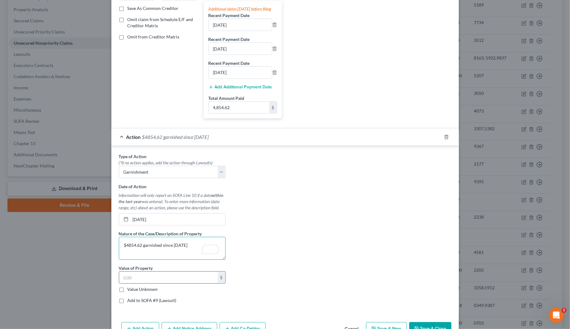
type textarea "$4854.62 garnished since [DATE]"
click at [126, 283] on input "text" at bounding box center [168, 278] width 99 height 12
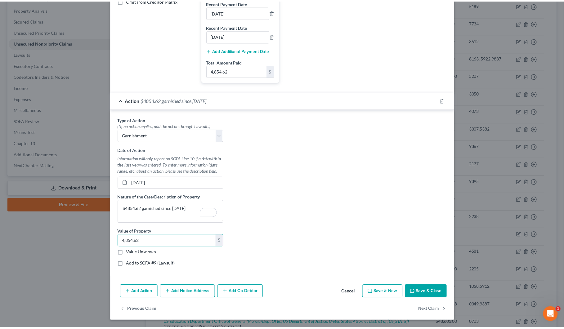
scroll to position [161, 0]
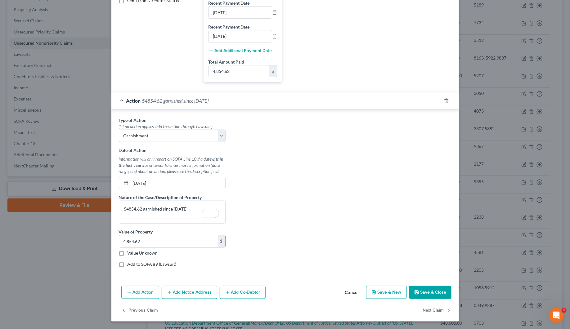
type input "4,854.62"
click at [427, 296] on button "Save & Close" at bounding box center [430, 292] width 42 height 13
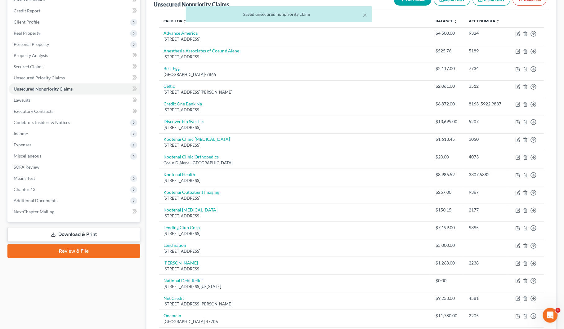
scroll to position [0, 0]
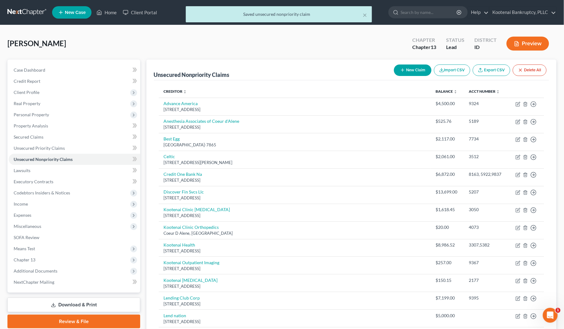
click at [109, 11] on div "× Saved unsecured nonpriority claim" at bounding box center [279, 15] width 564 height 19
